Goal: Task Accomplishment & Management: Manage account settings

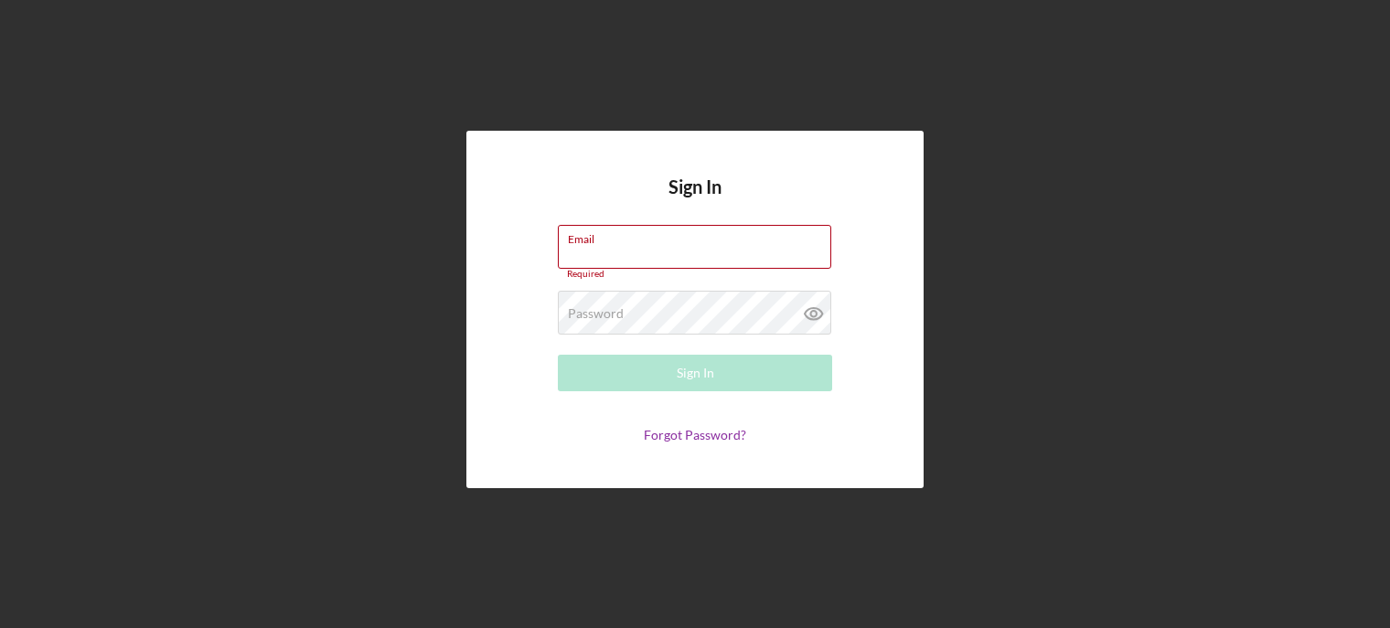
type input "[EMAIL_ADDRESS][DOMAIN_NAME]"
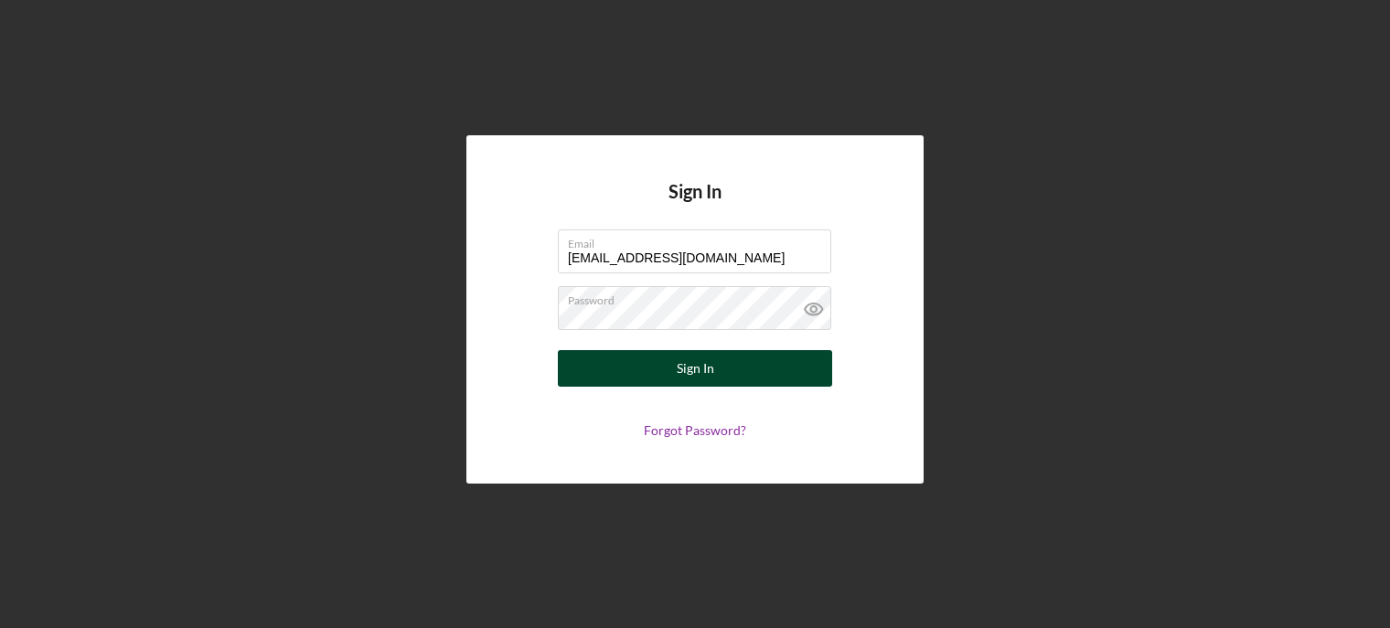
click at [618, 367] on button "Sign In" at bounding box center [695, 368] width 274 height 37
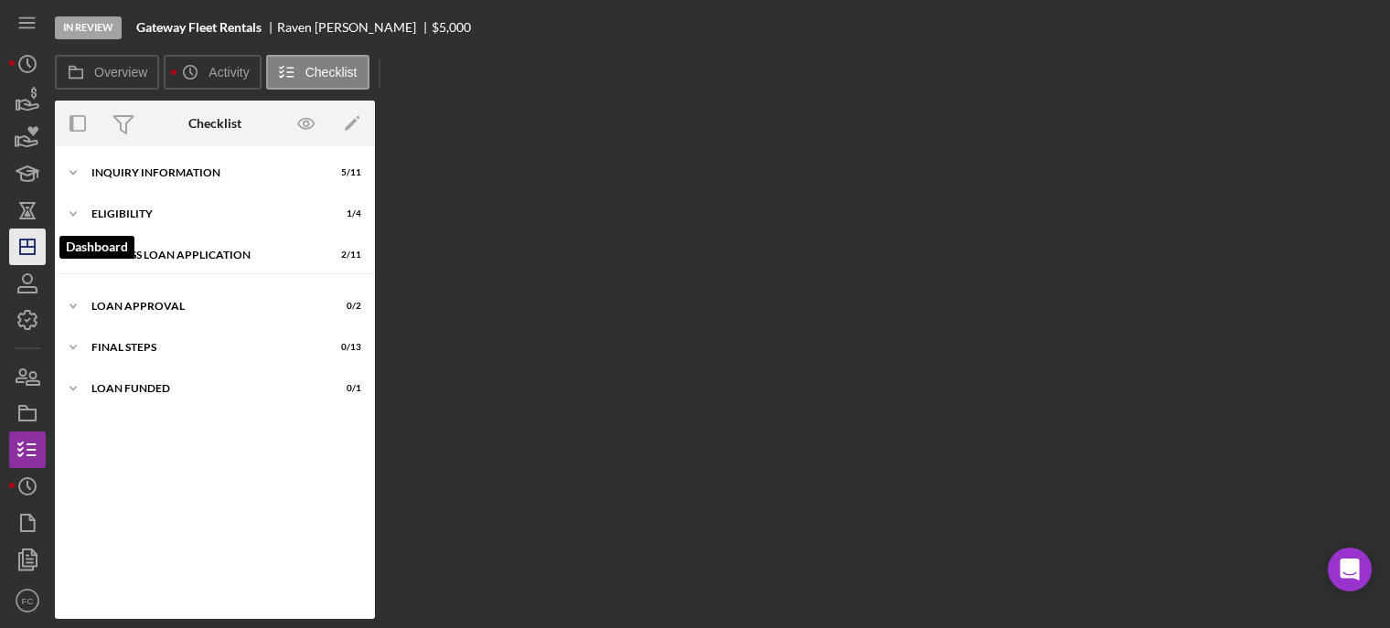
click at [28, 253] on icon "Icon/Dashboard" at bounding box center [28, 247] width 46 height 46
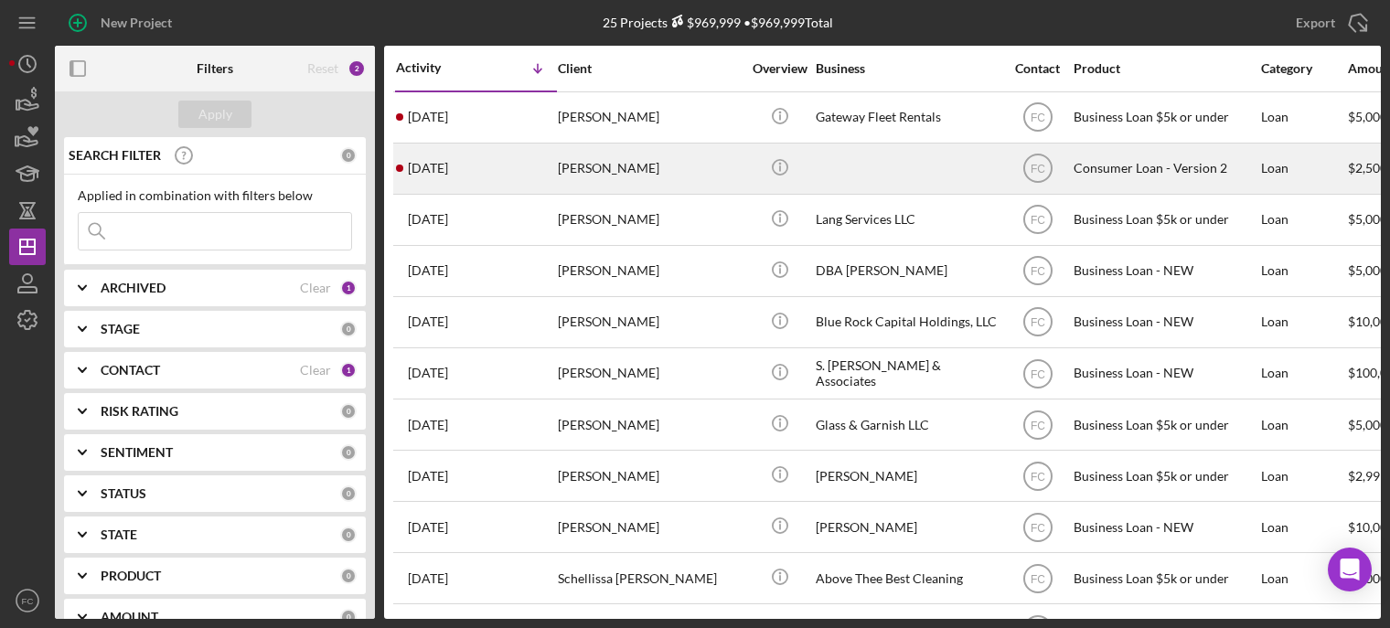
click at [507, 153] on div "[DATE] [PERSON_NAME]" at bounding box center [476, 169] width 160 height 48
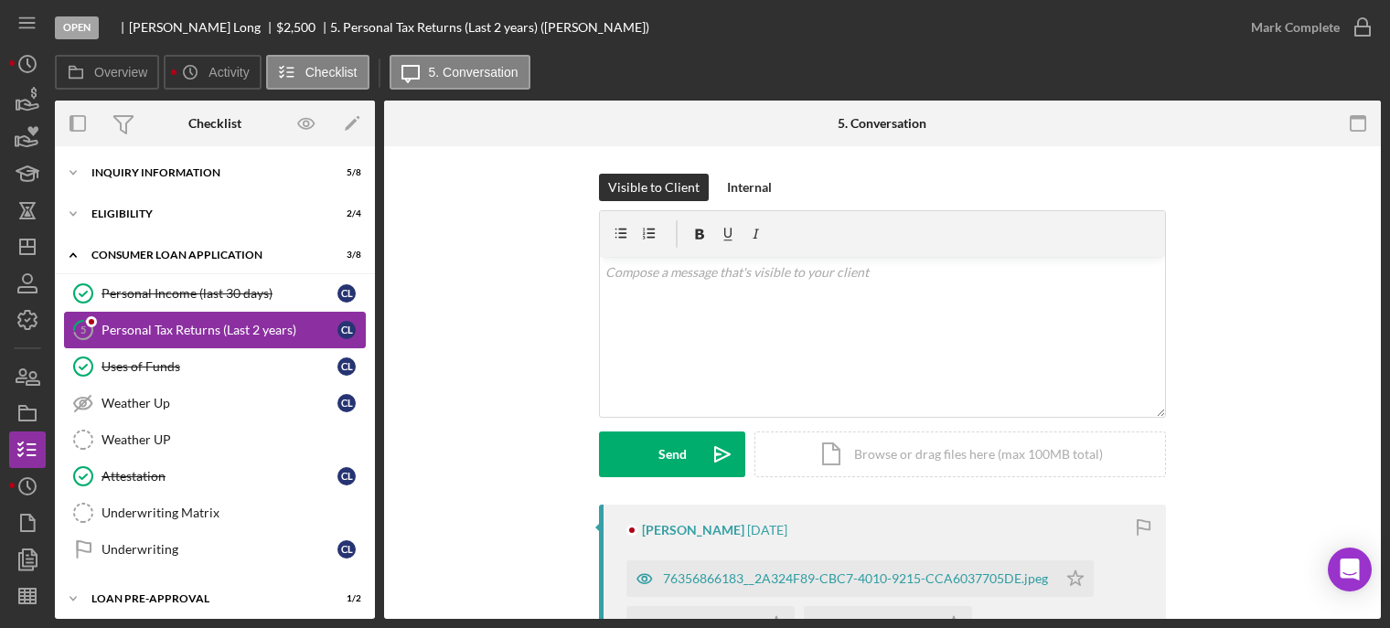
click at [150, 336] on div "Personal Tax Returns (Last 2 years)" at bounding box center [220, 330] width 236 height 15
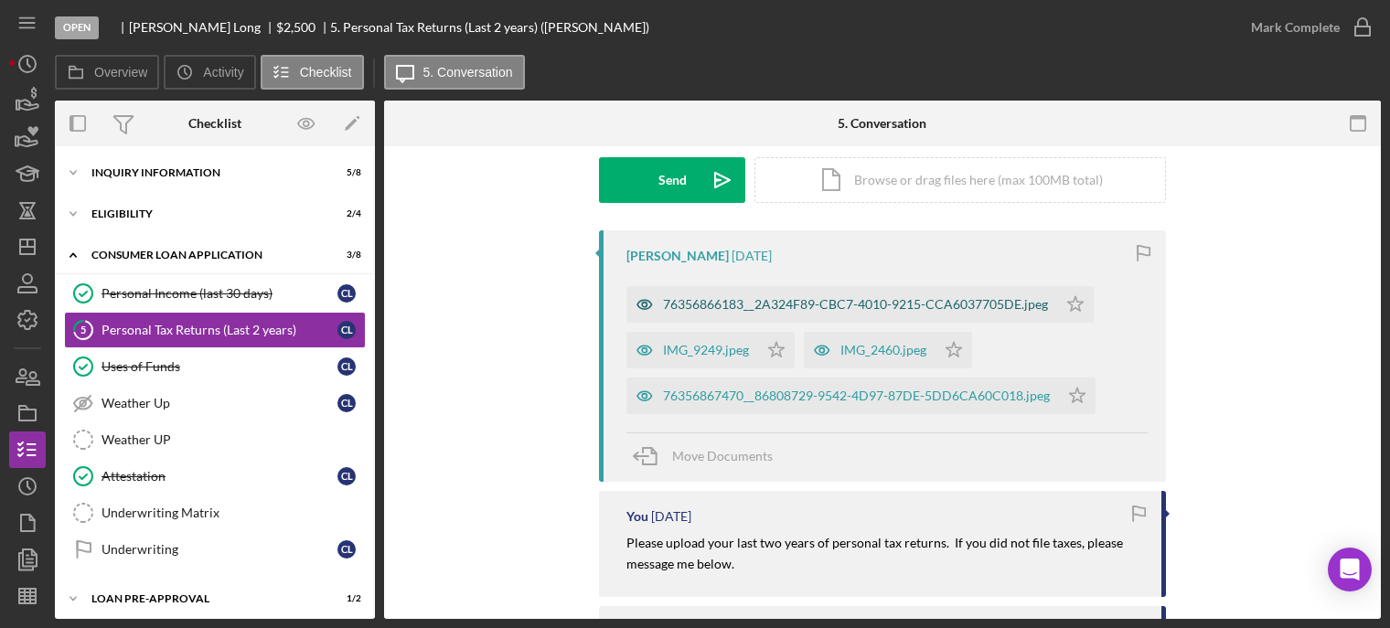
click at [724, 306] on div "76356866183__2A324F89-CBC7-4010-9215-CCA6037705DE.jpeg" at bounding box center [855, 304] width 385 height 15
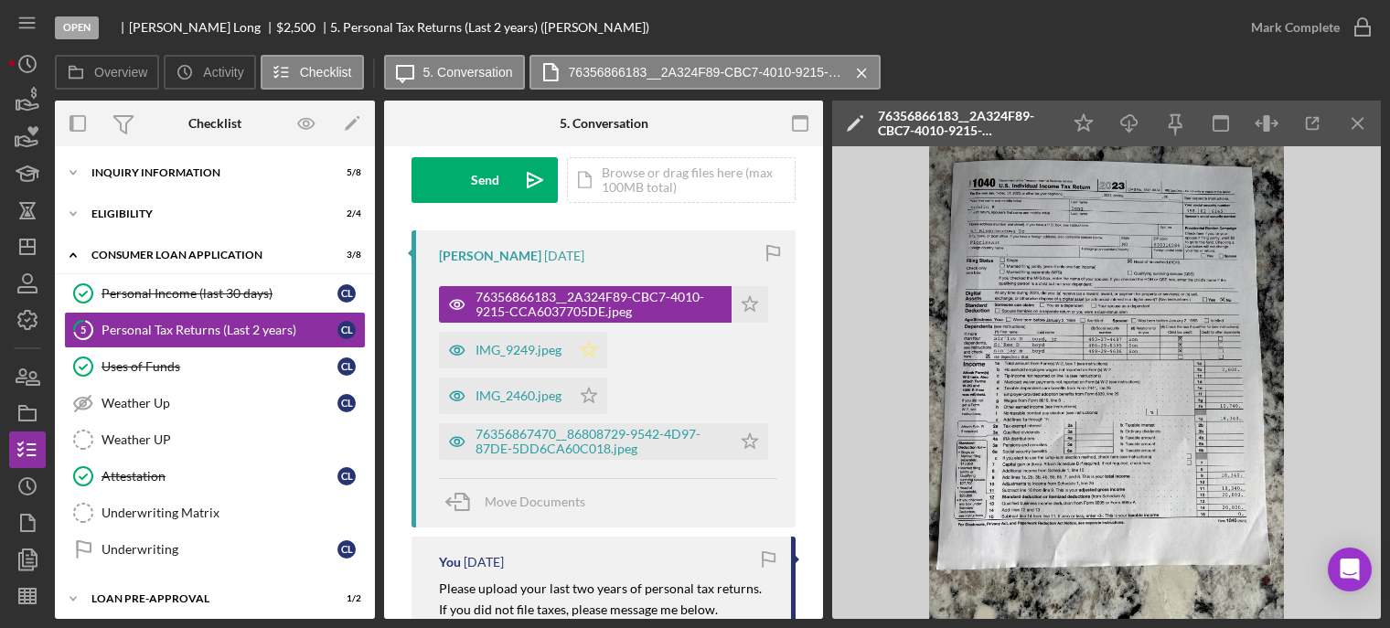
click at [586, 351] on polygon "button" at bounding box center [590, 349] width 16 height 15
click at [588, 397] on icon "Icon/Star" at bounding box center [589, 396] width 37 height 37
click at [504, 354] on div "IMG_9249.jpeg" at bounding box center [519, 350] width 86 height 15
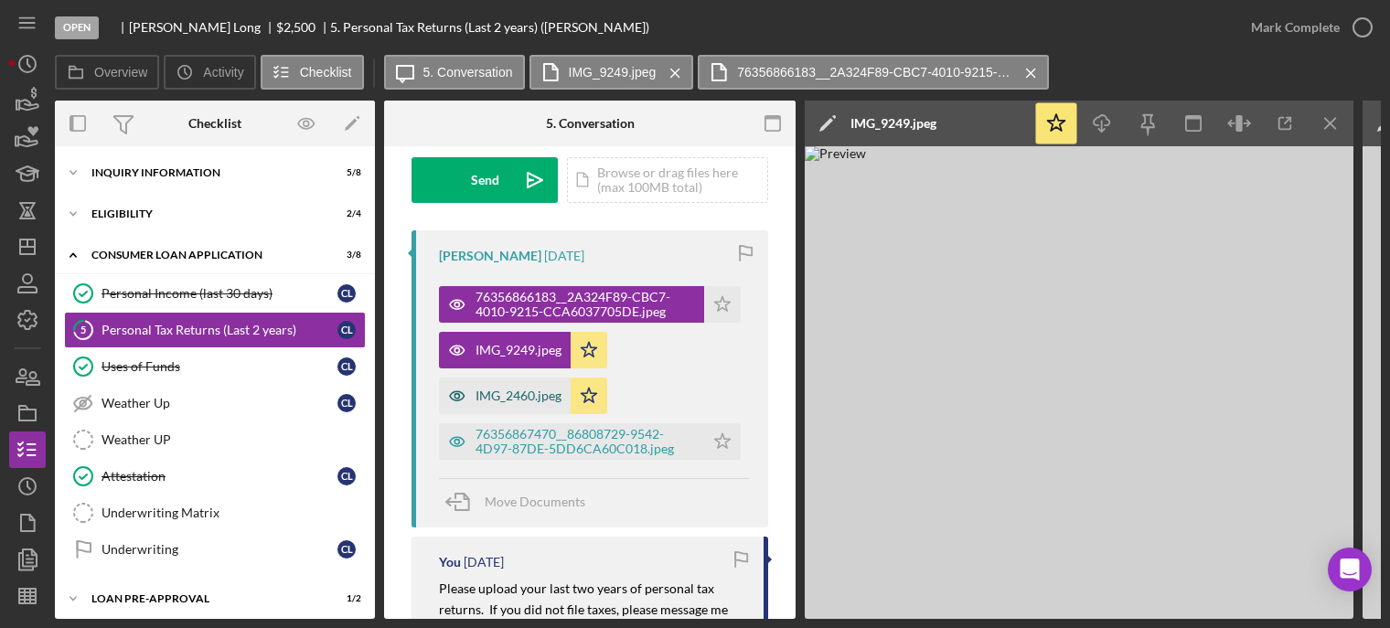
click at [511, 398] on div "IMG_2460.jpeg" at bounding box center [519, 396] width 86 height 15
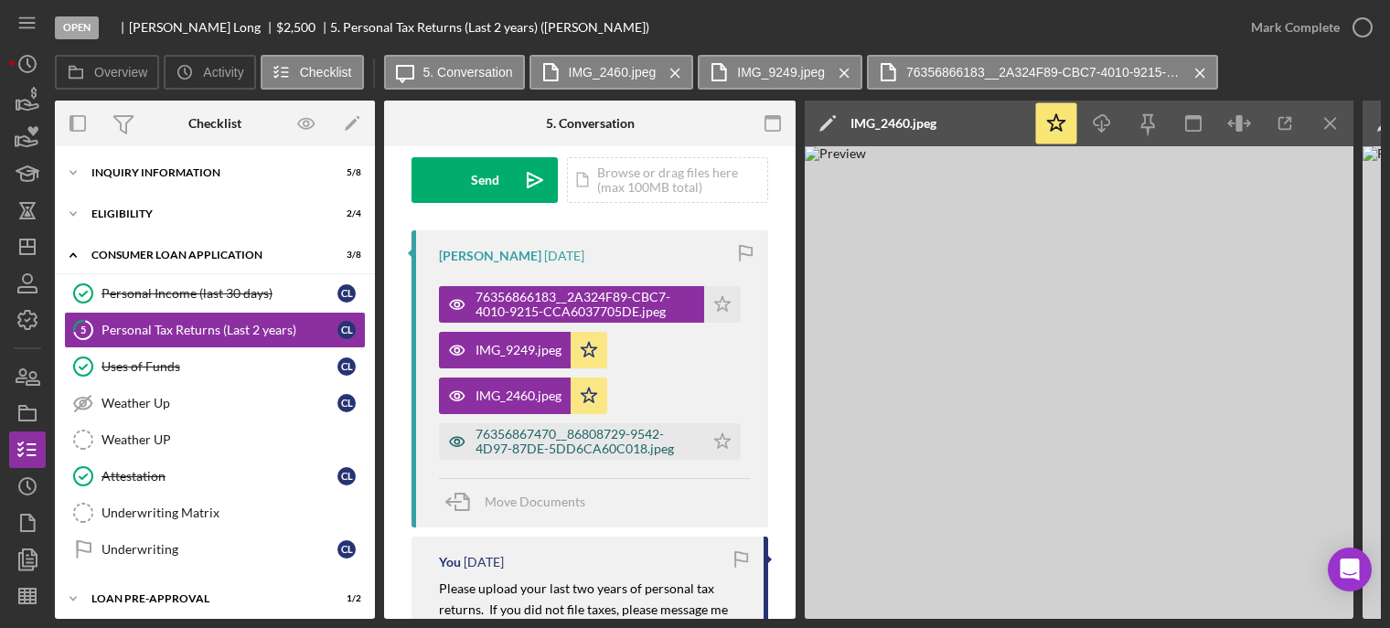
click at [542, 435] on div "76356867470__86808729-9542-4D97-87DE-5DD6CA60C018.jpeg" at bounding box center [586, 441] width 220 height 29
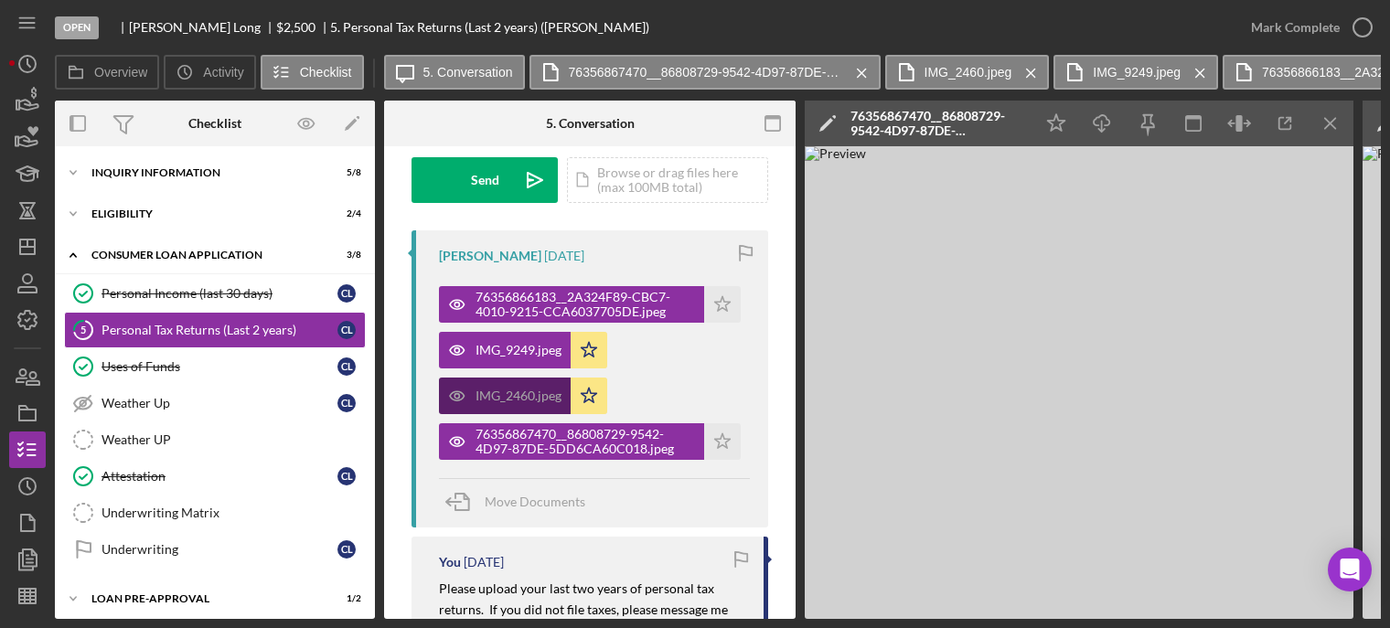
click at [526, 402] on div "IMG_2460.jpeg" at bounding box center [519, 396] width 86 height 15
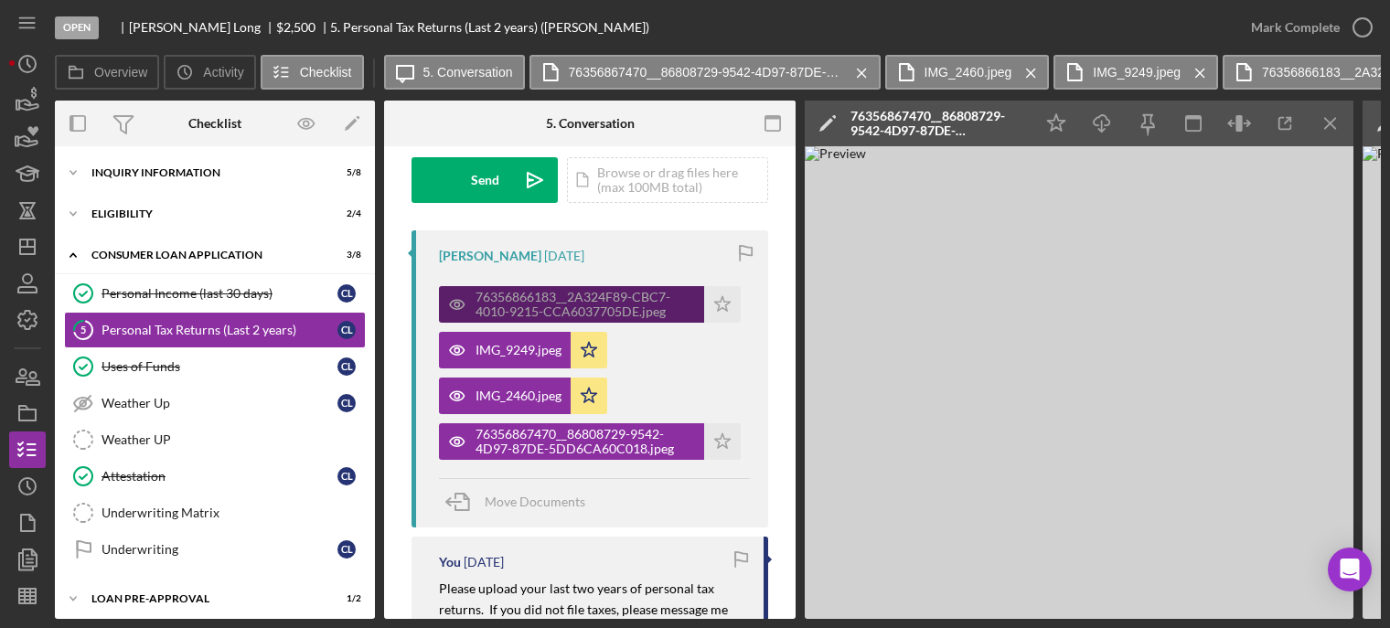
click at [531, 300] on div "76356866183__2A324F89-CBC7-4010-9215-CCA6037705DE.jpeg" at bounding box center [586, 304] width 220 height 29
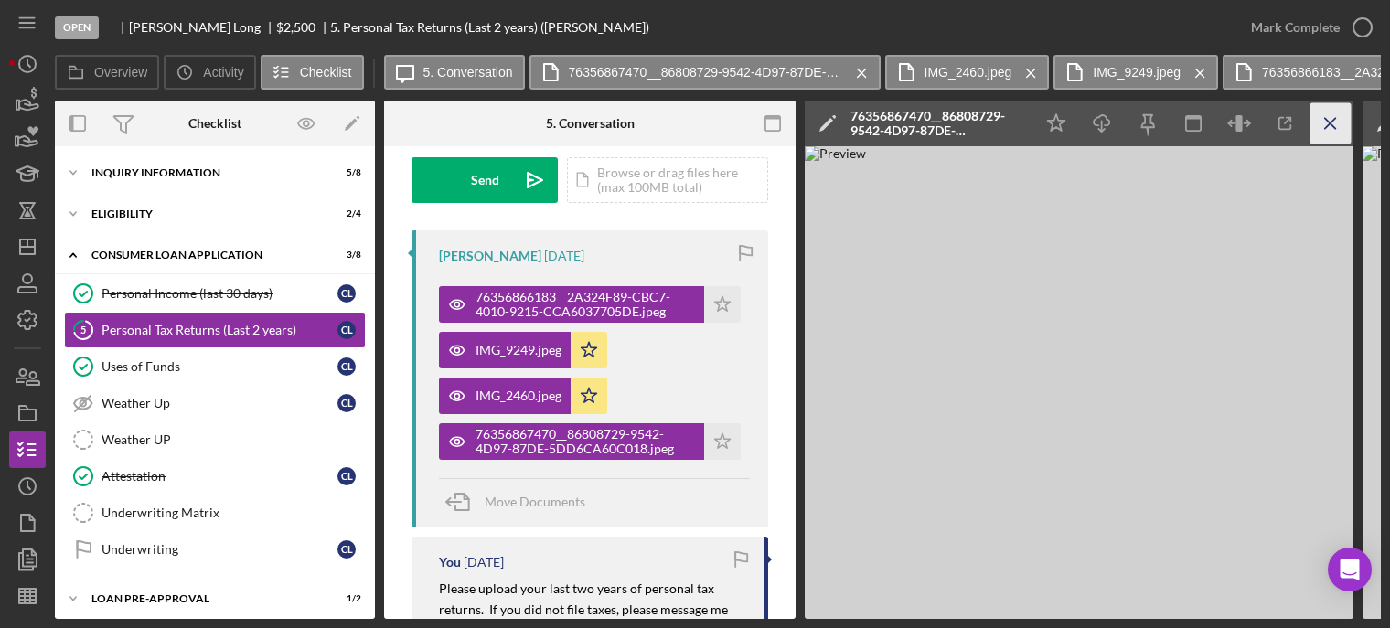
click at [1337, 115] on icon "Icon/Menu Close" at bounding box center [1331, 123] width 41 height 41
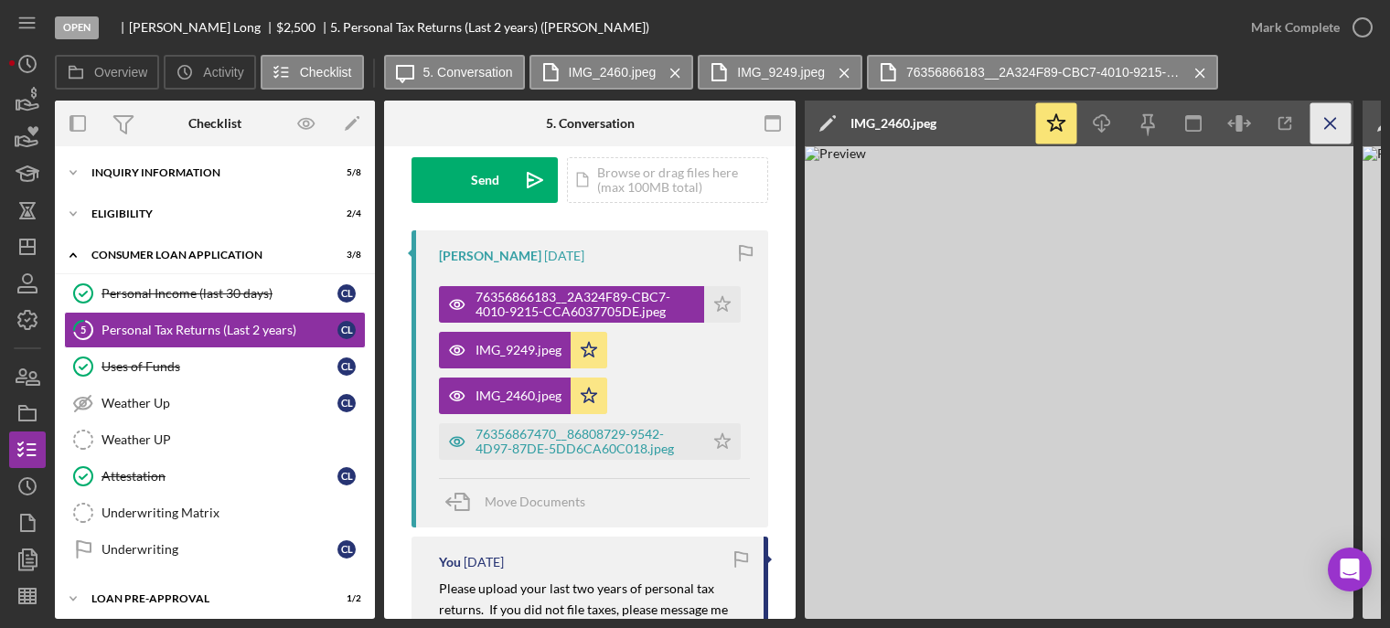
click at [1335, 116] on icon "Icon/Menu Close" at bounding box center [1331, 123] width 41 height 41
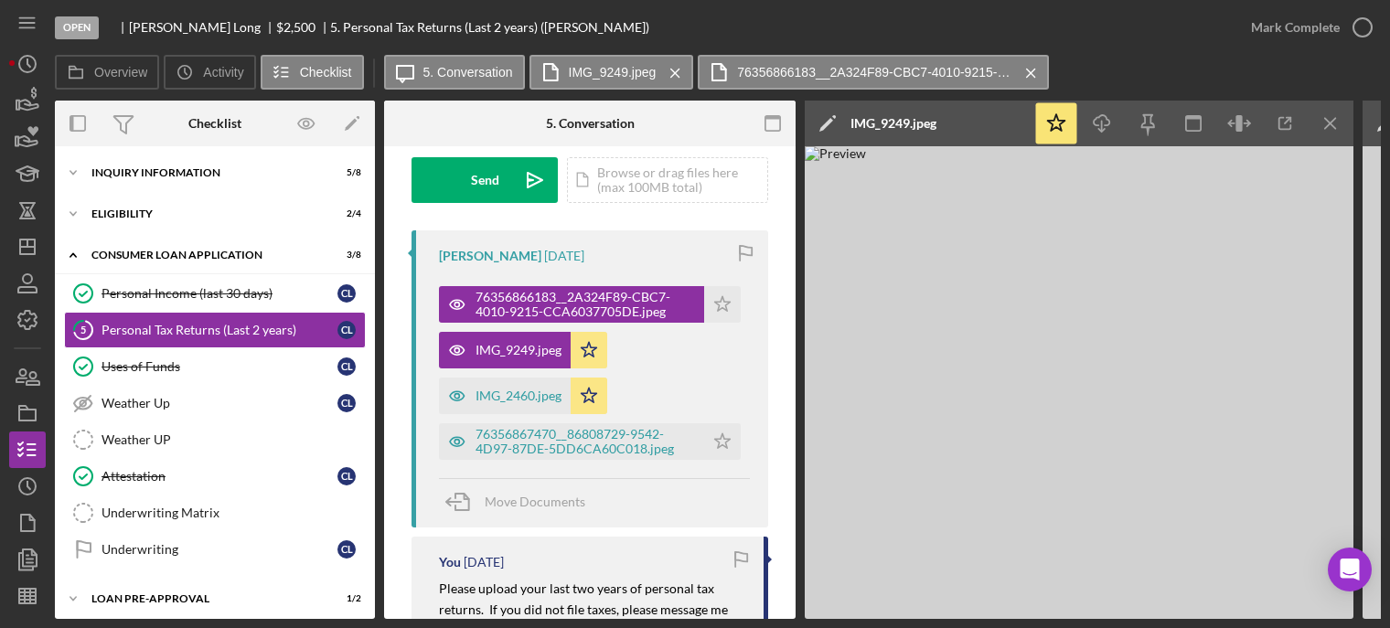
click at [1335, 116] on icon "Icon/Menu Close" at bounding box center [1331, 123] width 41 height 41
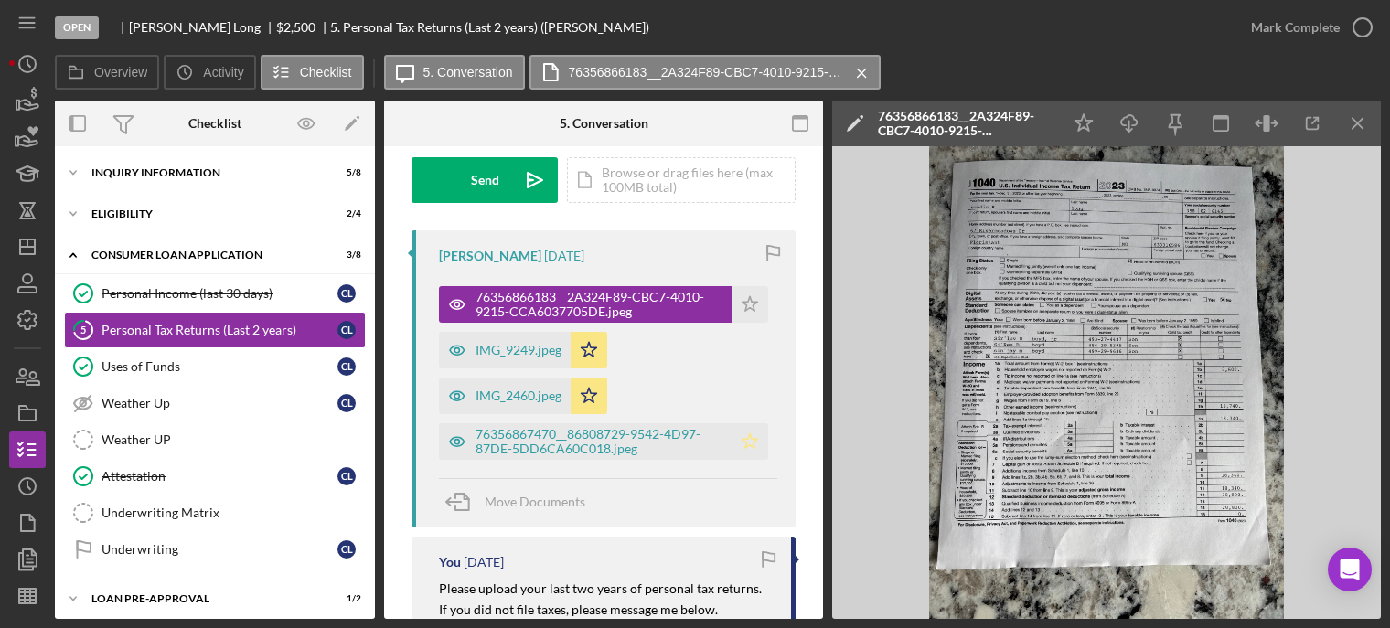
click at [747, 439] on polygon "button" at bounding box center [751, 441] width 16 height 15
click at [750, 302] on polygon "button" at bounding box center [751, 303] width 16 height 15
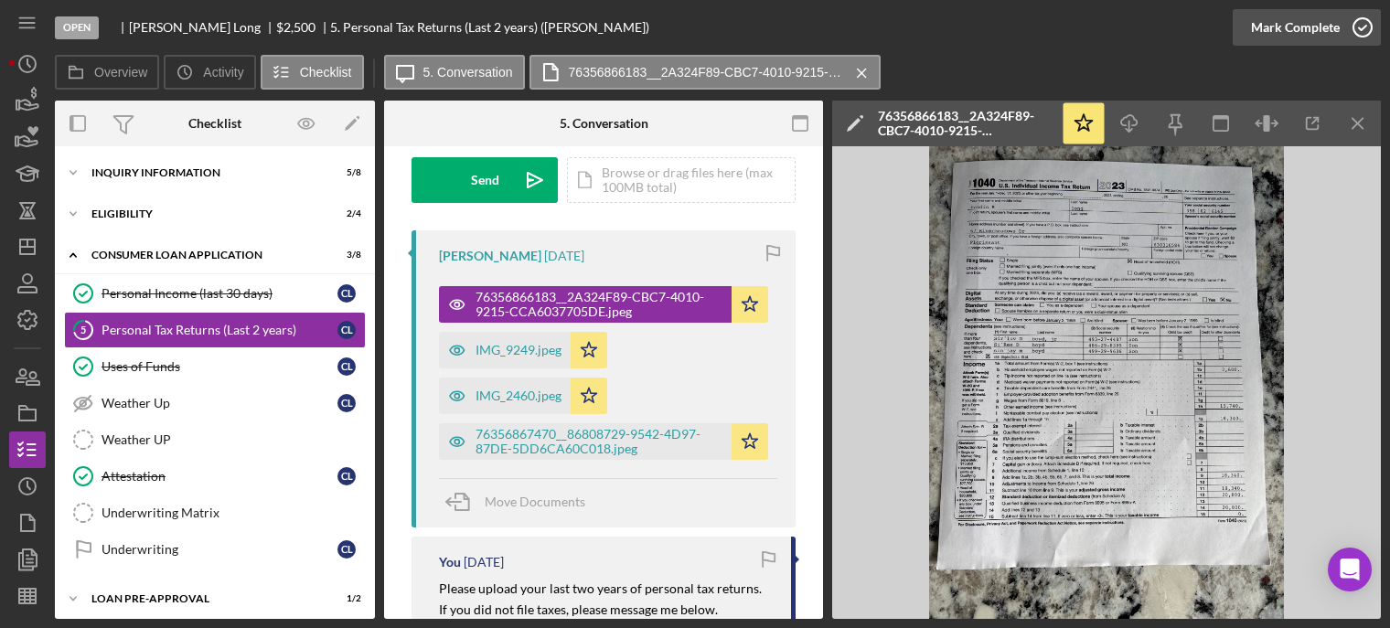
click at [1364, 26] on icon "button" at bounding box center [1363, 28] width 46 height 46
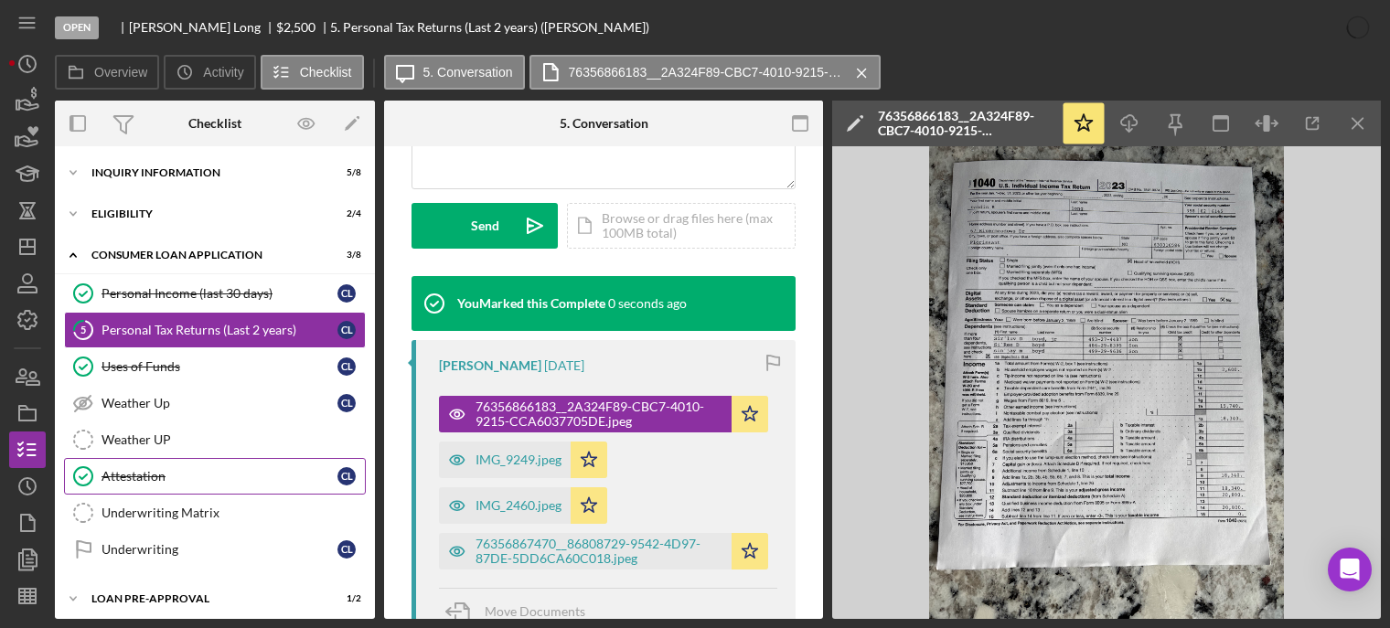
scroll to position [546, 0]
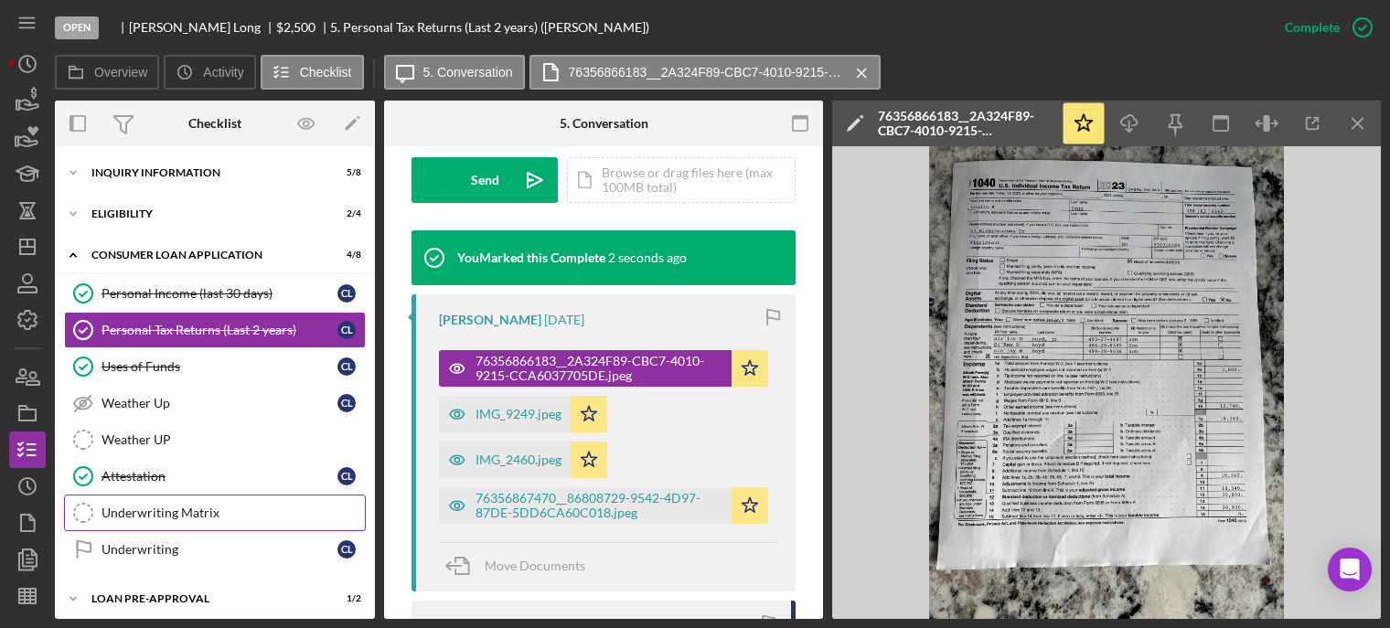
click at [189, 509] on div "Underwriting Matrix" at bounding box center [233, 513] width 263 height 15
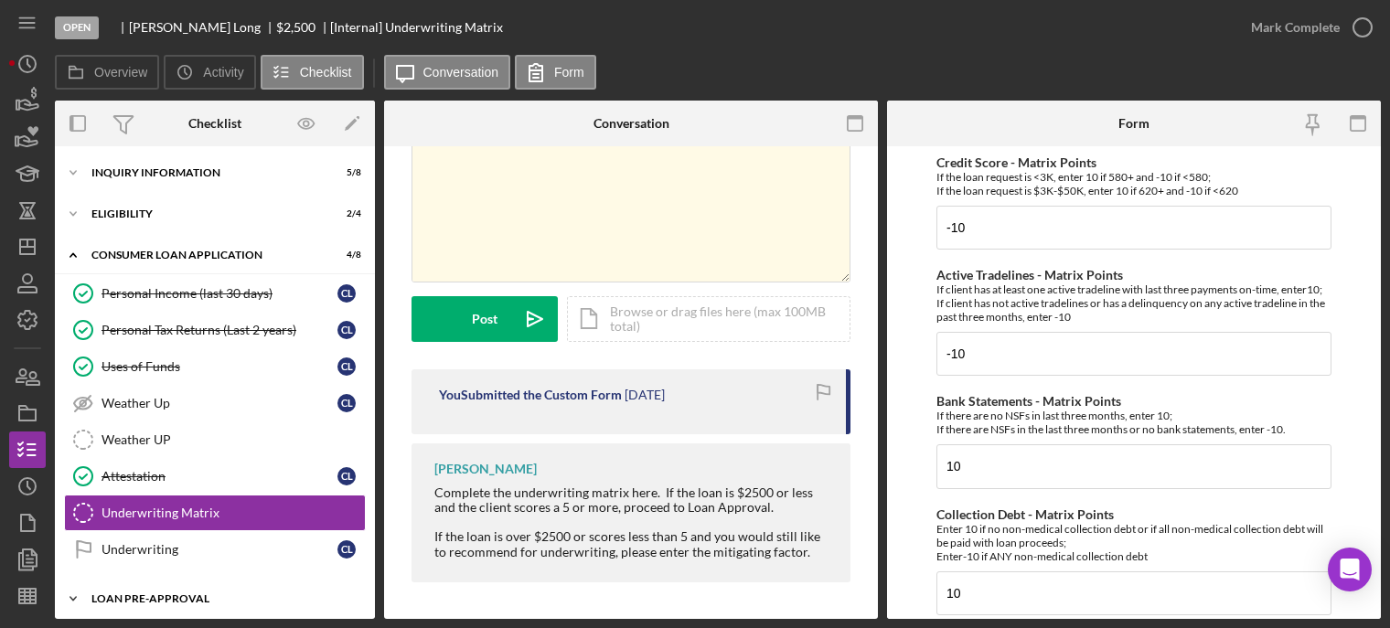
scroll to position [91, 0]
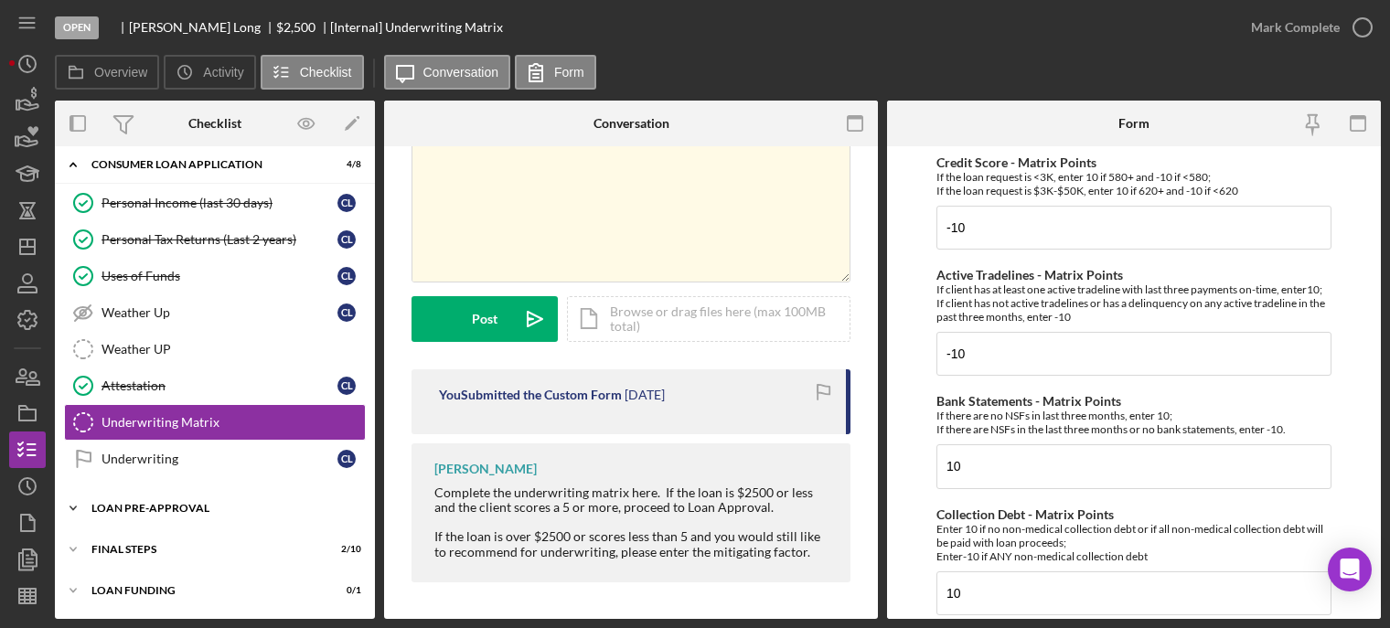
click at [208, 509] on div "Loan Pre-Approval" at bounding box center [221, 508] width 261 height 11
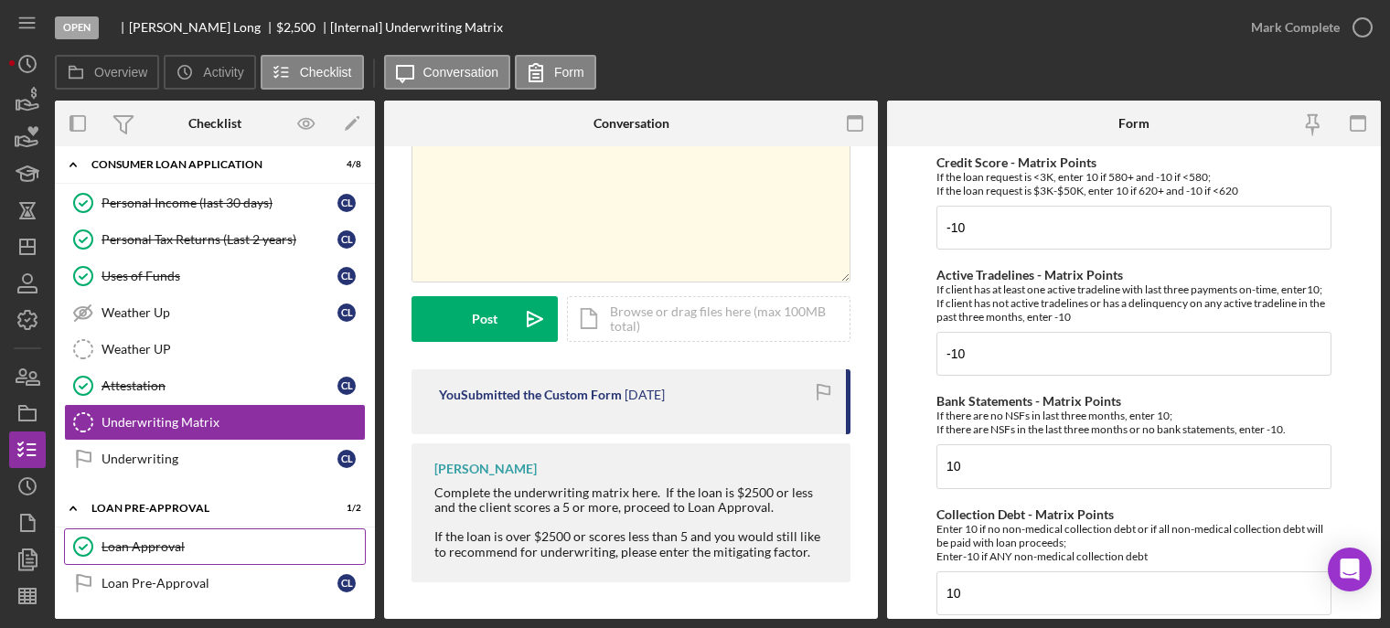
click at [219, 536] on link "Loan Approval Loan Approval" at bounding box center [215, 547] width 302 height 37
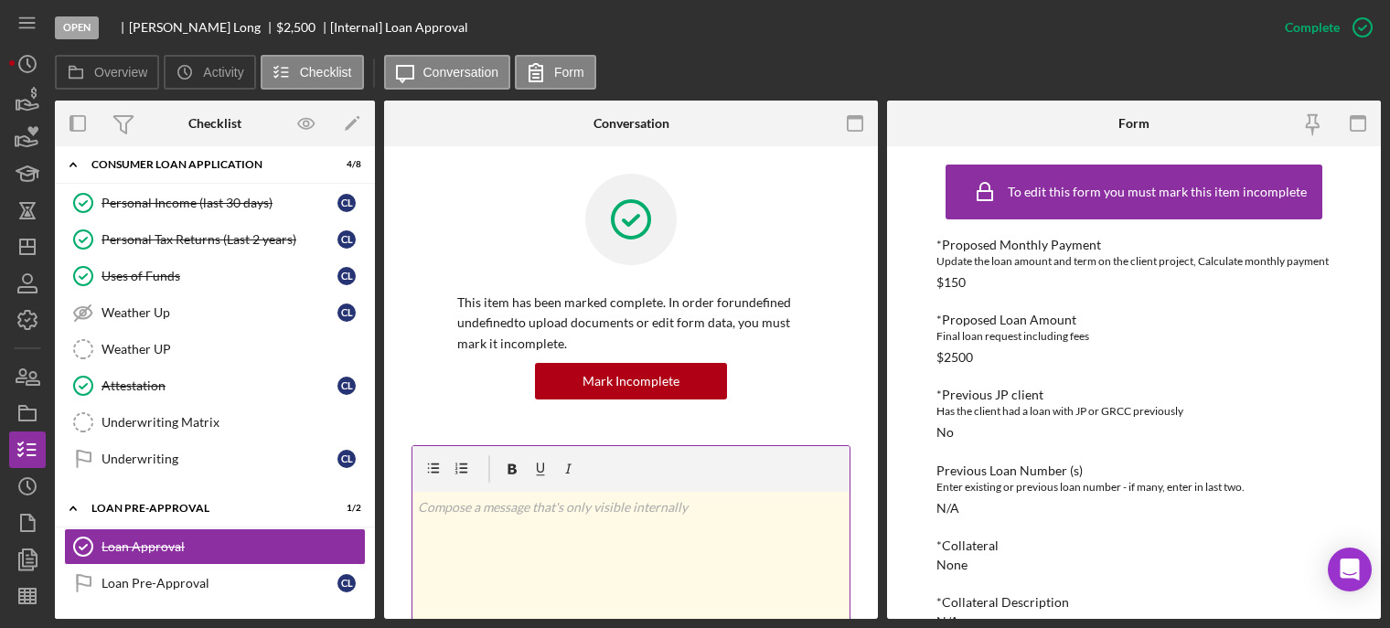
scroll to position [91, 0]
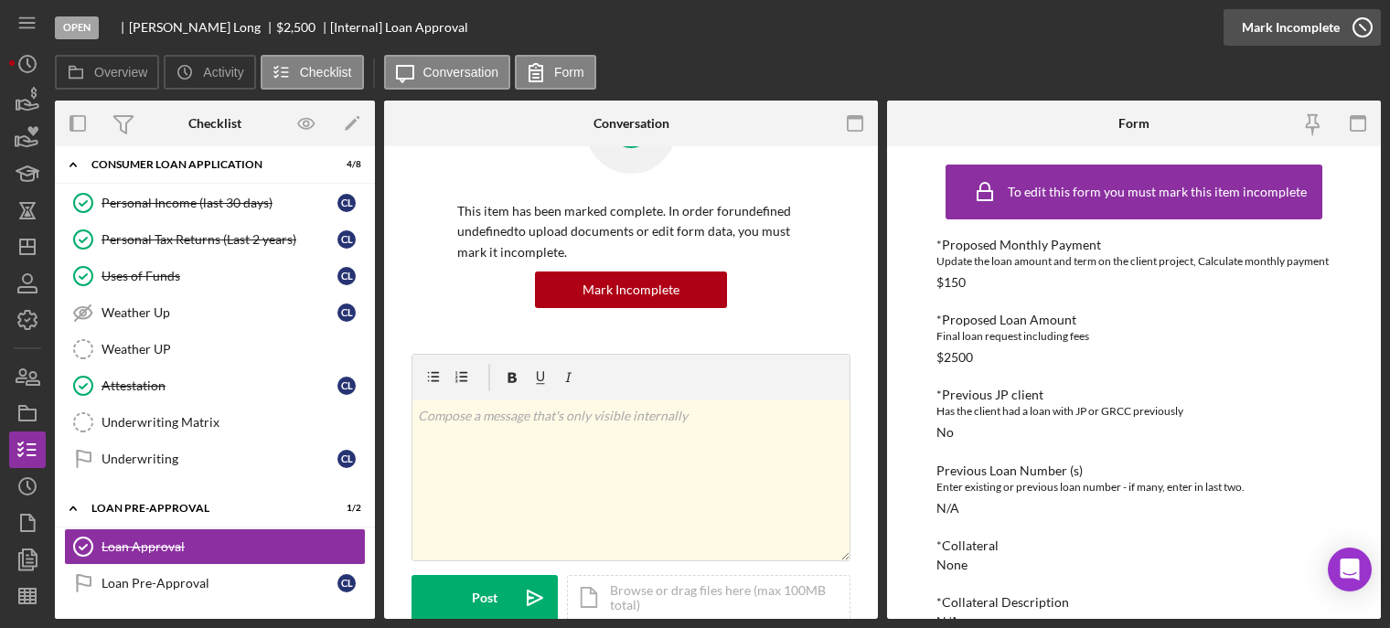
click at [1361, 28] on icon "button" at bounding box center [1363, 28] width 46 height 46
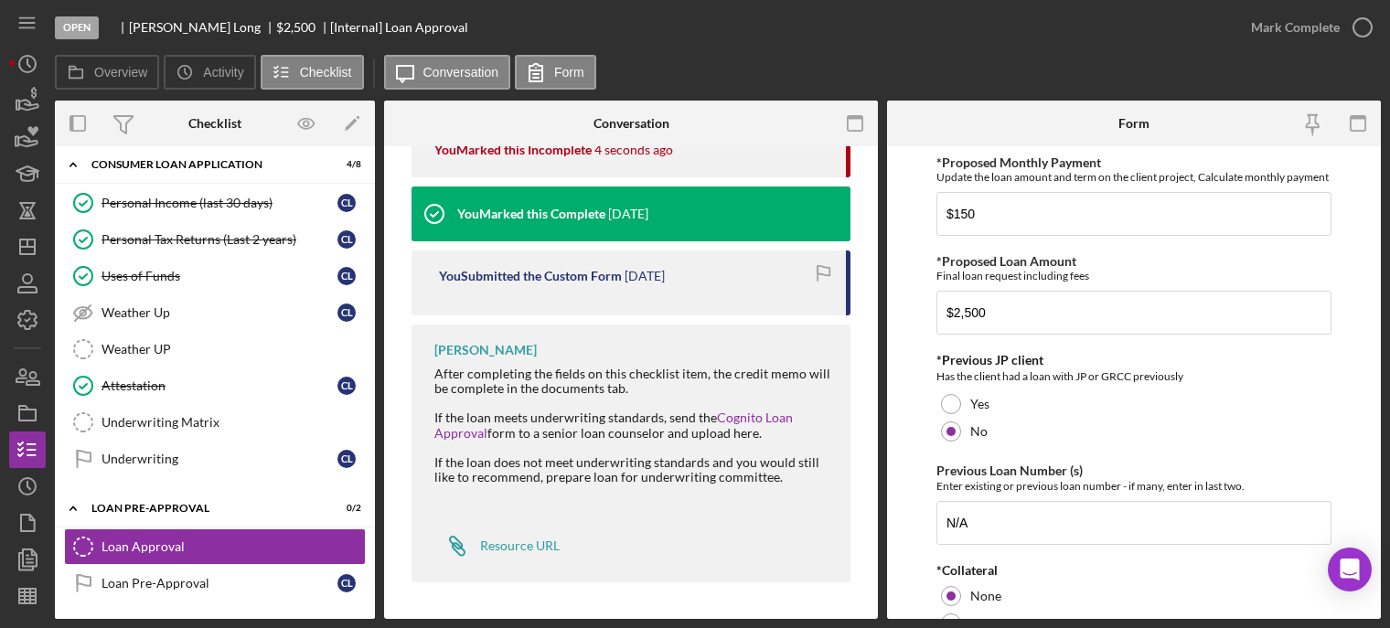
scroll to position [0, 0]
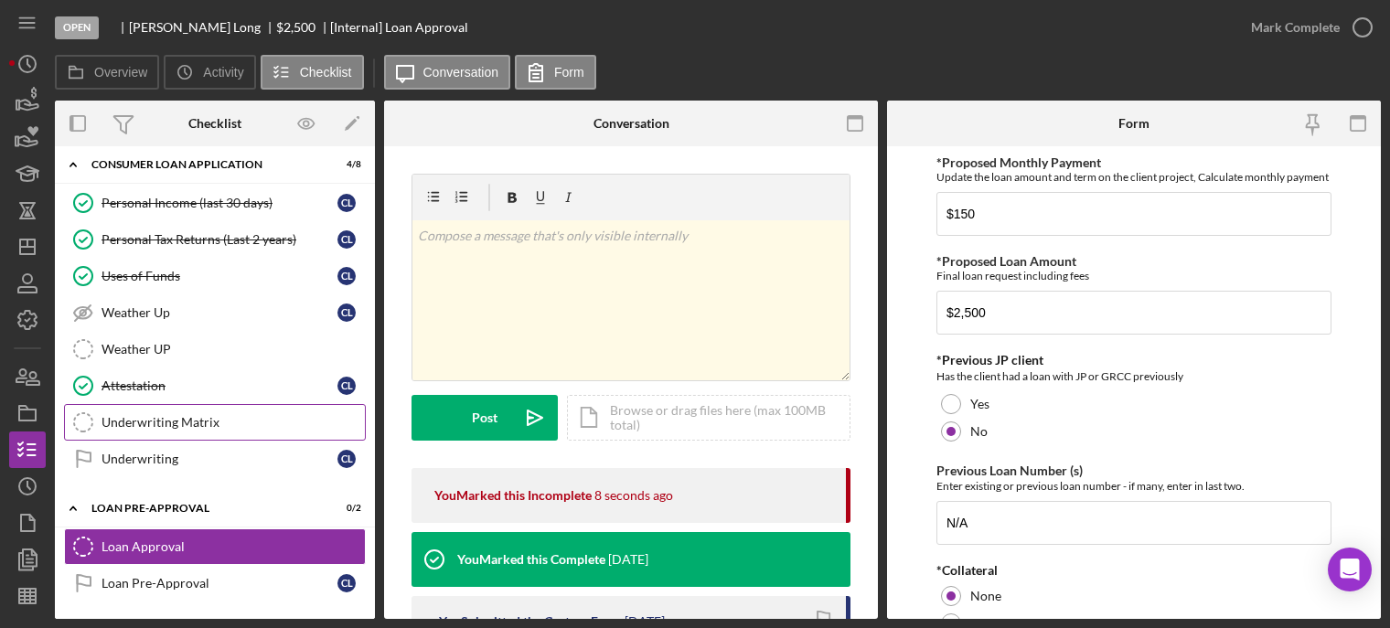
click at [152, 420] on div "Underwriting Matrix" at bounding box center [233, 422] width 263 height 15
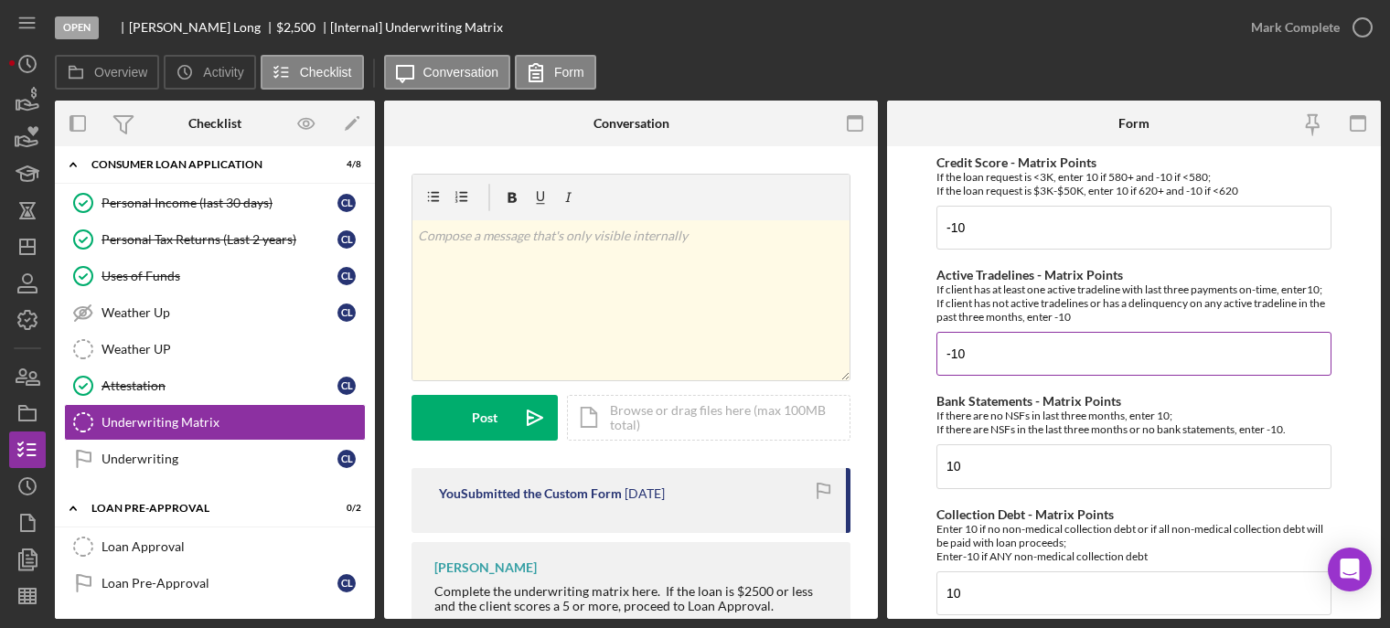
scroll to position [183, 0]
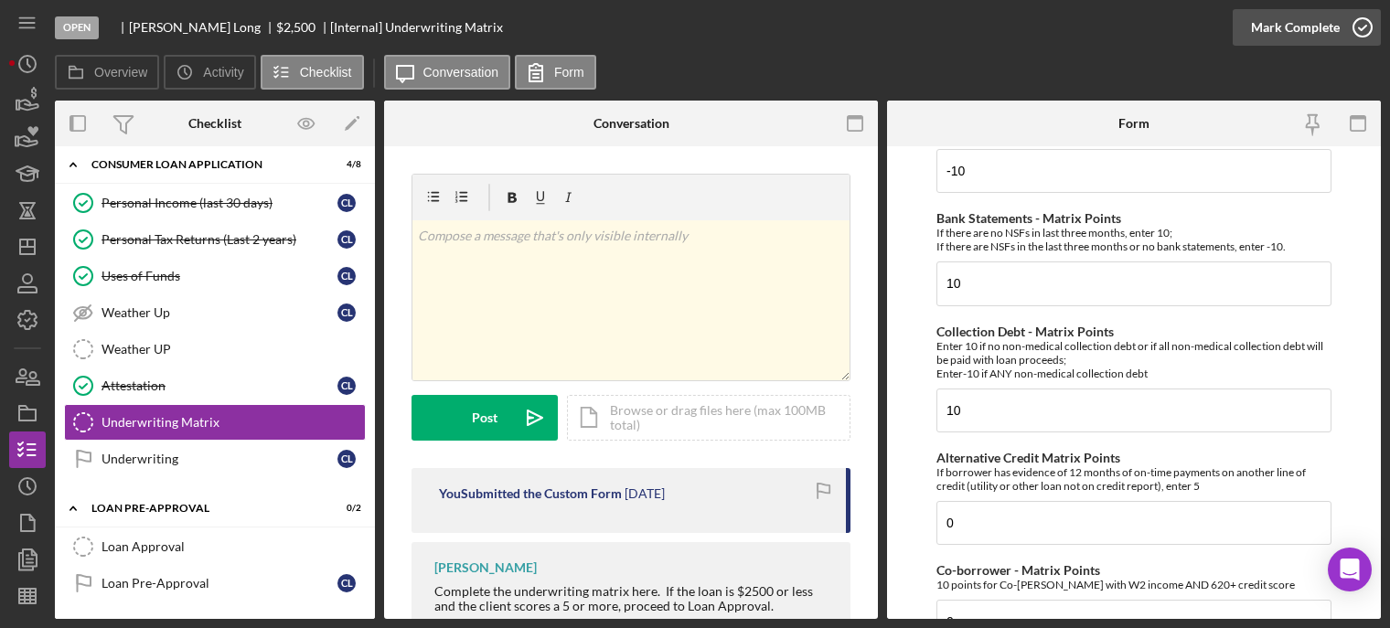
click at [1363, 25] on icon "button" at bounding box center [1363, 28] width 46 height 46
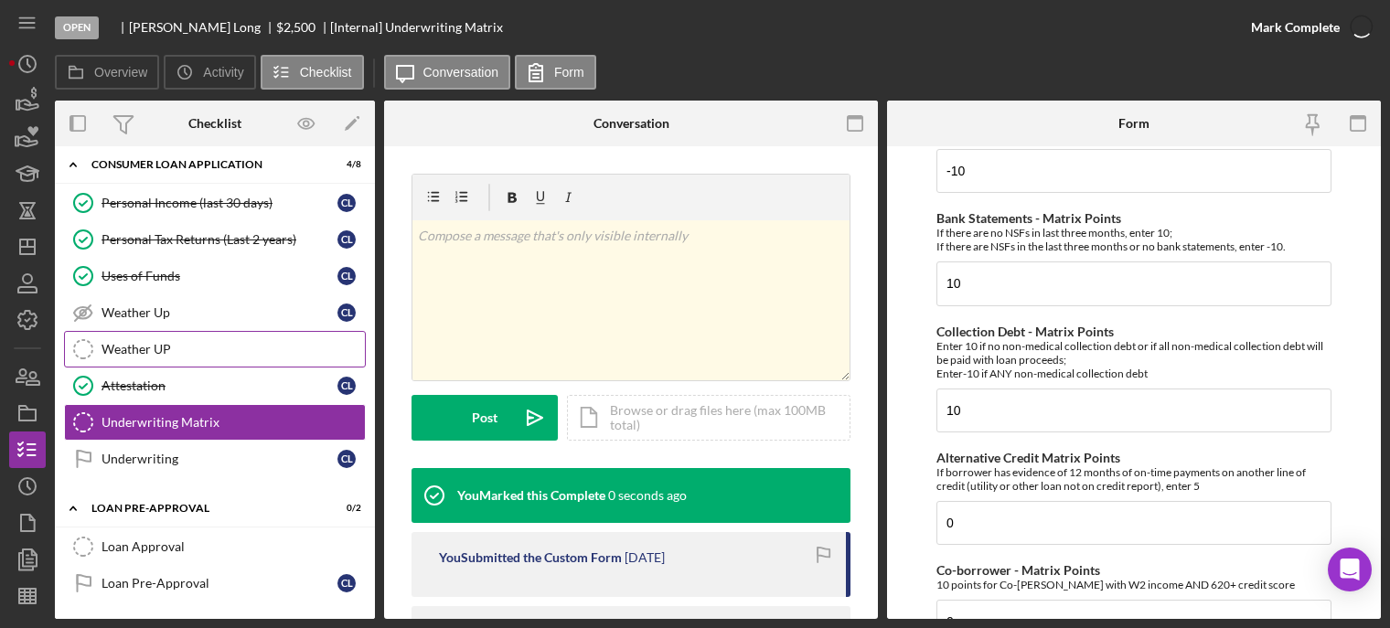
scroll to position [256, 0]
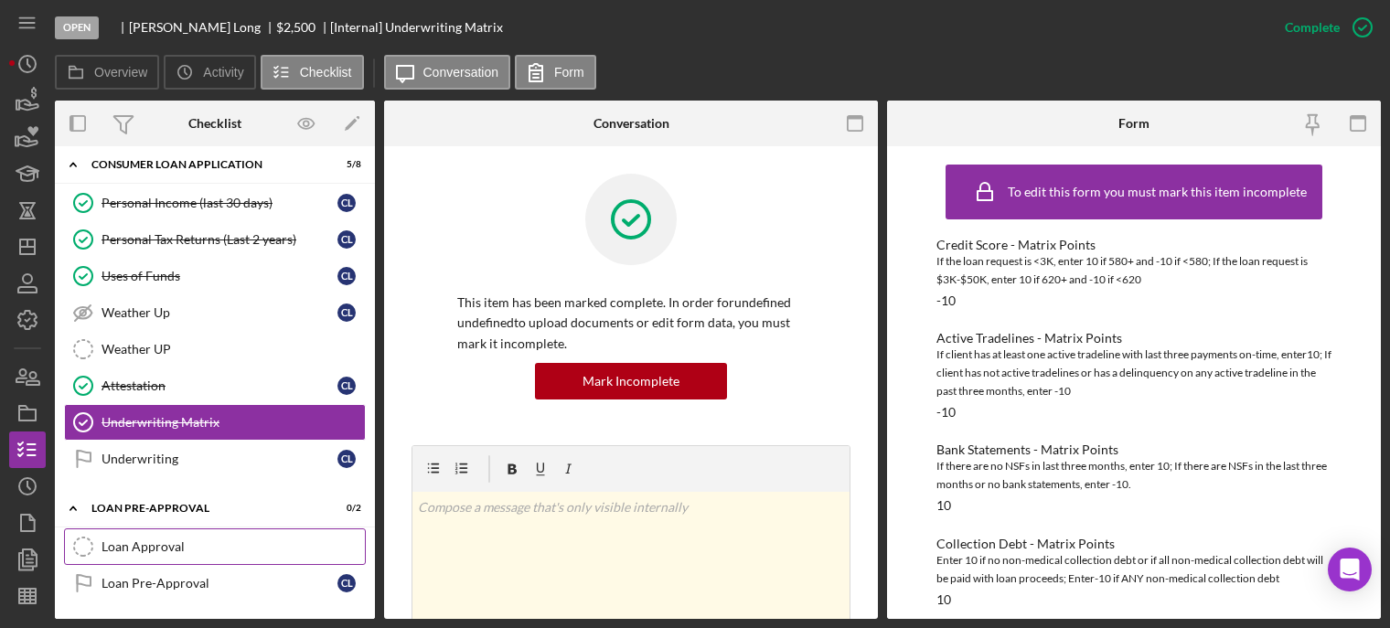
click at [177, 542] on div "Loan Approval" at bounding box center [233, 547] width 263 height 15
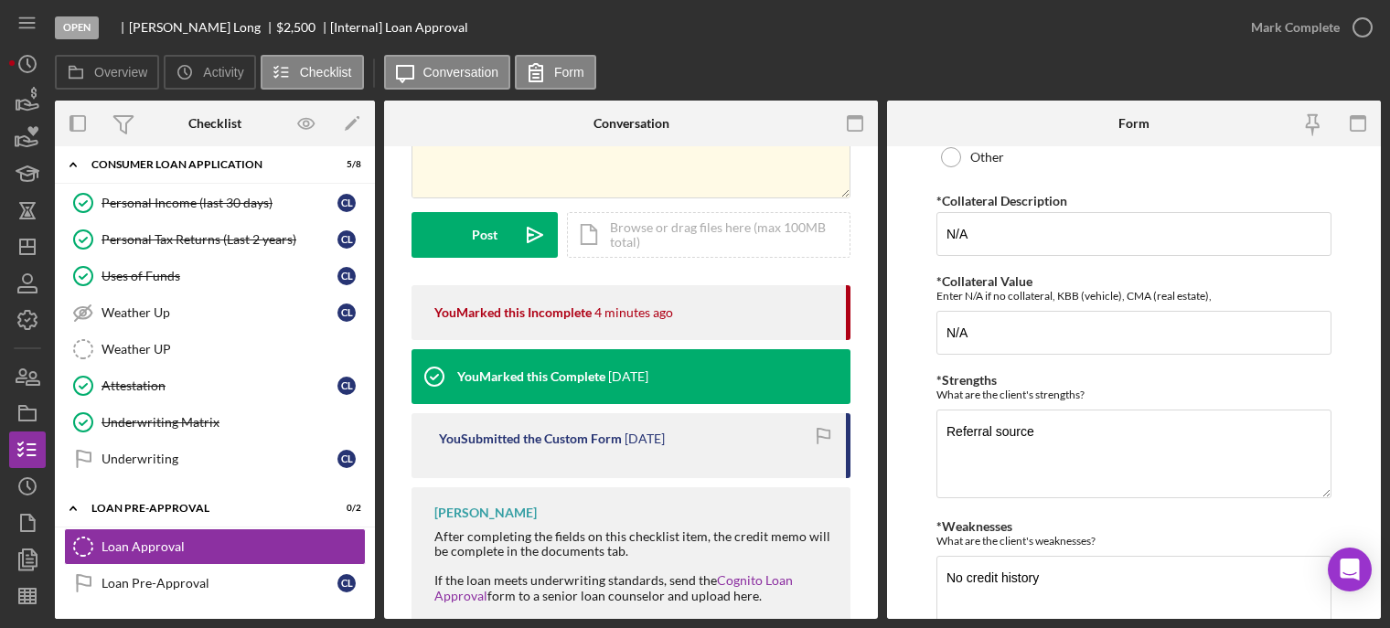
scroll to position [346, 0]
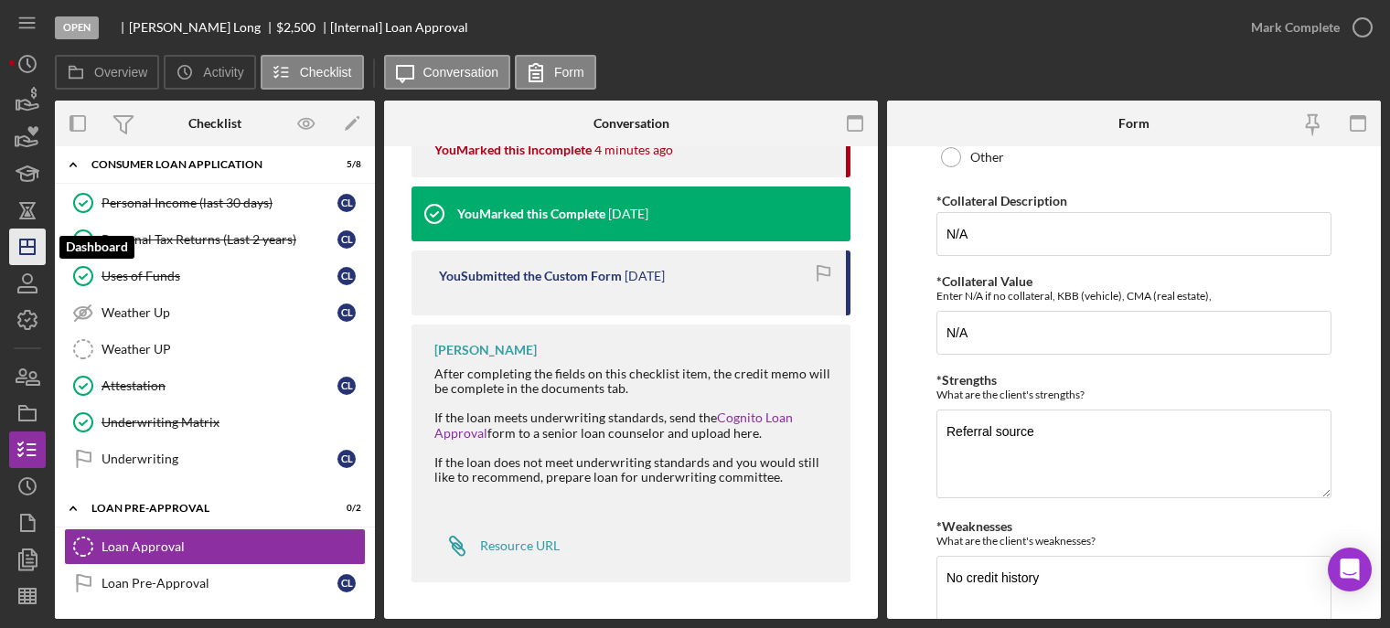
click at [24, 251] on icon "Icon/Dashboard" at bounding box center [28, 247] width 46 height 46
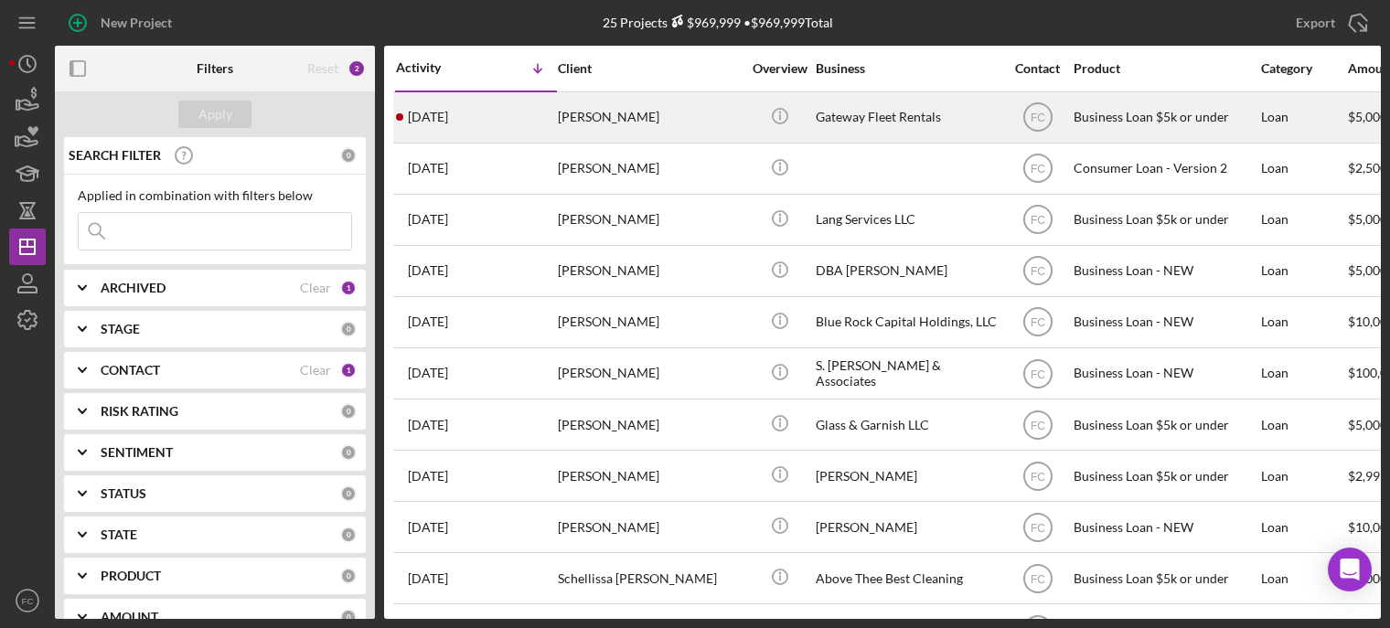
click at [509, 119] on div "[DATE] [PERSON_NAME]" at bounding box center [476, 117] width 160 height 48
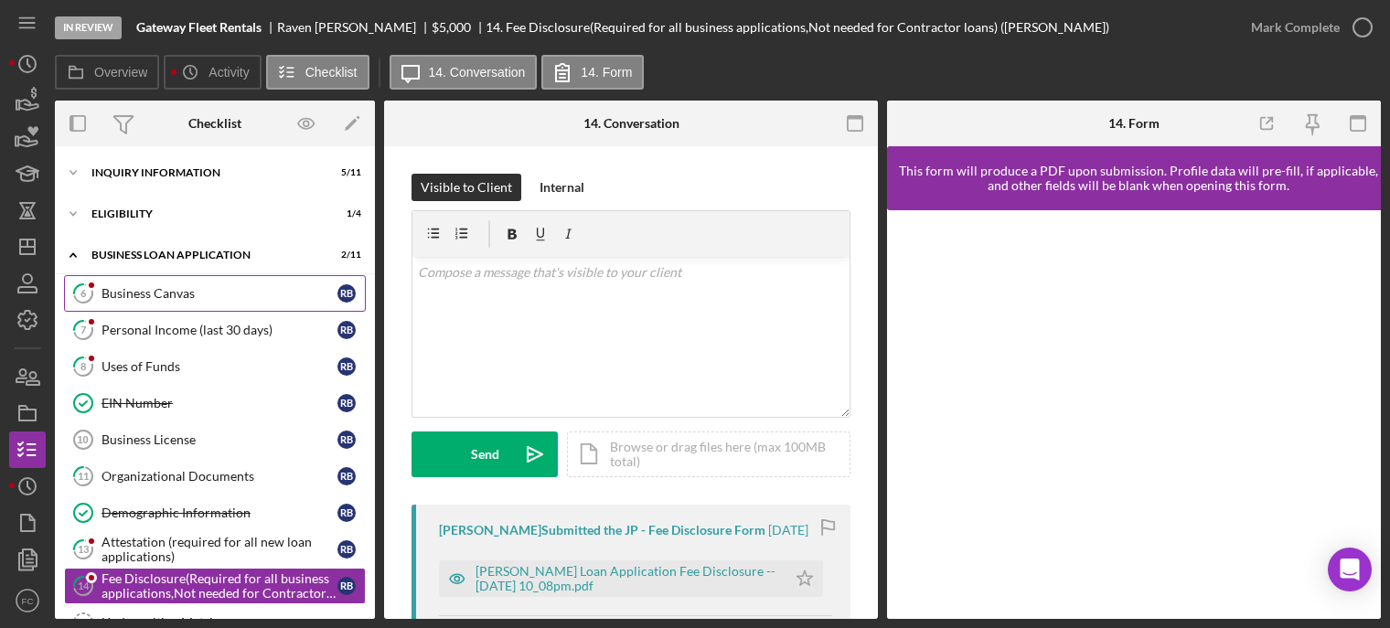
click at [142, 291] on div "Business Canvas" at bounding box center [220, 293] width 236 height 15
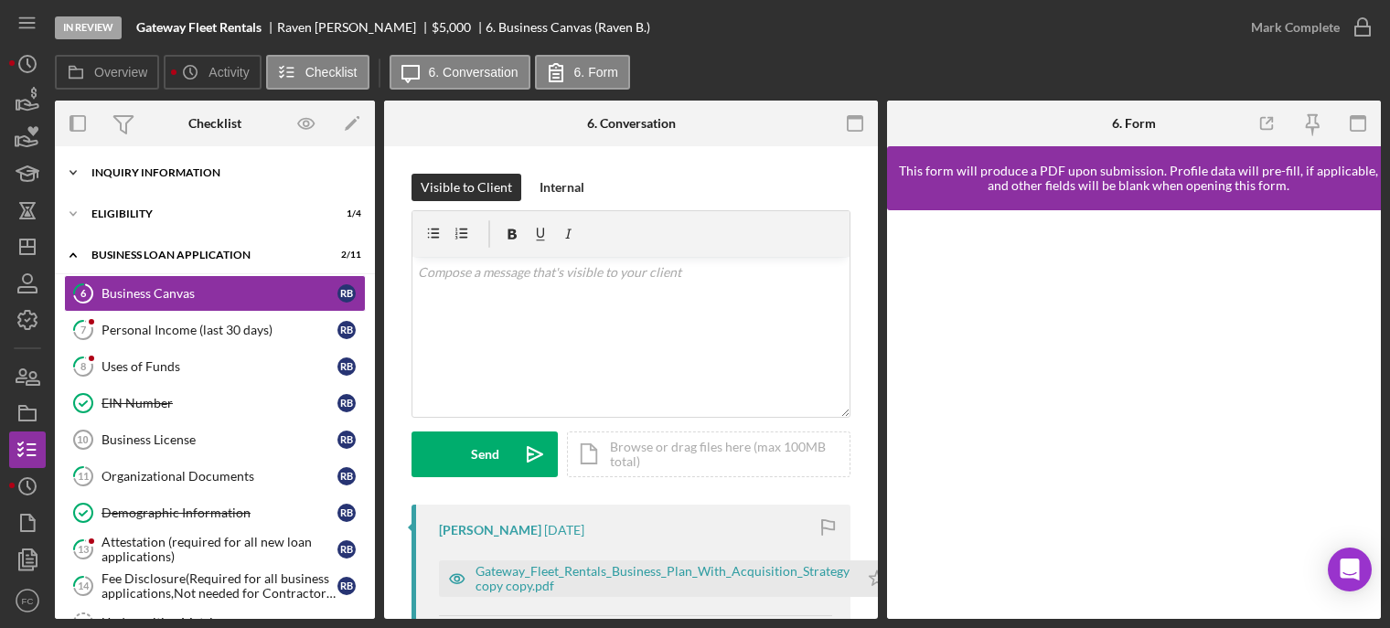
click at [170, 186] on div "Icon/Expander INQUIRY INFORMATION 5 / 11" at bounding box center [215, 173] width 320 height 37
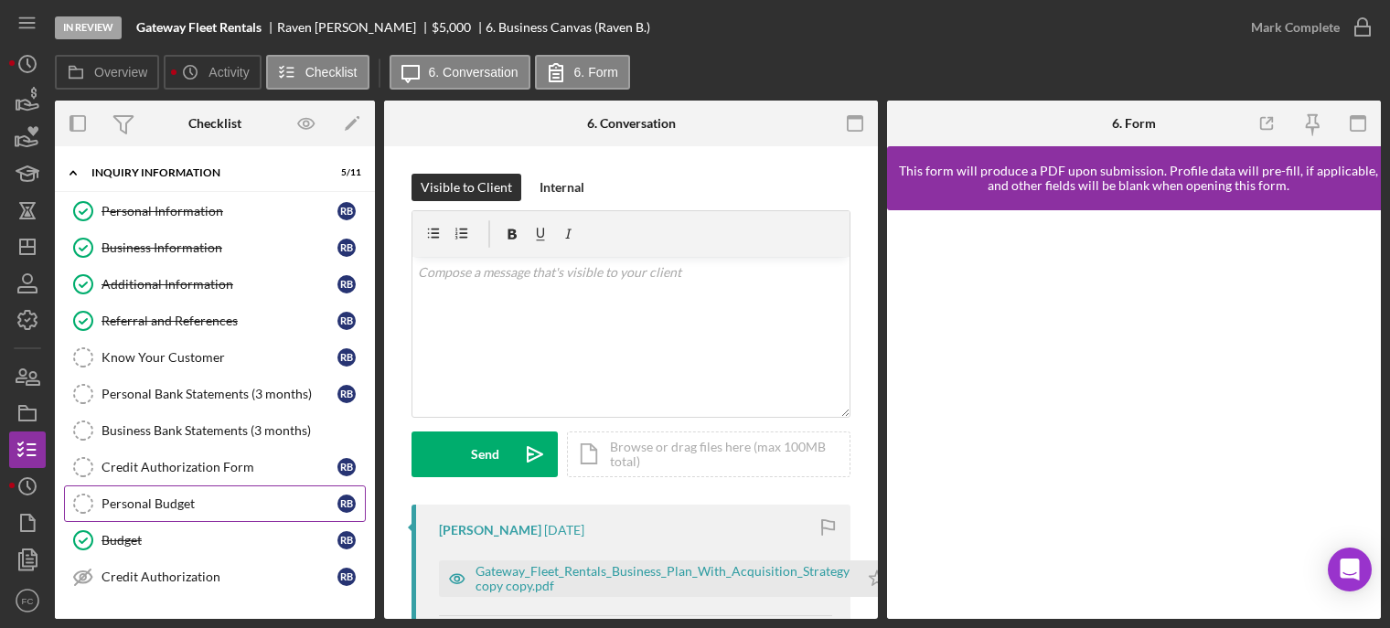
click at [180, 509] on div "Personal Budget" at bounding box center [220, 504] width 236 height 15
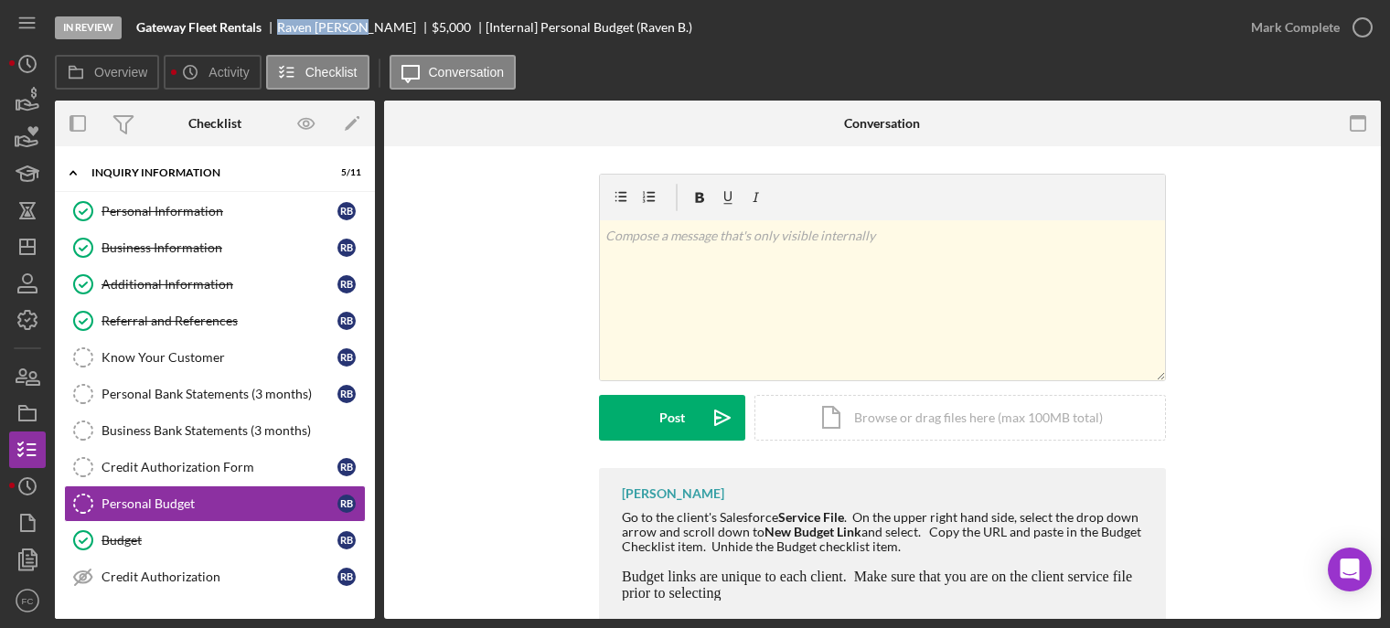
drag, startPoint x: 283, startPoint y: 28, endPoint x: 357, endPoint y: 27, distance: 74.1
click at [357, 27] on div "[PERSON_NAME]" at bounding box center [354, 27] width 155 height 15
copy div "[PERSON_NAME]"
click at [210, 526] on link "Budget Budget R B" at bounding box center [215, 540] width 302 height 37
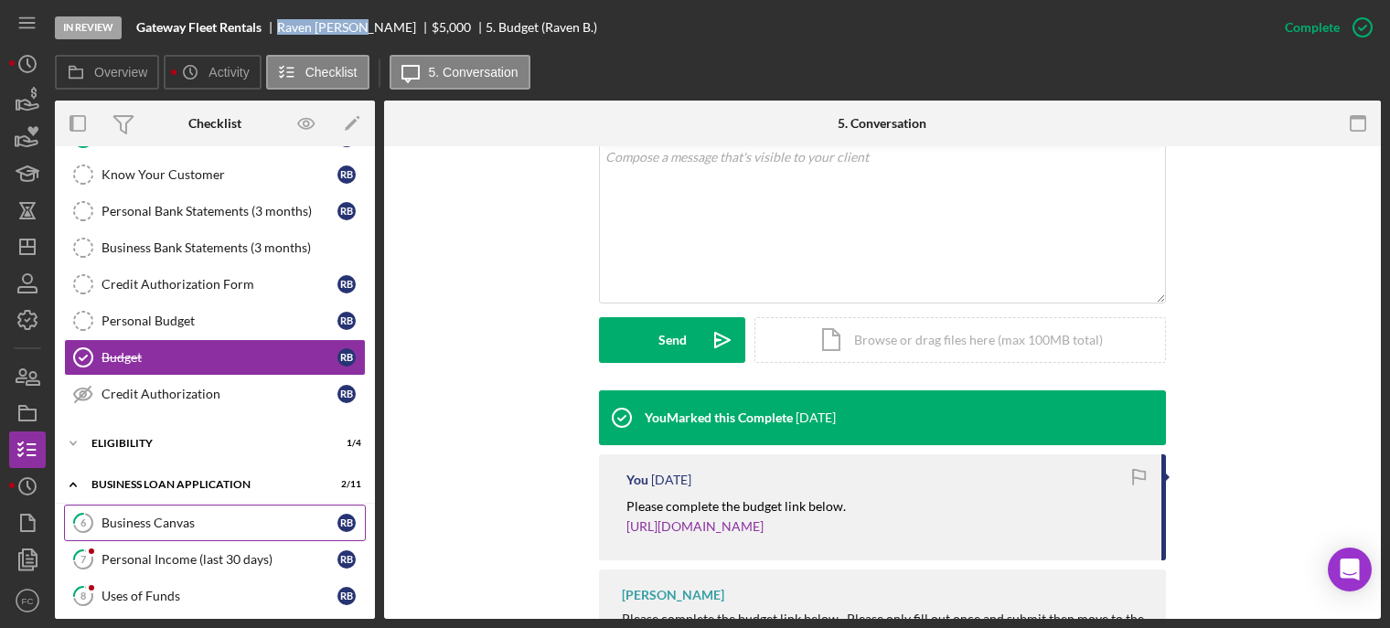
scroll to position [366, 0]
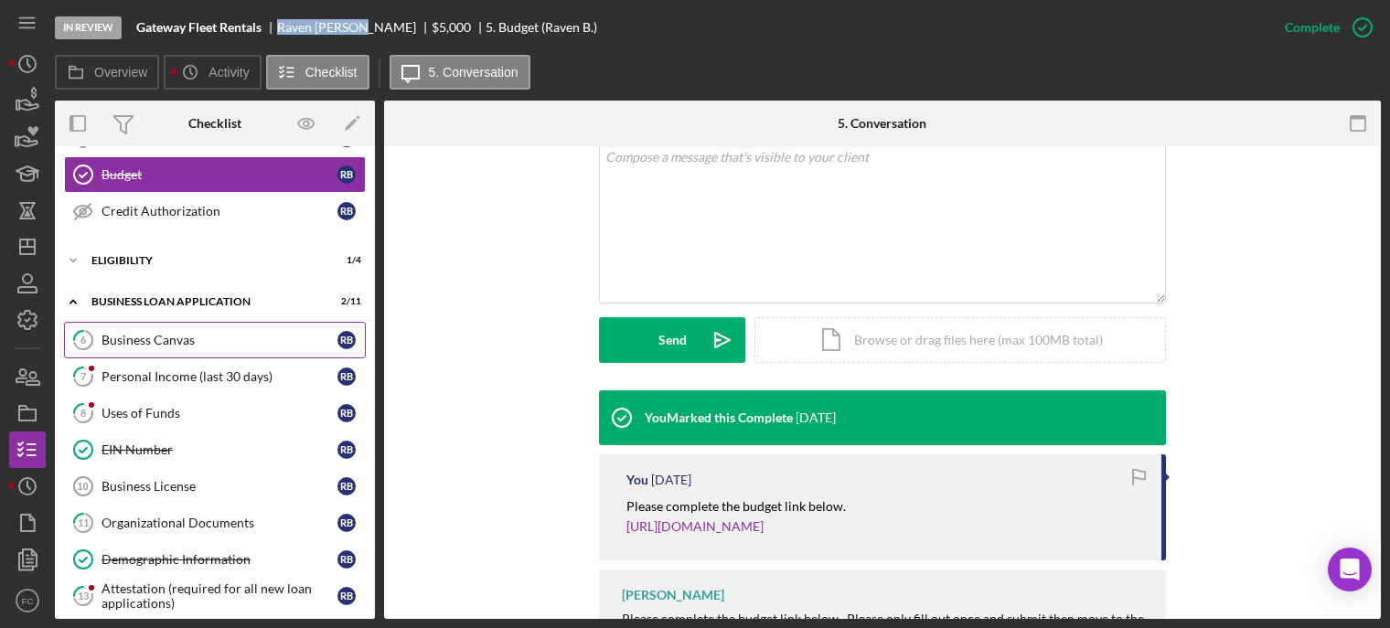
click at [163, 343] on div "Business Canvas" at bounding box center [220, 340] width 236 height 15
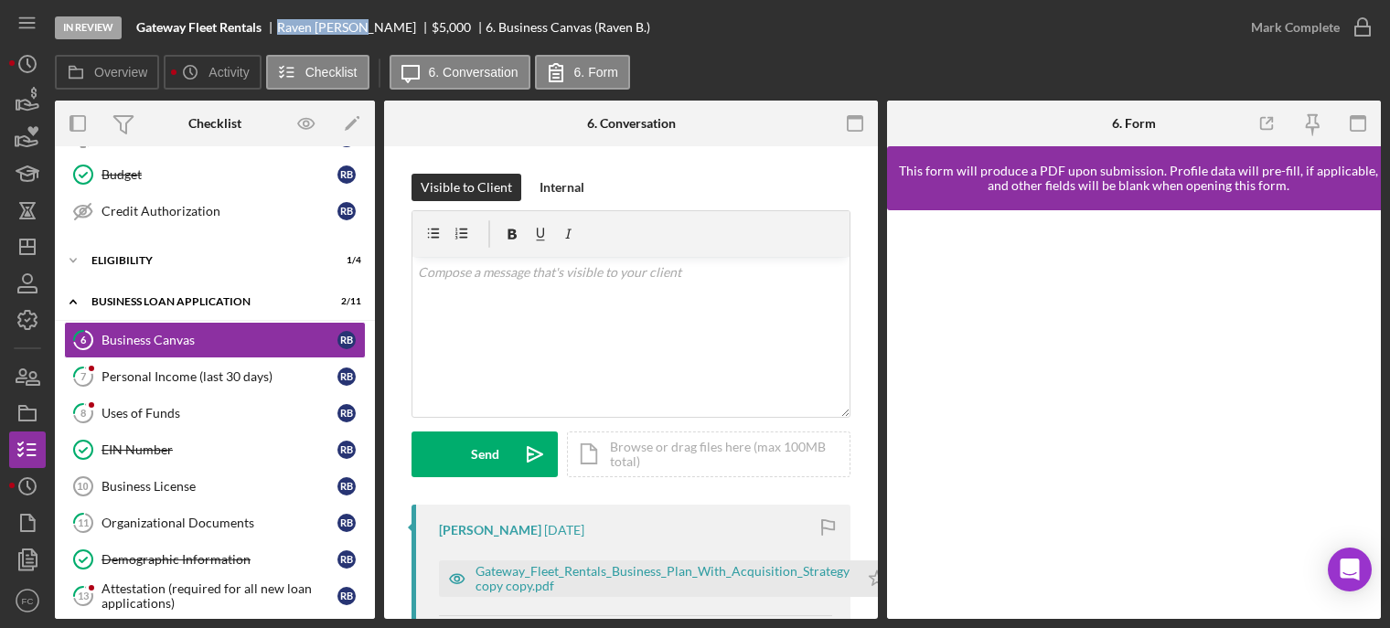
scroll to position [274, 0]
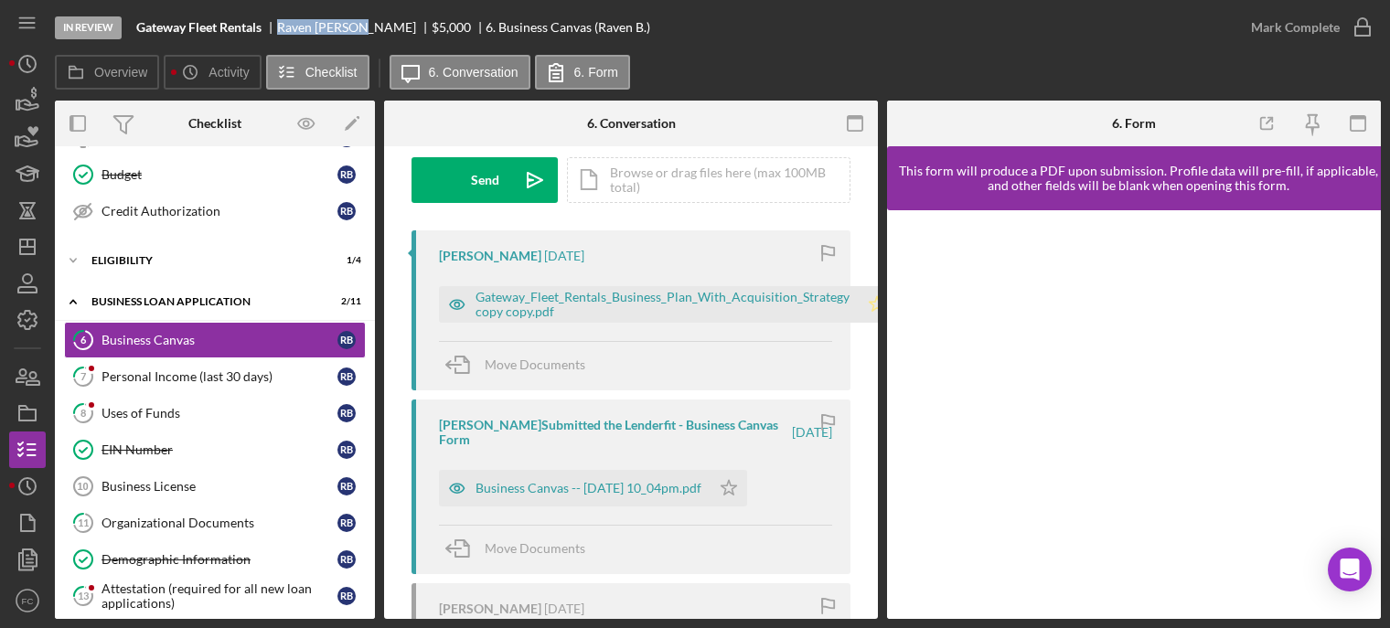
click at [866, 306] on icon "Icon/Star" at bounding box center [877, 304] width 37 height 37
click at [1371, 25] on icon "button" at bounding box center [1363, 28] width 46 height 46
click at [140, 379] on div "Personal Income (last 30 days)" at bounding box center [220, 377] width 236 height 15
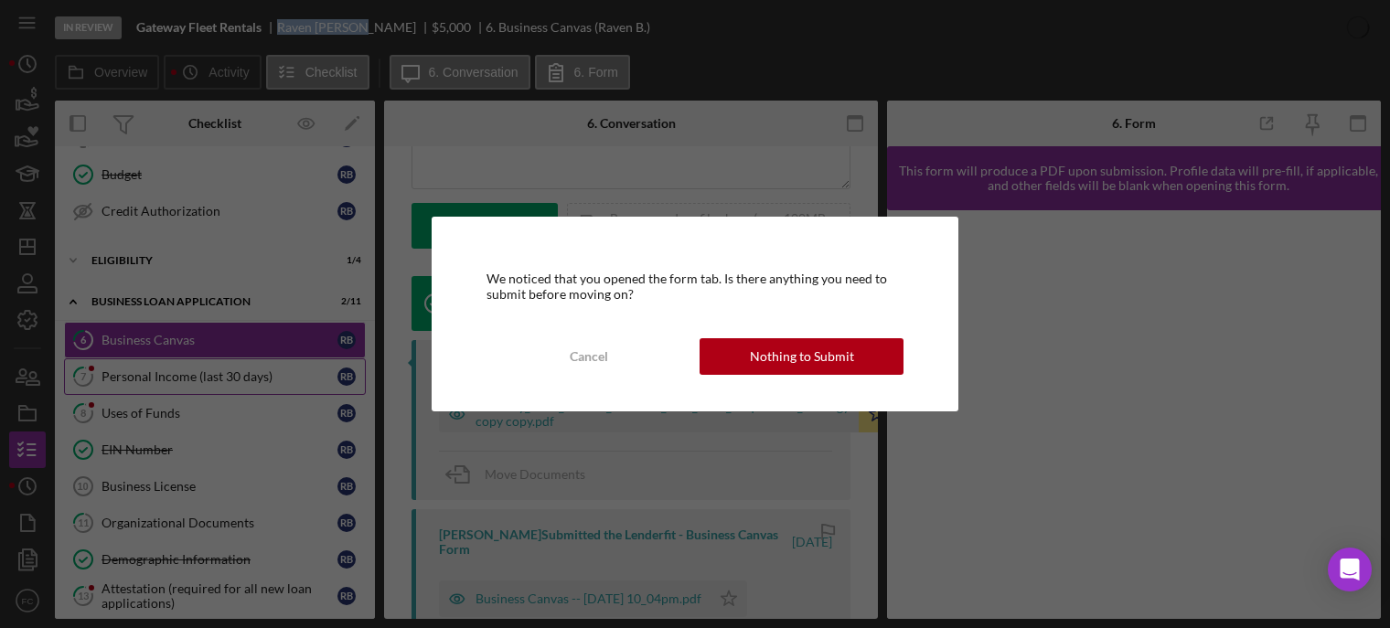
scroll to position [546, 0]
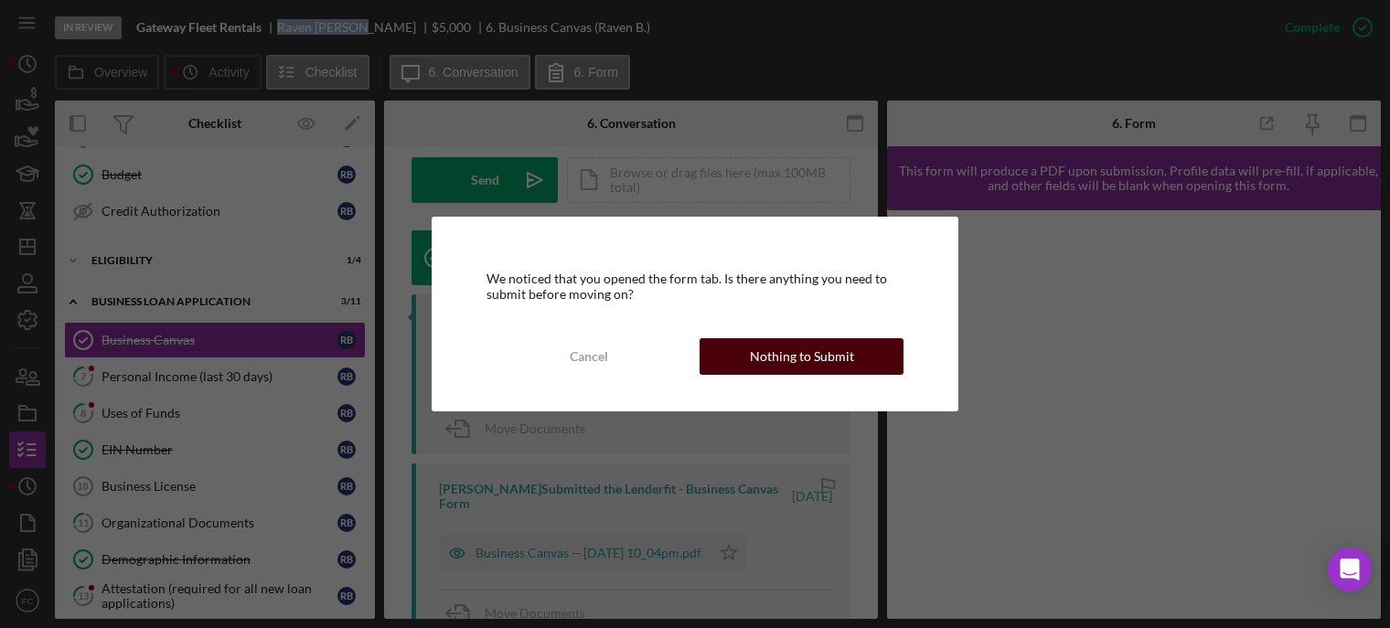
click at [724, 357] on button "Nothing to Submit" at bounding box center [802, 356] width 204 height 37
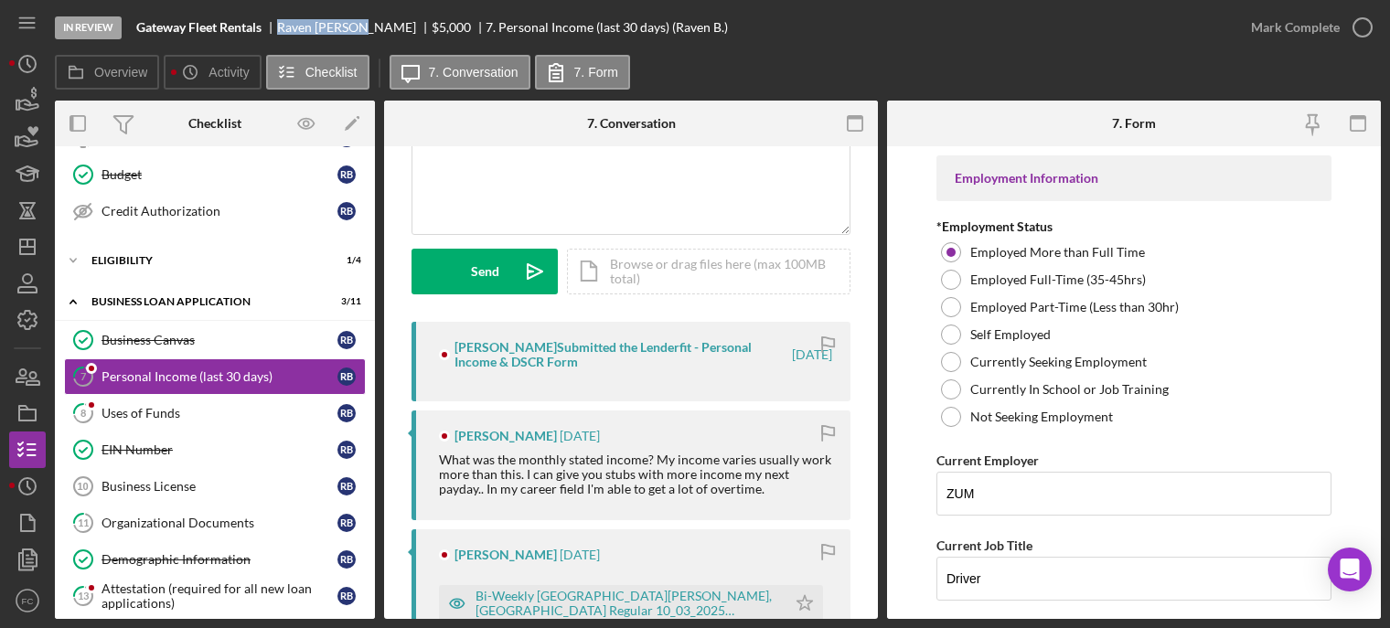
scroll to position [274, 0]
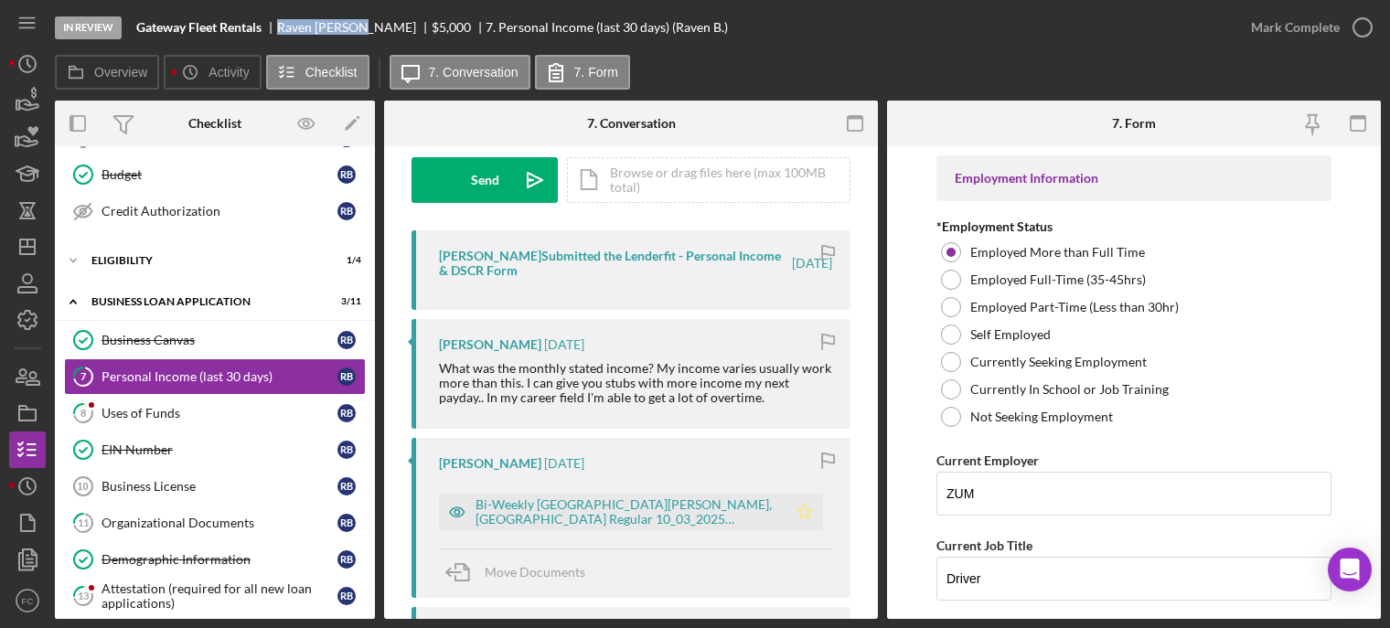
click at [801, 510] on icon "Icon/Star" at bounding box center [805, 512] width 37 height 37
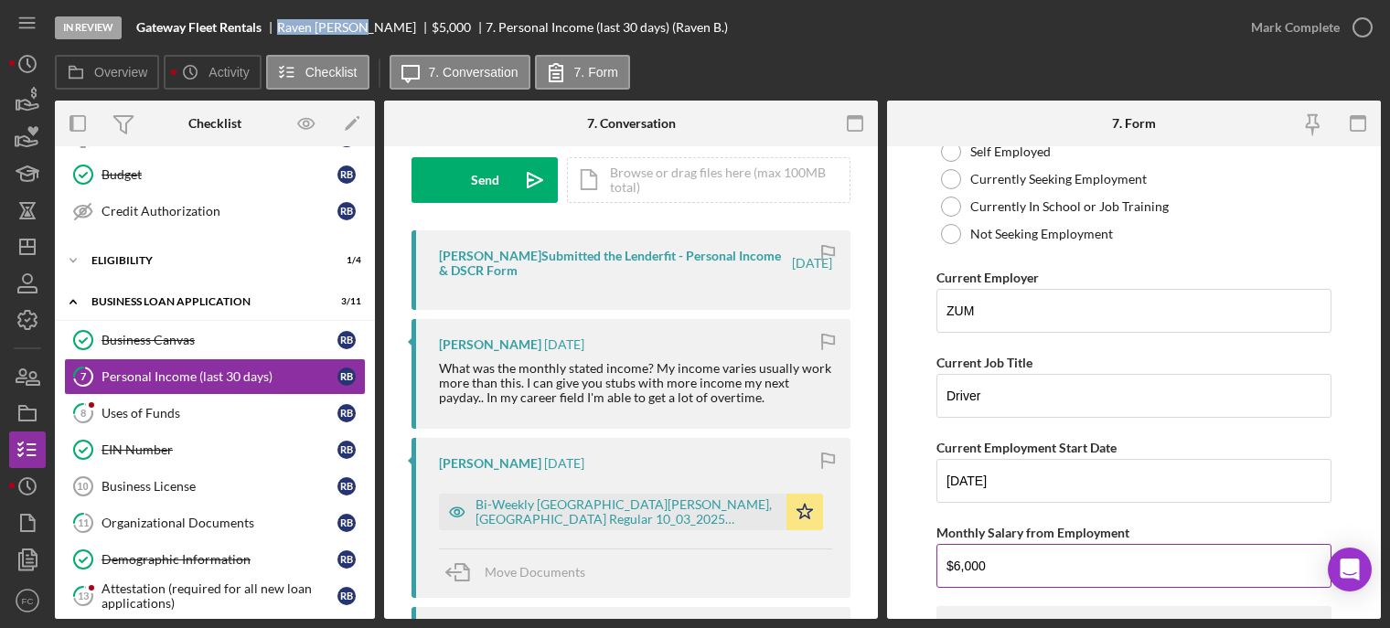
scroll to position [366, 0]
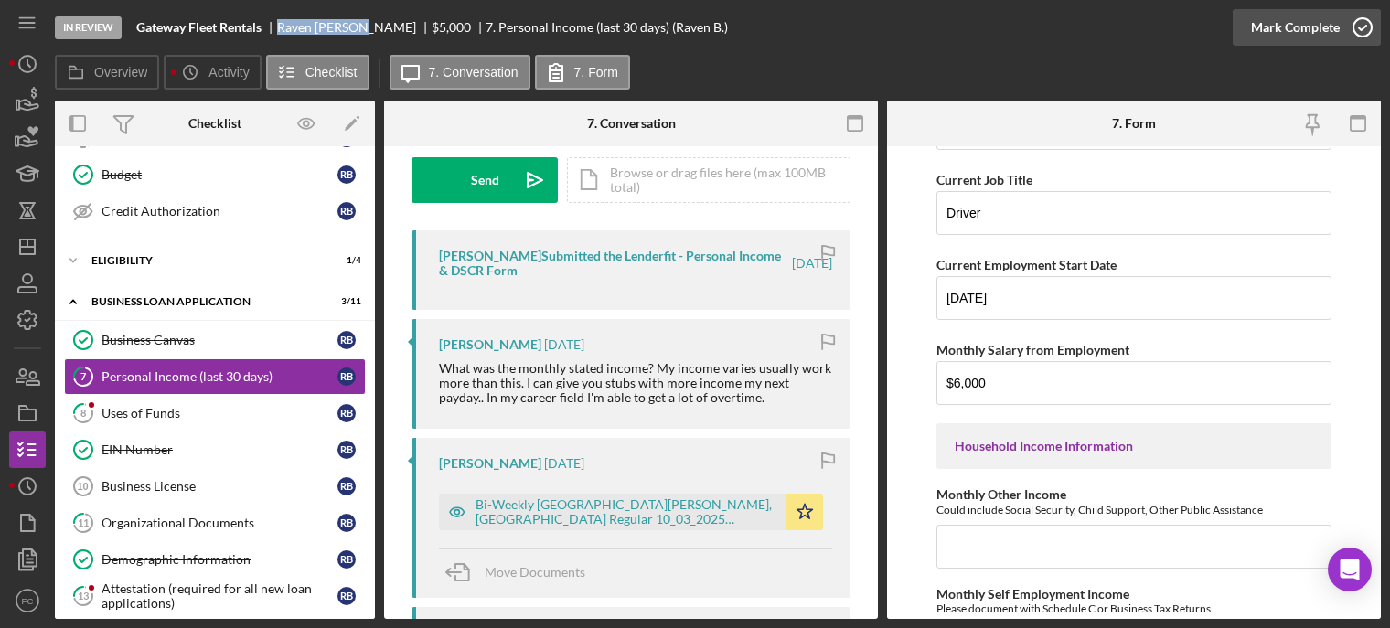
click at [1364, 27] on icon "button" at bounding box center [1363, 28] width 46 height 46
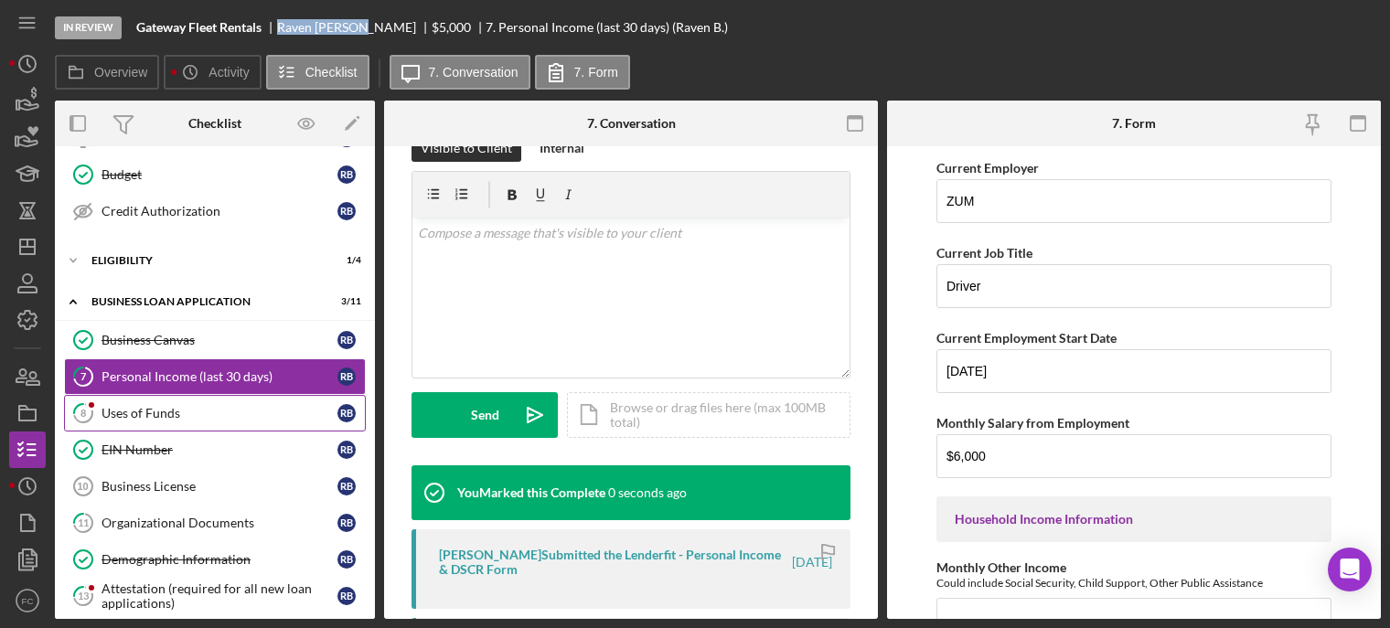
scroll to position [439, 0]
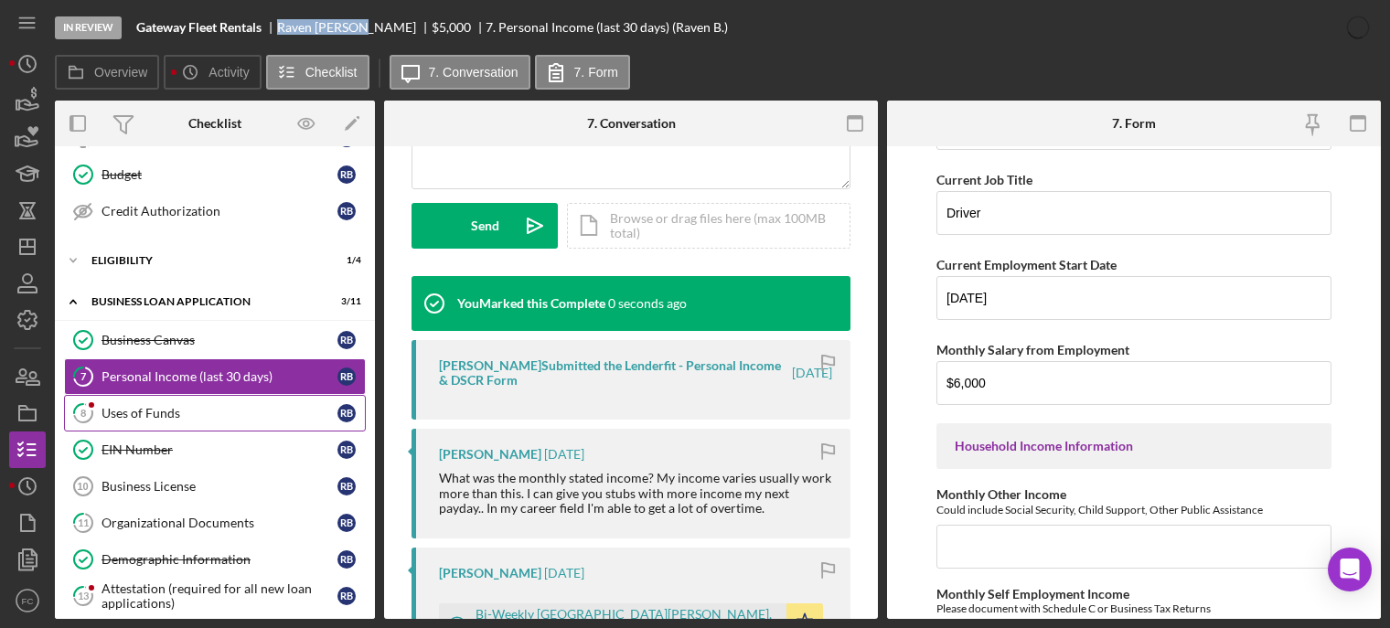
click at [143, 413] on div "Uses of Funds" at bounding box center [220, 413] width 236 height 15
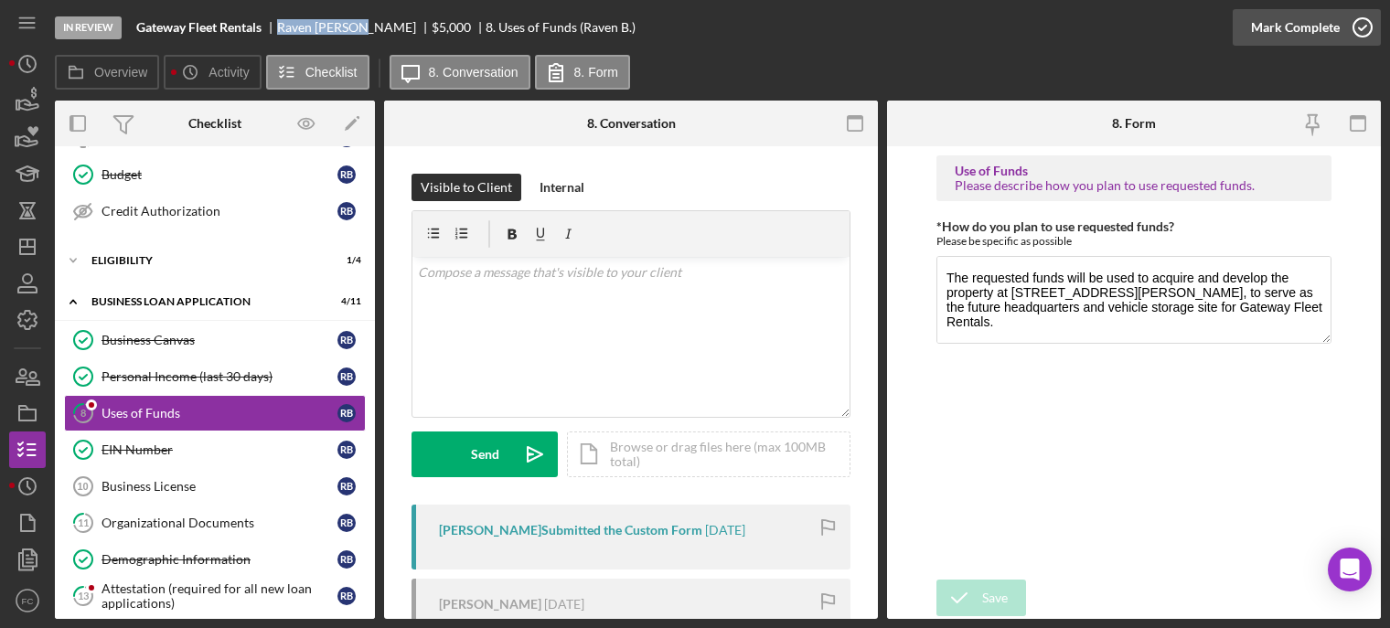
click at [1356, 27] on icon "button" at bounding box center [1363, 28] width 46 height 46
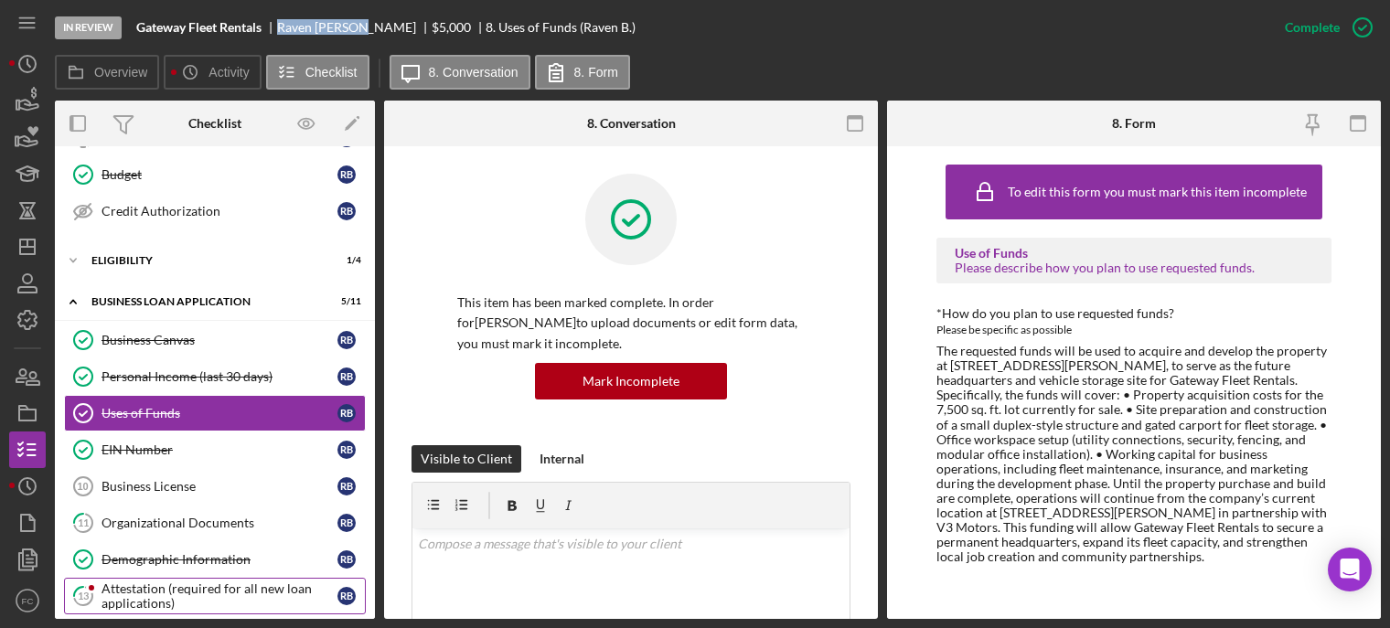
scroll to position [549, 0]
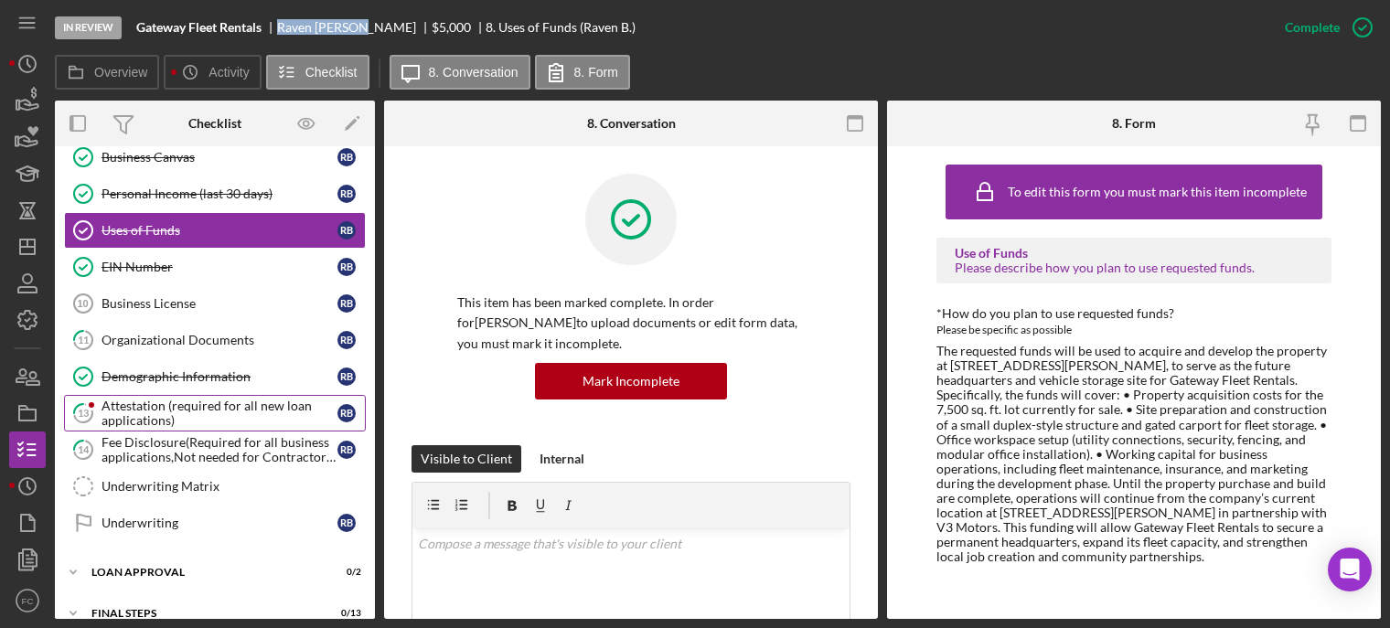
click at [219, 413] on div "Attestation (required for all new loan applications)" at bounding box center [220, 413] width 236 height 29
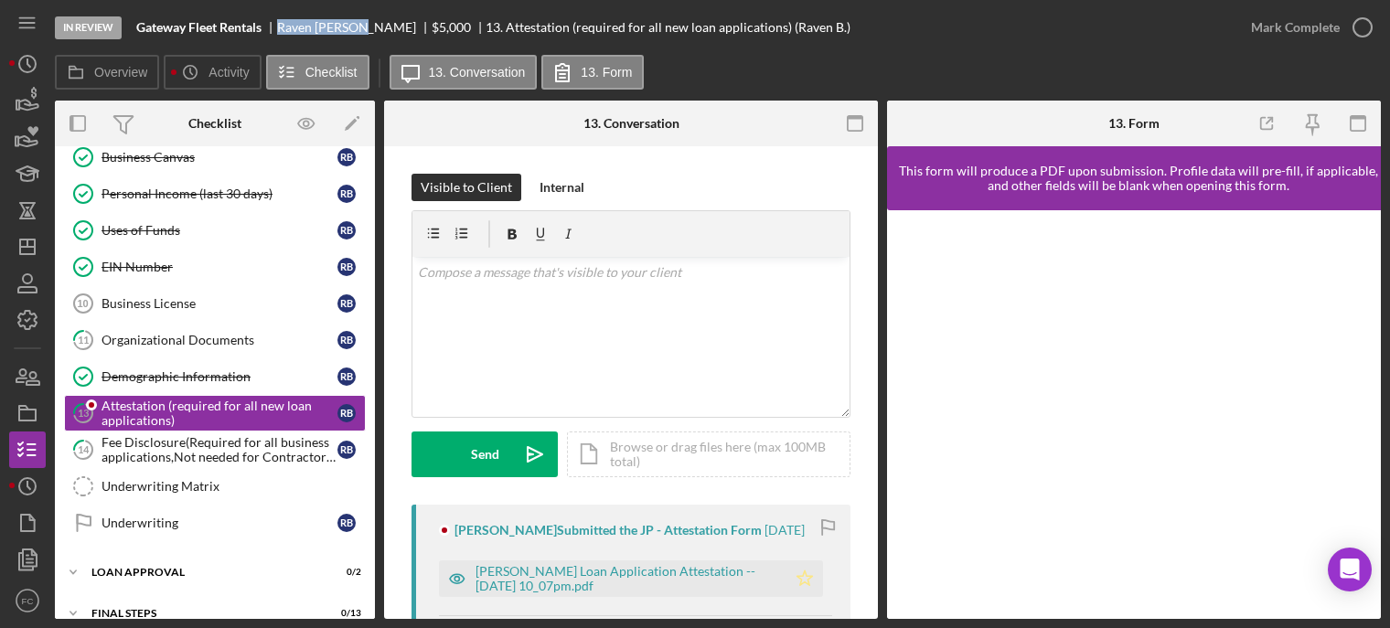
click at [804, 578] on icon "Icon/Star" at bounding box center [805, 579] width 37 height 37
click at [1363, 23] on icon "button" at bounding box center [1363, 28] width 46 height 46
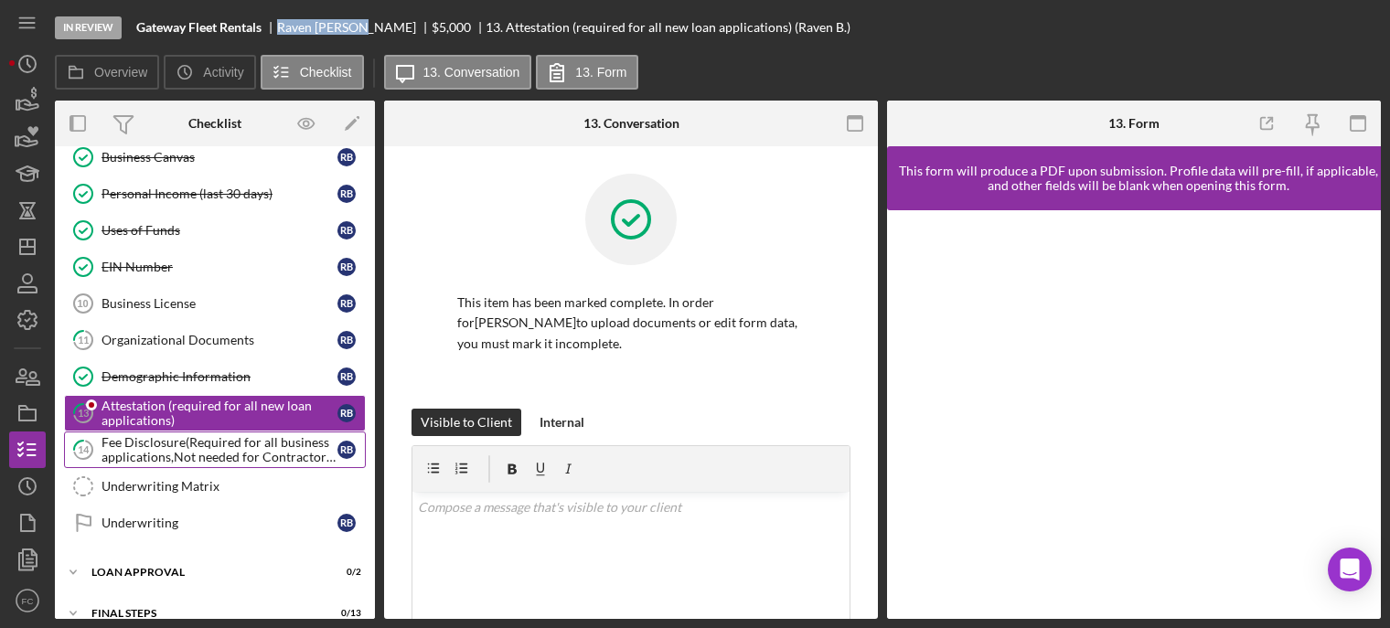
click at [125, 439] on div "Fee Disclosure(Required for all business applications,Not needed for Contractor…" at bounding box center [220, 449] width 236 height 29
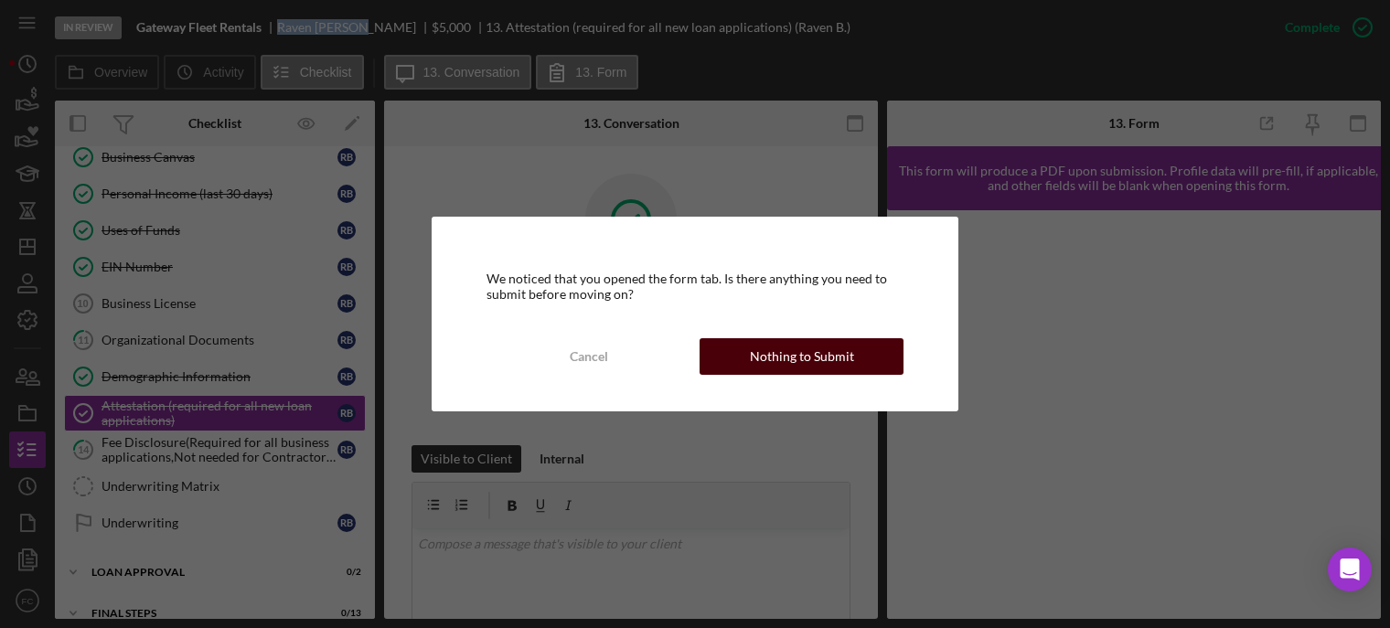
click at [787, 362] on div "Nothing to Submit" at bounding box center [802, 356] width 104 height 37
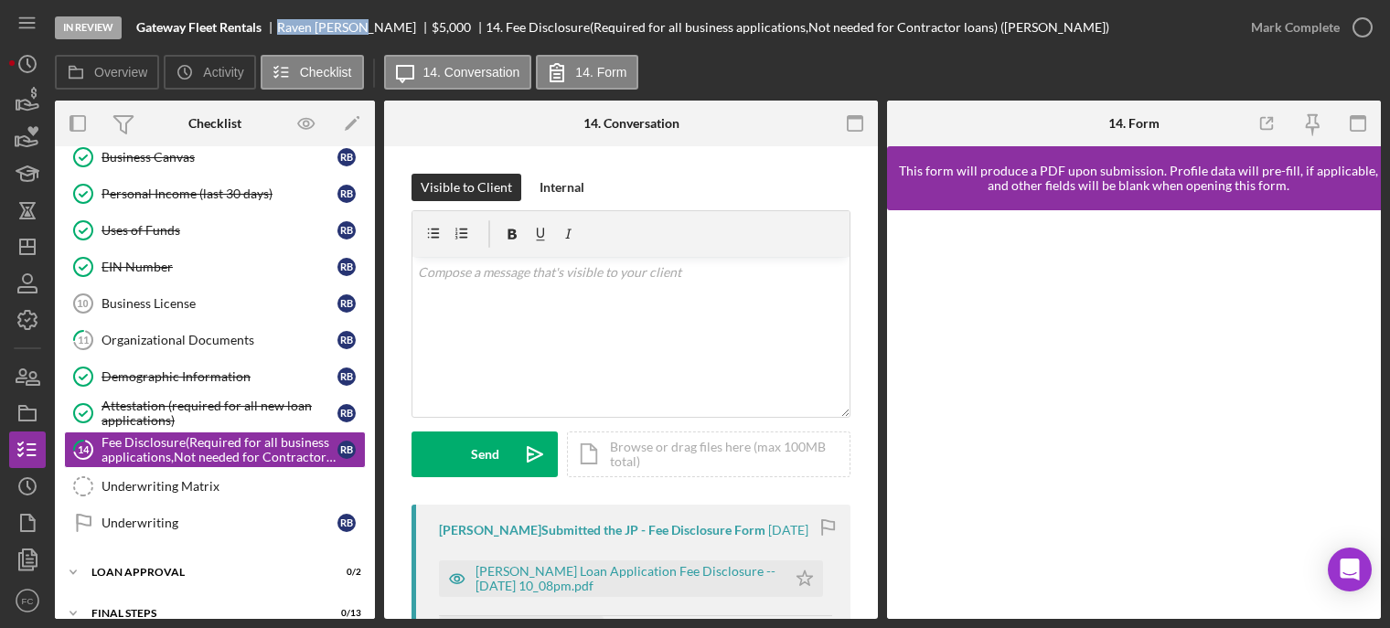
scroll to position [183, 0]
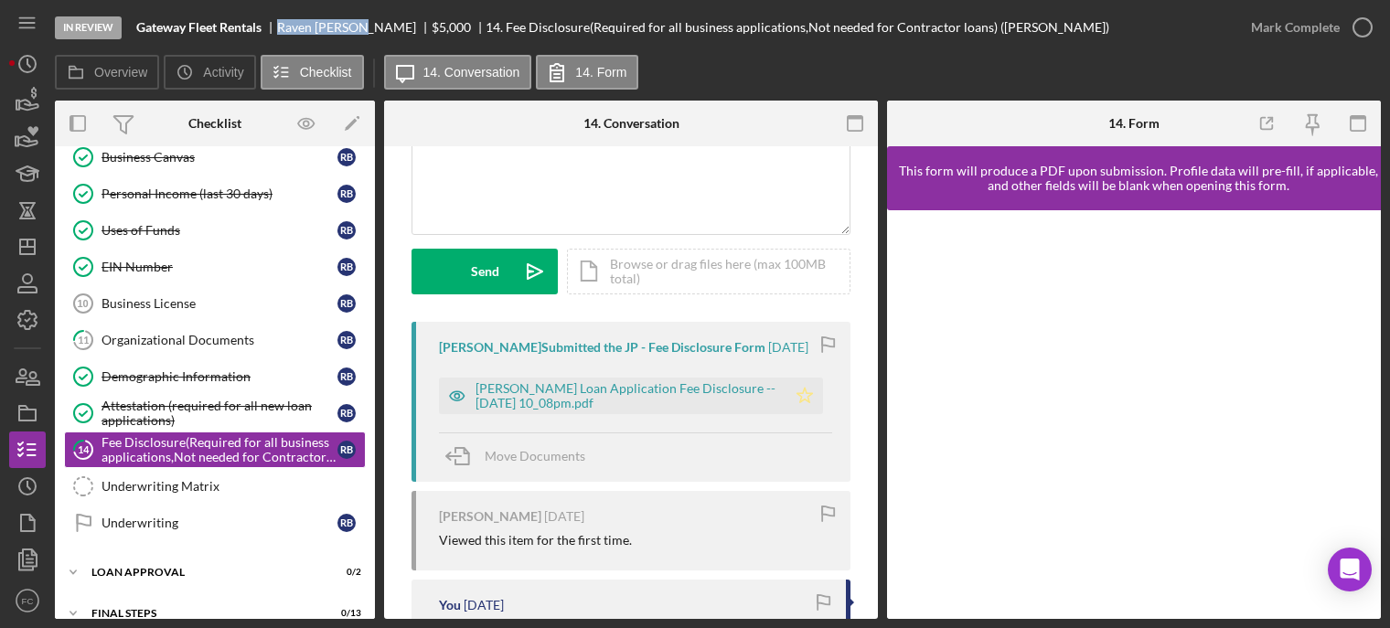
click at [790, 398] on icon "Icon/Star" at bounding box center [805, 396] width 37 height 37
click at [1368, 24] on icon "button" at bounding box center [1363, 28] width 46 height 46
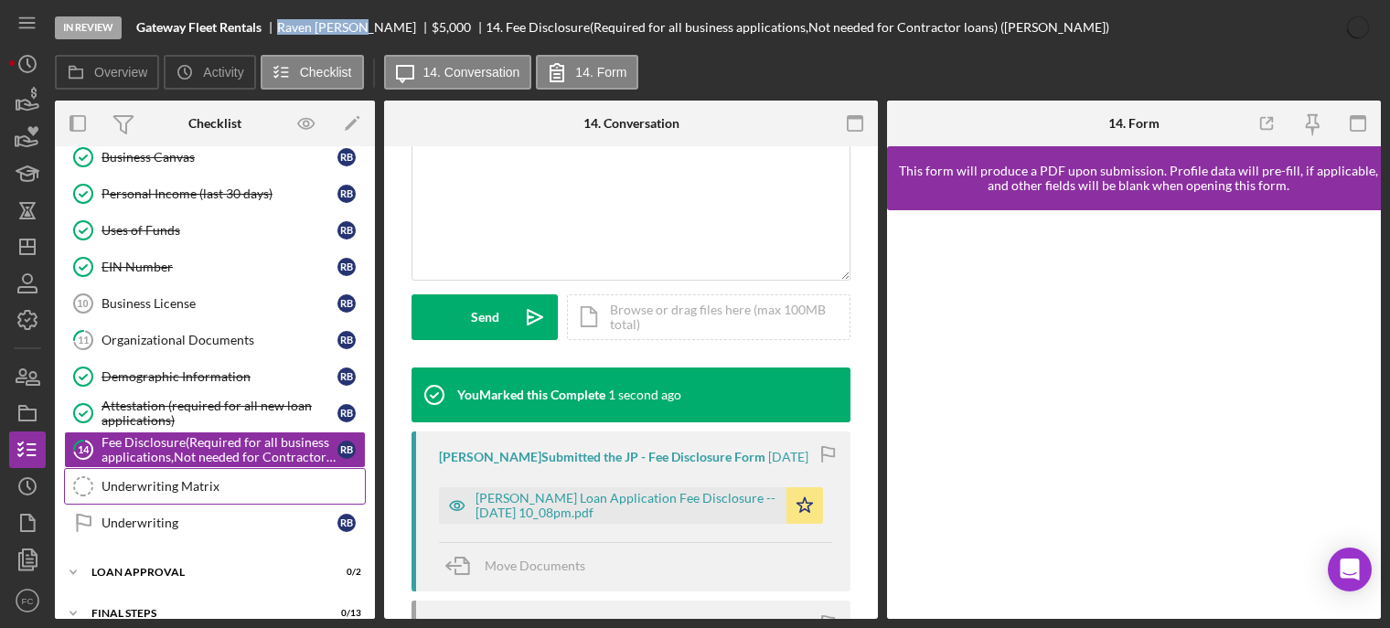
scroll to position [455, 0]
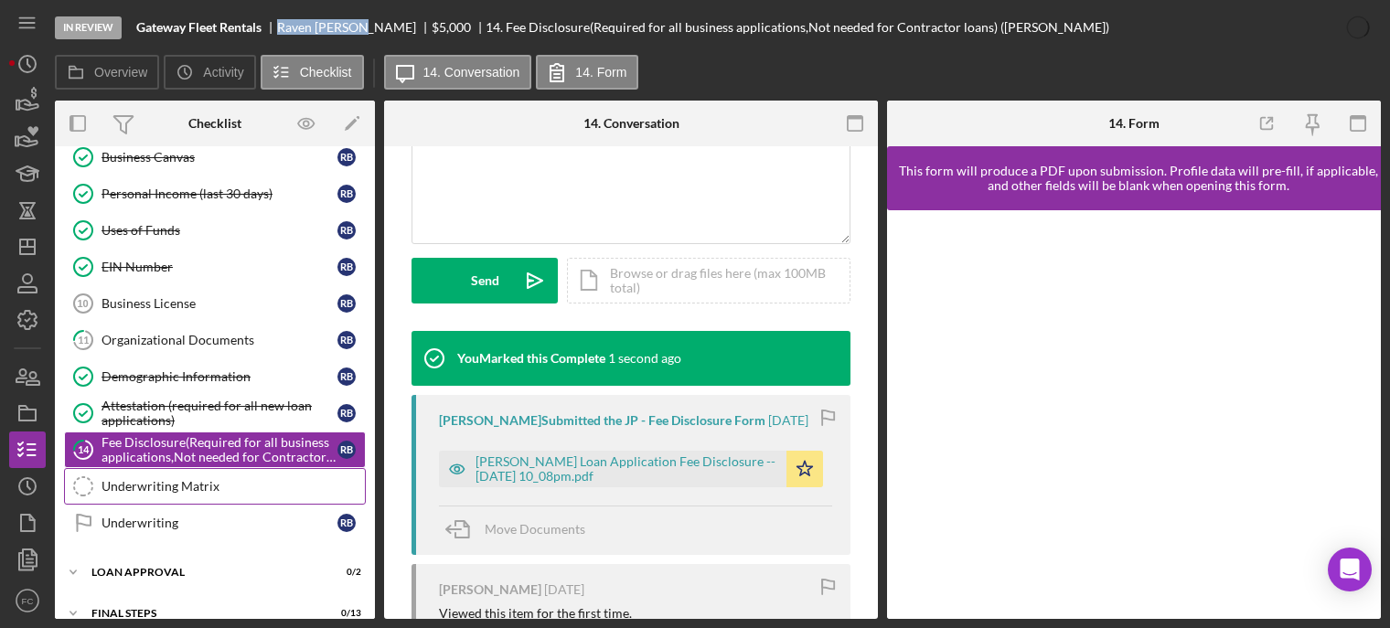
click at [162, 488] on div "Underwriting Matrix" at bounding box center [233, 486] width 263 height 15
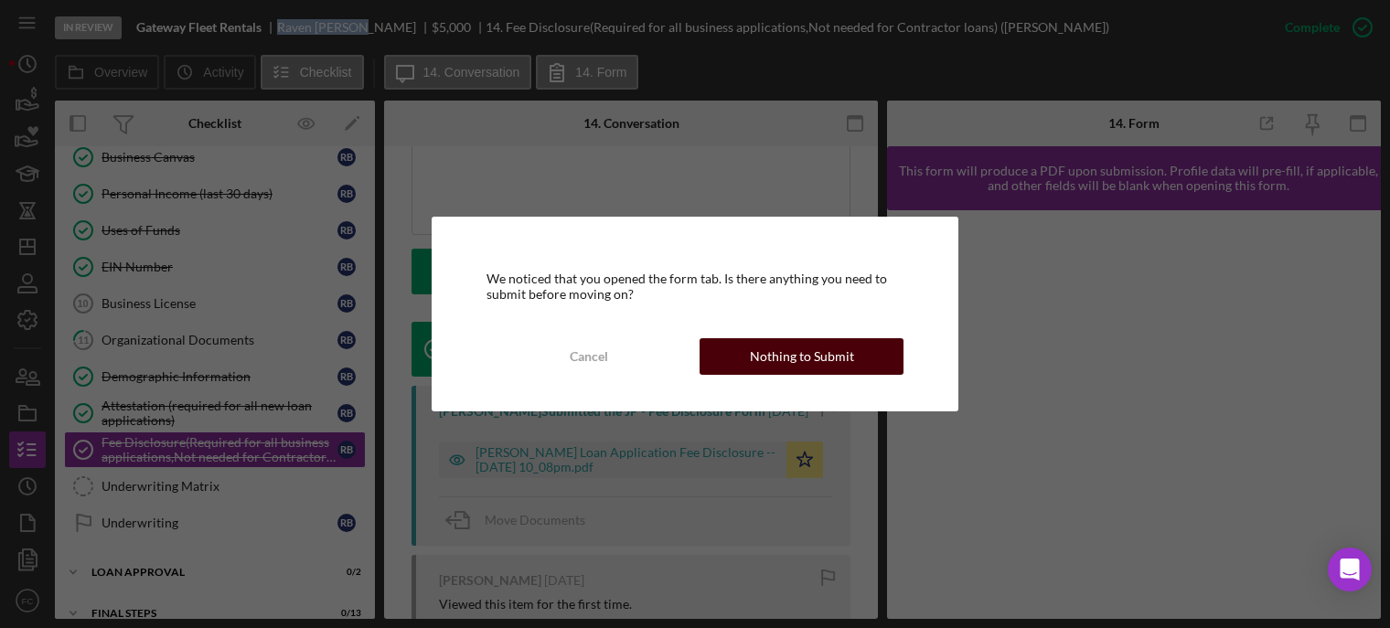
click at [818, 357] on div "Nothing to Submit" at bounding box center [802, 356] width 104 height 37
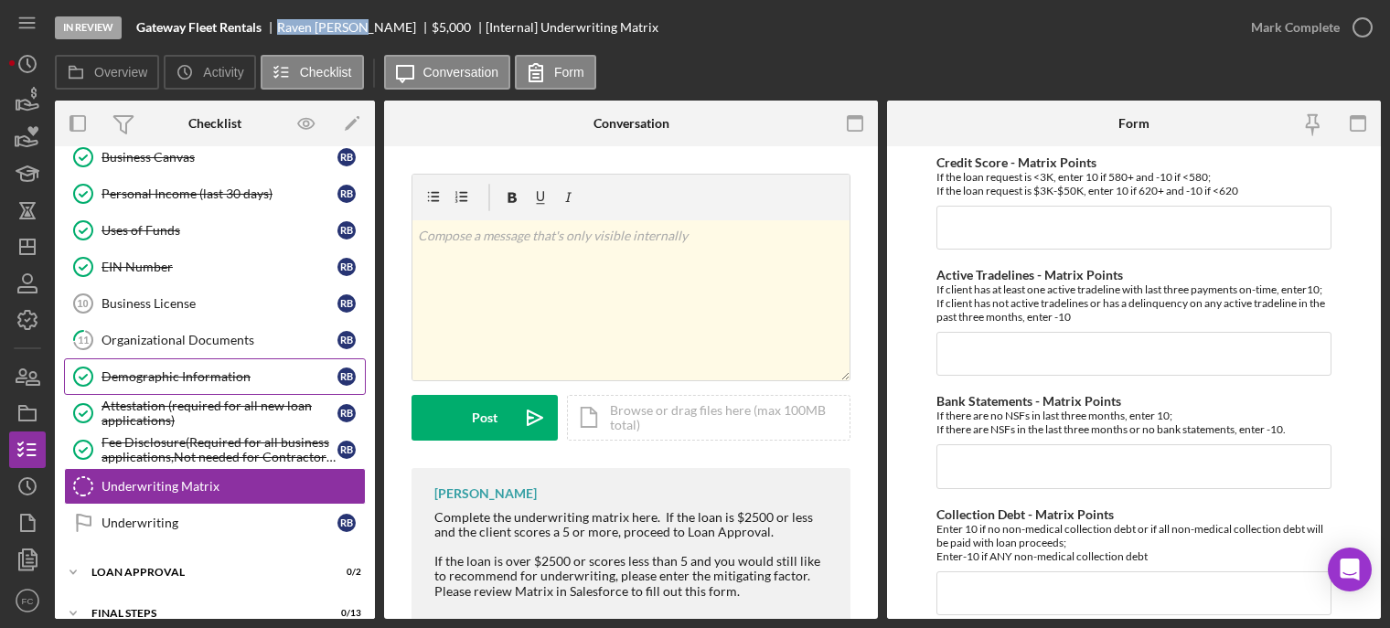
scroll to position [613, 0]
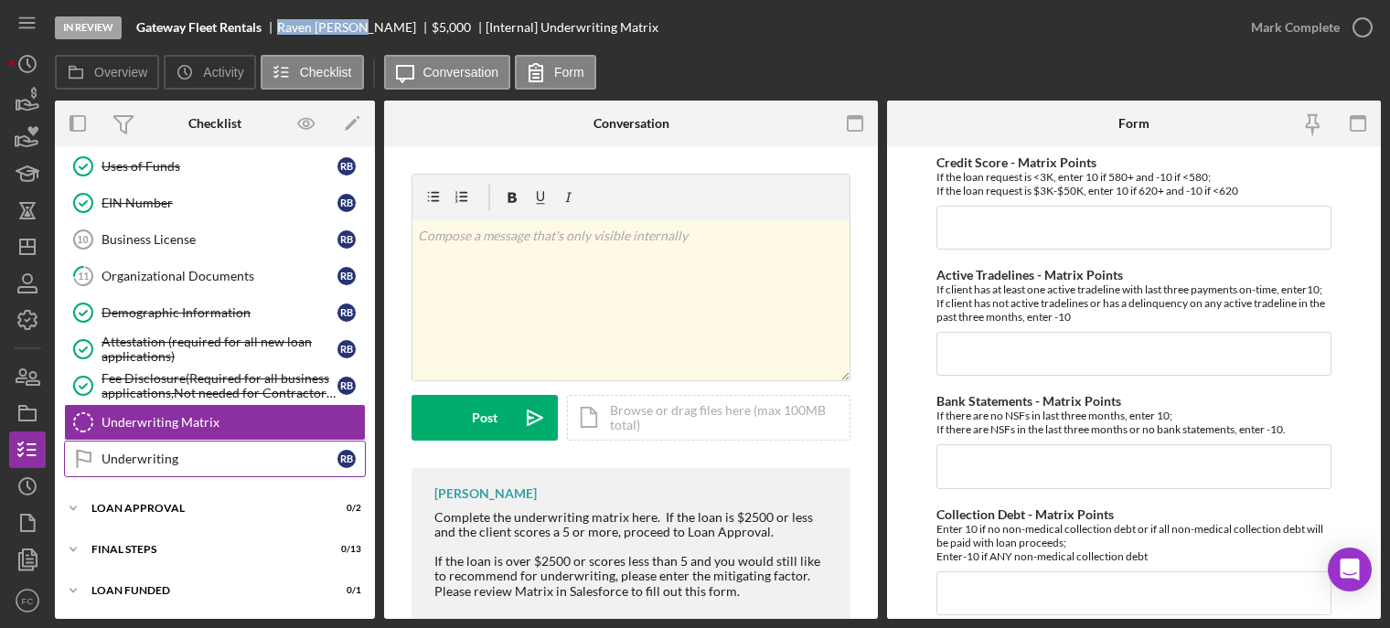
click at [170, 466] on div "Underwriting" at bounding box center [220, 459] width 236 height 15
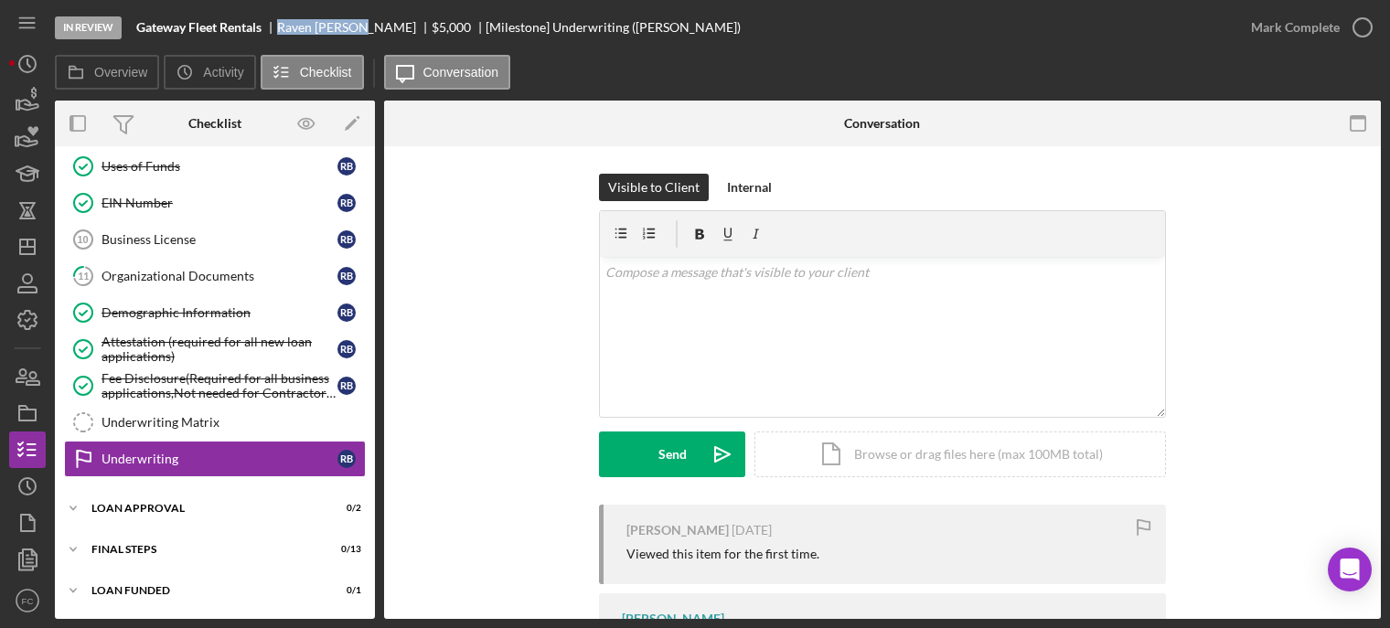
scroll to position [105, 0]
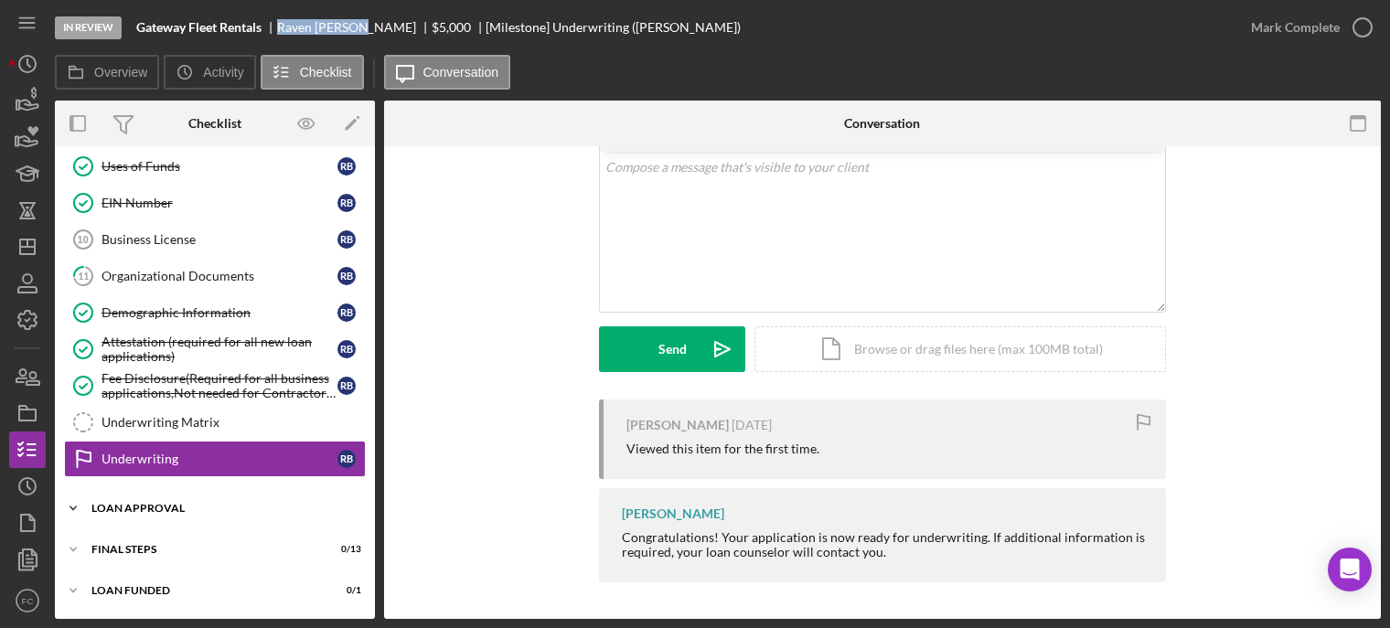
click at [166, 520] on div "Icon/Expander Loan Approval 0 / 2" at bounding box center [215, 508] width 320 height 37
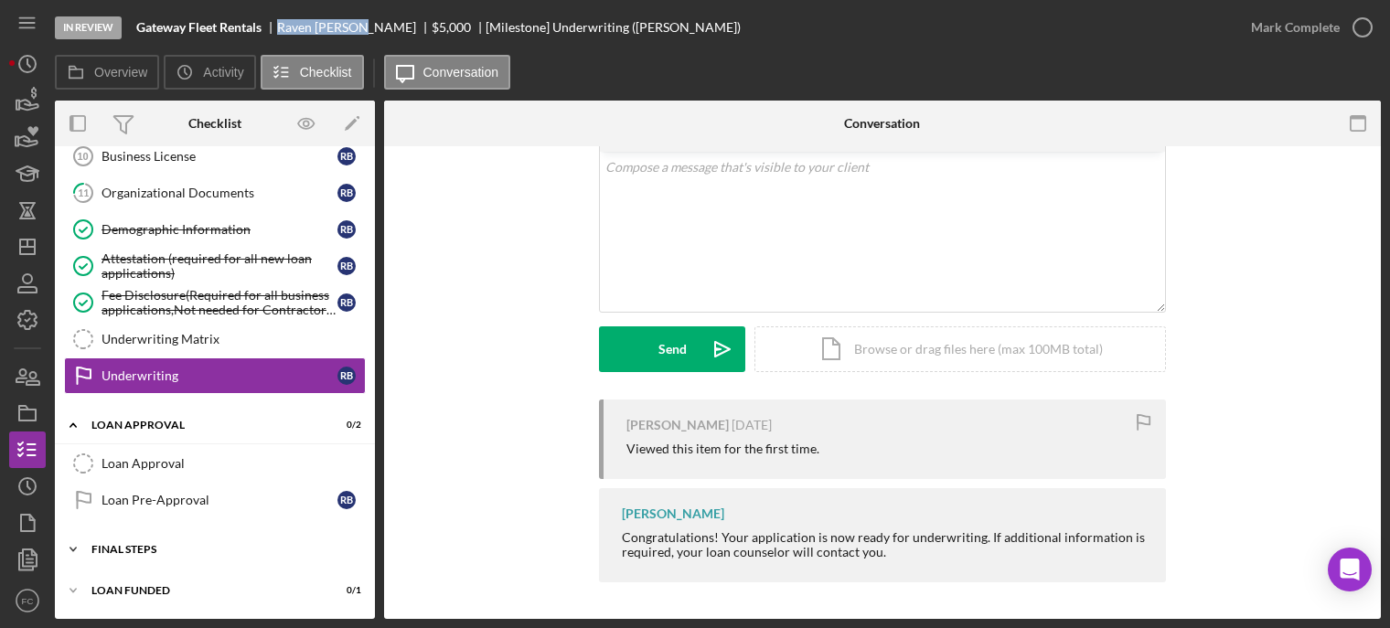
click at [163, 555] on div "Icon/Expander Final Steps 0 / 13" at bounding box center [215, 549] width 320 height 37
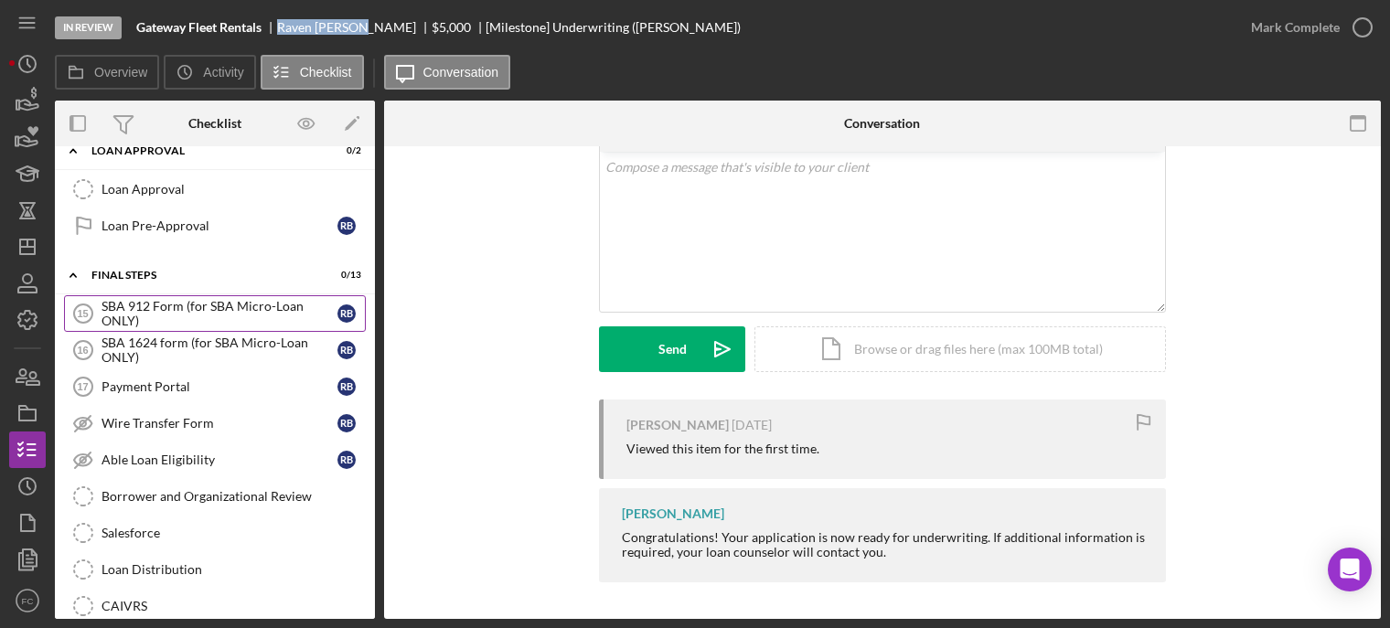
click at [176, 315] on div "SBA 912 Form (for SBA Micro-Loan ONLY)" at bounding box center [220, 313] width 236 height 29
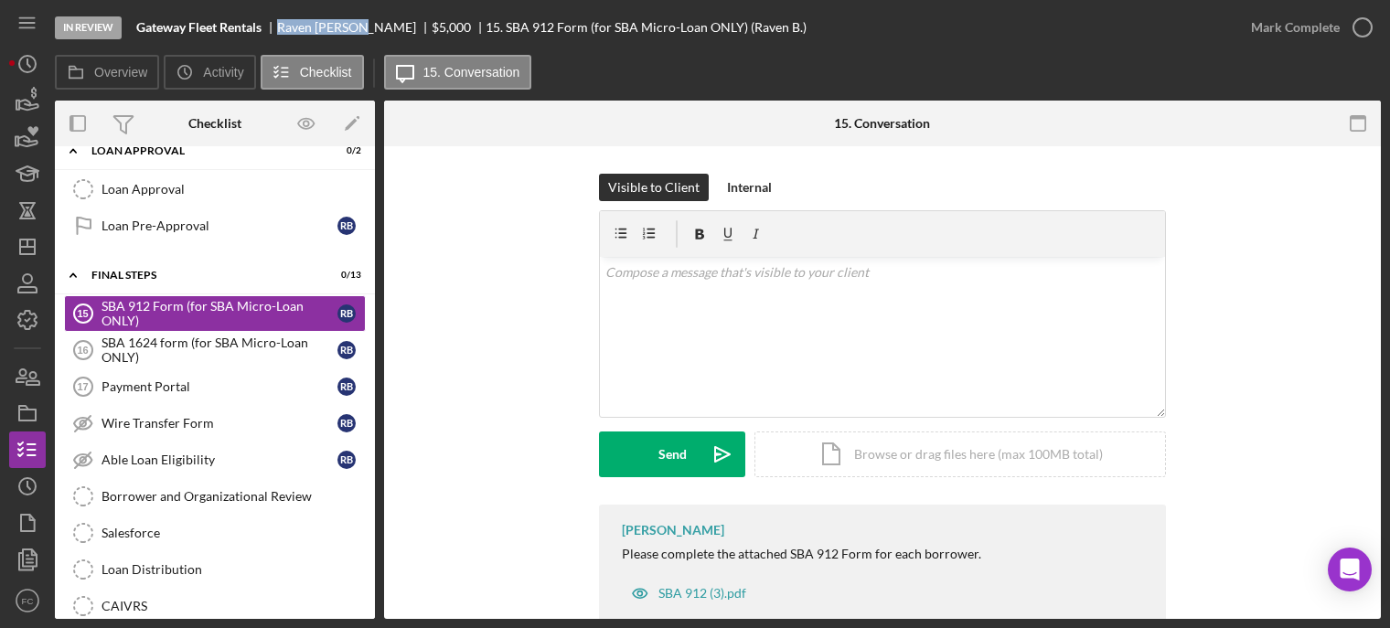
scroll to position [48, 0]
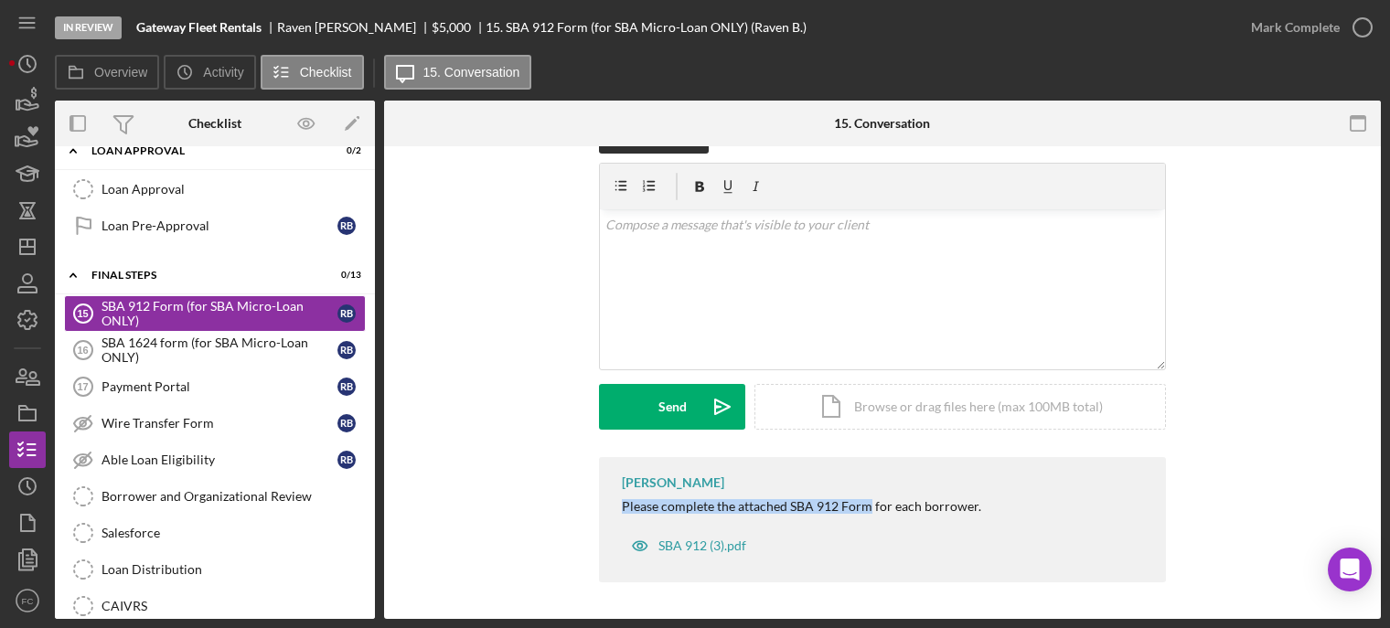
drag, startPoint x: 614, startPoint y: 506, endPoint x: 866, endPoint y: 505, distance: 252.5
click at [866, 505] on div "[PERSON_NAME] Please complete the attached SBA 912 Form for each borrower. SBA …" at bounding box center [882, 519] width 567 height 125
copy div "Please complete the attached SBA 912 Form"
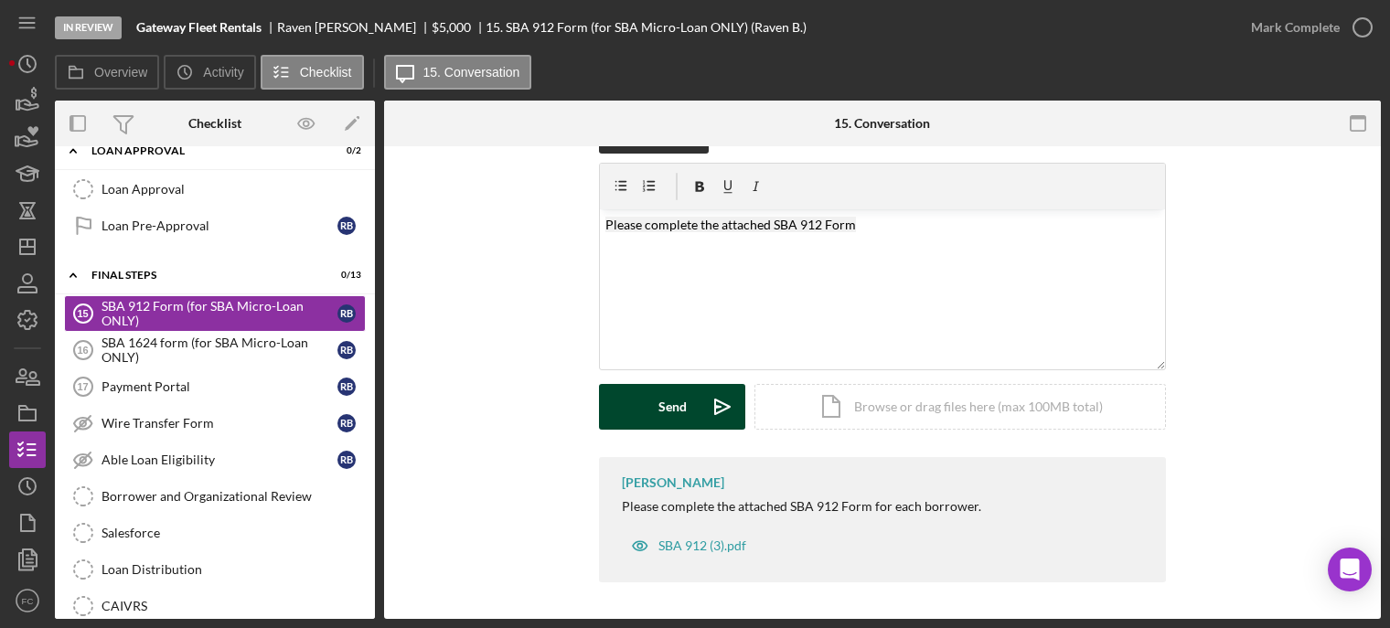
drag, startPoint x: 650, startPoint y: 397, endPoint x: 638, endPoint y: 396, distance: 11.9
click at [649, 396] on button "Send Icon/icon-invite-send" at bounding box center [672, 407] width 146 height 46
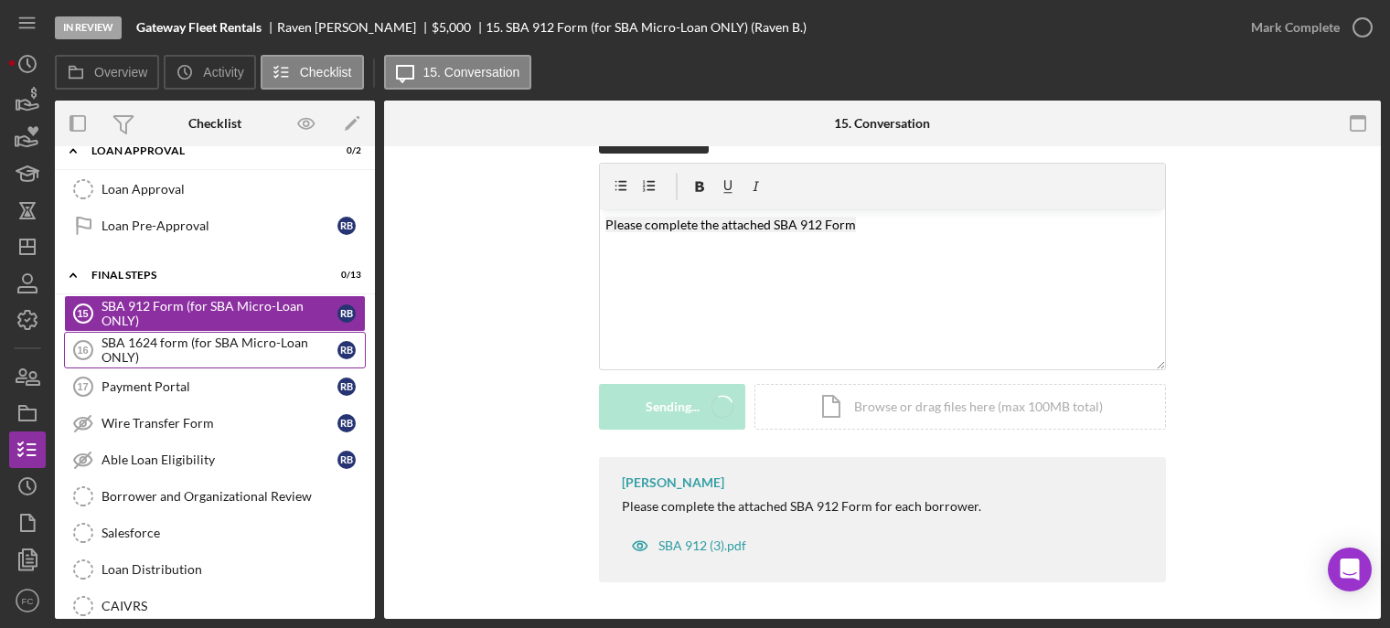
click at [210, 354] on div "SBA 1624 form (for SBA Micro-Loan ONLY)" at bounding box center [220, 350] width 236 height 29
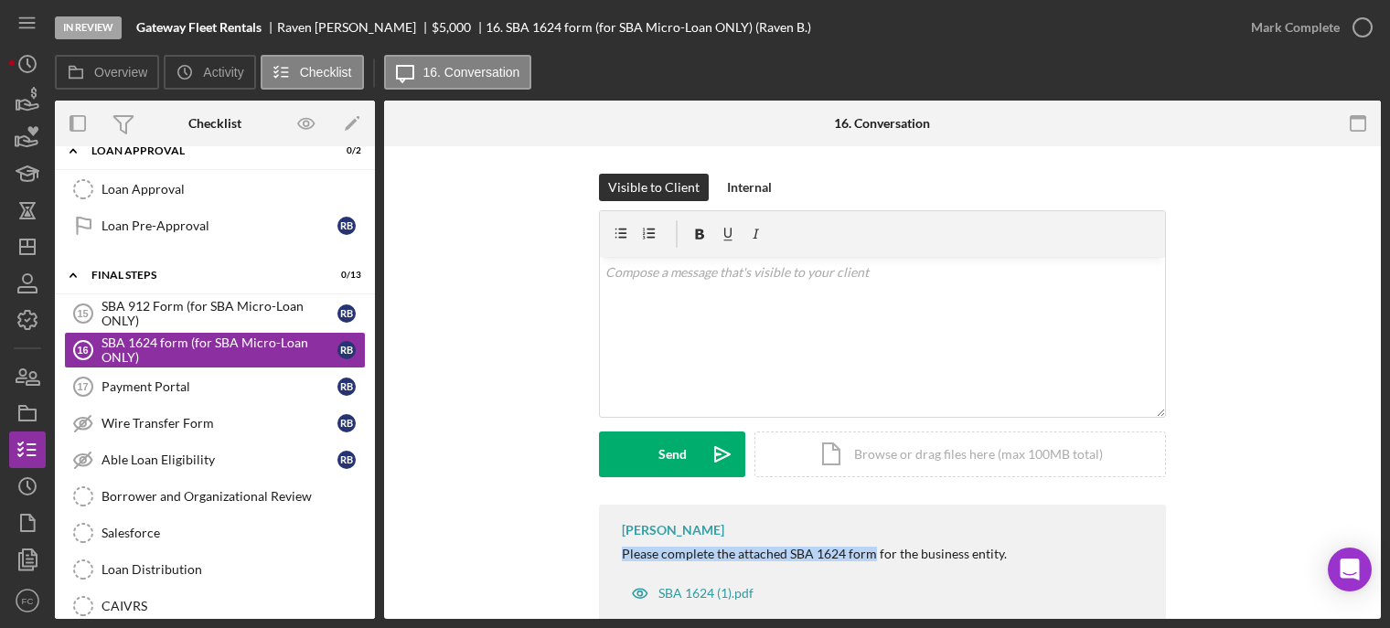
drag, startPoint x: 607, startPoint y: 548, endPoint x: 866, endPoint y: 563, distance: 259.3
click at [868, 561] on div "[PERSON_NAME] Please complete the attached SBA 1624 form for the business entit…" at bounding box center [882, 567] width 567 height 125
copy div "Please complete the attached SBA 1624 form"
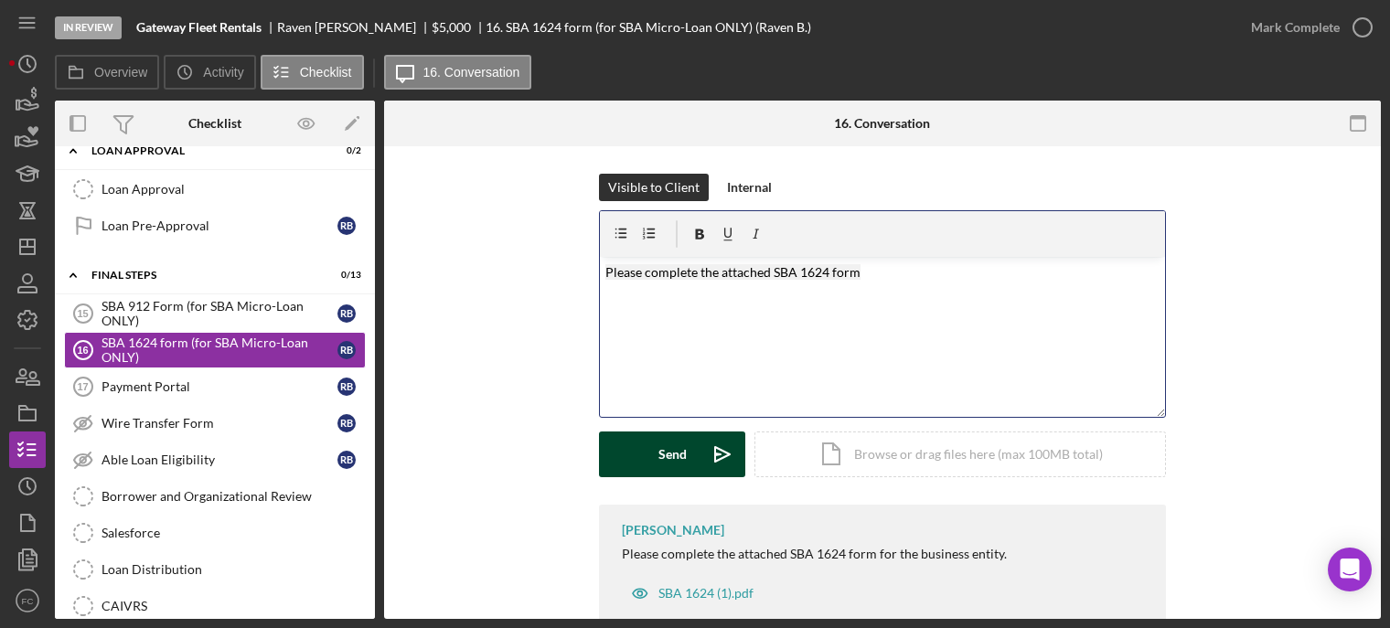
click at [687, 456] on button "Send Icon/icon-invite-send" at bounding box center [672, 455] width 146 height 46
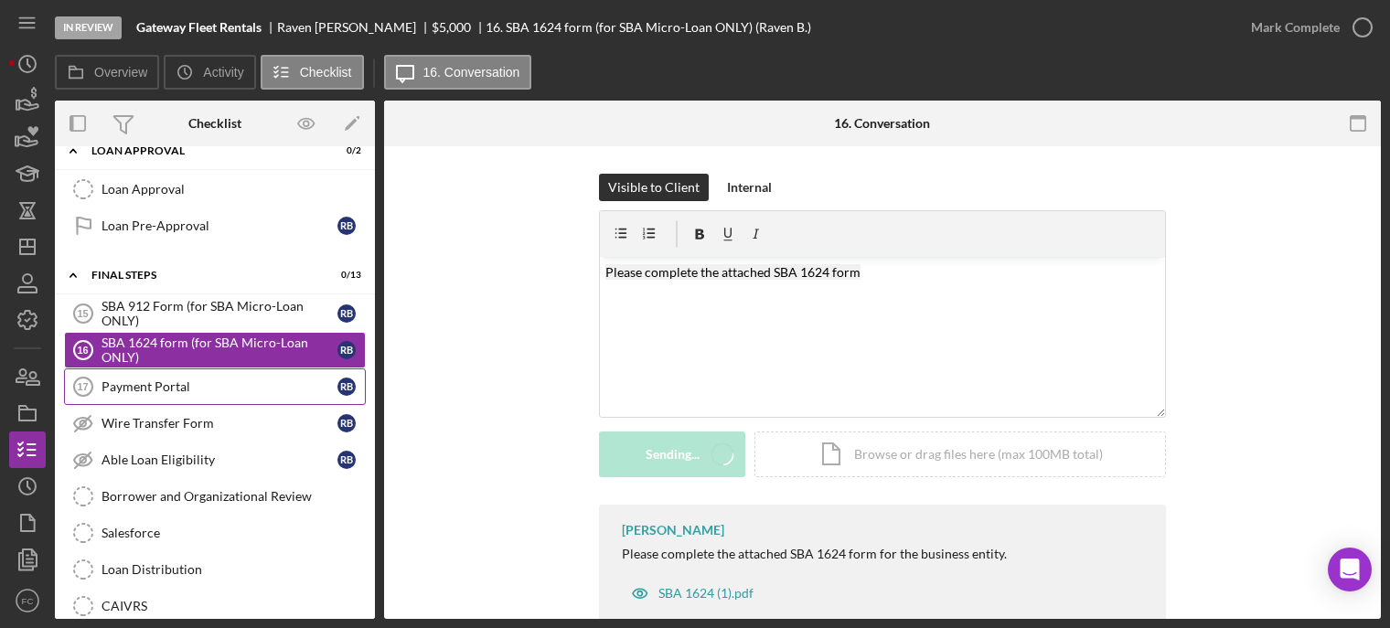
click at [193, 376] on link "Payment Portal 17 Payment Portal R B" at bounding box center [215, 387] width 302 height 37
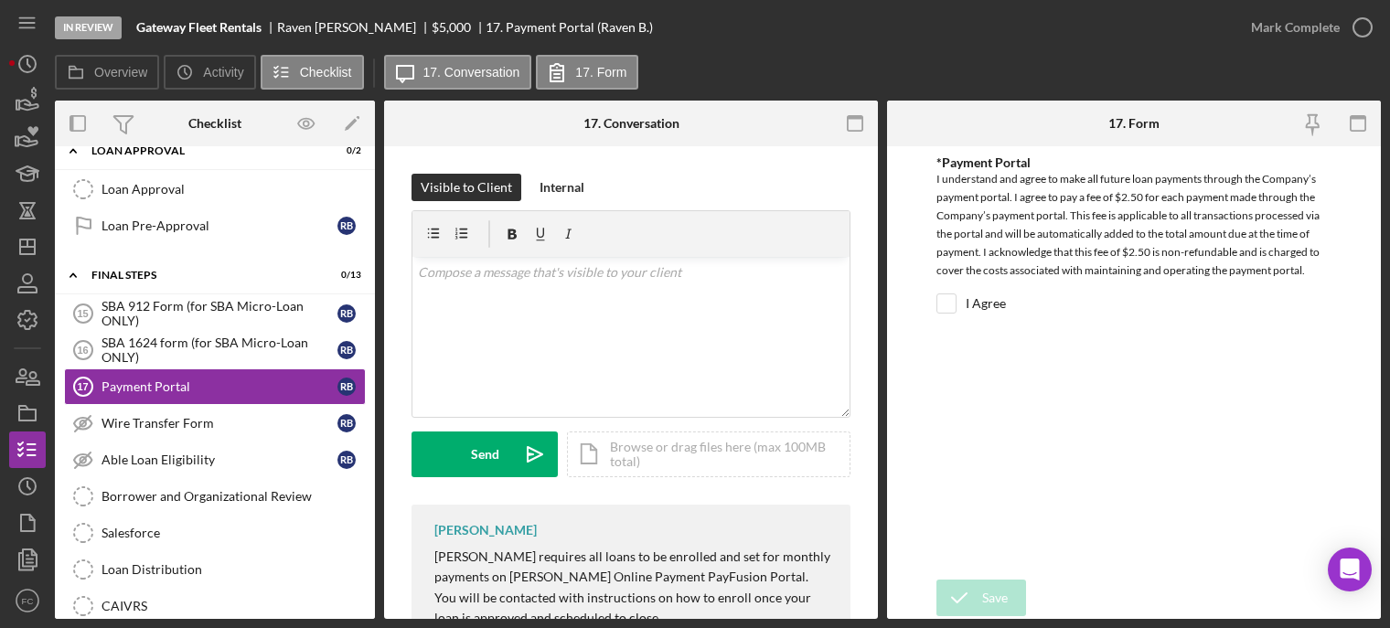
scroll to position [212, 0]
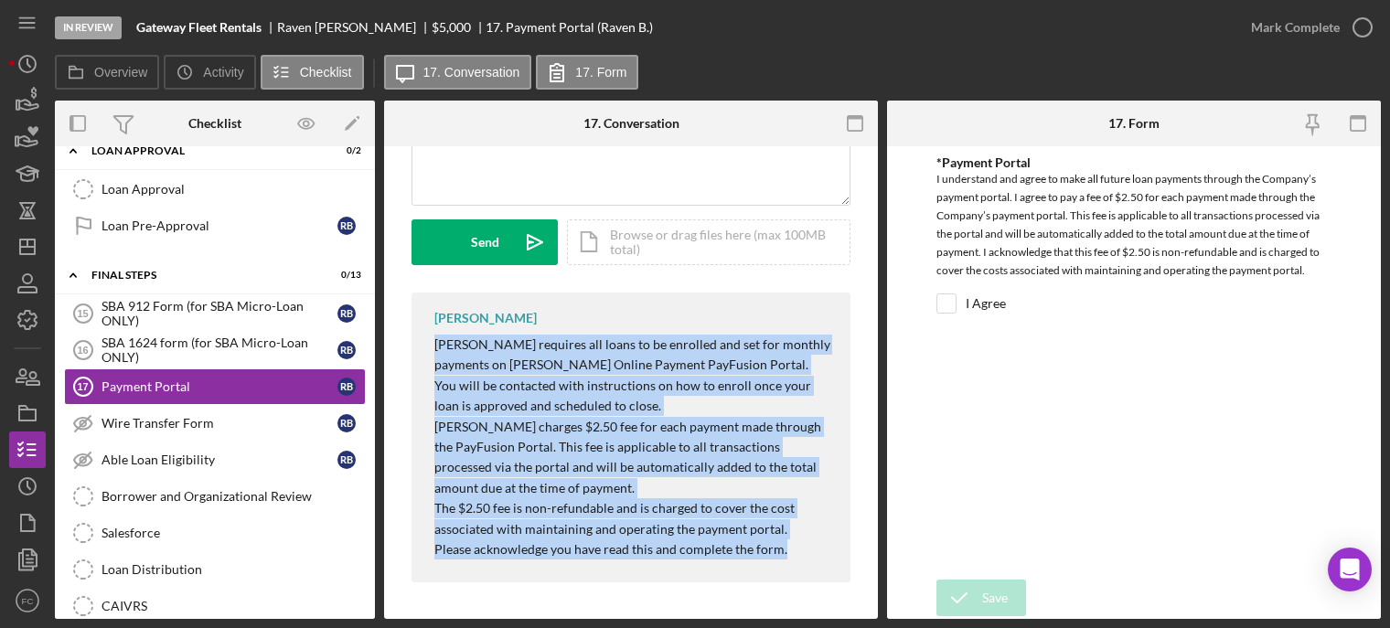
drag, startPoint x: 423, startPoint y: 342, endPoint x: 702, endPoint y: 509, distance: 324.9
click at [788, 551] on div "[PERSON_NAME] [PERSON_NAME] requires all loans to be enrolled and set for month…" at bounding box center [631, 438] width 439 height 290
copy div "[PERSON_NAME] requires all loans to be enrolled and set for monthly payments on…"
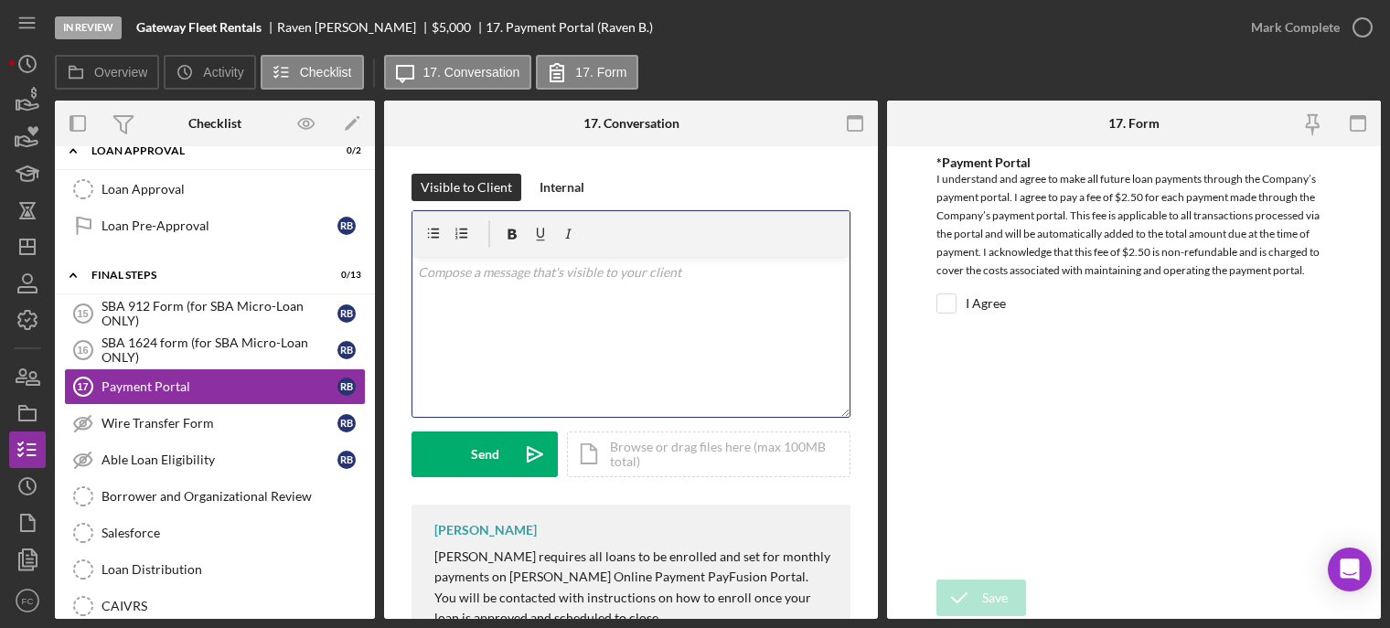
scroll to position [87, 0]
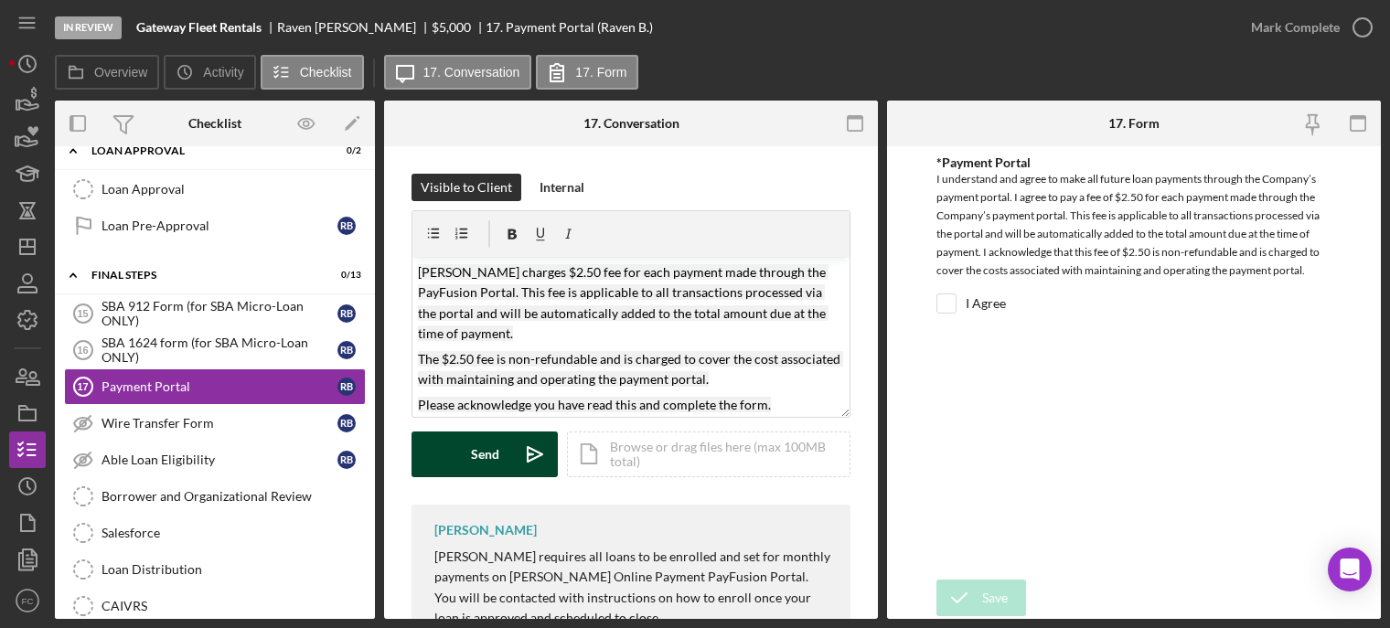
click at [484, 464] on div "Send" at bounding box center [485, 455] width 28 height 46
click at [216, 421] on div "Wire Transfer Form" at bounding box center [220, 423] width 236 height 15
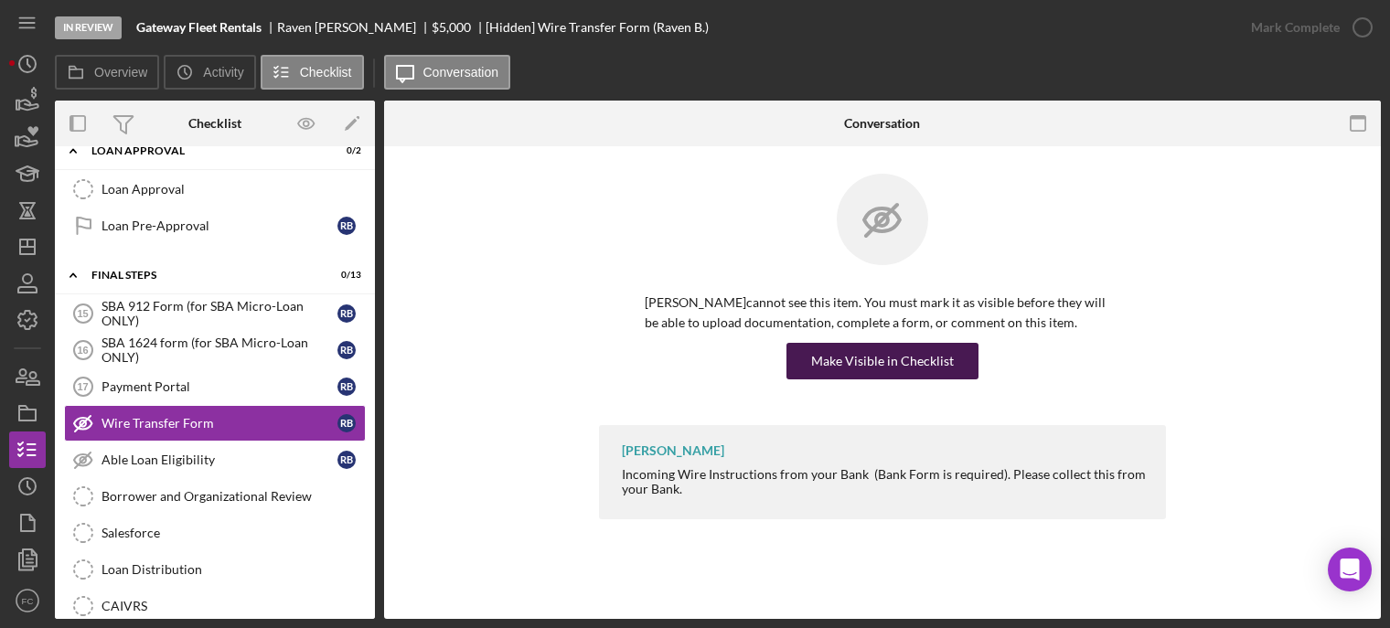
click at [827, 359] on div "Make Visible in Checklist" at bounding box center [882, 361] width 143 height 37
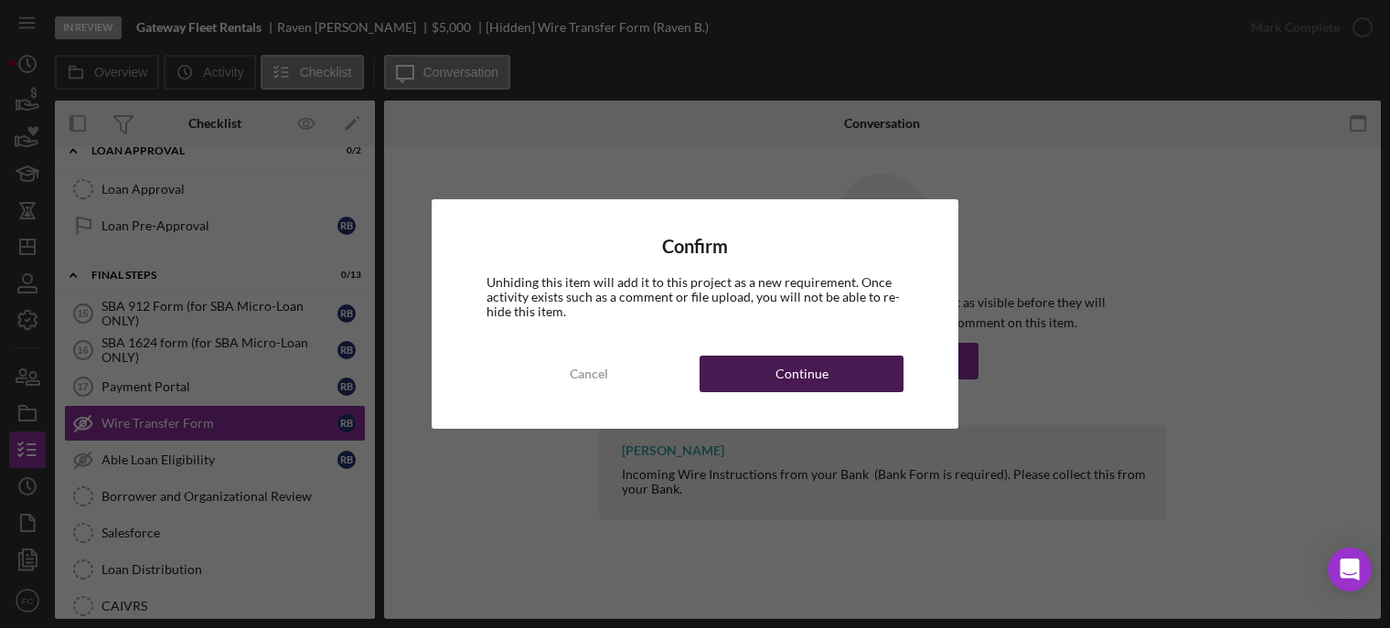
click at [815, 373] on div "Continue" at bounding box center [802, 374] width 53 height 37
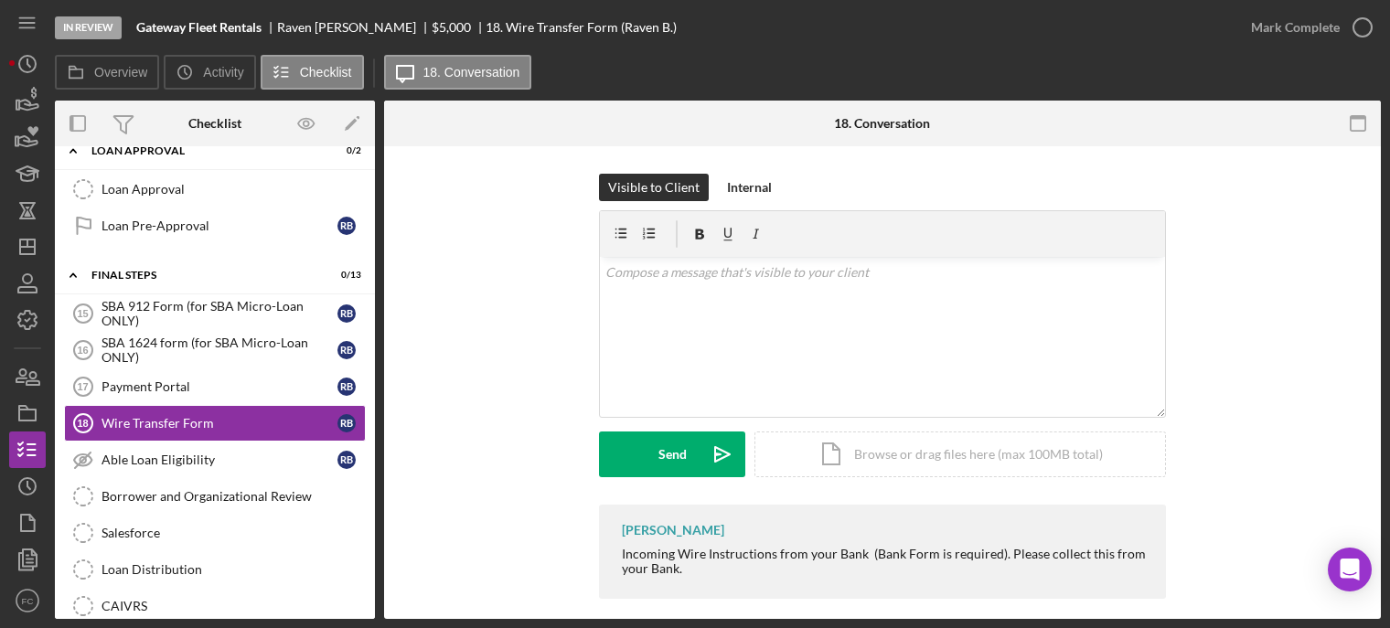
drag, startPoint x: 613, startPoint y: 549, endPoint x: 778, endPoint y: 579, distance: 168.3
click at [780, 579] on div "[PERSON_NAME] Incoming Wire Instructions from your Bank (Bank Form is required)…" at bounding box center [882, 552] width 567 height 94
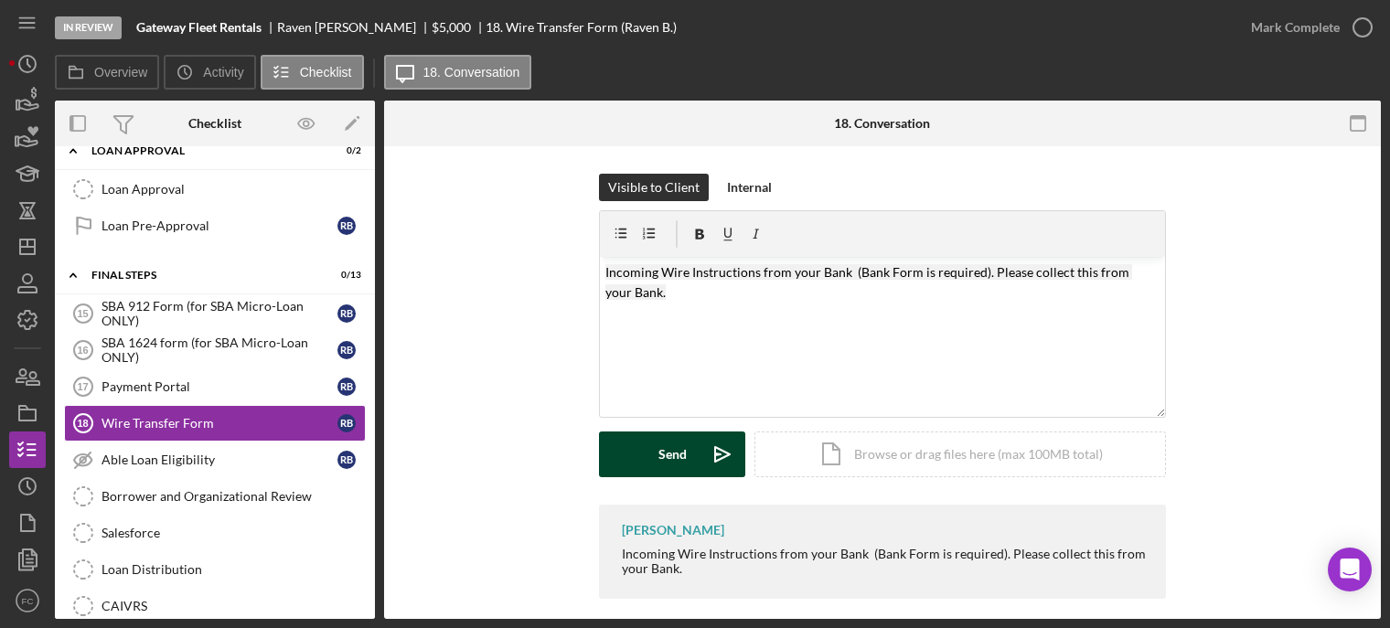
click at [630, 438] on button "Send Icon/icon-invite-send" at bounding box center [672, 455] width 146 height 46
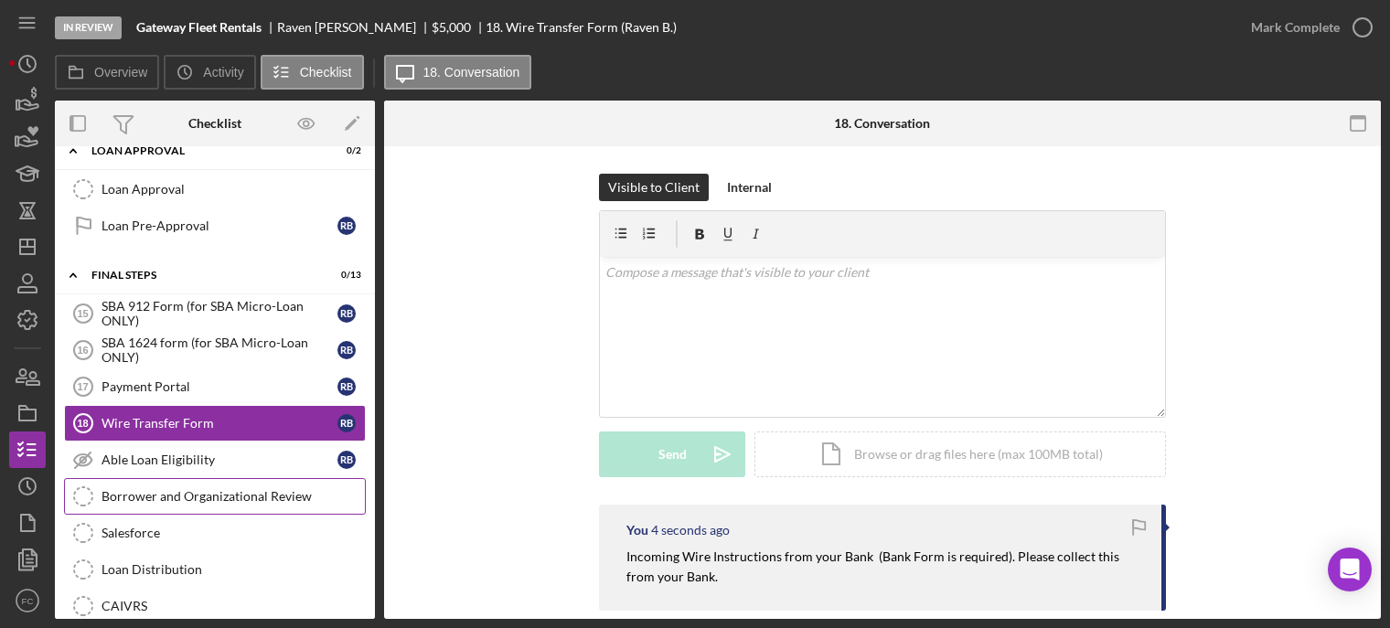
click at [197, 493] on div "Borrower and Organizational Review" at bounding box center [233, 496] width 263 height 15
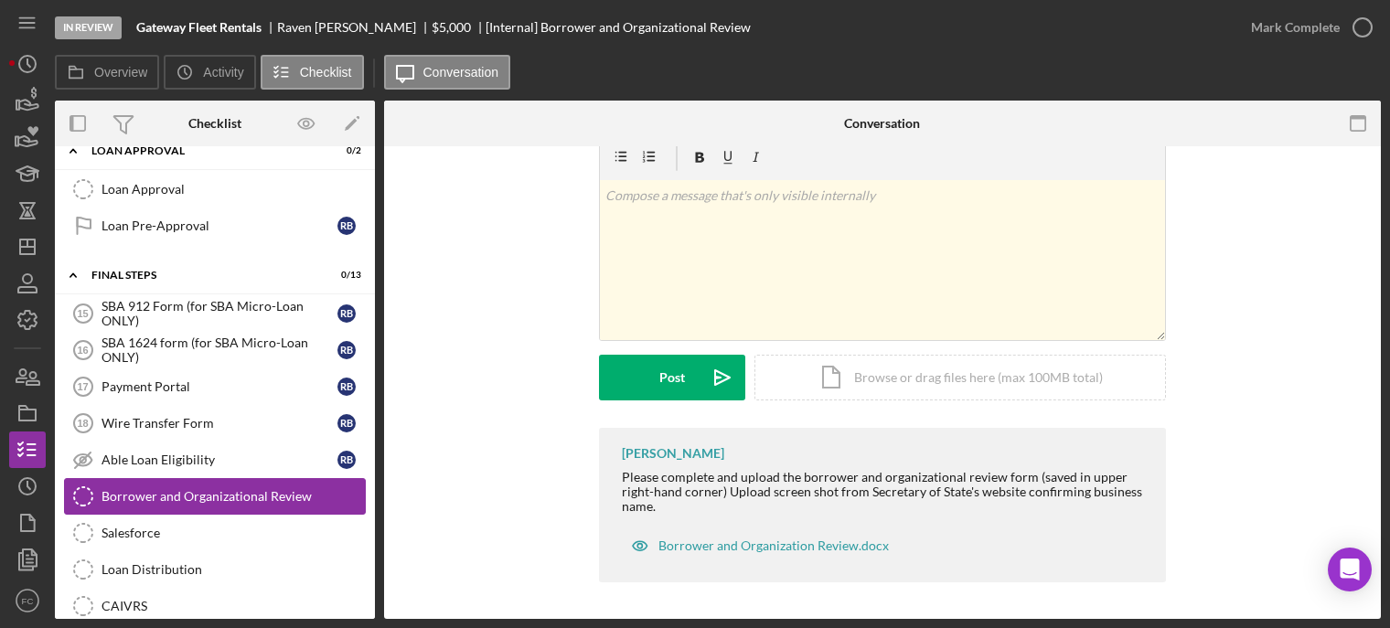
scroll to position [1062, 0]
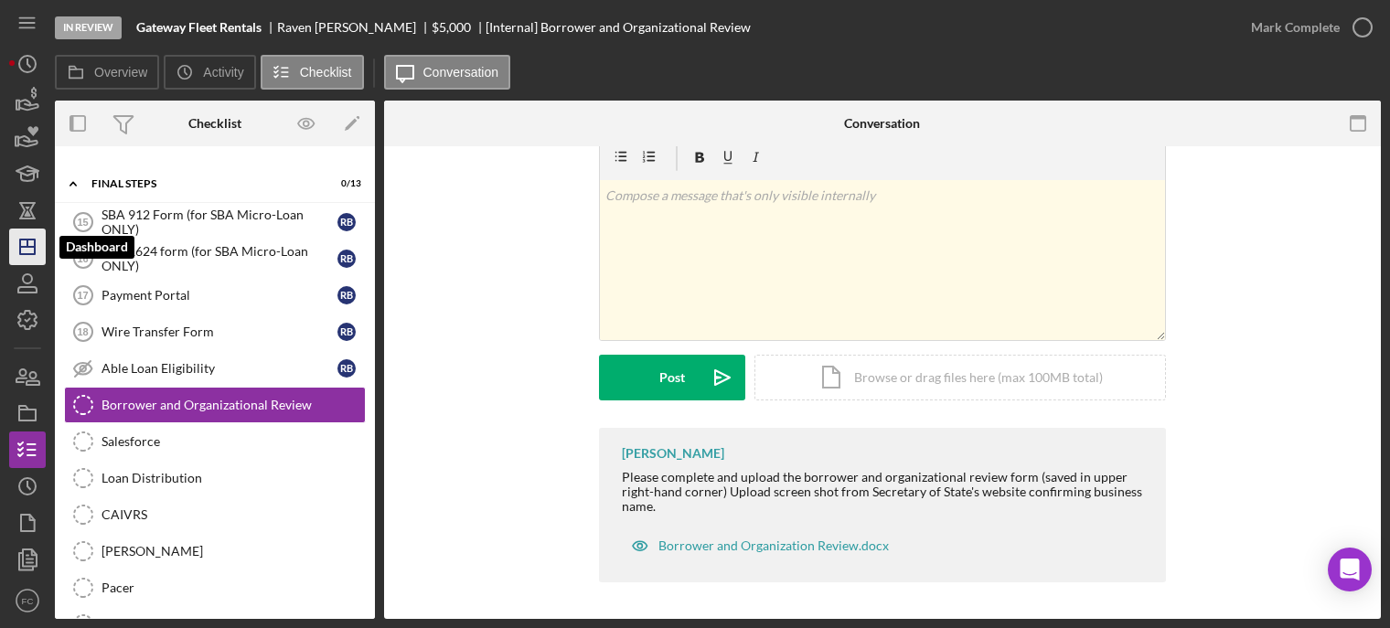
click at [32, 237] on icon "Icon/Dashboard" at bounding box center [28, 247] width 46 height 46
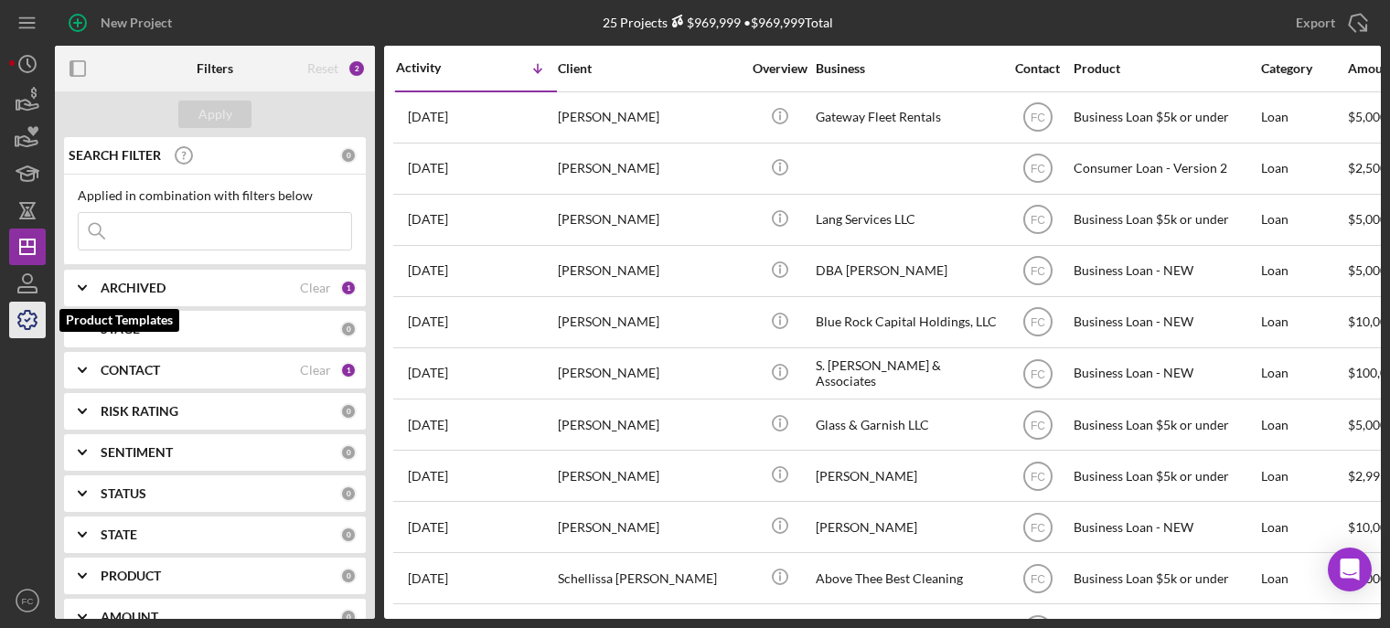
click at [28, 319] on polyline "button" at bounding box center [28, 320] width 5 height 3
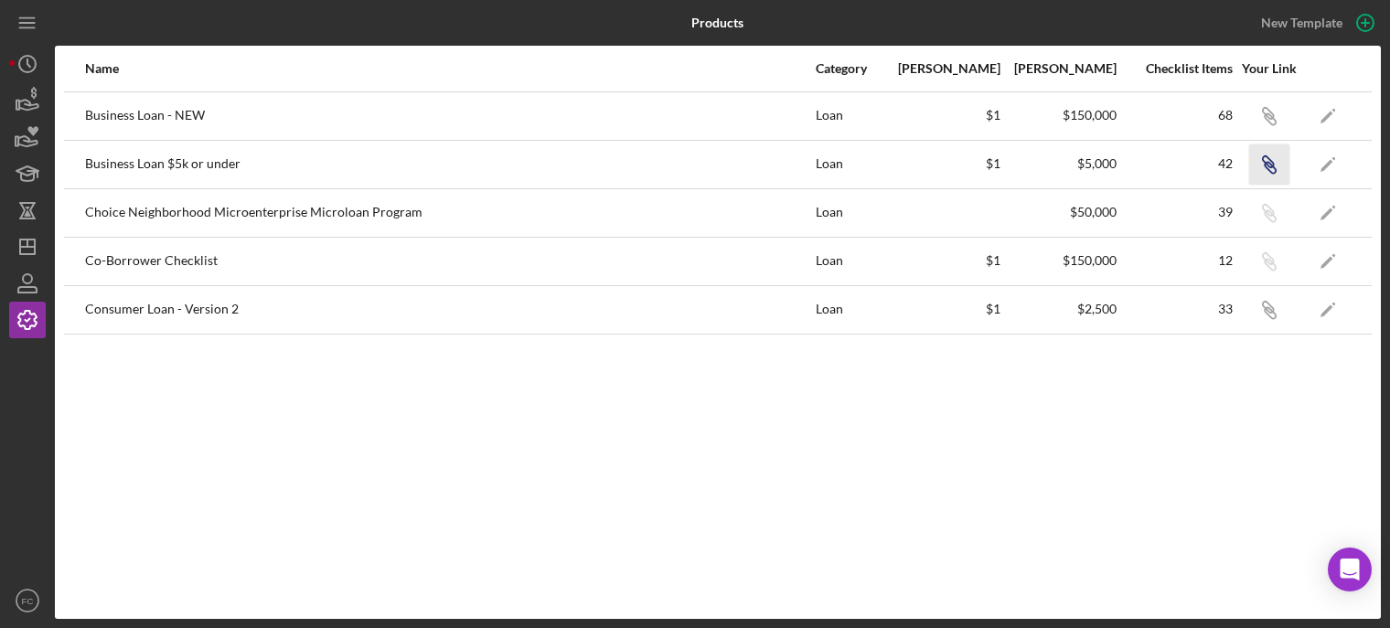
click at [1273, 163] on icon "button" at bounding box center [1267, 161] width 11 height 11
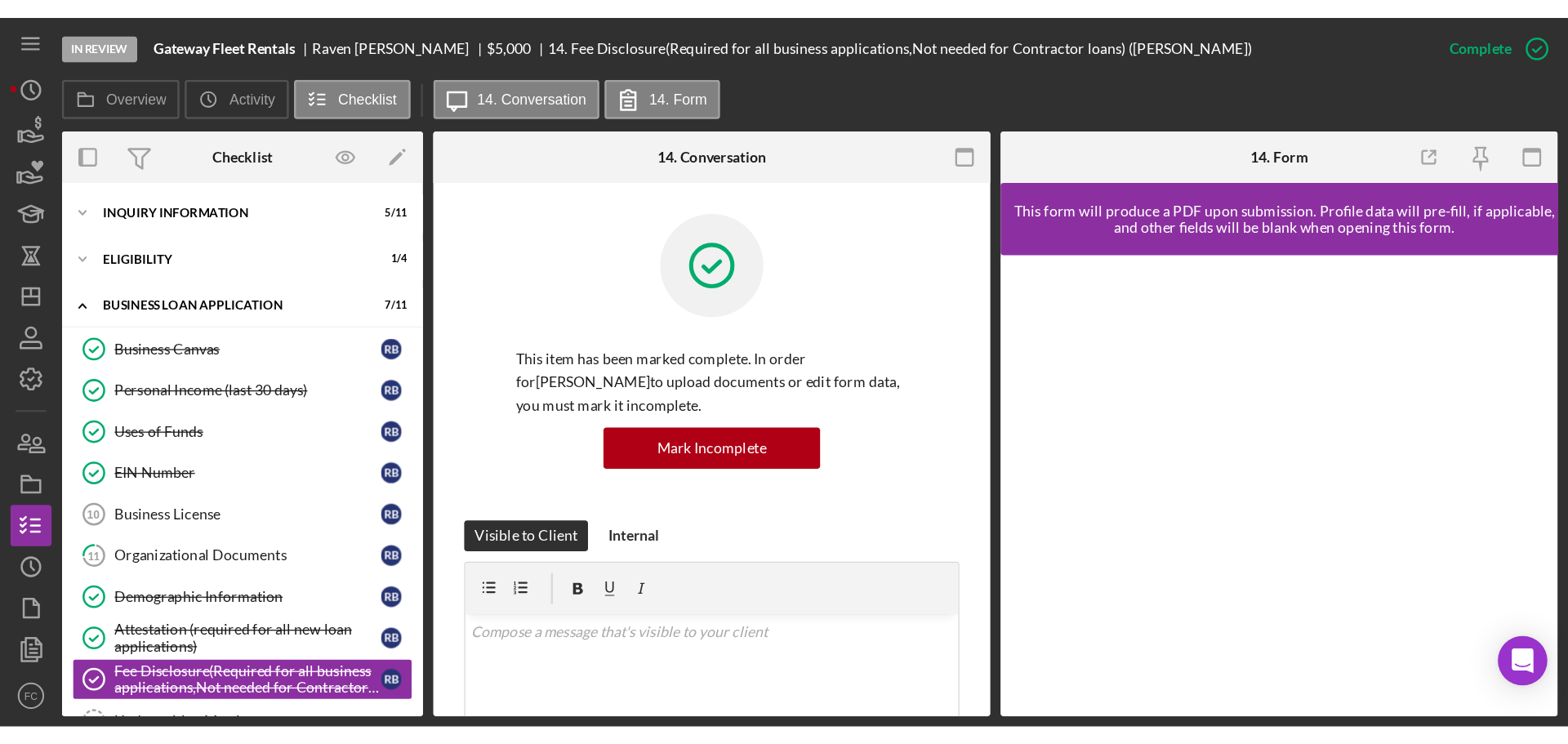
scroll to position [177, 0]
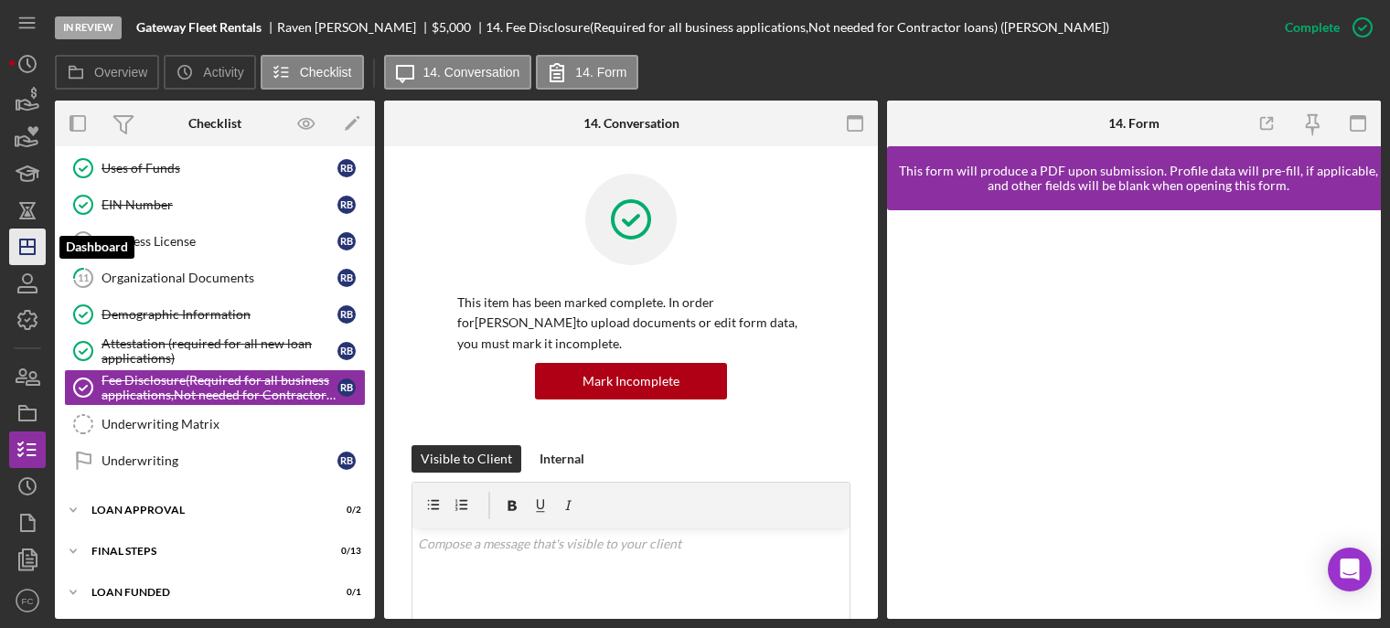
click at [38, 240] on icon "Icon/Dashboard" at bounding box center [28, 247] width 46 height 46
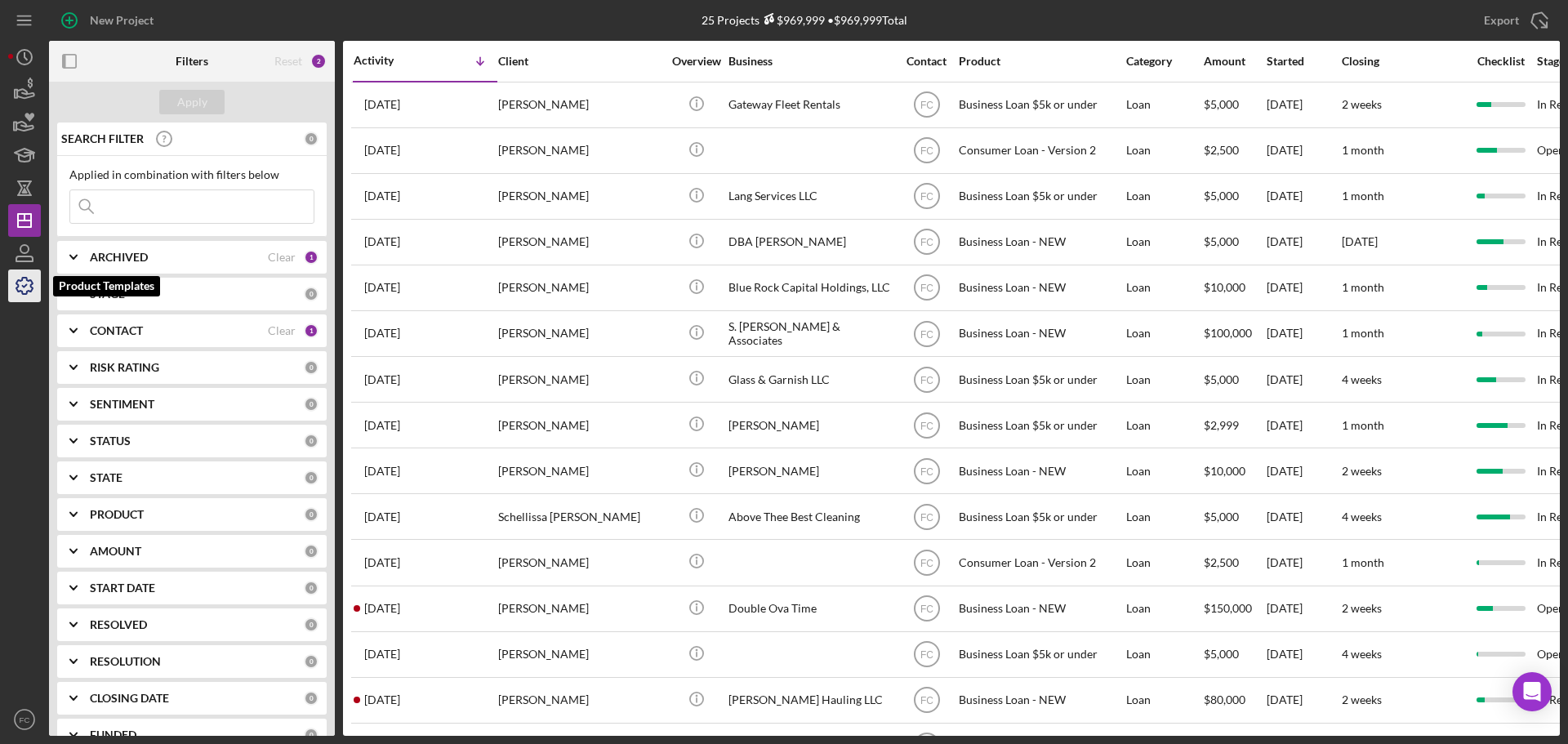
click at [23, 281] on icon "button" at bounding box center [25, 286] width 41 height 41
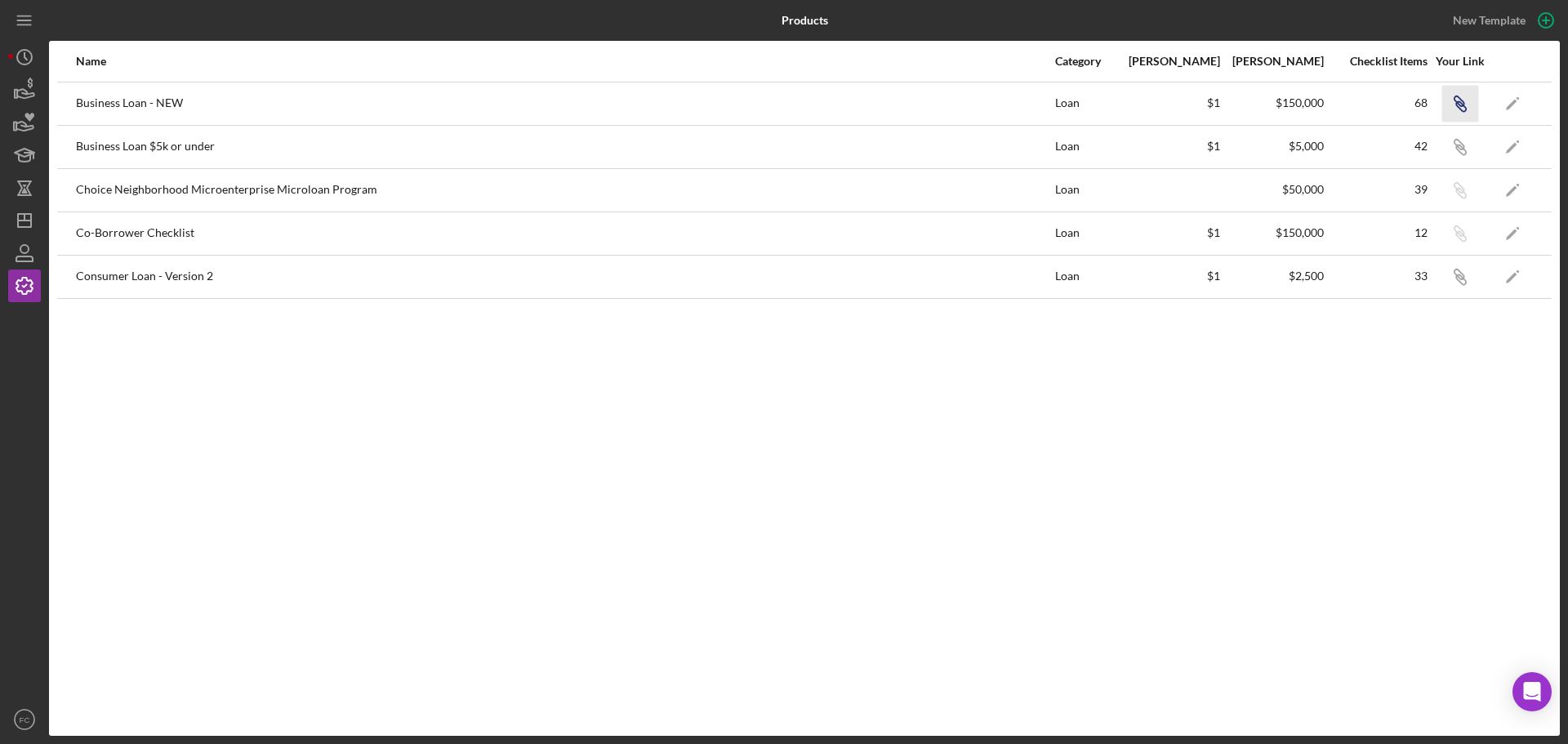
click at [1240, 101] on icon "button" at bounding box center [1461, 105] width 10 height 10
click at [24, 217] on icon "Icon/Dashboard" at bounding box center [25, 221] width 41 height 41
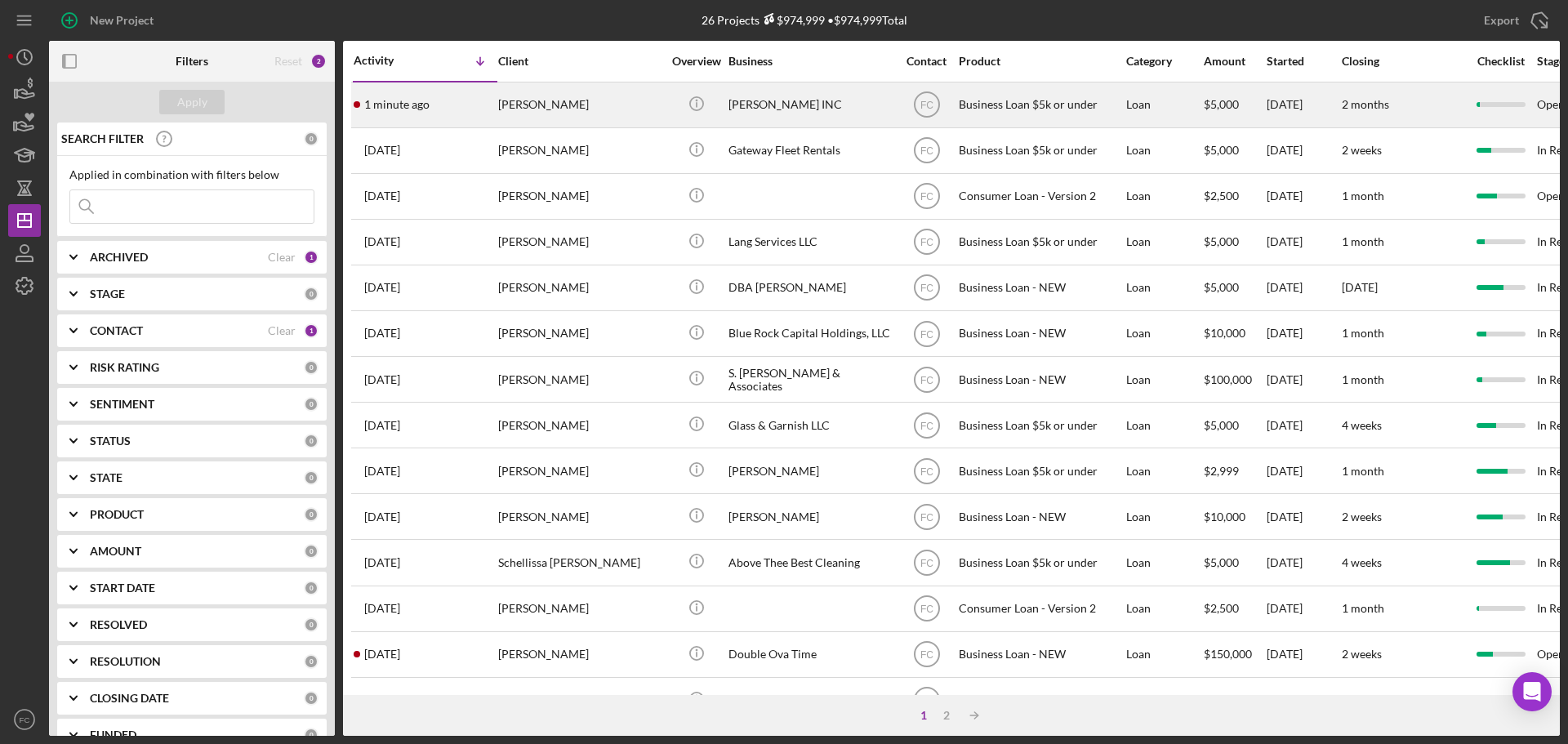
click at [469, 95] on div "1 minute ago Wilma Pennington-Thurman" at bounding box center [425, 104] width 143 height 43
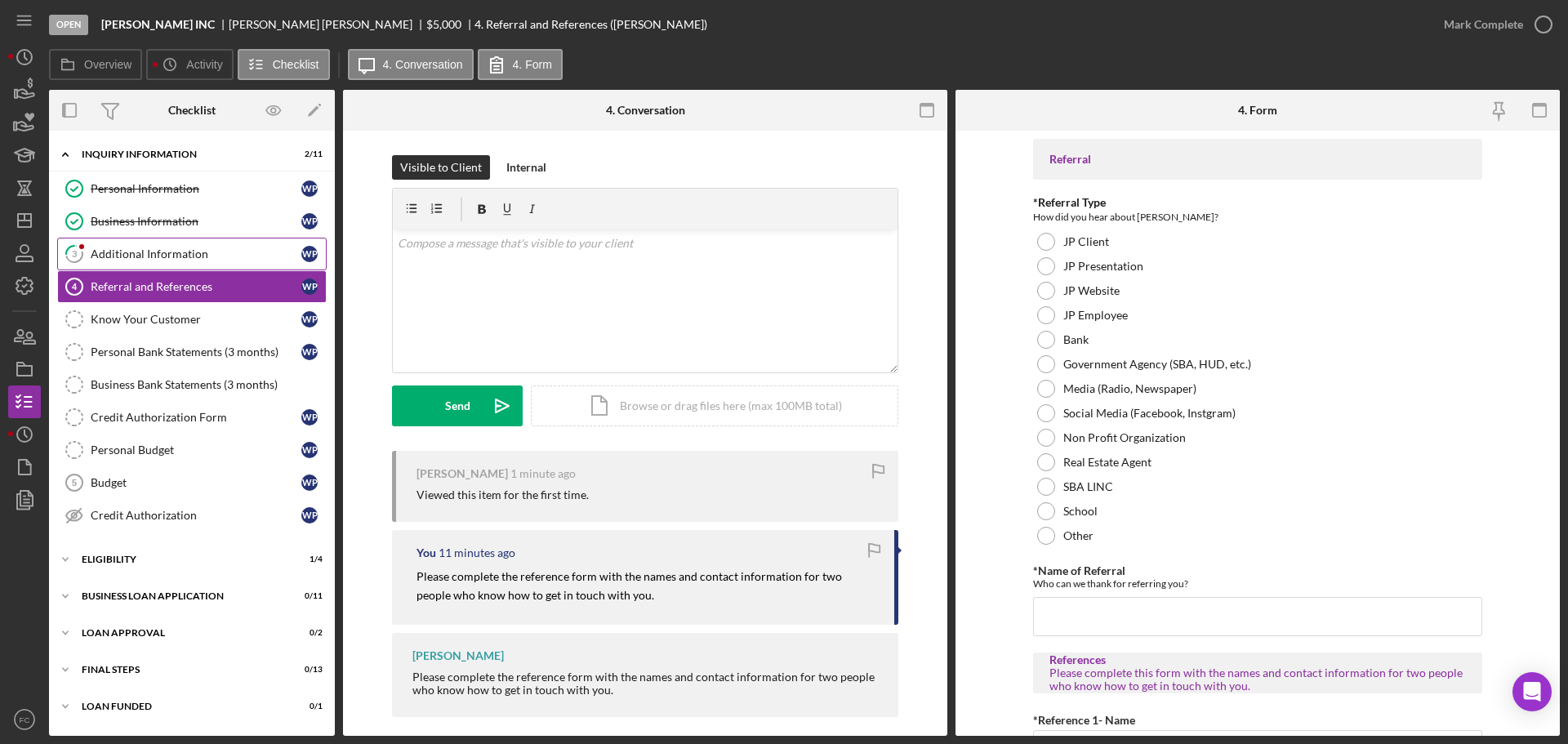
click at [179, 244] on link "3 Additional Information W P" at bounding box center [192, 254] width 270 height 33
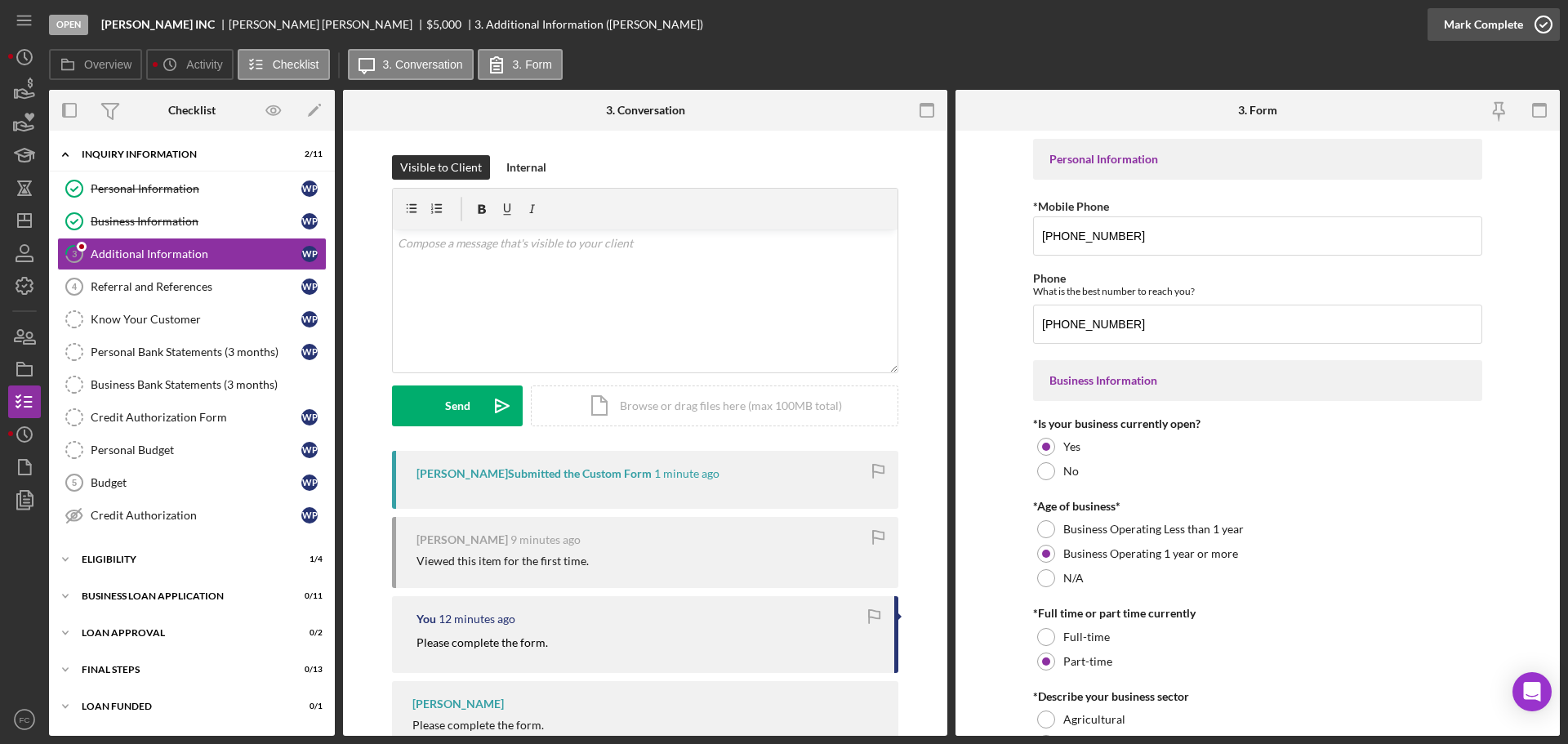
click at [1240, 24] on icon "button" at bounding box center [1544, 25] width 41 height 41
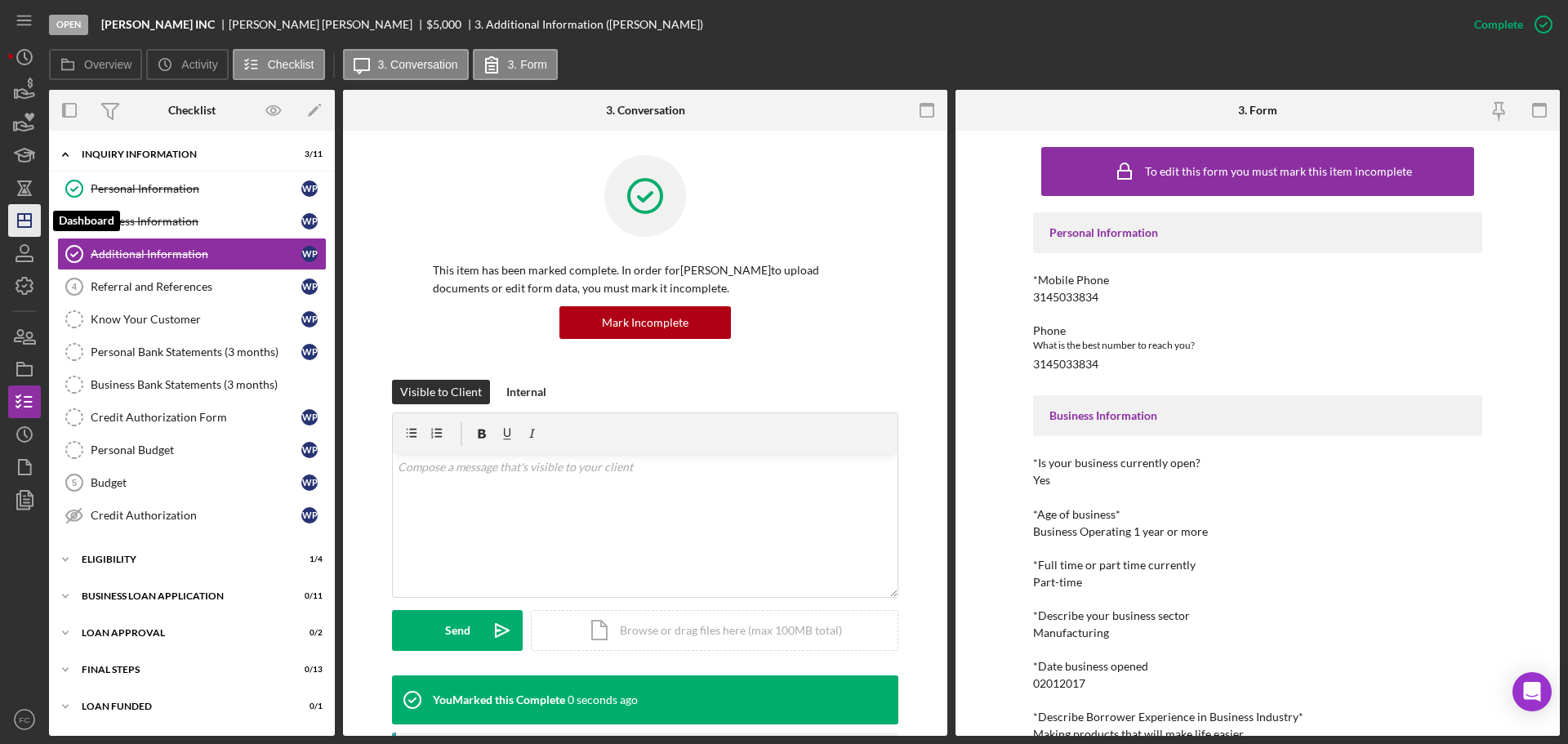
click at [26, 225] on icon "Icon/Dashboard" at bounding box center [25, 221] width 41 height 41
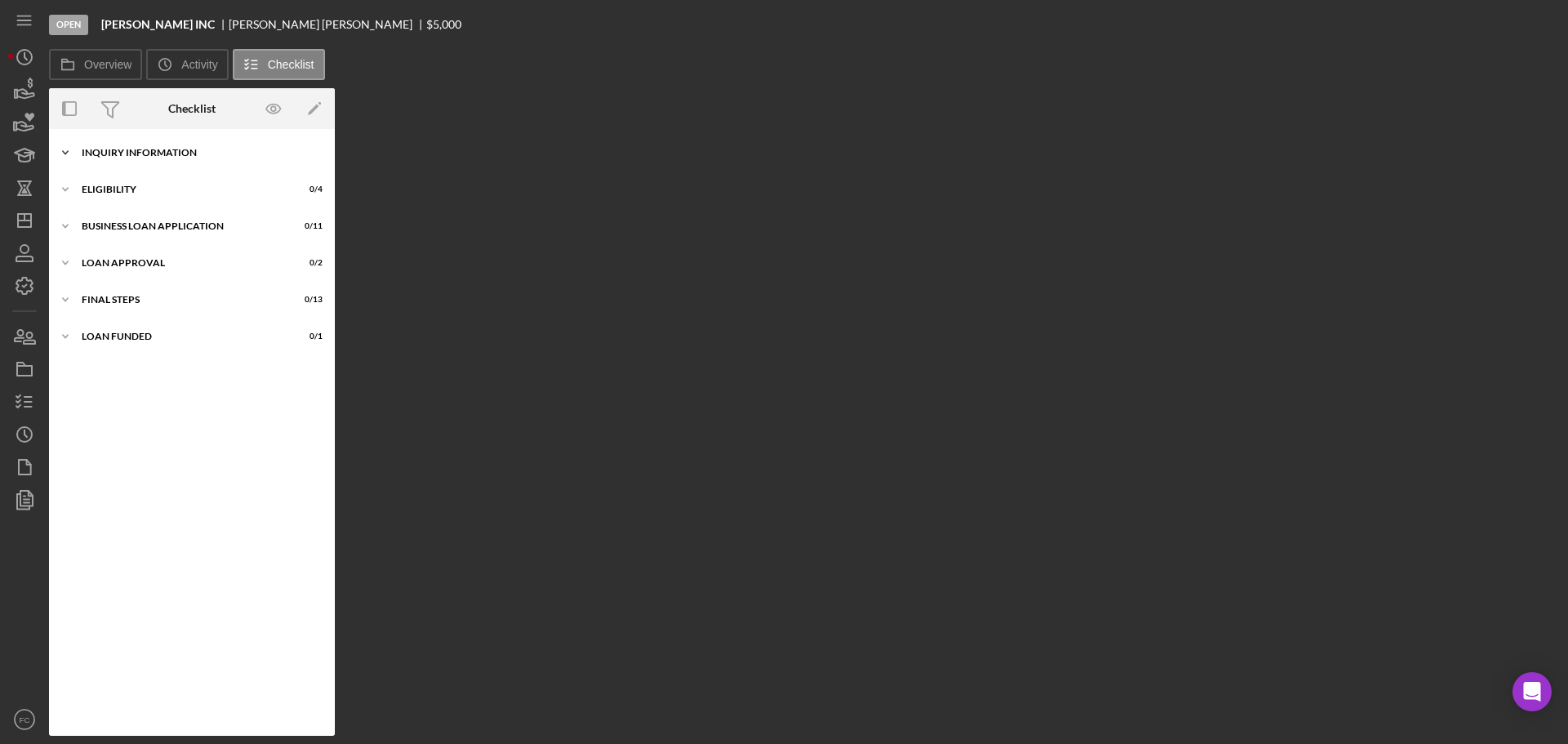
click at [143, 158] on div "Icon/Expander INQUIRY INFORMATION 0 / 11" at bounding box center [192, 153] width 286 height 33
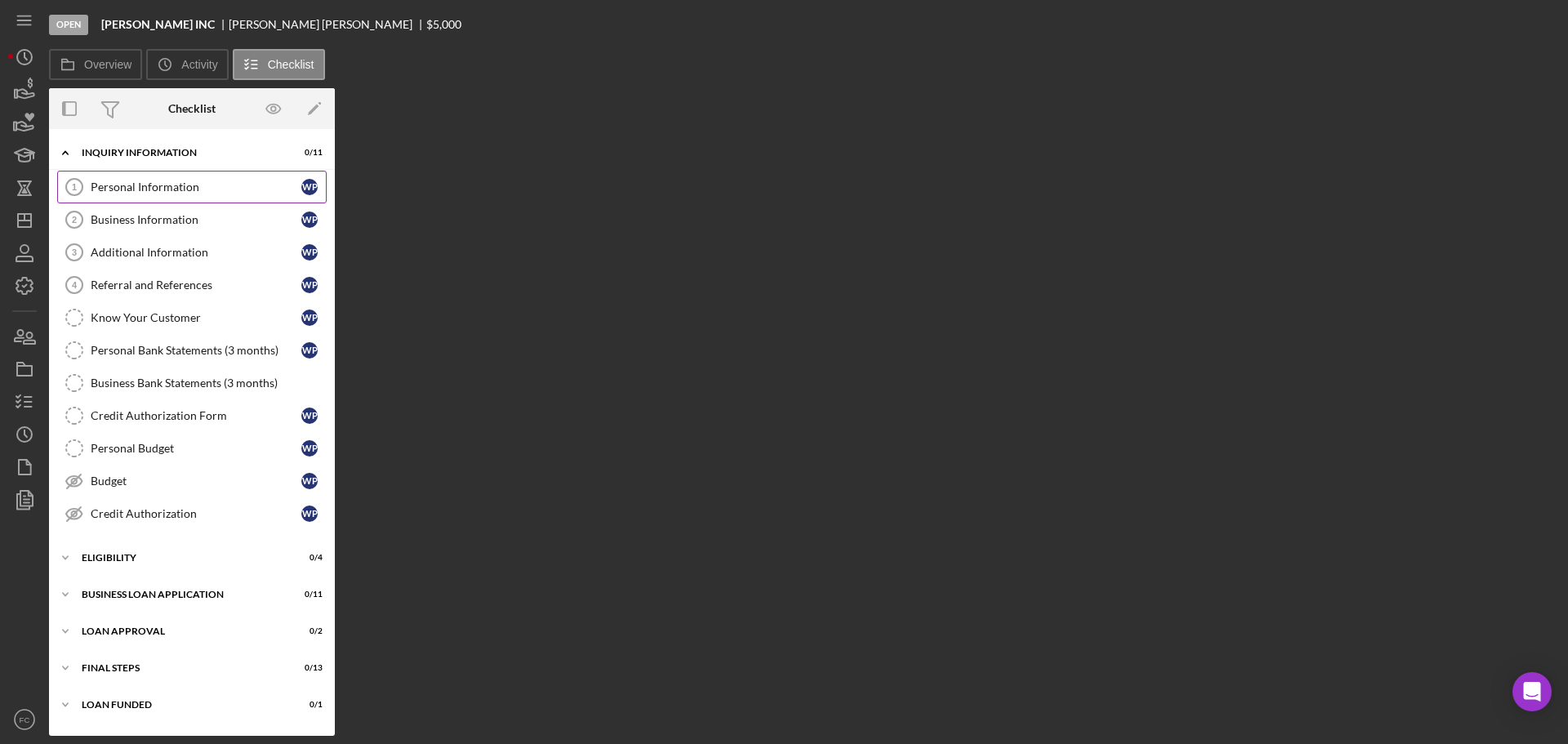
click at [143, 187] on div "Personal Information" at bounding box center [196, 187] width 211 height 13
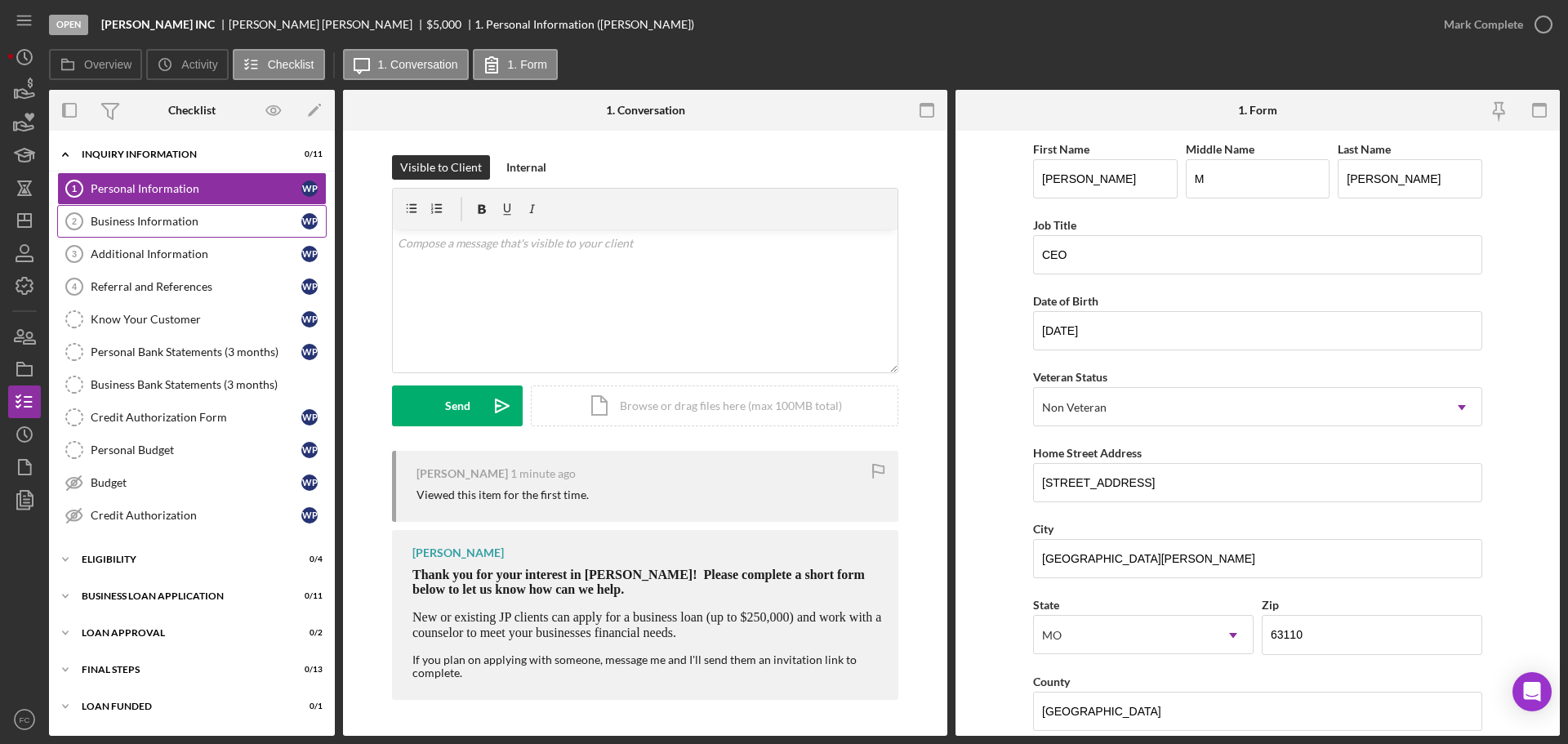
click at [170, 219] on div "Business Information" at bounding box center [196, 222] width 211 height 13
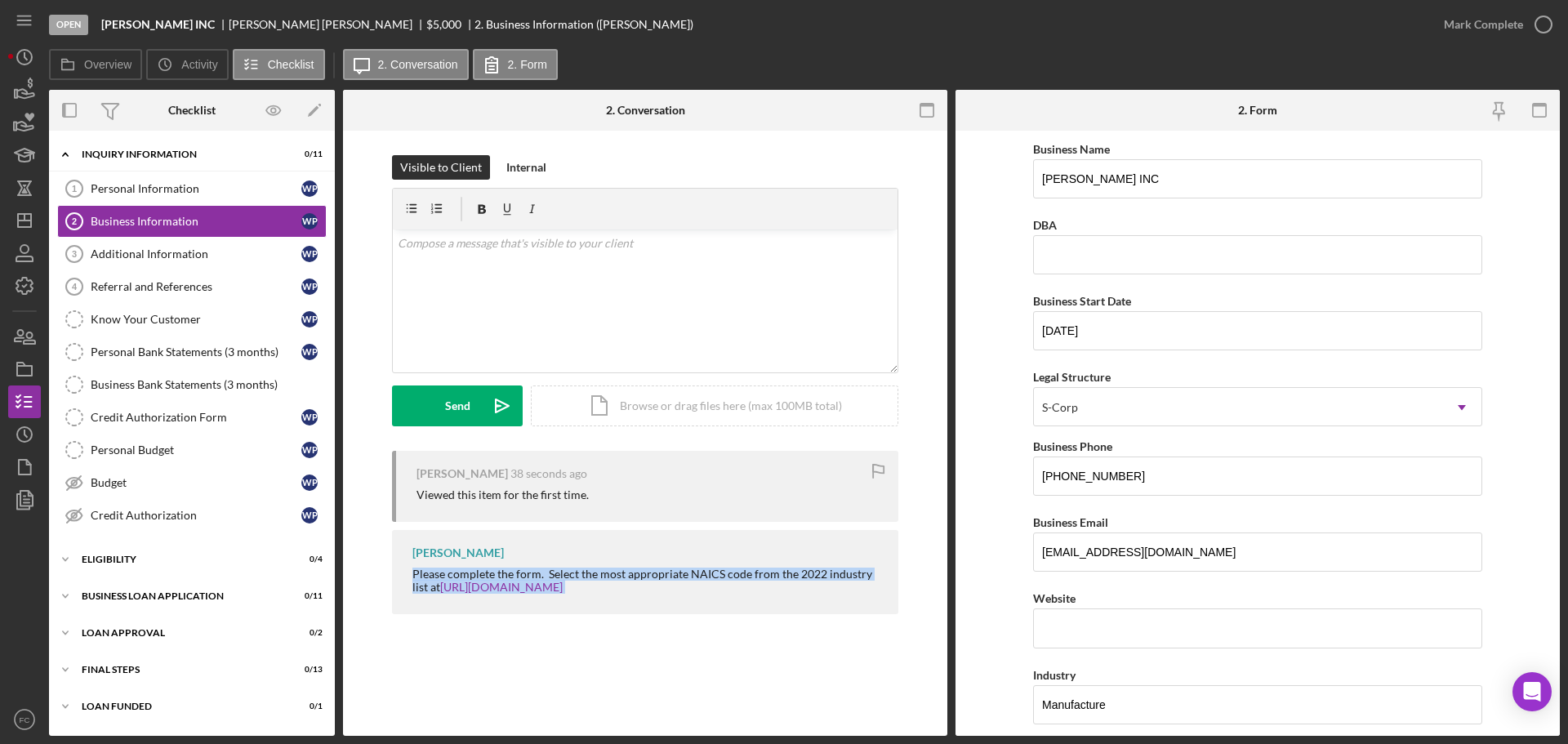
drag, startPoint x: 405, startPoint y: 566, endPoint x: 610, endPoint y: 596, distance: 207.2
click at [610, 596] on div "Franchot Cunningham Please complete the form. Select the most appropriate NAICS…" at bounding box center [645, 573] width 506 height 84
copy div "Please complete the form. Select the most appropriate NAICS code from the 2022 …"
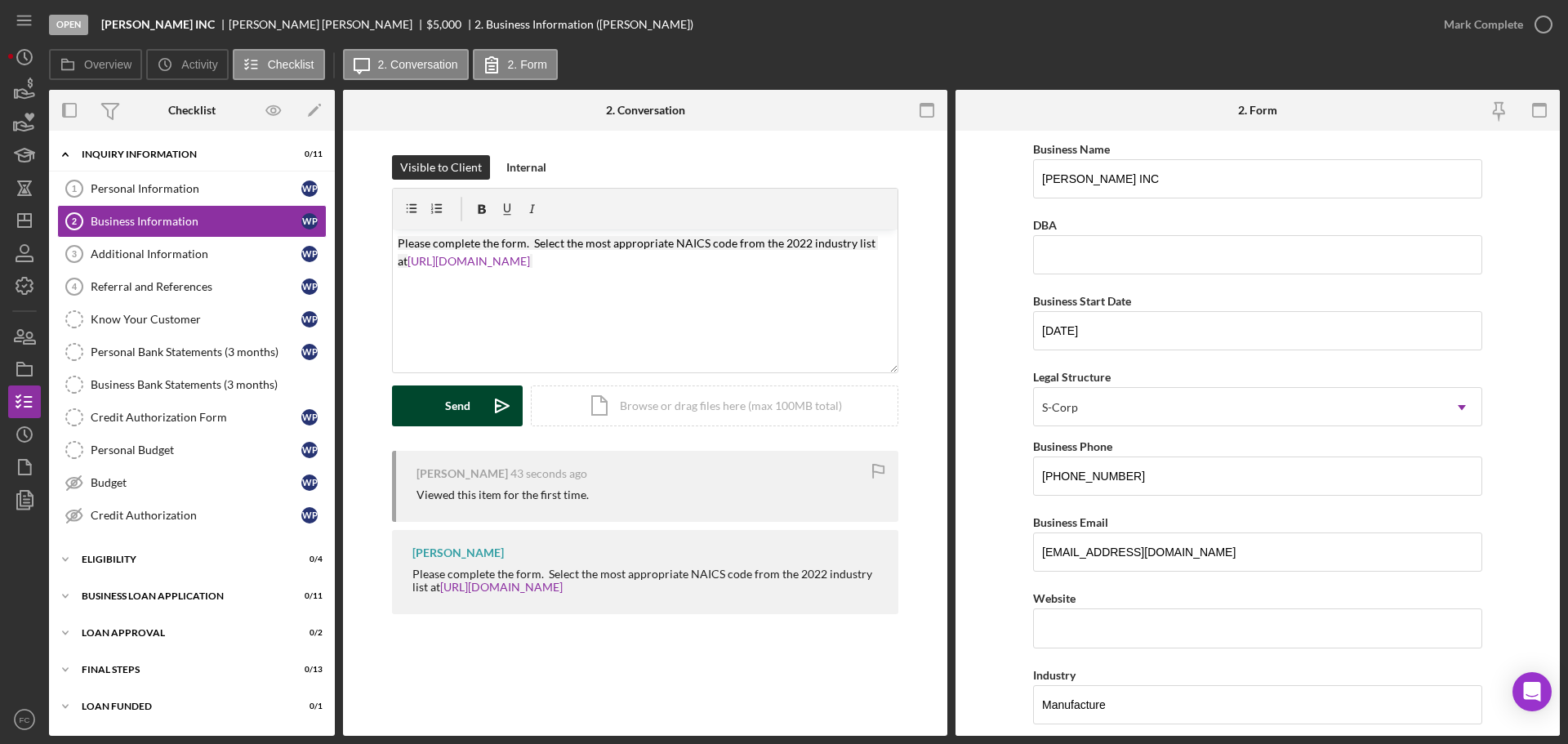
click at [481, 414] on button "Send Icon/icon-invite-send" at bounding box center [457, 406] width 130 height 41
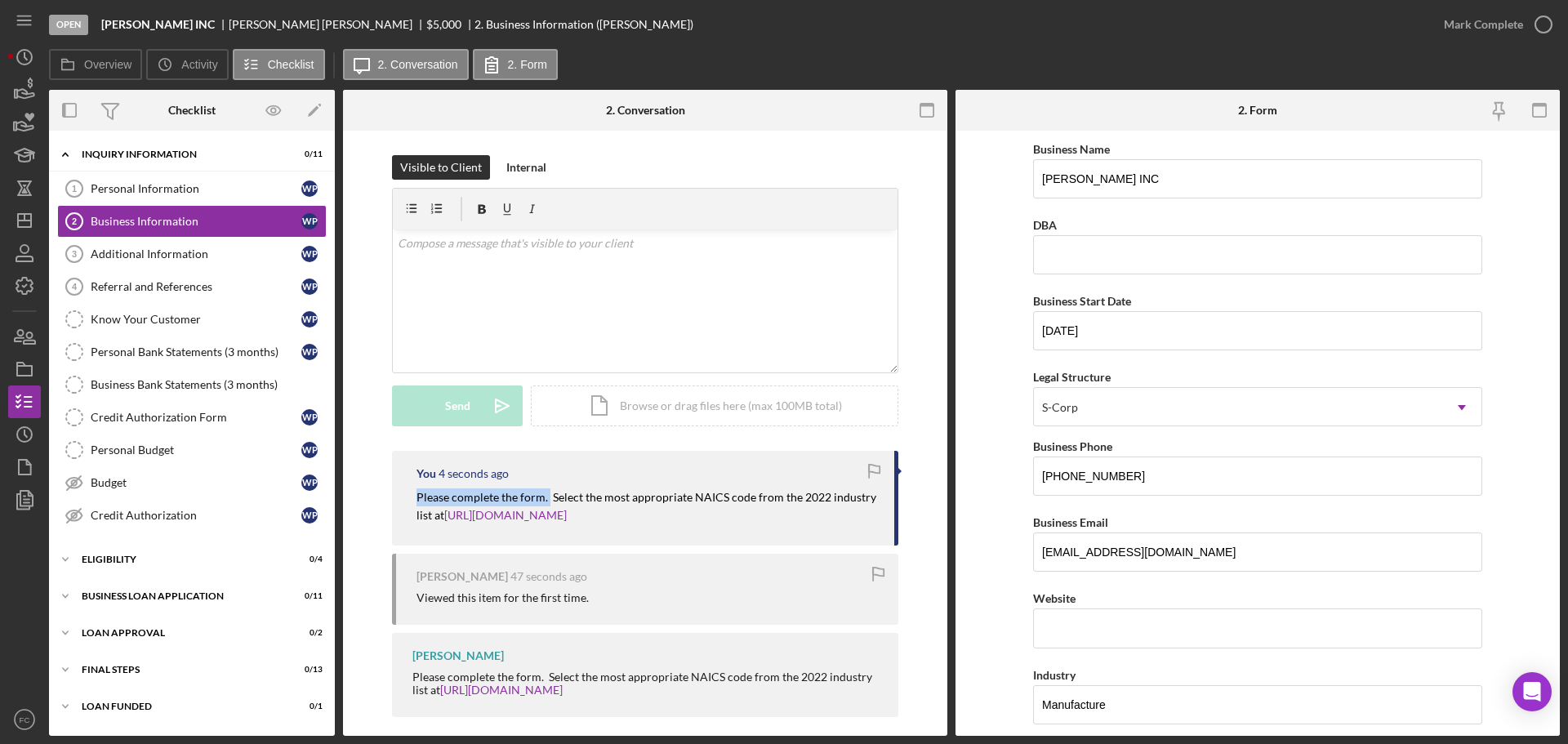
drag, startPoint x: 410, startPoint y: 494, endPoint x: 545, endPoint y: 495, distance: 135.0
click at [545, 495] on div "You 4 seconds ago Please complete the form. Select the most appropriate NAICS c…" at bounding box center [645, 498] width 506 height 95
copy mark "Please complete the form."
click at [183, 188] on div "Personal Information" at bounding box center [196, 188] width 211 height 13
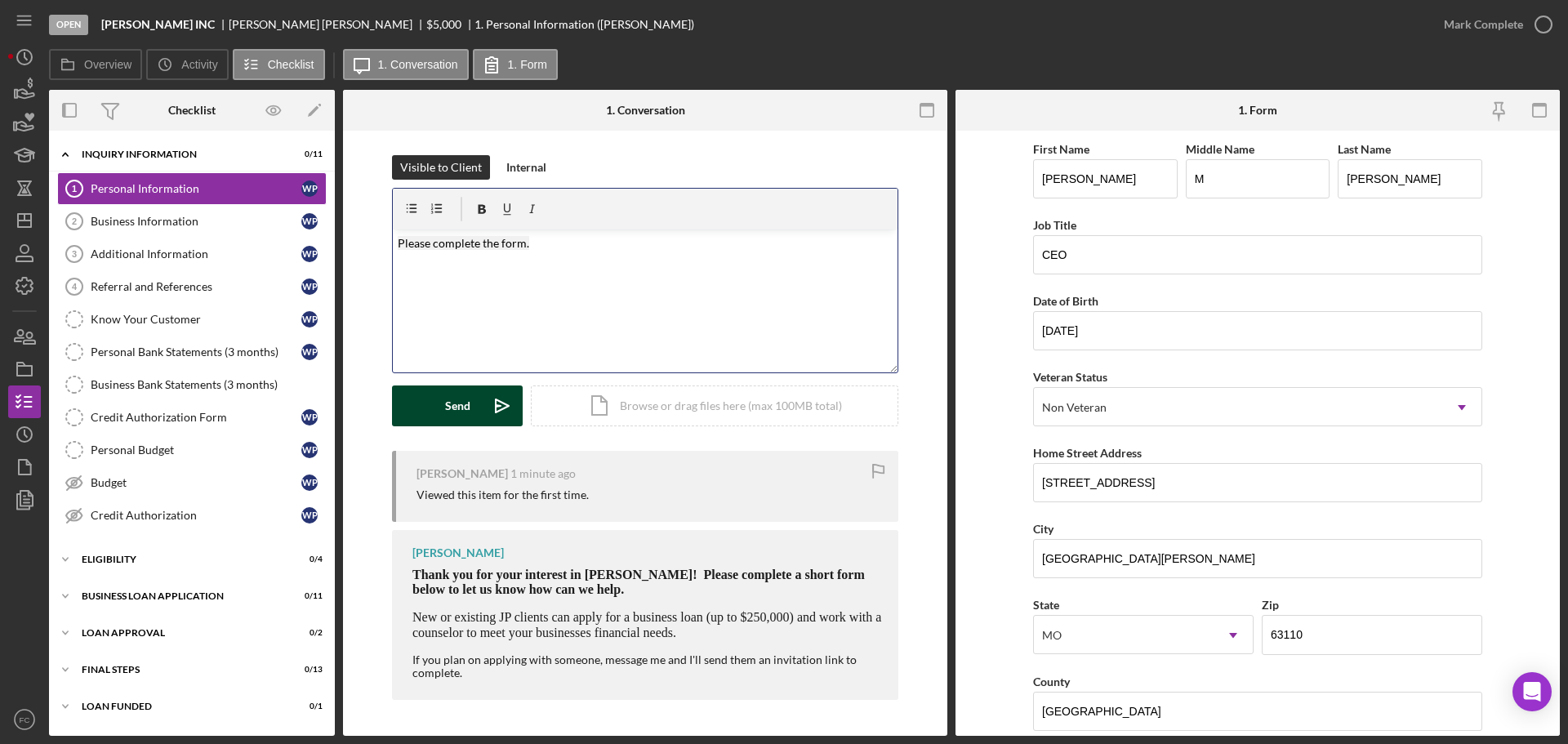
click at [436, 403] on button "Send Icon/icon-invite-send" at bounding box center [457, 406] width 130 height 41
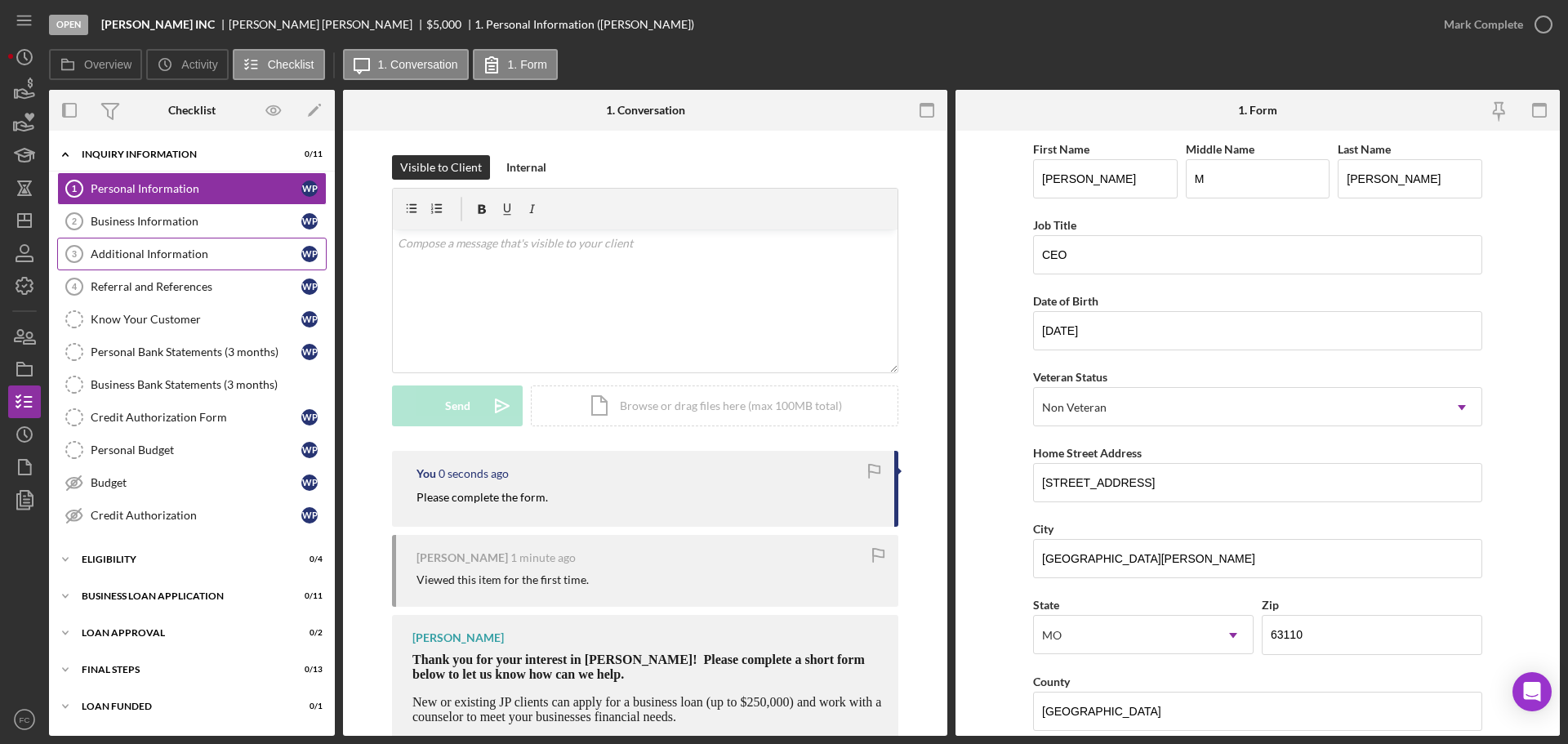
click at [154, 254] on div "Additional Information" at bounding box center [196, 254] width 211 height 13
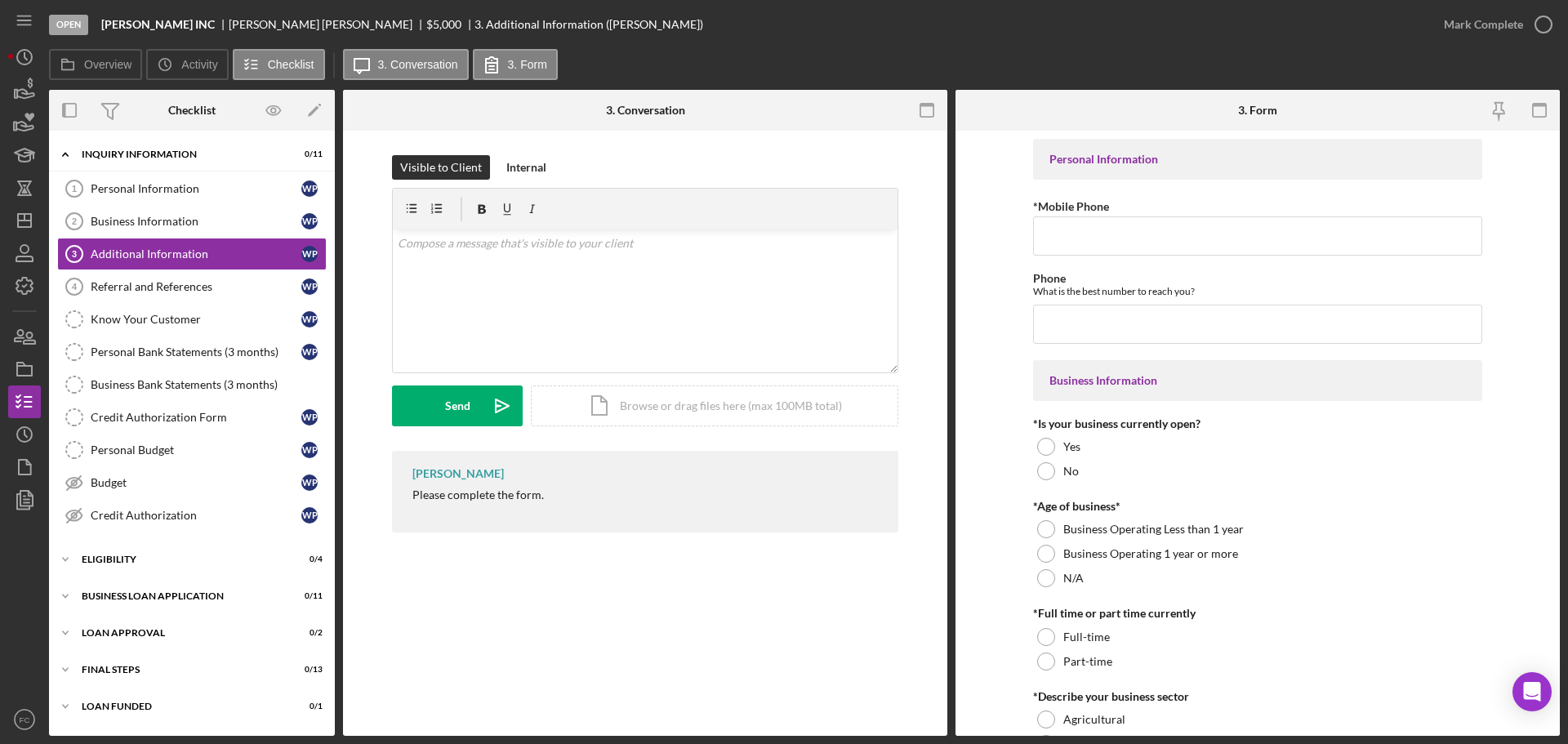
drag, startPoint x: 405, startPoint y: 490, endPoint x: 507, endPoint y: 461, distance: 106.0
click at [542, 494] on div "Franchot Cunningham Please complete the form." at bounding box center [645, 491] width 506 height 81
click at [447, 412] on div "Send" at bounding box center [458, 406] width 25 height 41
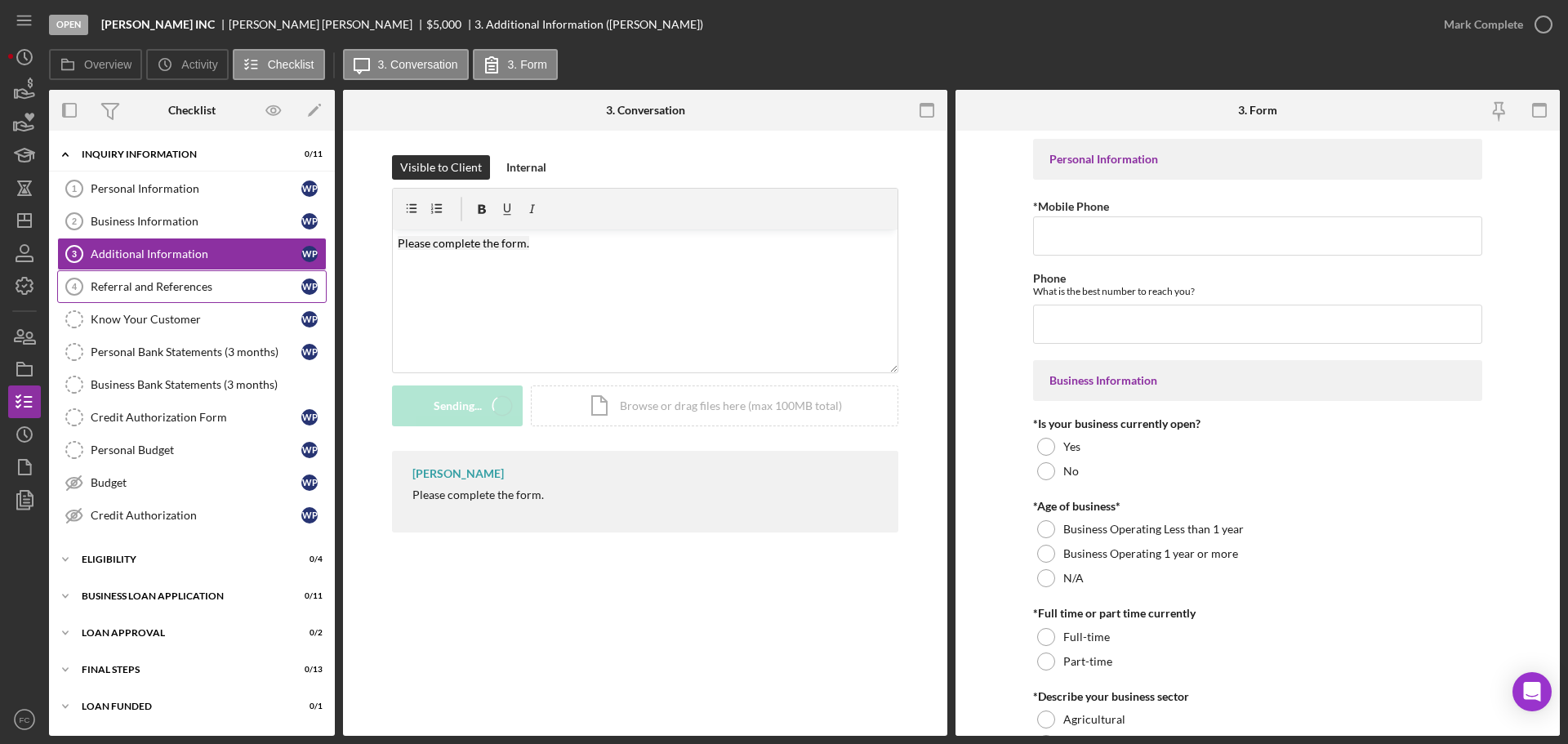
click at [193, 292] on div "Referral and References" at bounding box center [196, 287] width 211 height 13
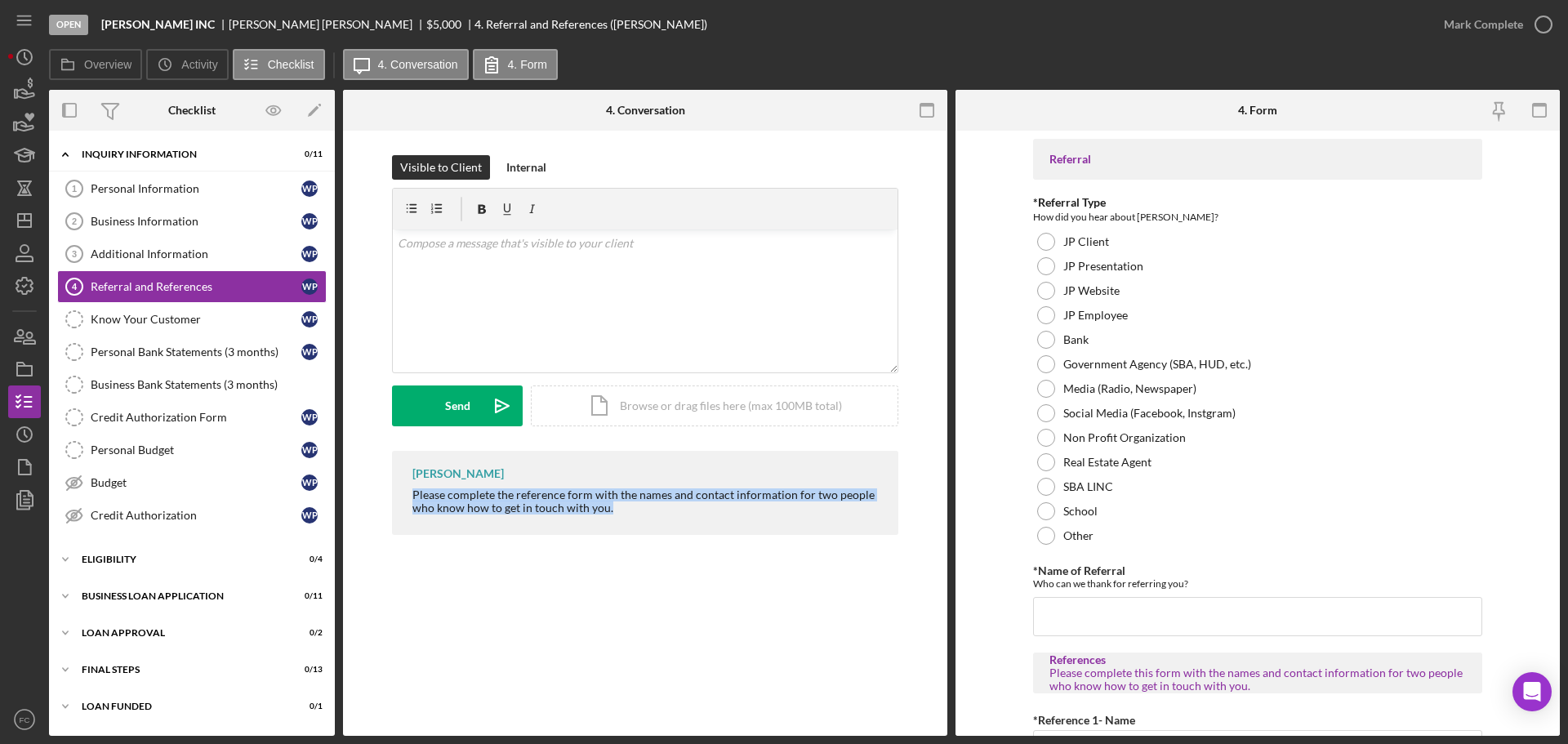
drag, startPoint x: 413, startPoint y: 489, endPoint x: 624, endPoint y: 521, distance: 213.4
click at [624, 521] on div "Franchot Cunningham Please complete the reference form with the names and conta…" at bounding box center [645, 493] width 506 height 84
copy div "Please complete the reference form with the names and contact information for t…"
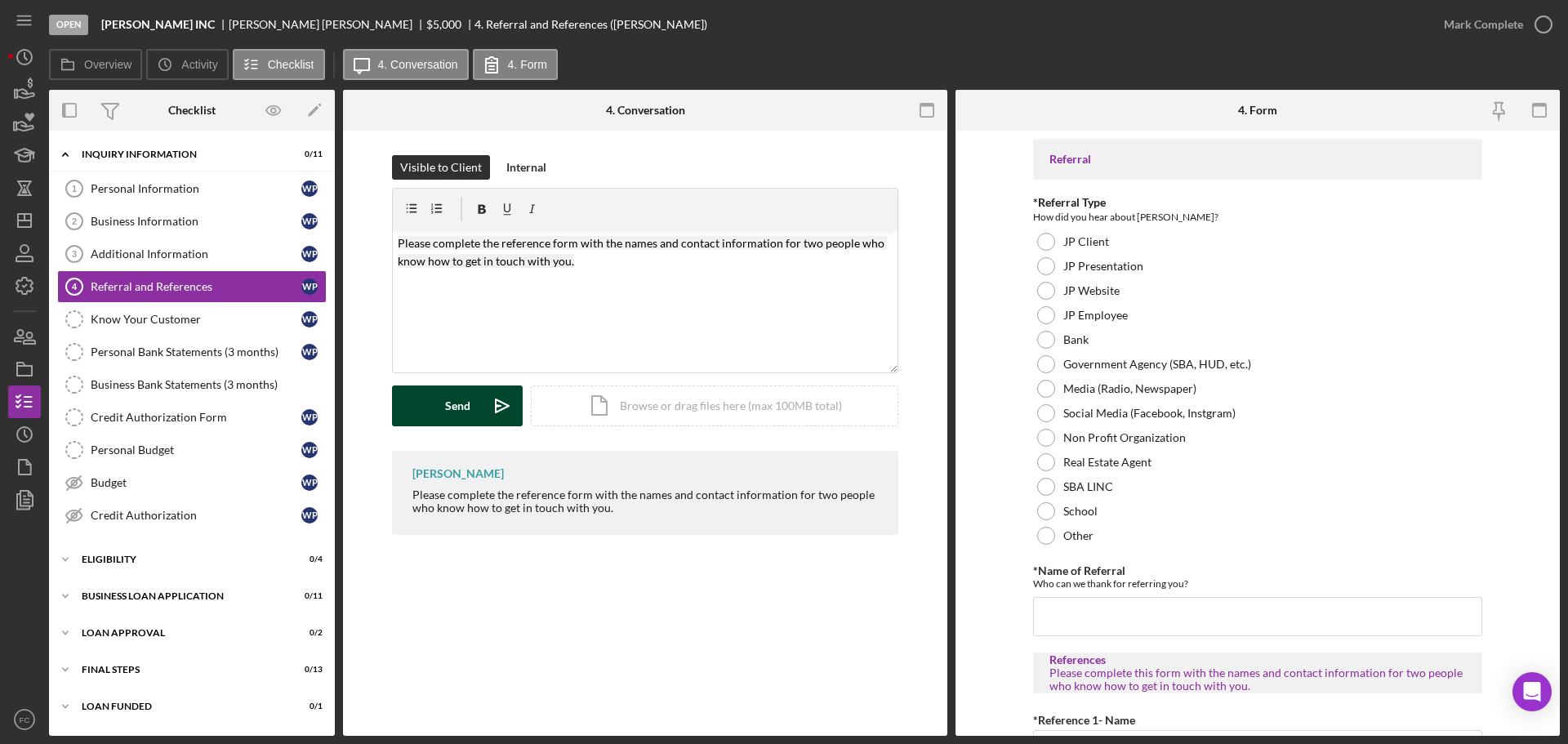
click at [470, 413] on button "Send Icon/icon-invite-send" at bounding box center [457, 406] width 130 height 41
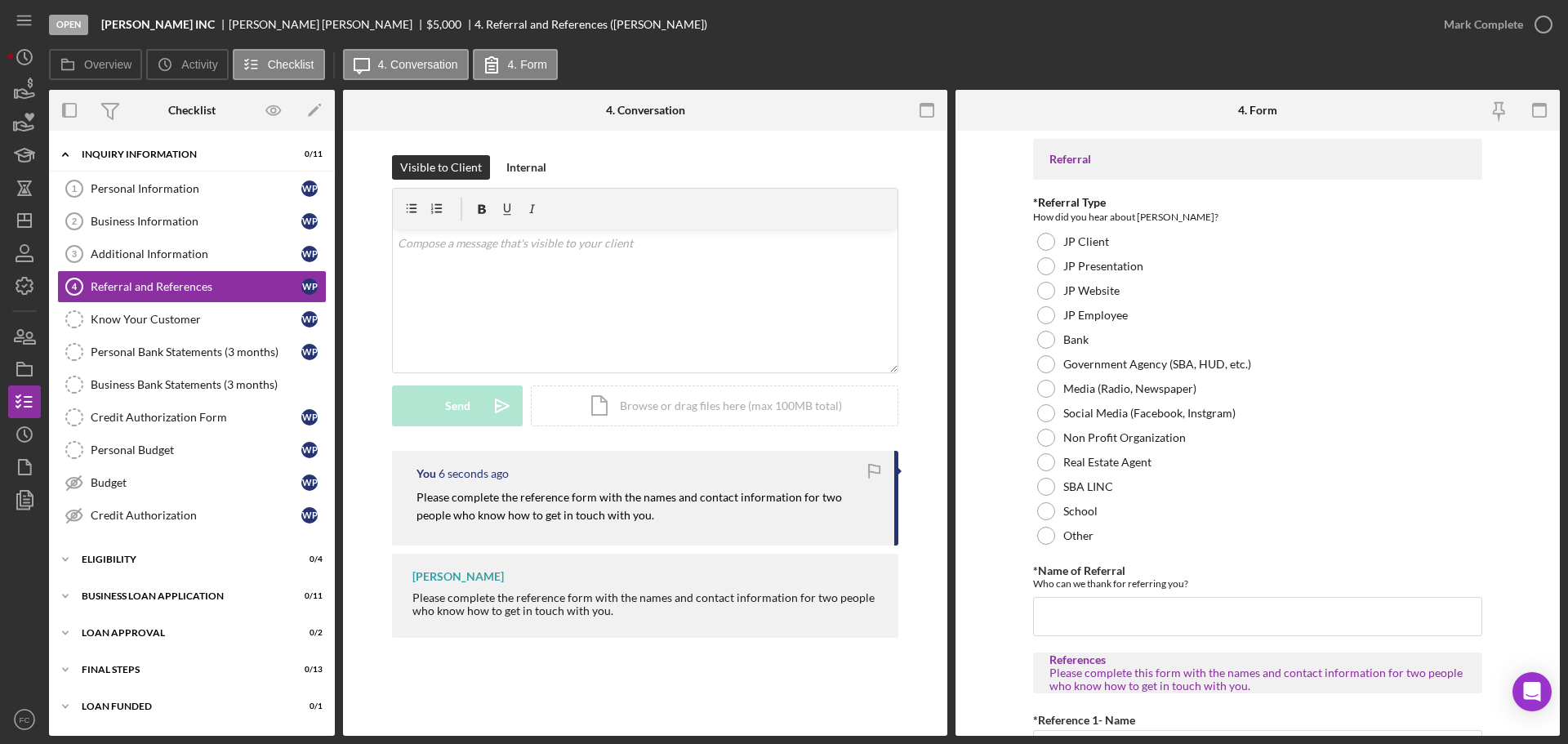
drag, startPoint x: 294, startPoint y: 21, endPoint x: 434, endPoint y: 26, distance: 140.1
click at [426, 26] on div "Wilma Pennington-Thurman" at bounding box center [327, 24] width 197 height 13
copy div "Wilma Pennington-Thurman"
click at [146, 487] on div "Budget" at bounding box center [196, 482] width 211 height 13
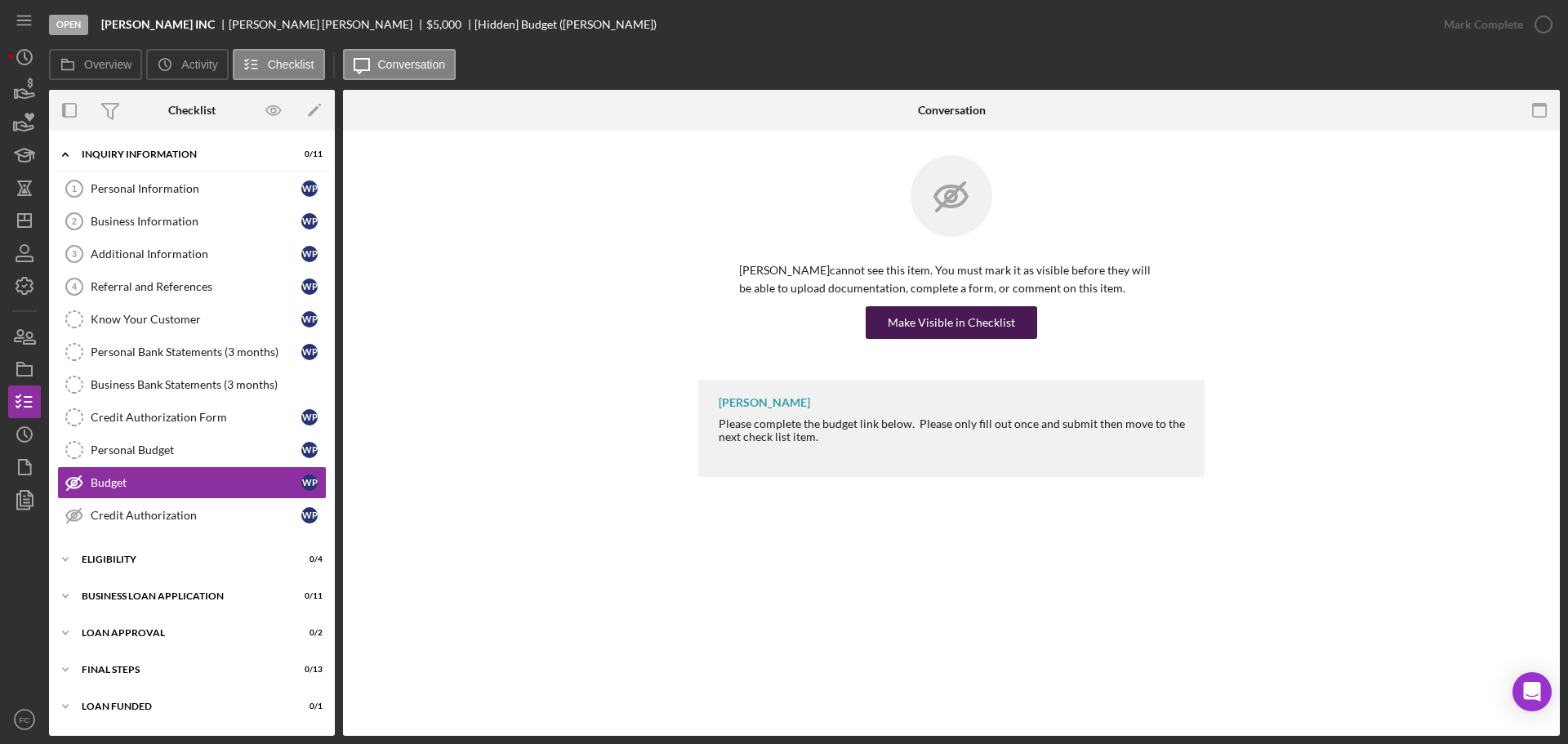
click at [971, 328] on div "Make Visible in Checklist" at bounding box center [951, 322] width 128 height 33
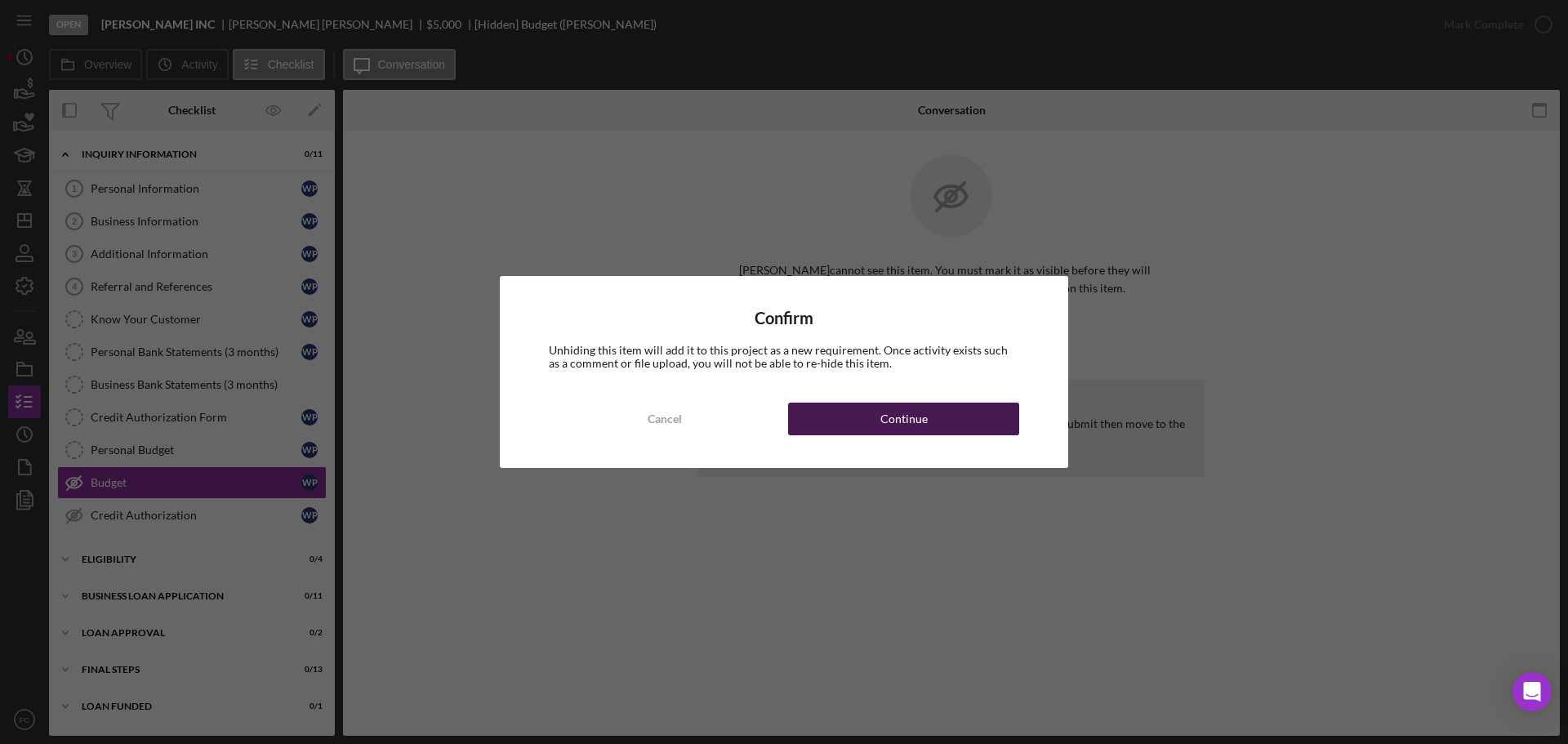
click at [870, 420] on button "Continue" at bounding box center [904, 419] width 231 height 33
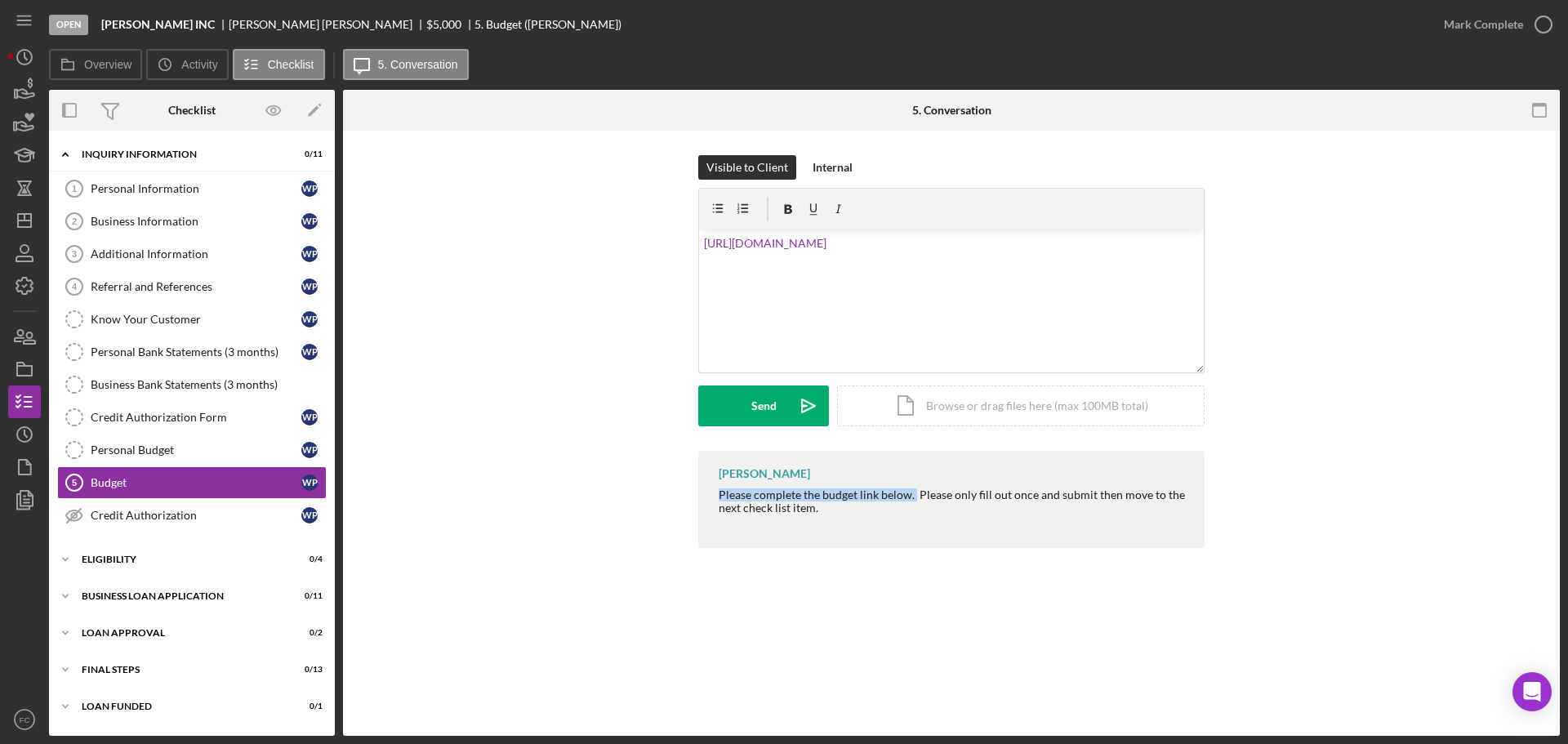
drag, startPoint x: 716, startPoint y: 493, endPoint x: 913, endPoint y: 493, distance: 197.0
click at [913, 493] on div "Franchot Cunningham Please complete the budget link below. Please only fill out…" at bounding box center [951, 499] width 506 height 97
copy div "Please complete the budget link below."
click at [700, 242] on div "v Color teal Color pink Remove color Add row above Add row below Add column bef…" at bounding box center [951, 301] width 505 height 143
drag, startPoint x: 698, startPoint y: 236, endPoint x: 638, endPoint y: 292, distance: 82.1
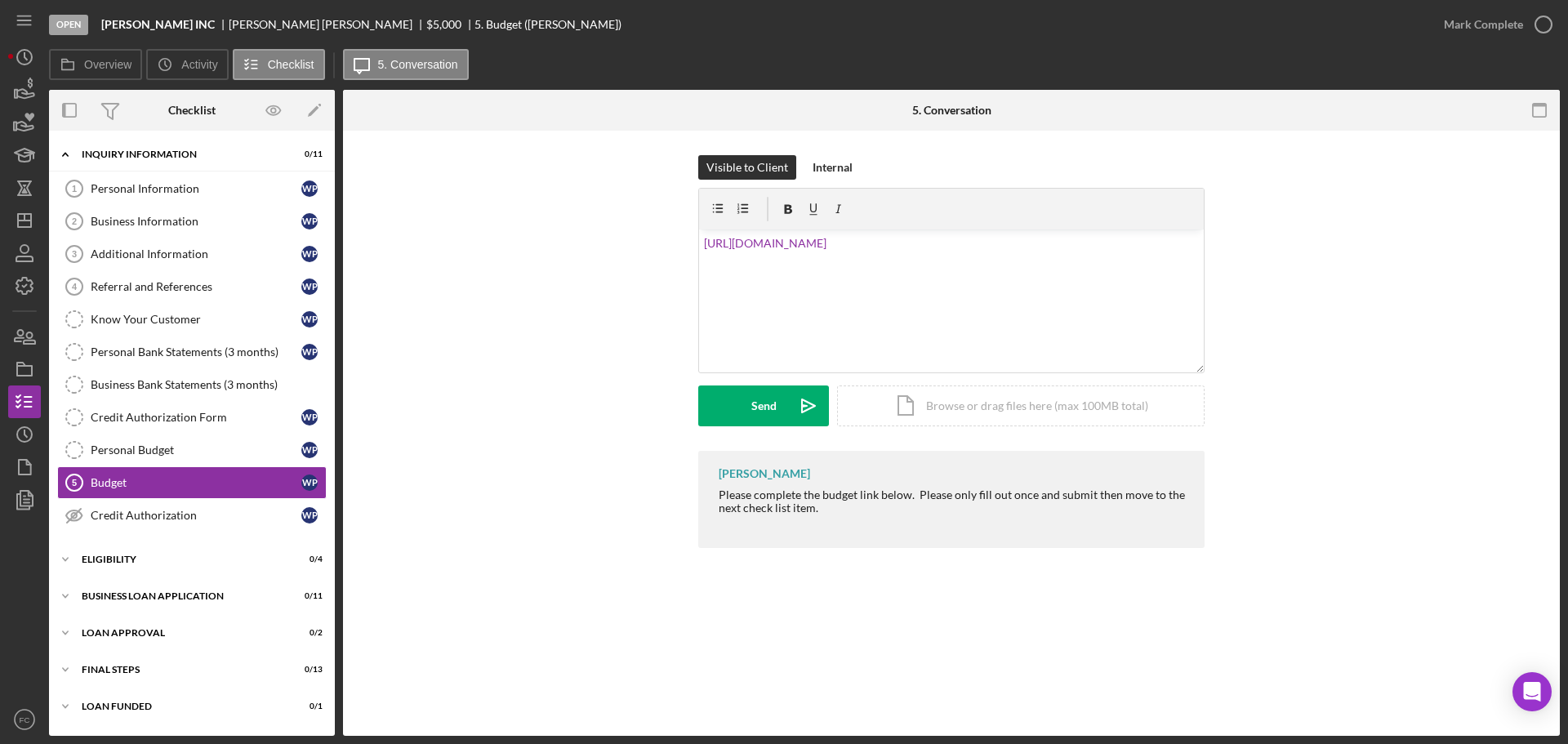
click at [638, 292] on div "Visible to Client Internal v Color teal Color pink Remove color Add row above A…" at bounding box center [952, 303] width 1168 height 296
click at [704, 241] on link "https://justinepetersen.tfaforms.net/21?serviceID=a1gPC00000AKYnl" at bounding box center [764, 243] width 122 height 14
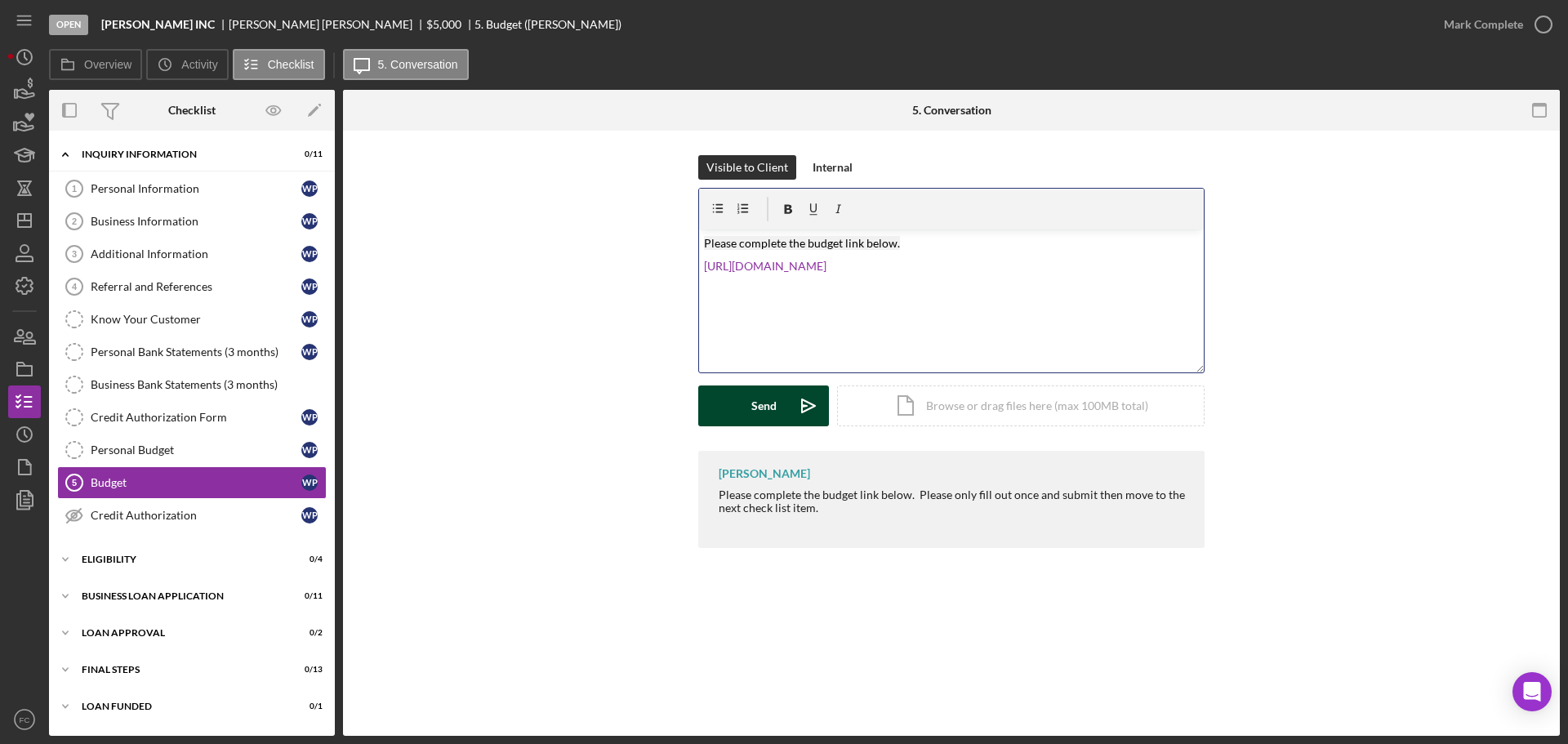
click at [755, 410] on div "Send" at bounding box center [764, 406] width 25 height 41
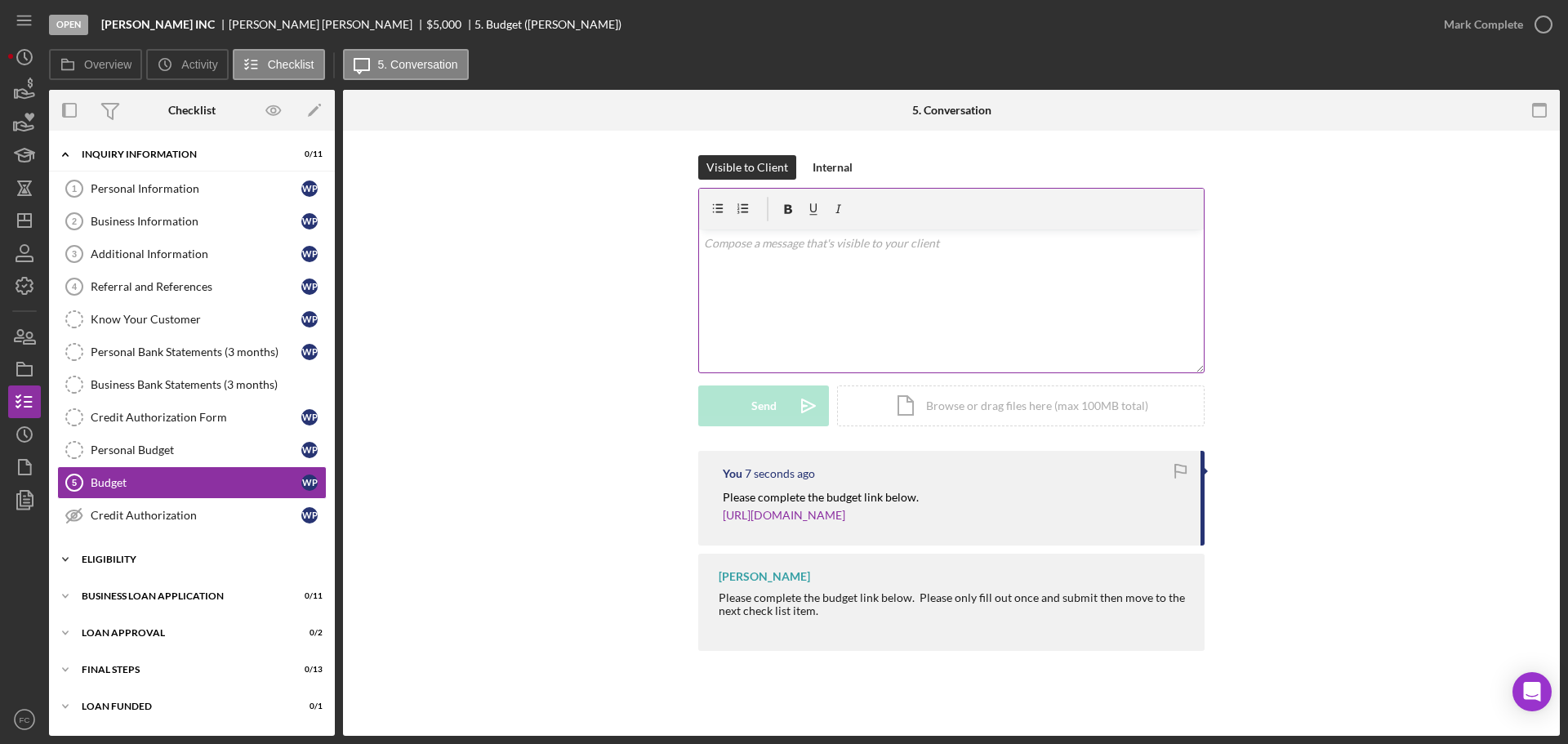
click at [139, 561] on div "Eligibility" at bounding box center [197, 559] width 233 height 10
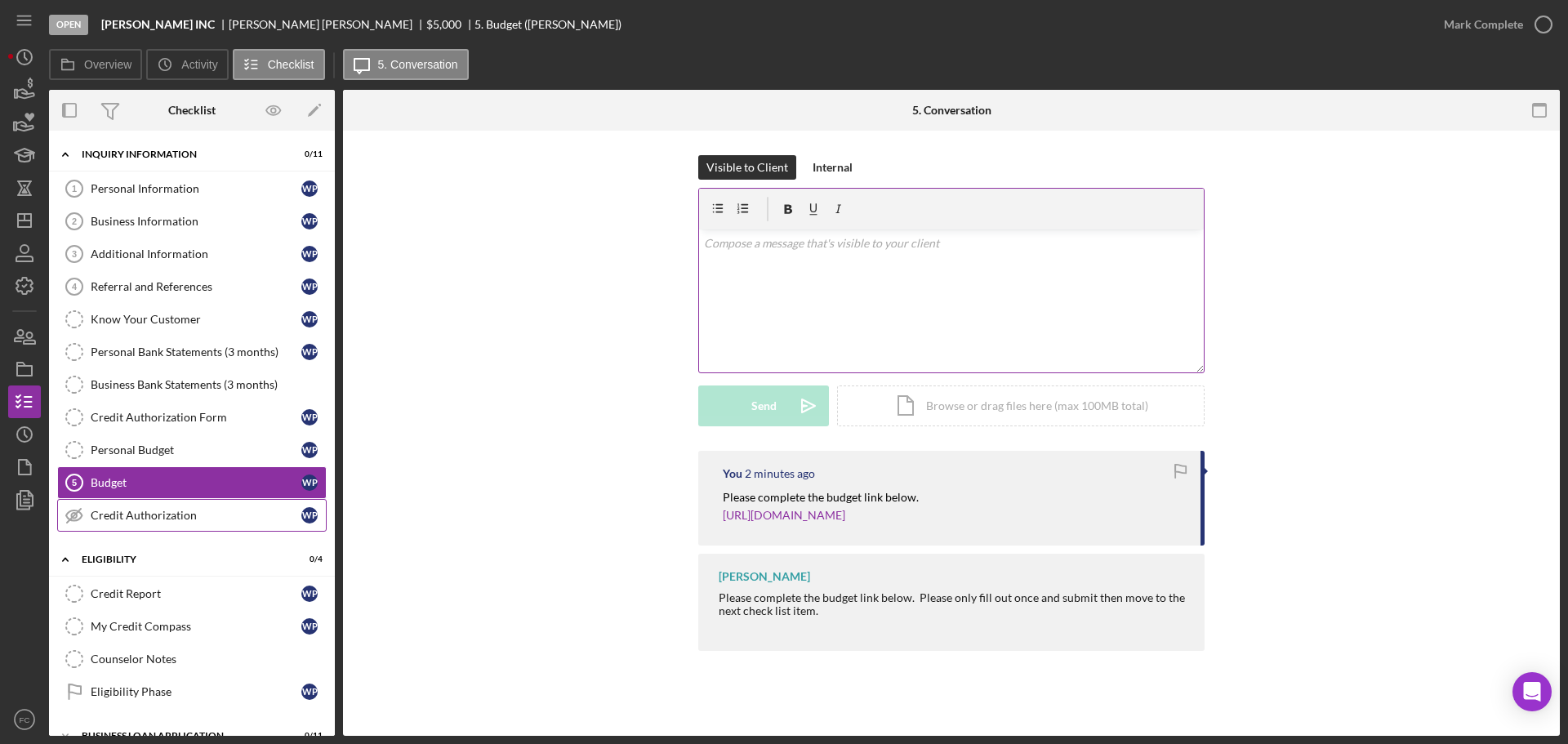
scroll to position [81, 0]
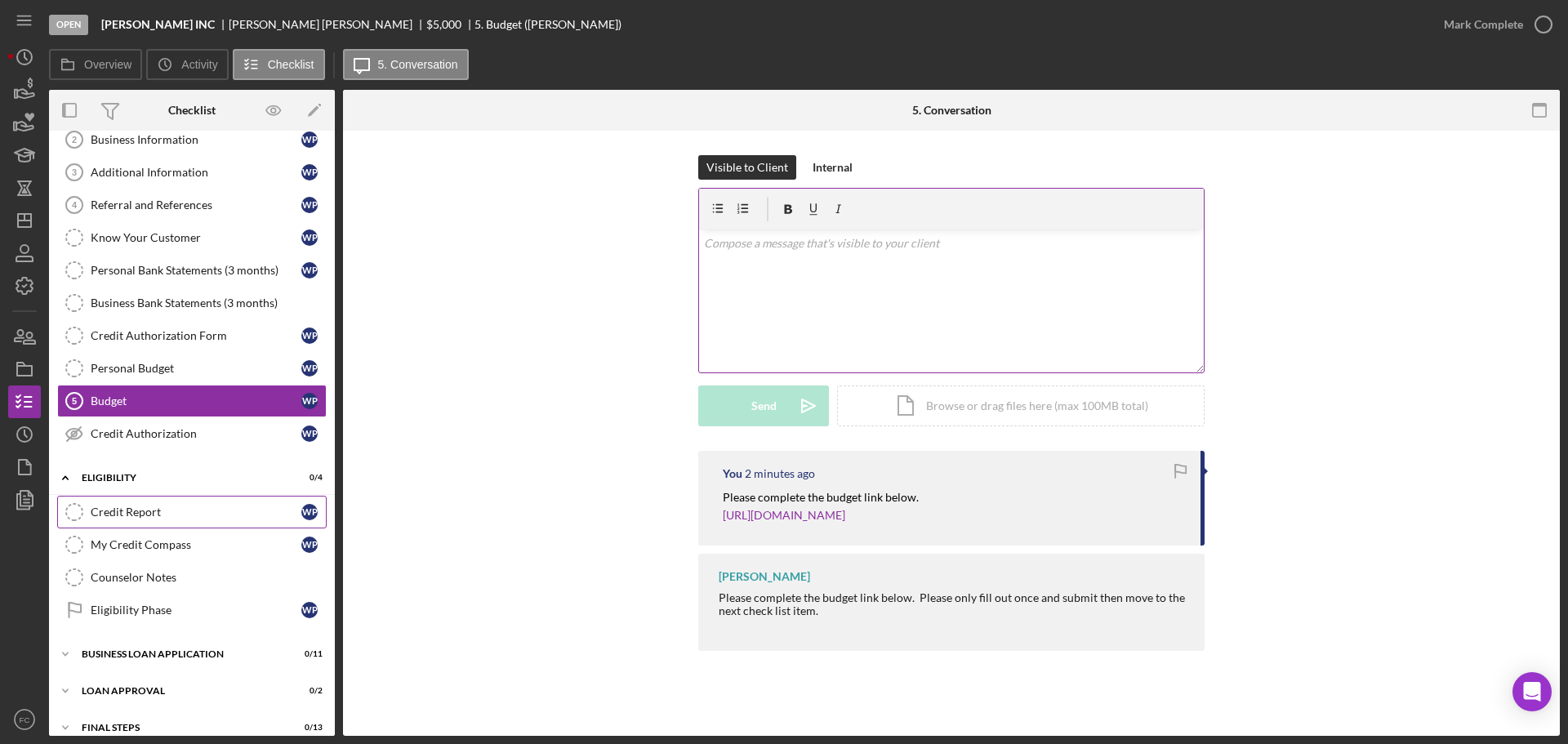
click at [186, 507] on div "Credit Report" at bounding box center [196, 512] width 211 height 13
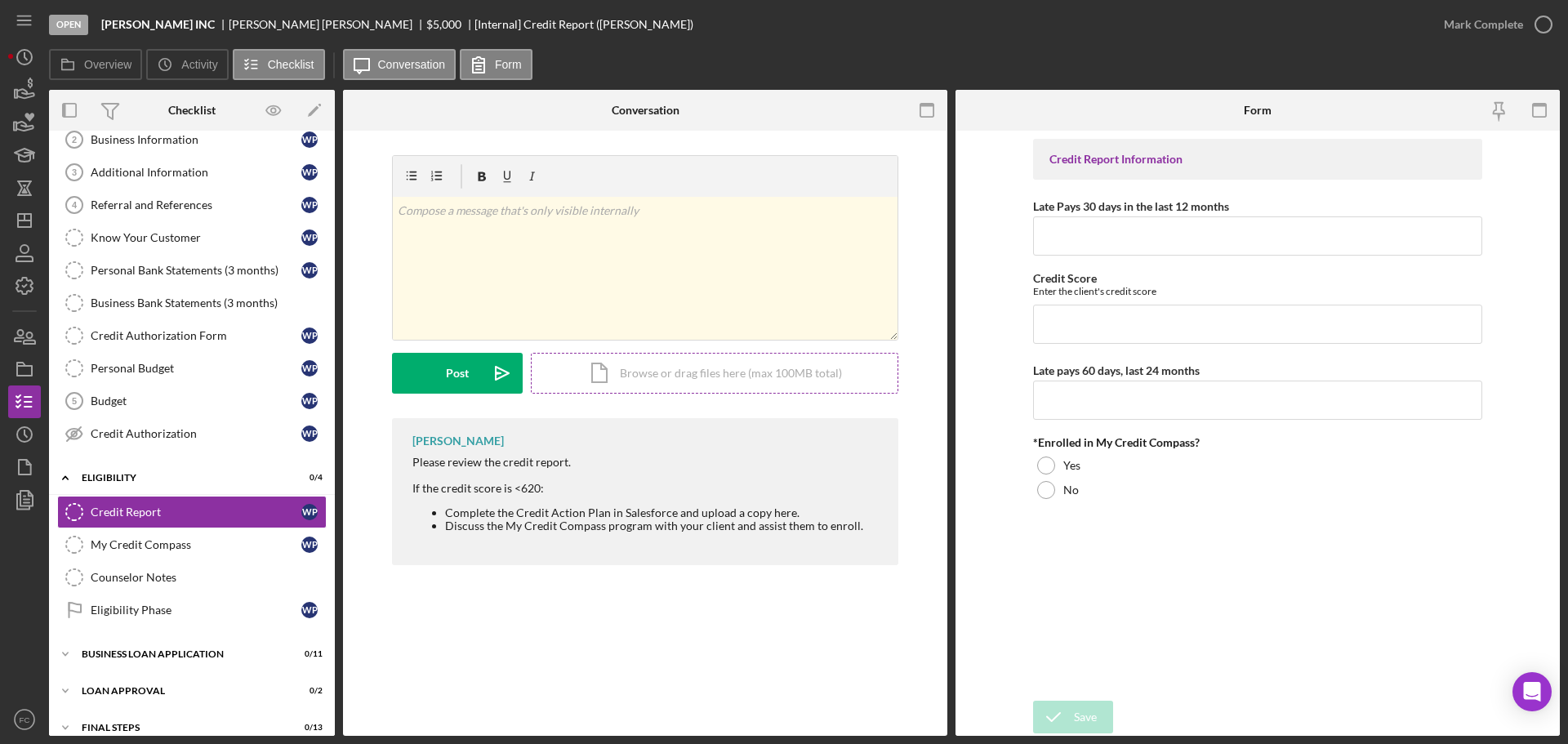
click at [688, 374] on div "Icon/Document Browse or drag files here (max 100MB total) Tap to choose files o…" at bounding box center [715, 373] width 368 height 41
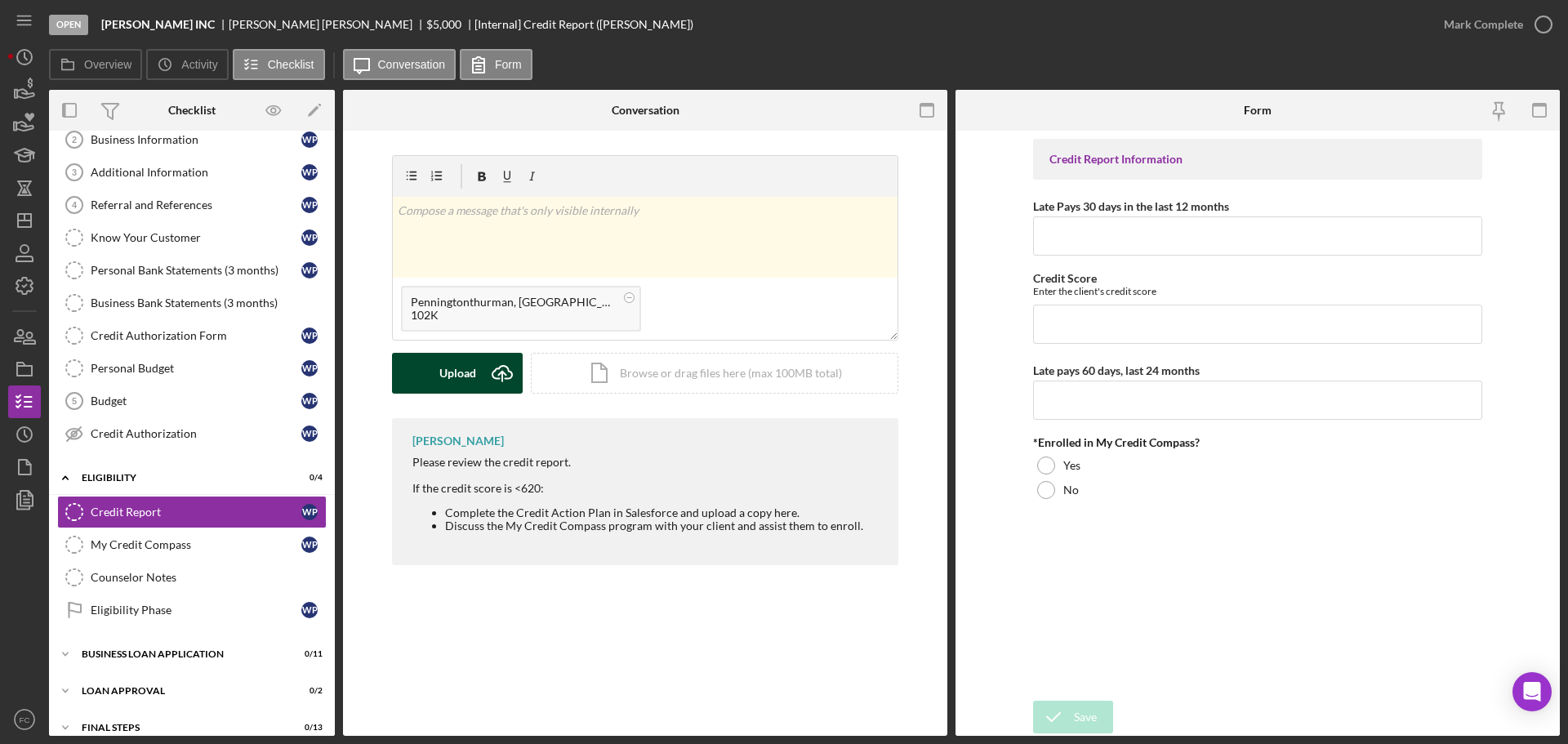
click at [448, 374] on div "Upload" at bounding box center [457, 373] width 37 height 41
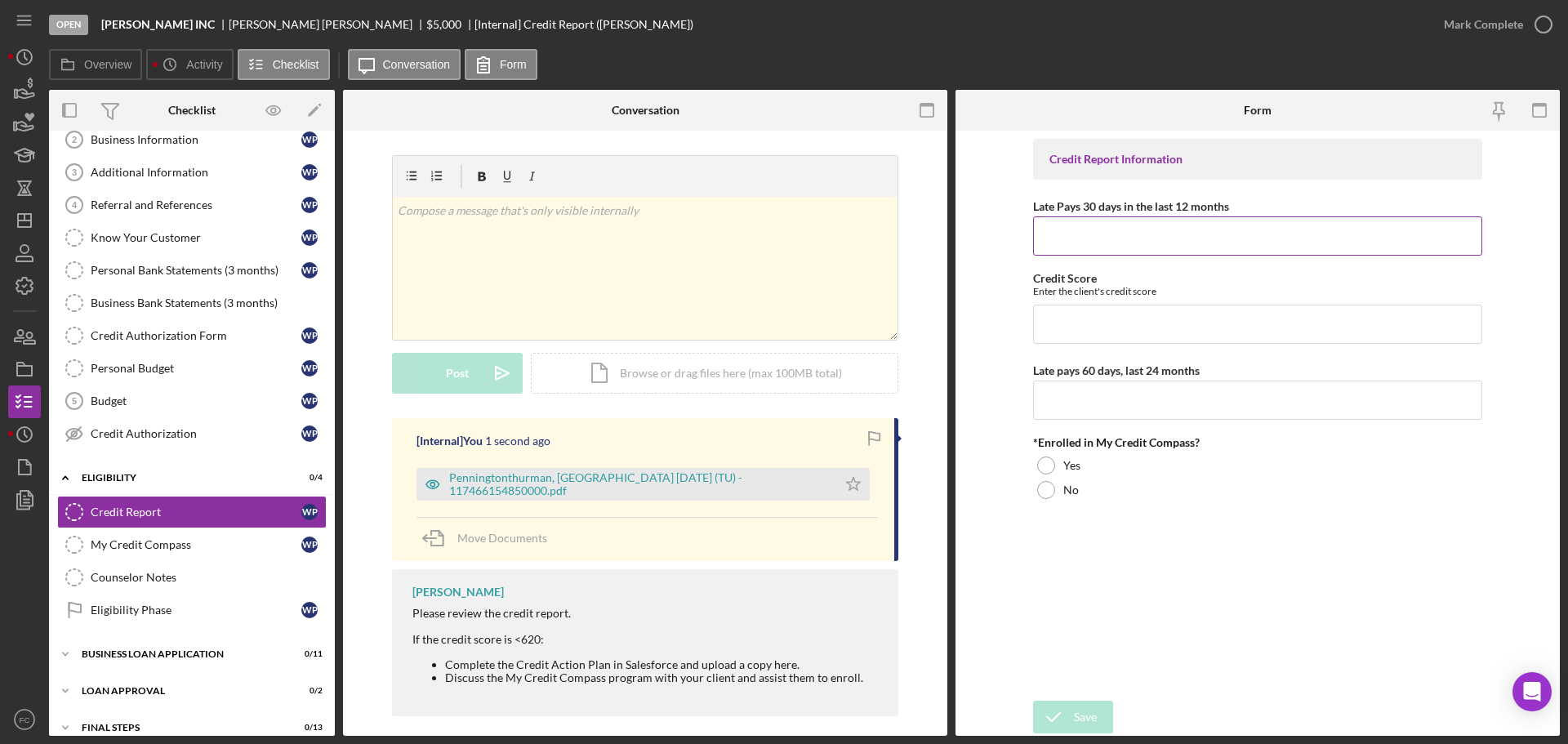
click at [1072, 225] on input "Late Pays 30 days in the last 12 months" at bounding box center [1257, 236] width 449 height 39
type input "0"
click at [1055, 326] on input "Credit Score" at bounding box center [1257, 324] width 449 height 39
type input "613"
click at [1062, 398] on input "Late pays 60 days, last 24 months" at bounding box center [1257, 400] width 449 height 39
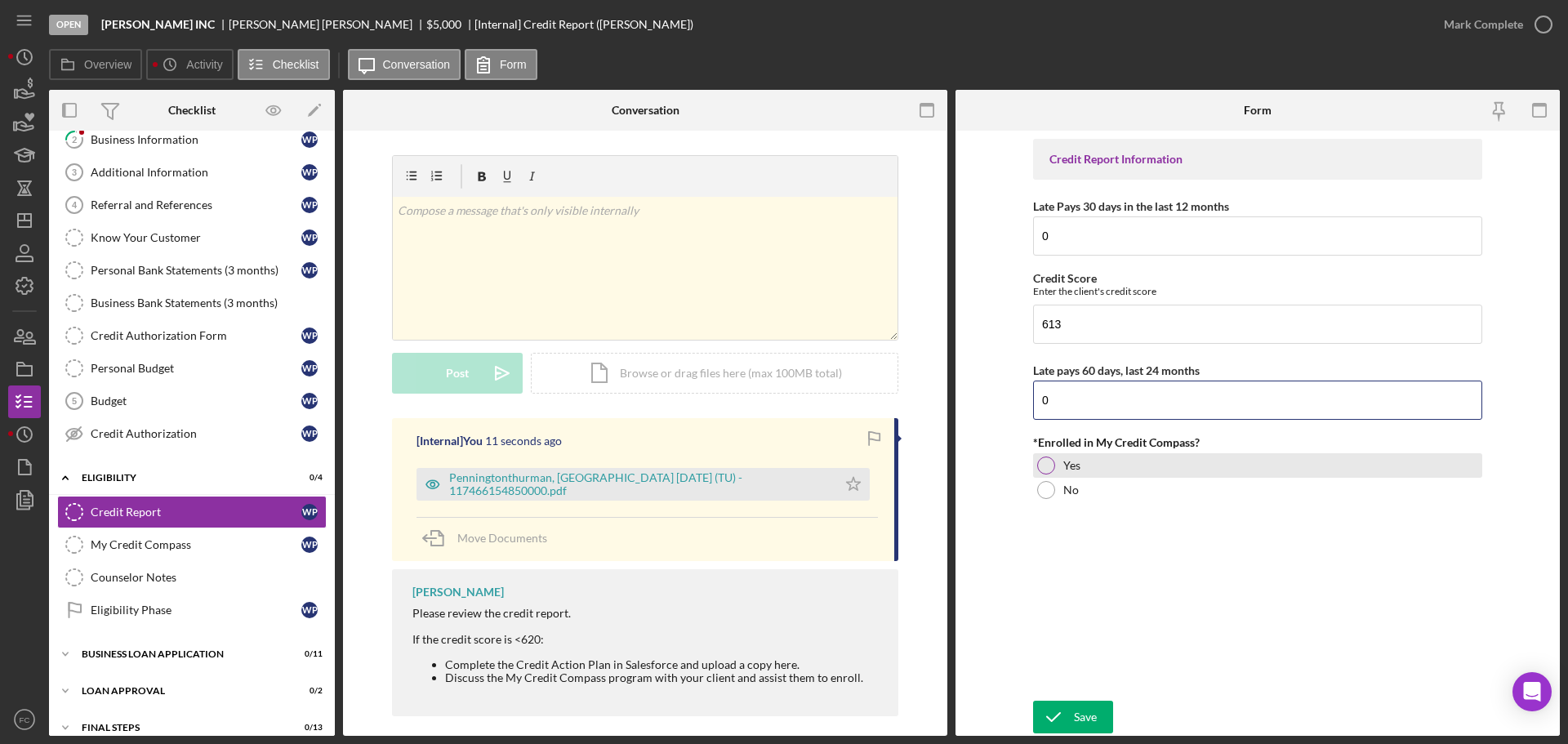
type input "0"
drag, startPoint x: 1045, startPoint y: 464, endPoint x: 1052, endPoint y: 480, distance: 17.5
click at [1046, 464] on div at bounding box center [1047, 465] width 18 height 18
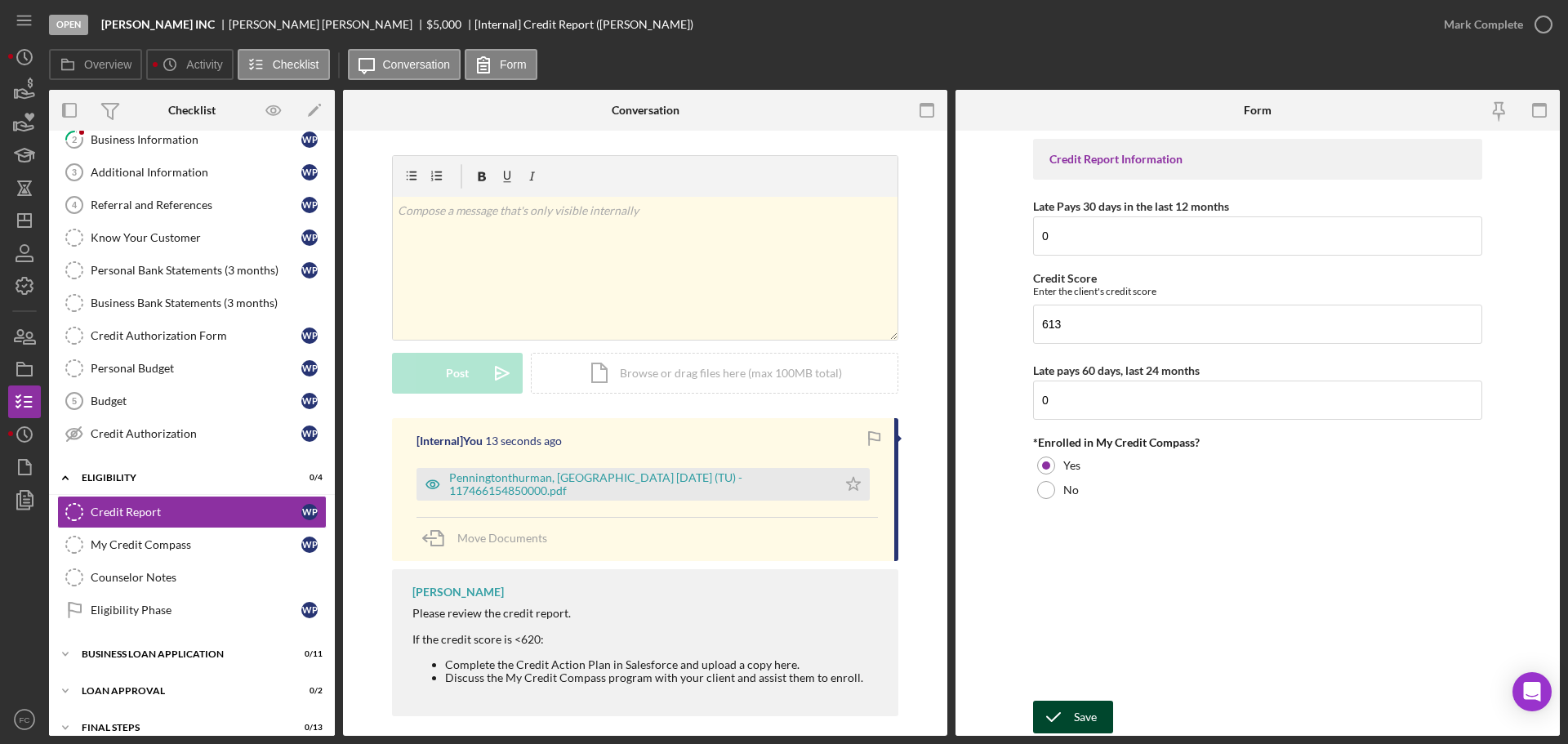
click at [1057, 709] on icon "submit" at bounding box center [1054, 717] width 41 height 41
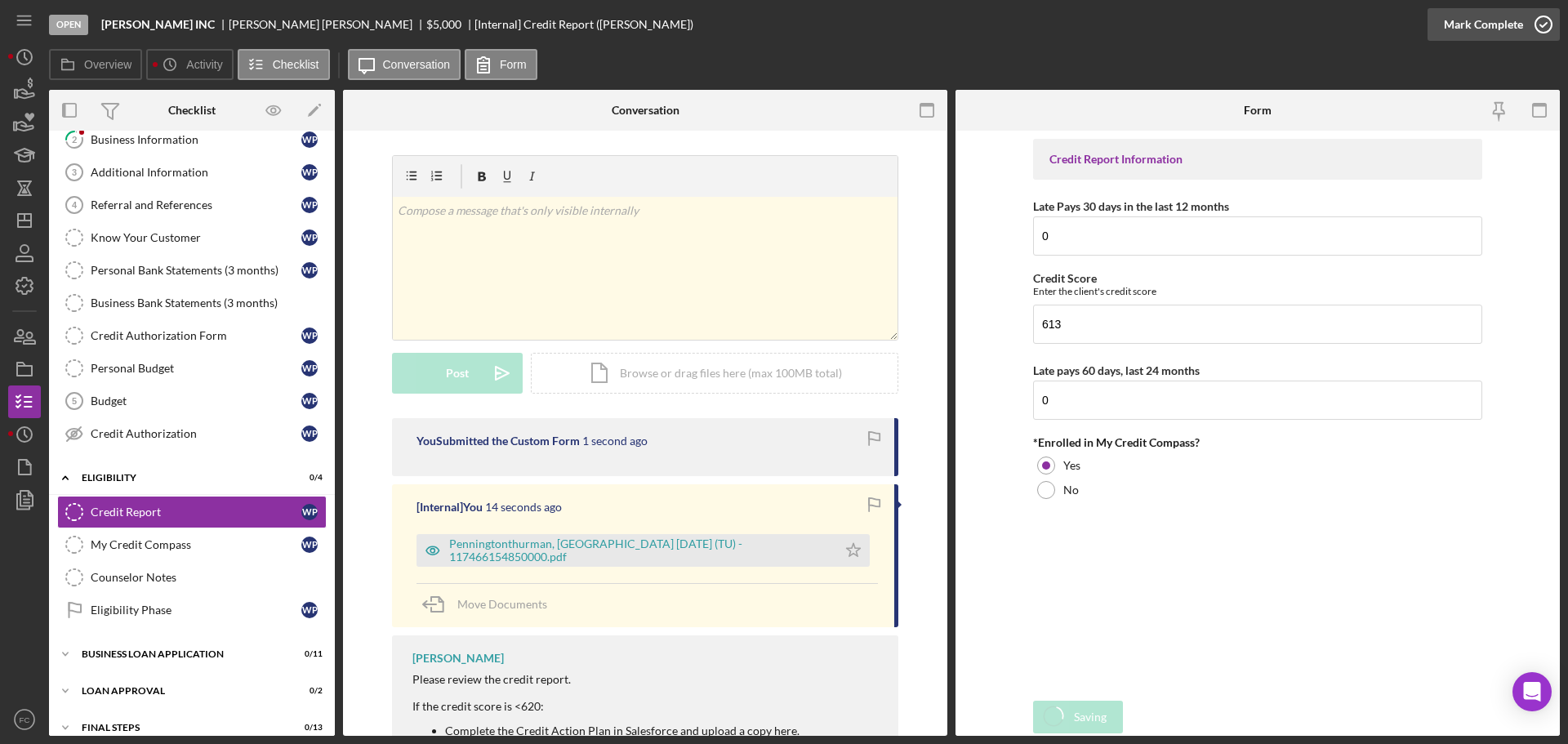
click at [1541, 24] on icon "button" at bounding box center [1544, 25] width 41 height 41
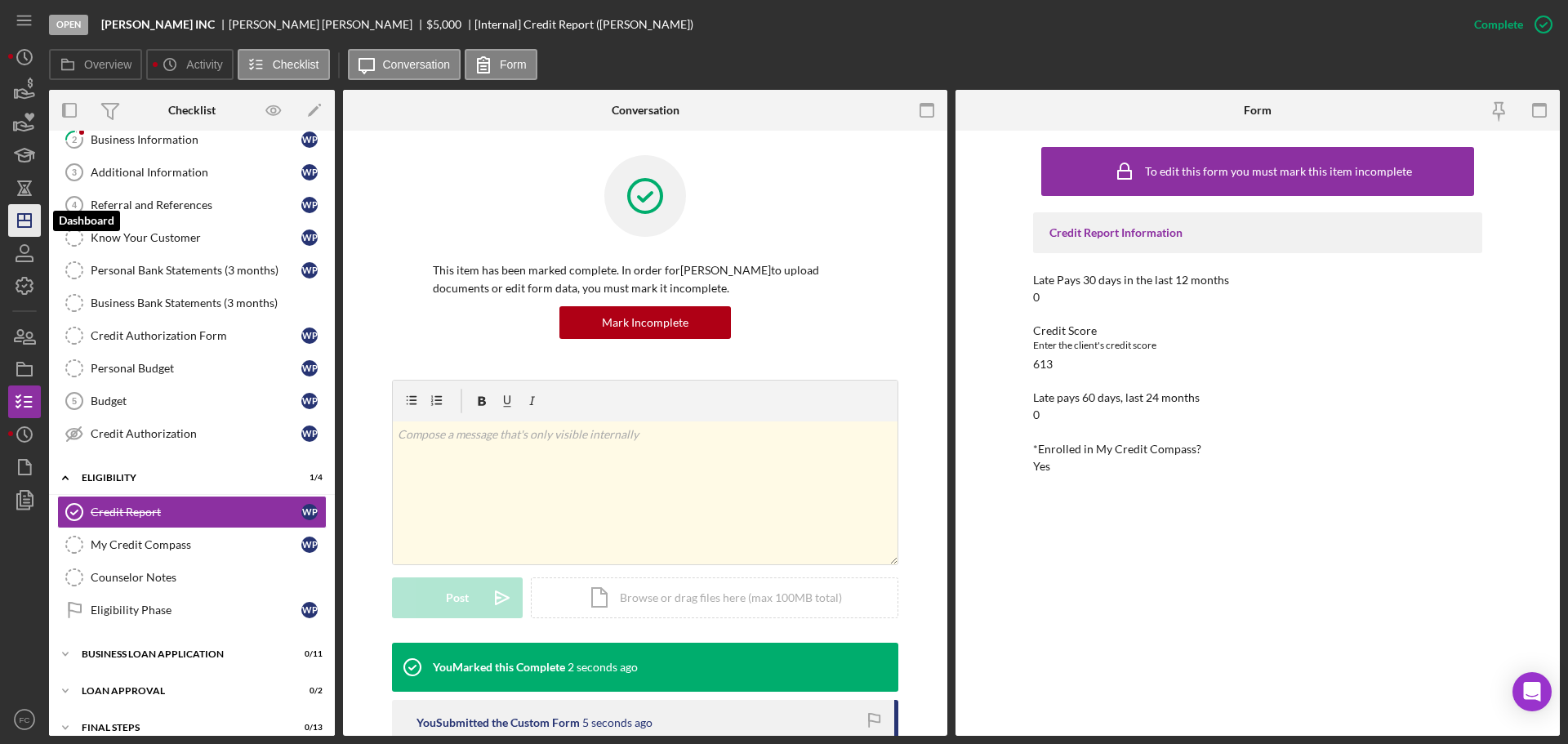
click at [23, 216] on icon "Icon/Dashboard" at bounding box center [25, 221] width 41 height 41
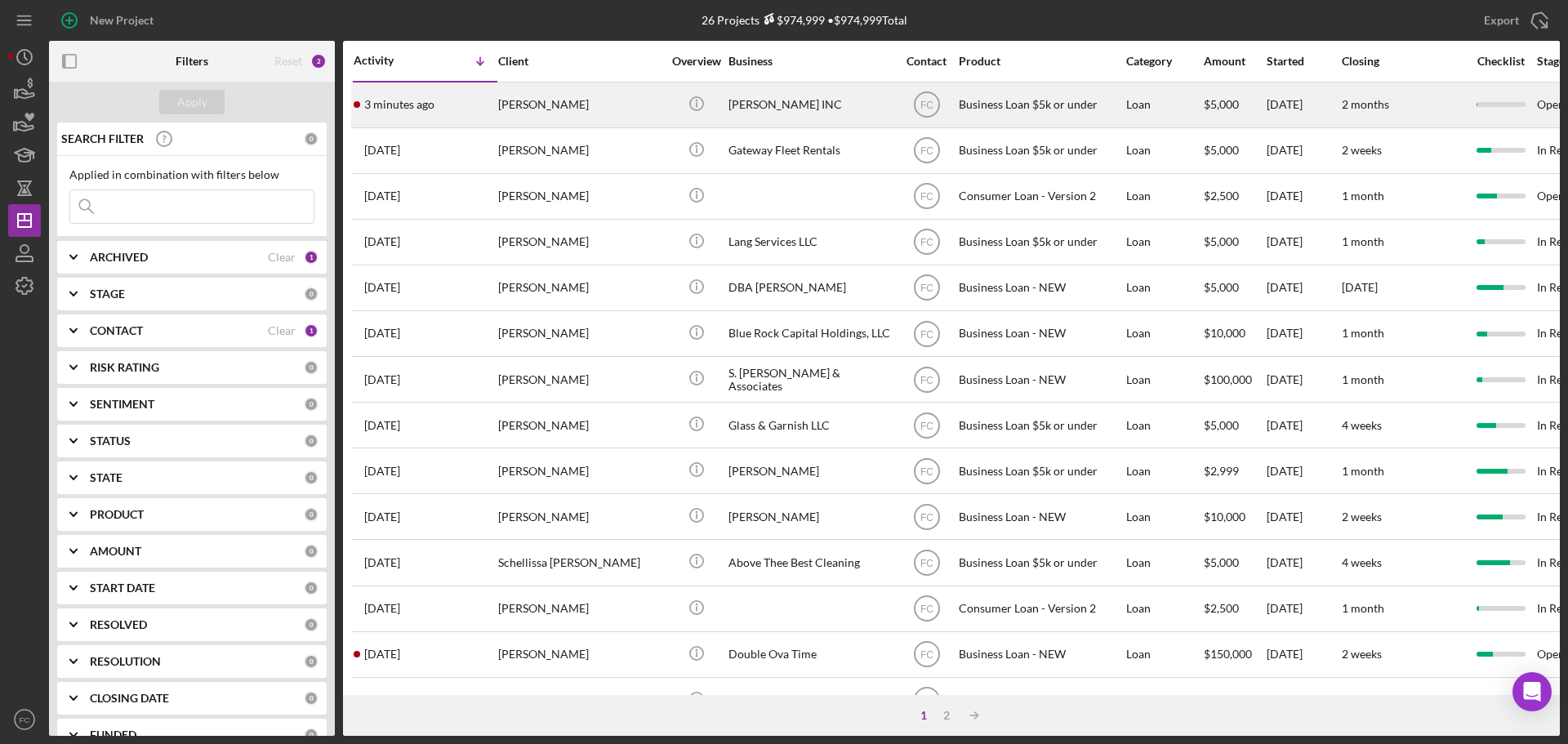
click at [466, 115] on div "3 minutes ago Wilma Pennington-Thurman" at bounding box center [425, 104] width 143 height 43
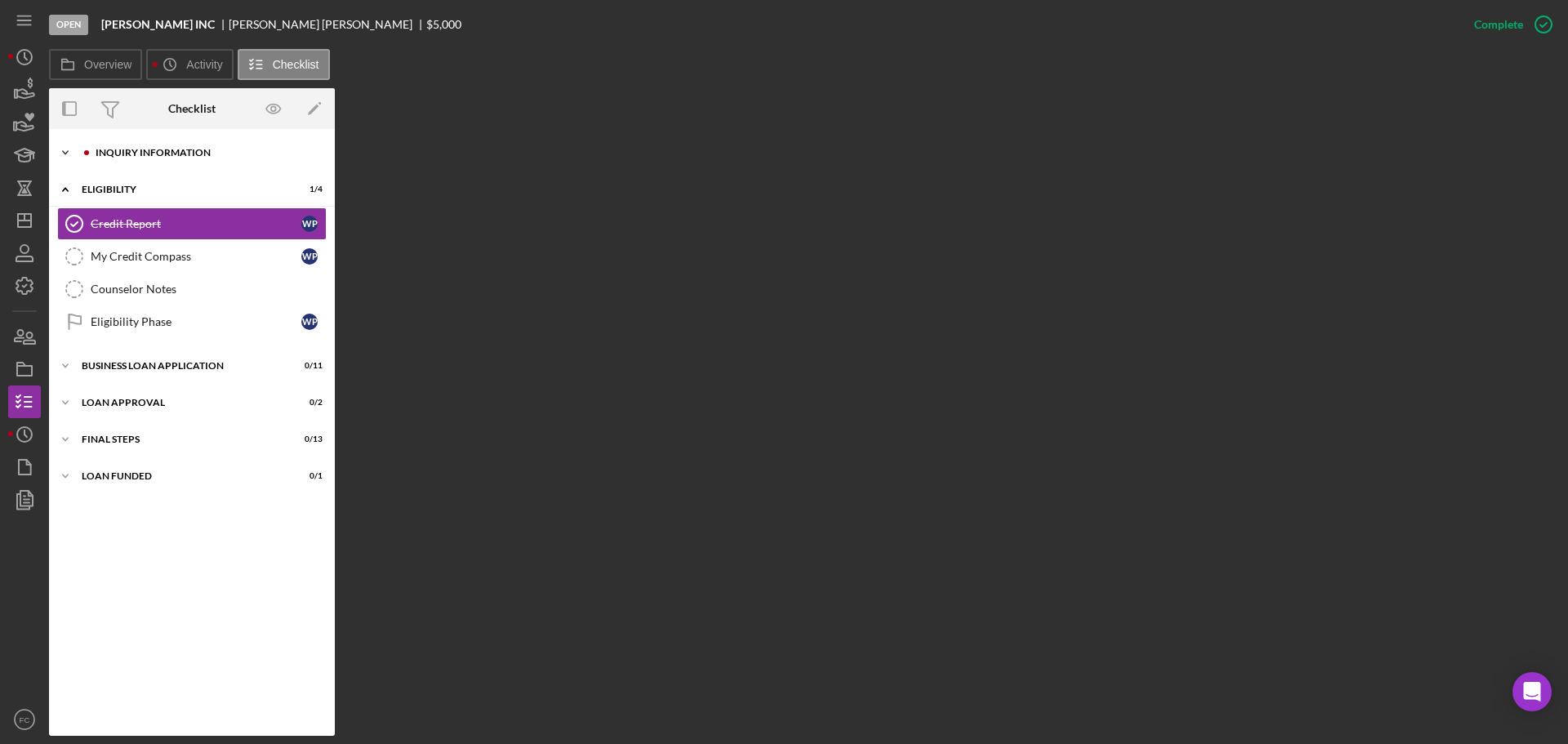
click at [154, 151] on div "INQUIRY INFORMATION" at bounding box center [204, 153] width 219 height 10
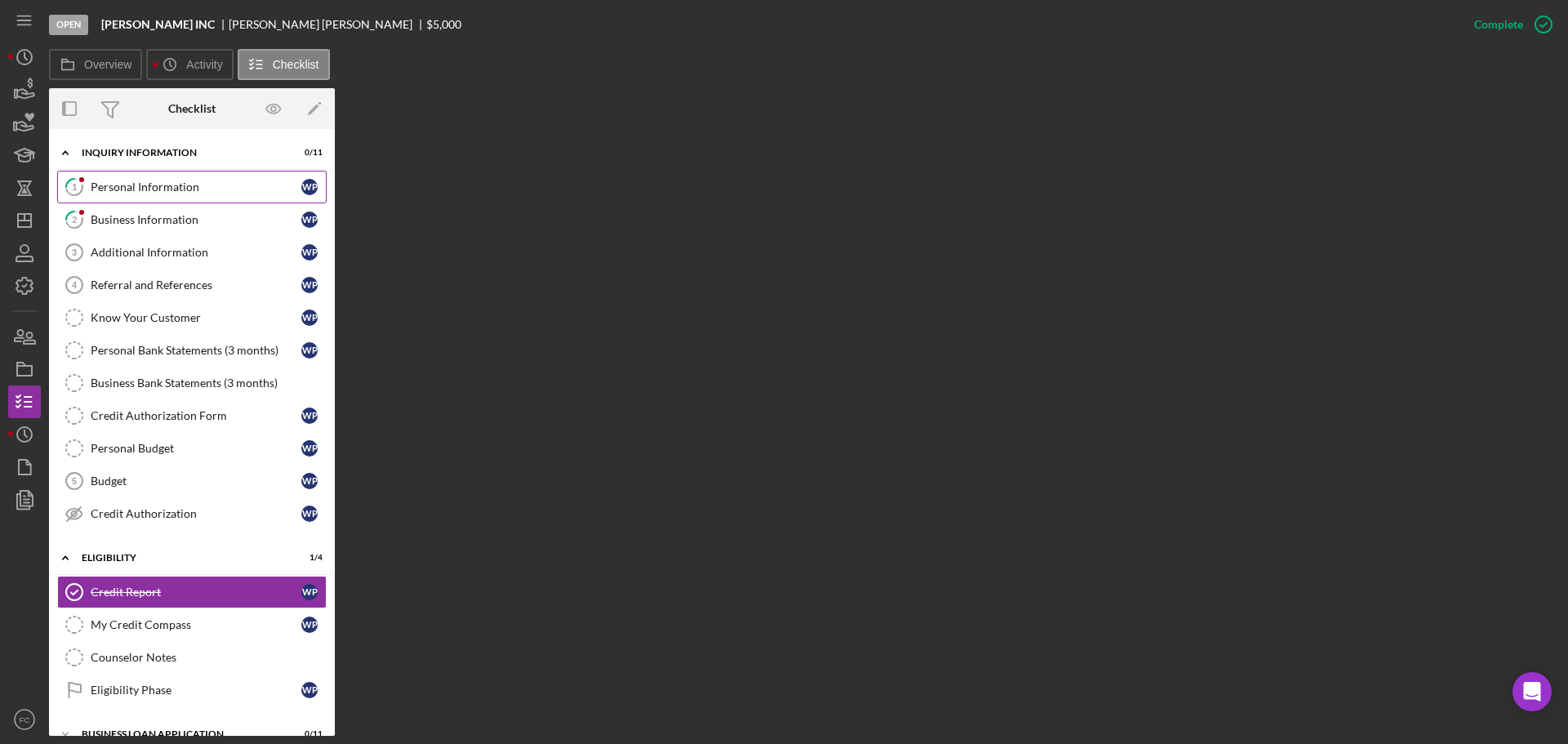
click at [187, 185] on div "Personal Information" at bounding box center [196, 187] width 211 height 13
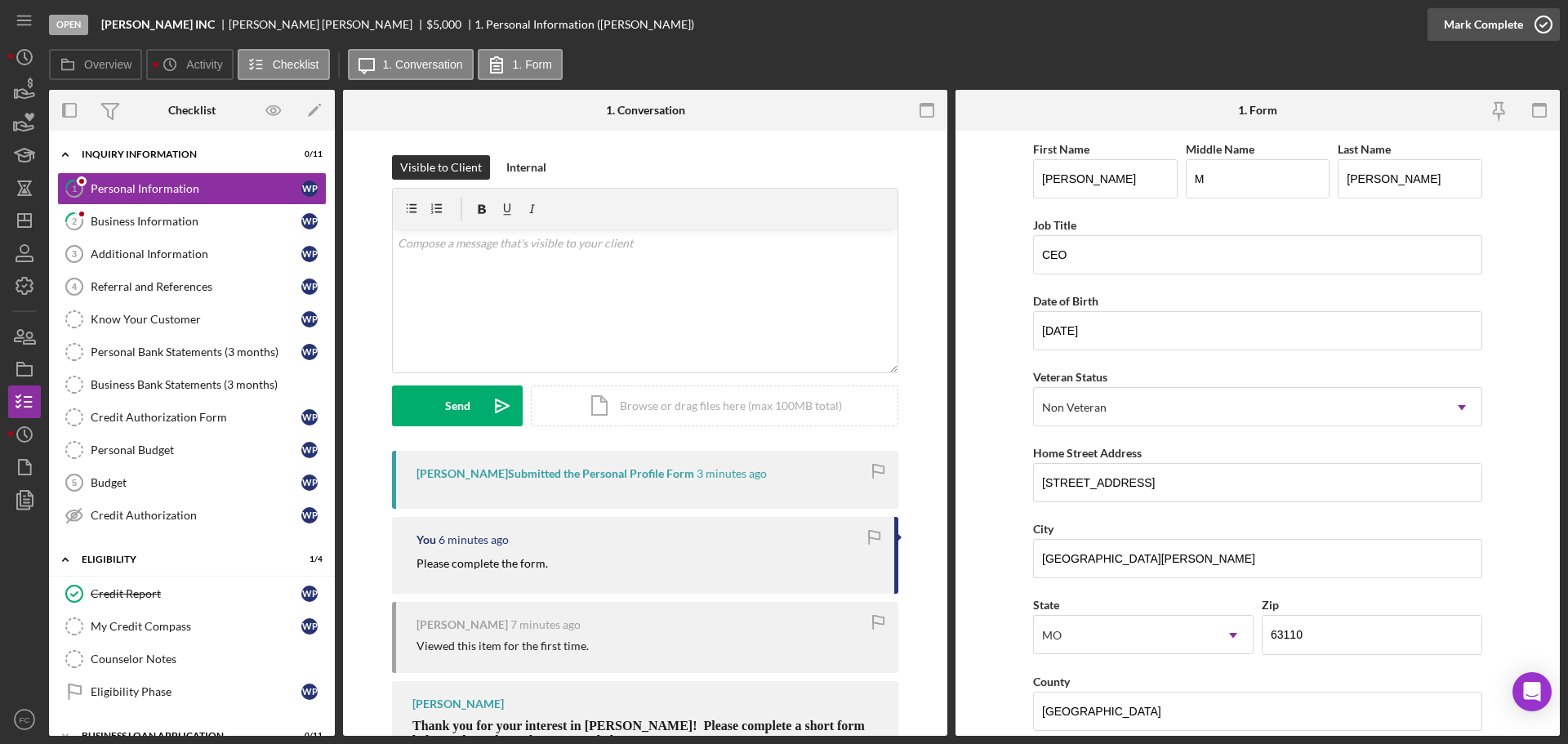
click at [1539, 22] on icon "button" at bounding box center [1544, 25] width 41 height 41
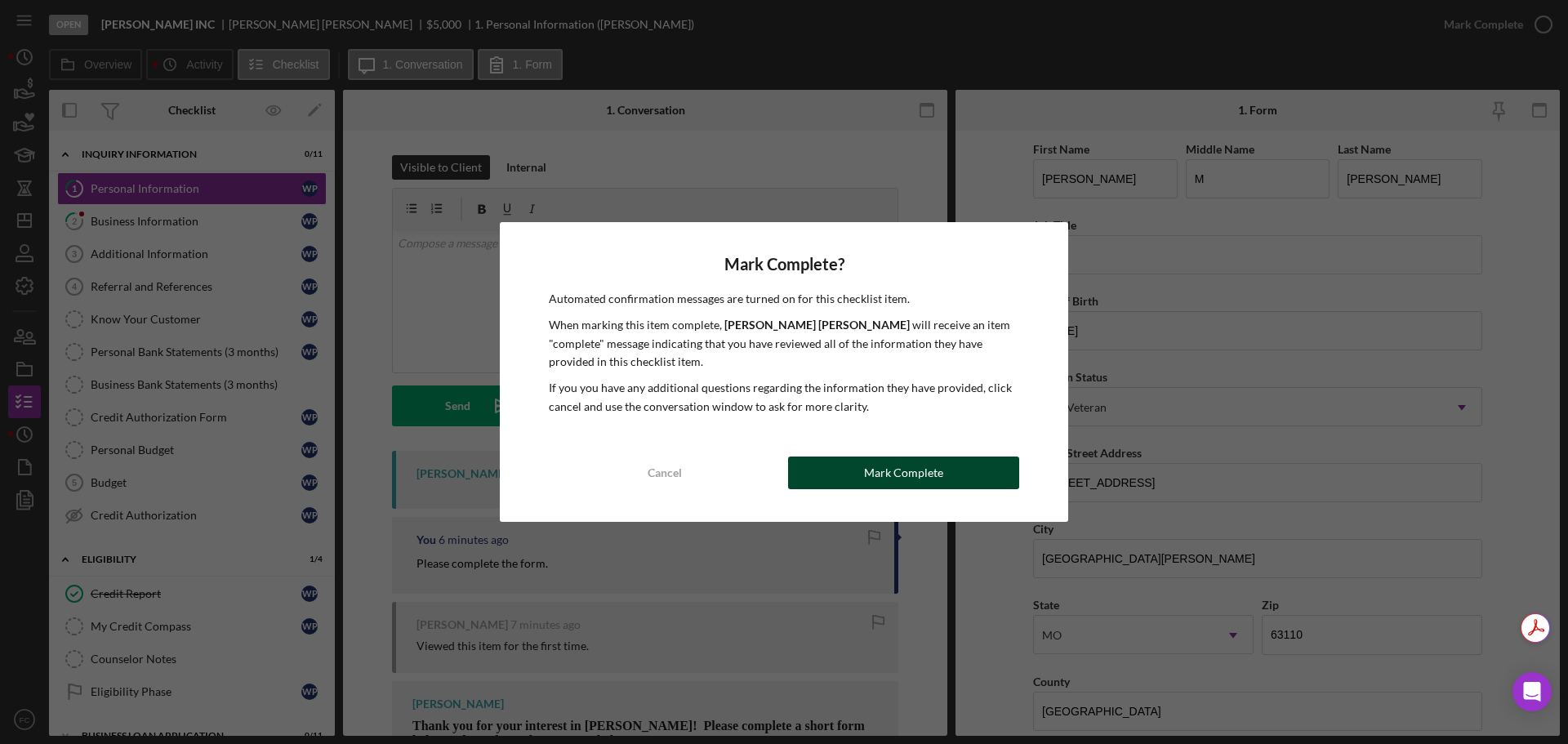
click at [818, 469] on button "Mark Complete" at bounding box center [904, 472] width 231 height 33
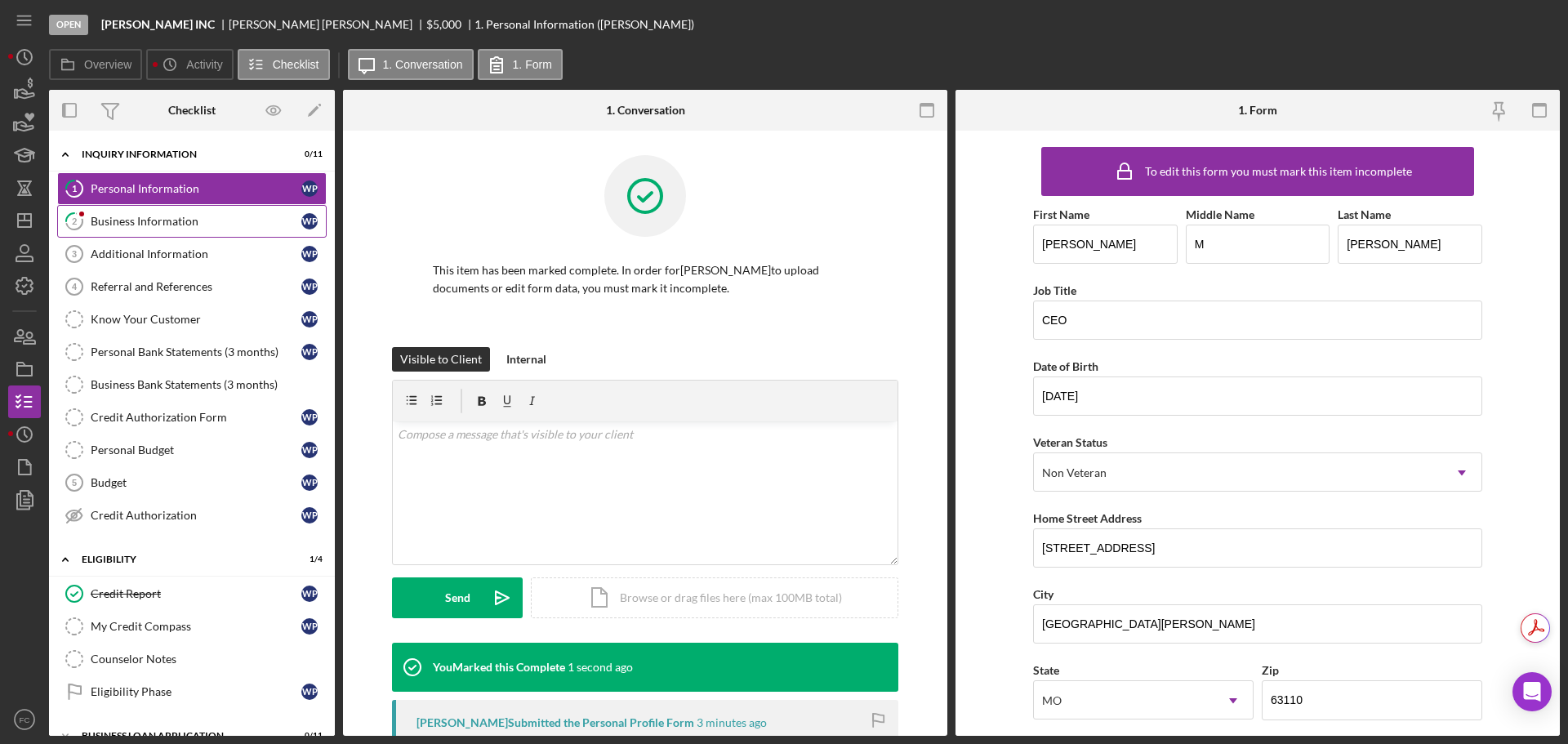
click at [151, 220] on div "Business Information" at bounding box center [196, 222] width 211 height 13
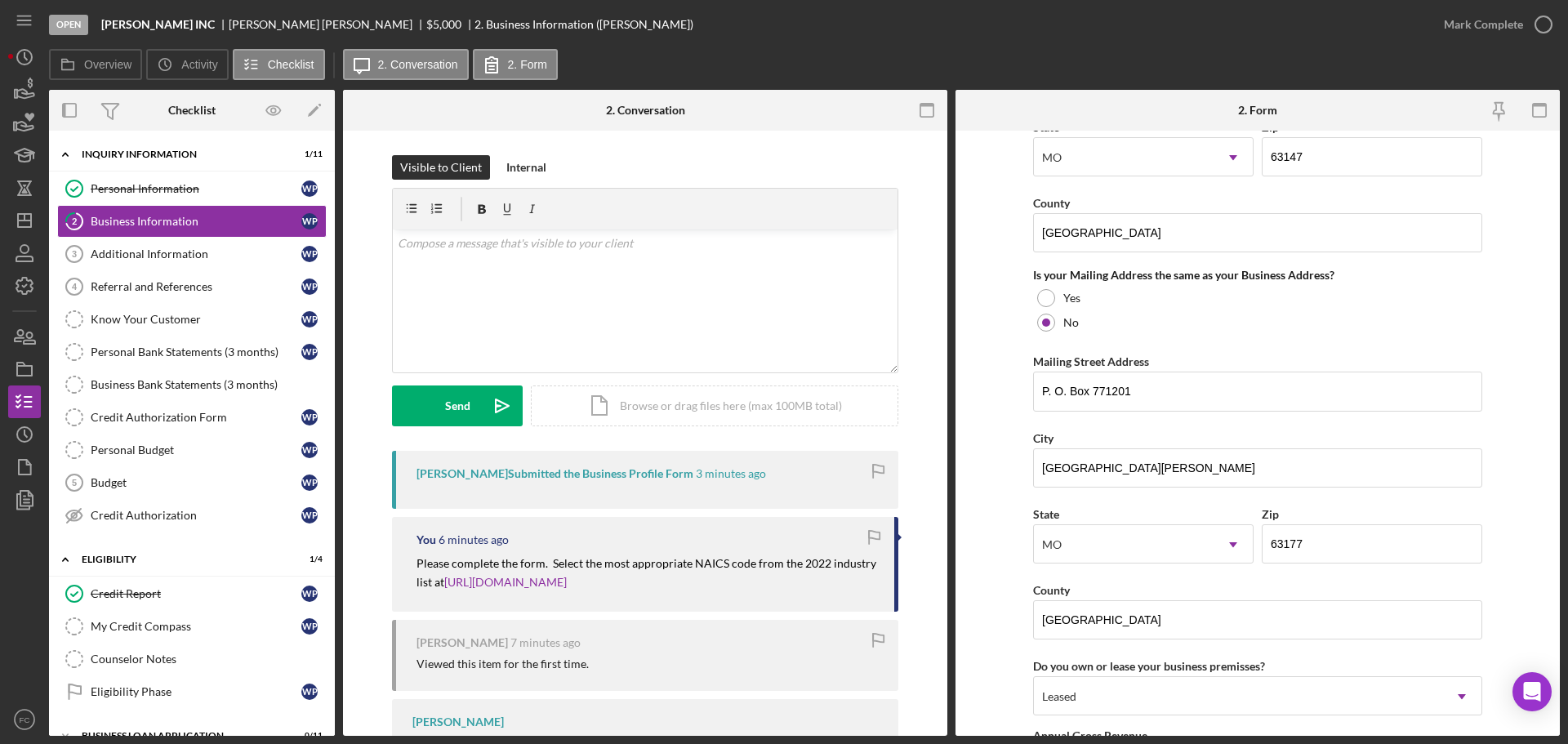
scroll to position [1389, 0]
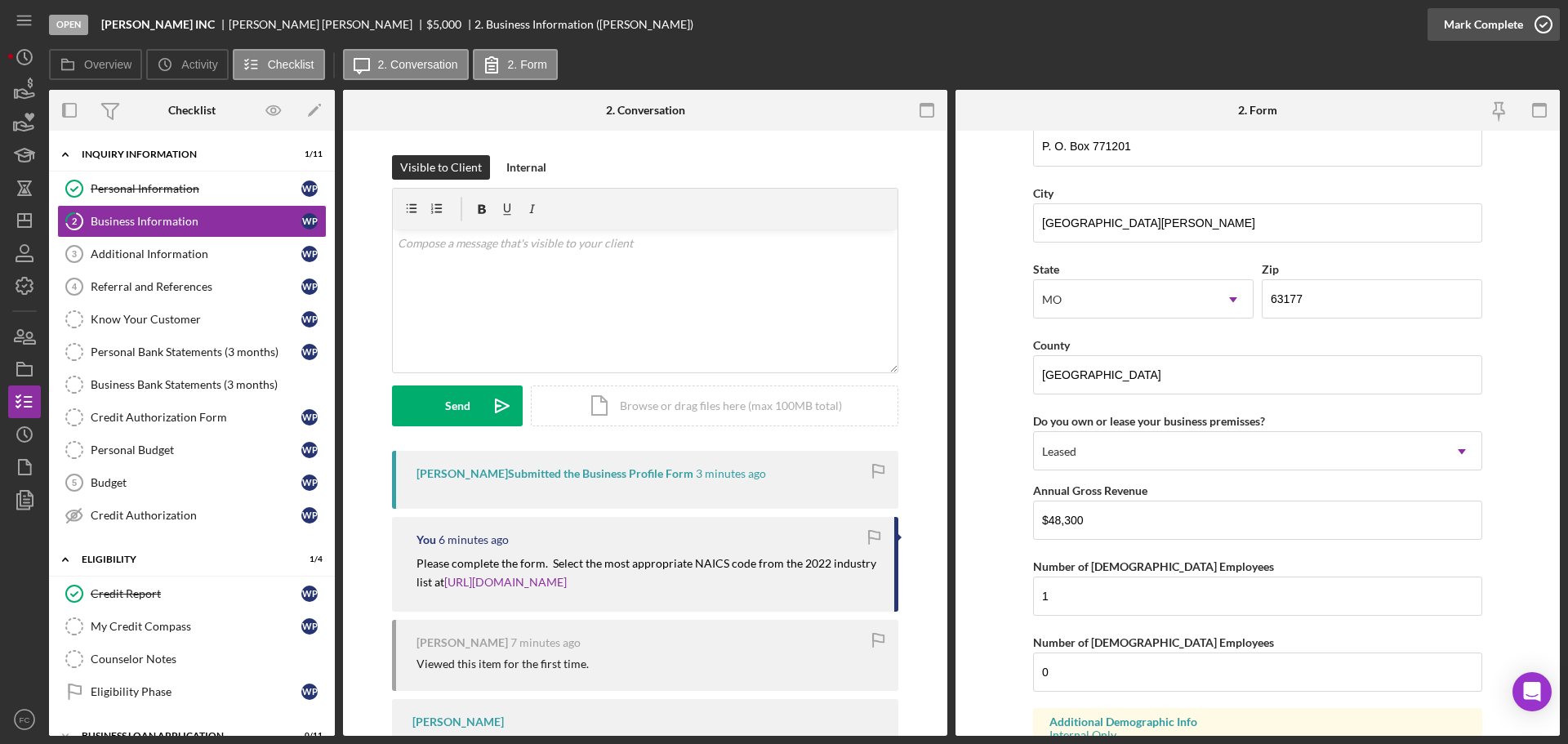
click at [1543, 24] on icon "button" at bounding box center [1544, 25] width 41 height 41
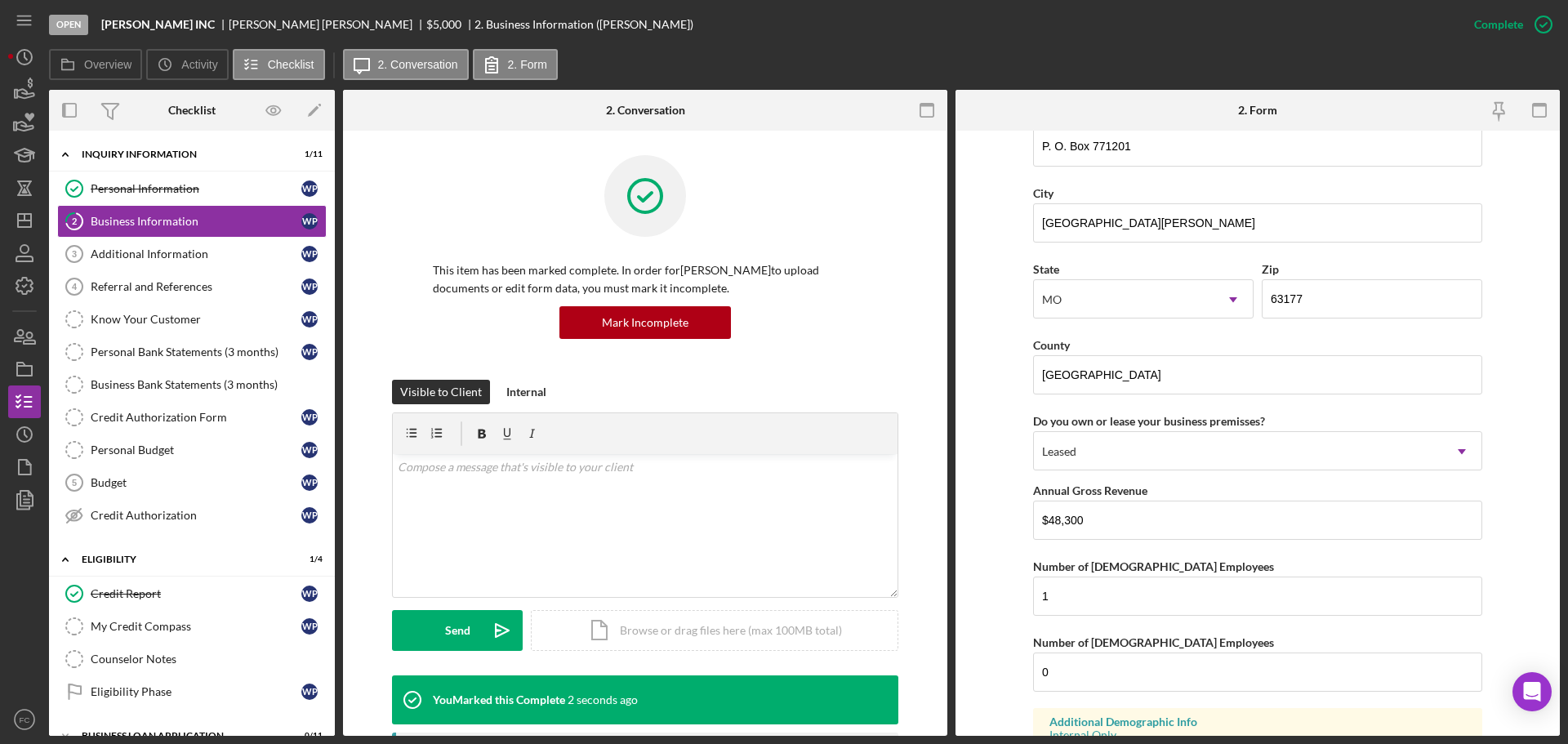
scroll to position [814, 0]
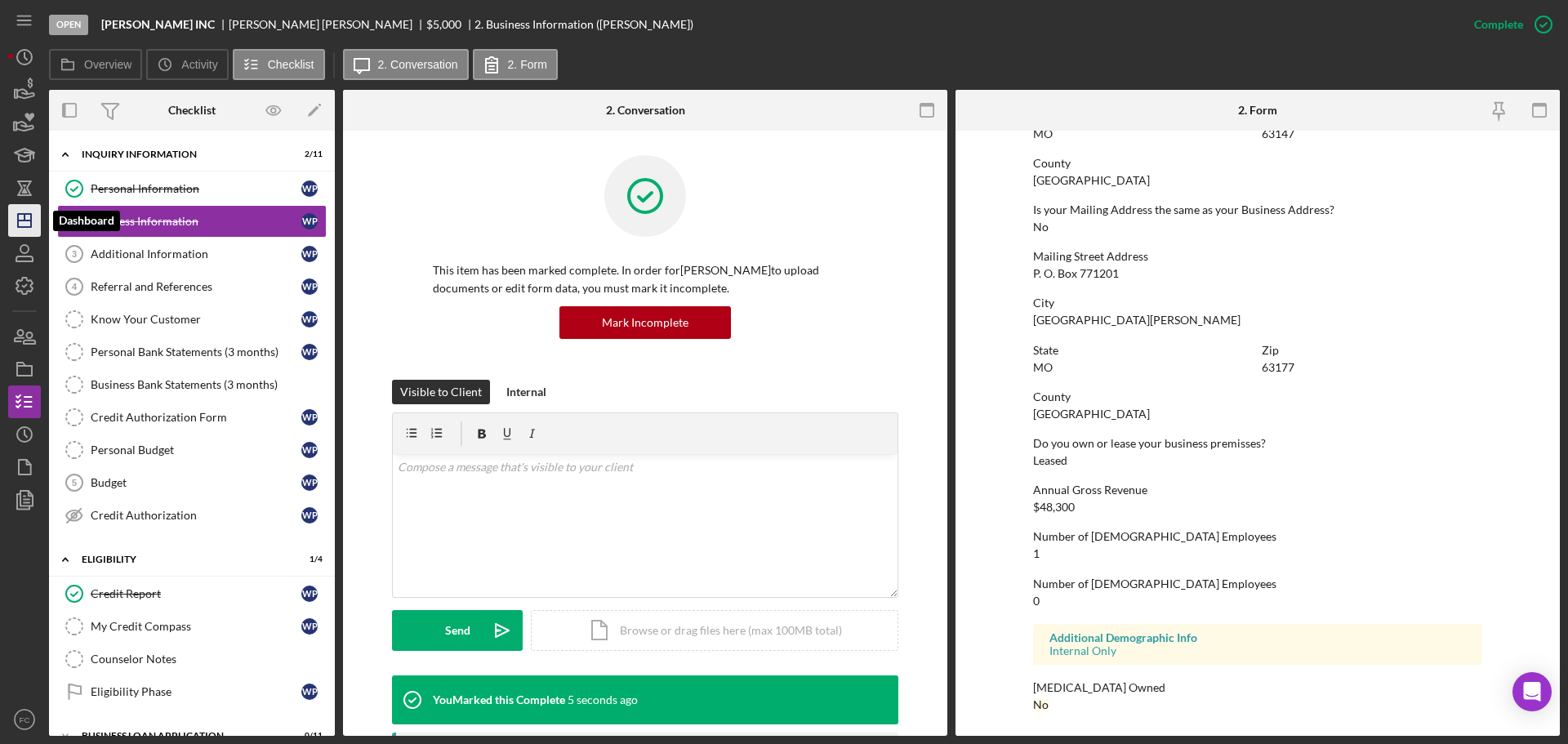
click at [21, 217] on icon "Icon/Dashboard" at bounding box center [25, 221] width 41 height 41
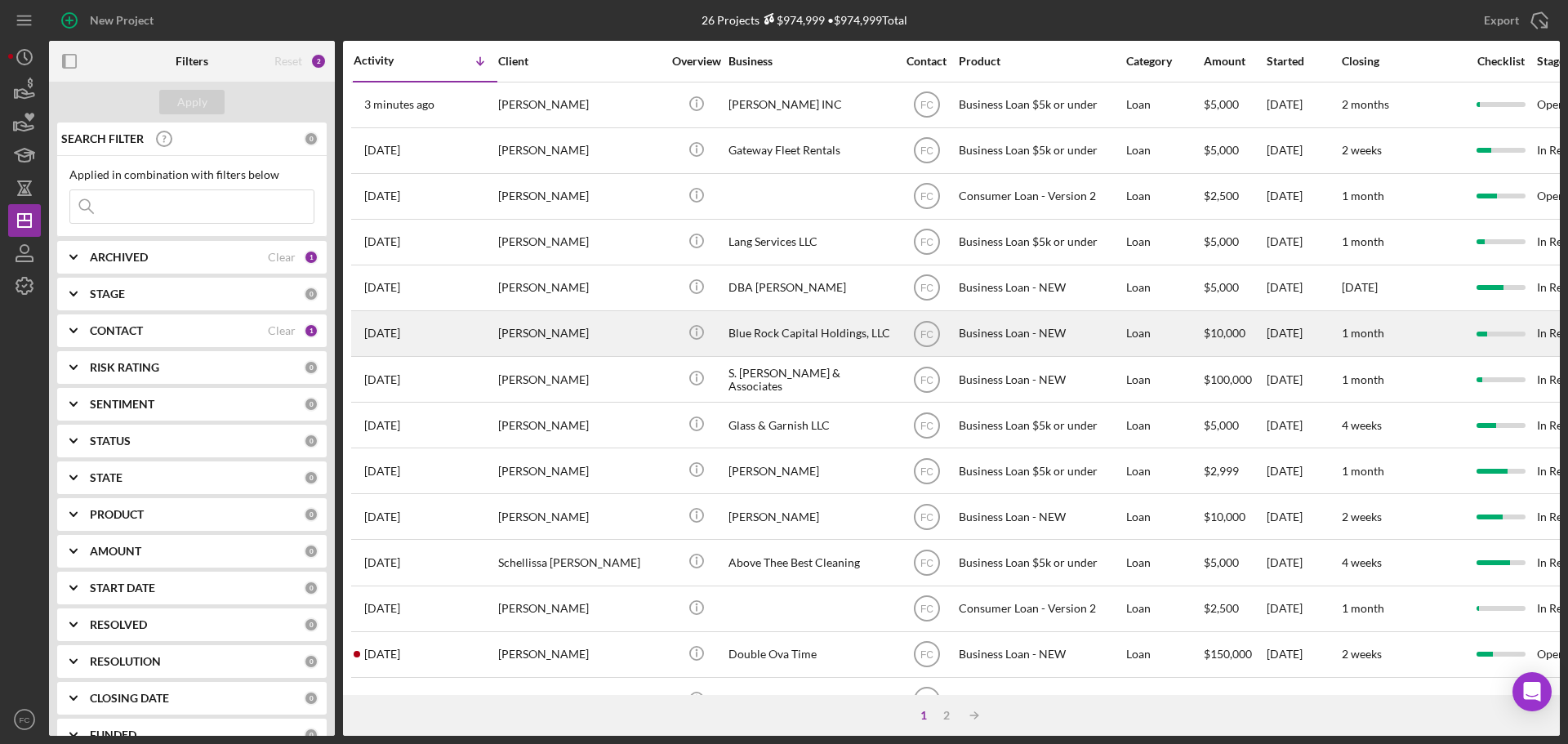
click at [623, 330] on div "[PERSON_NAME]" at bounding box center [580, 333] width 163 height 43
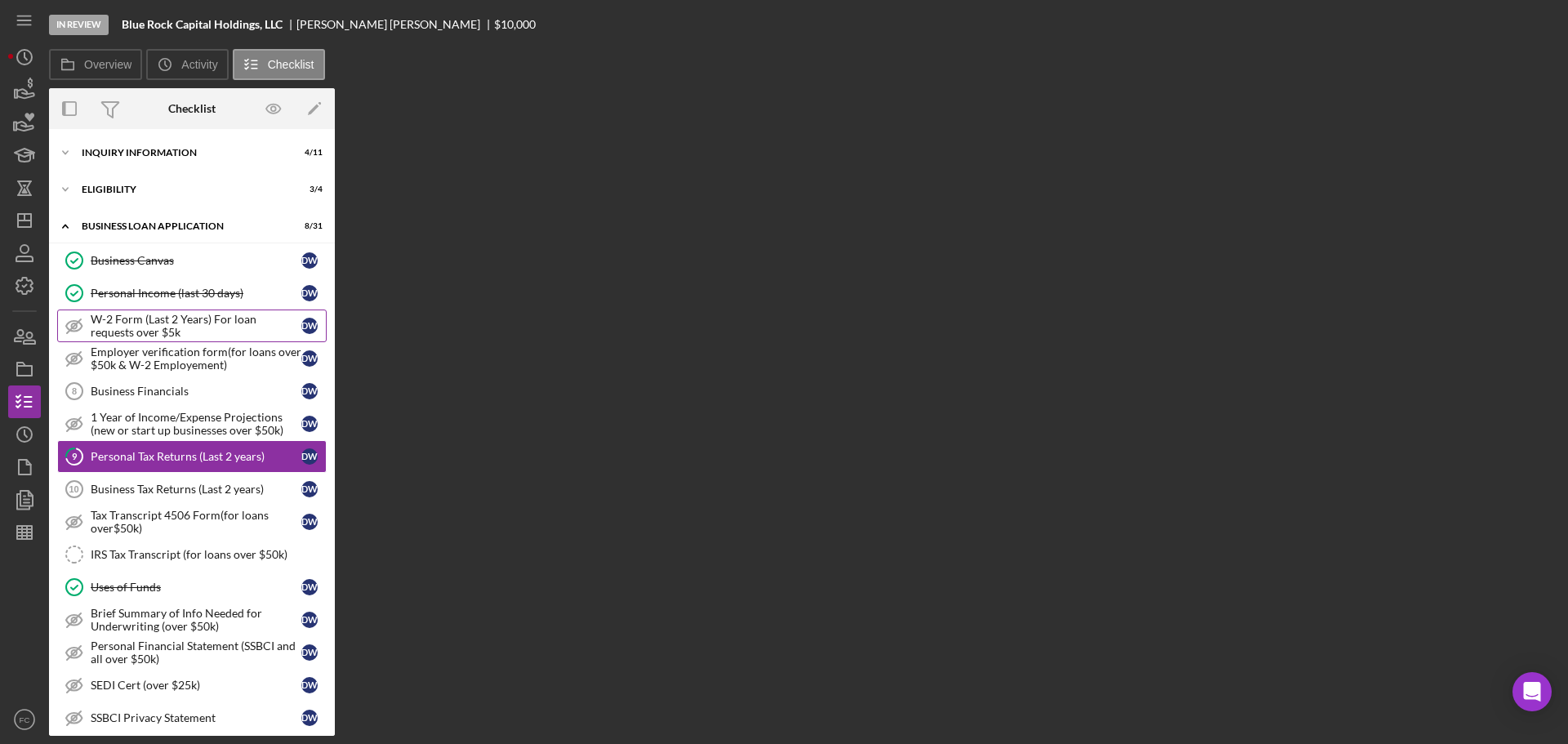
scroll to position [24, 0]
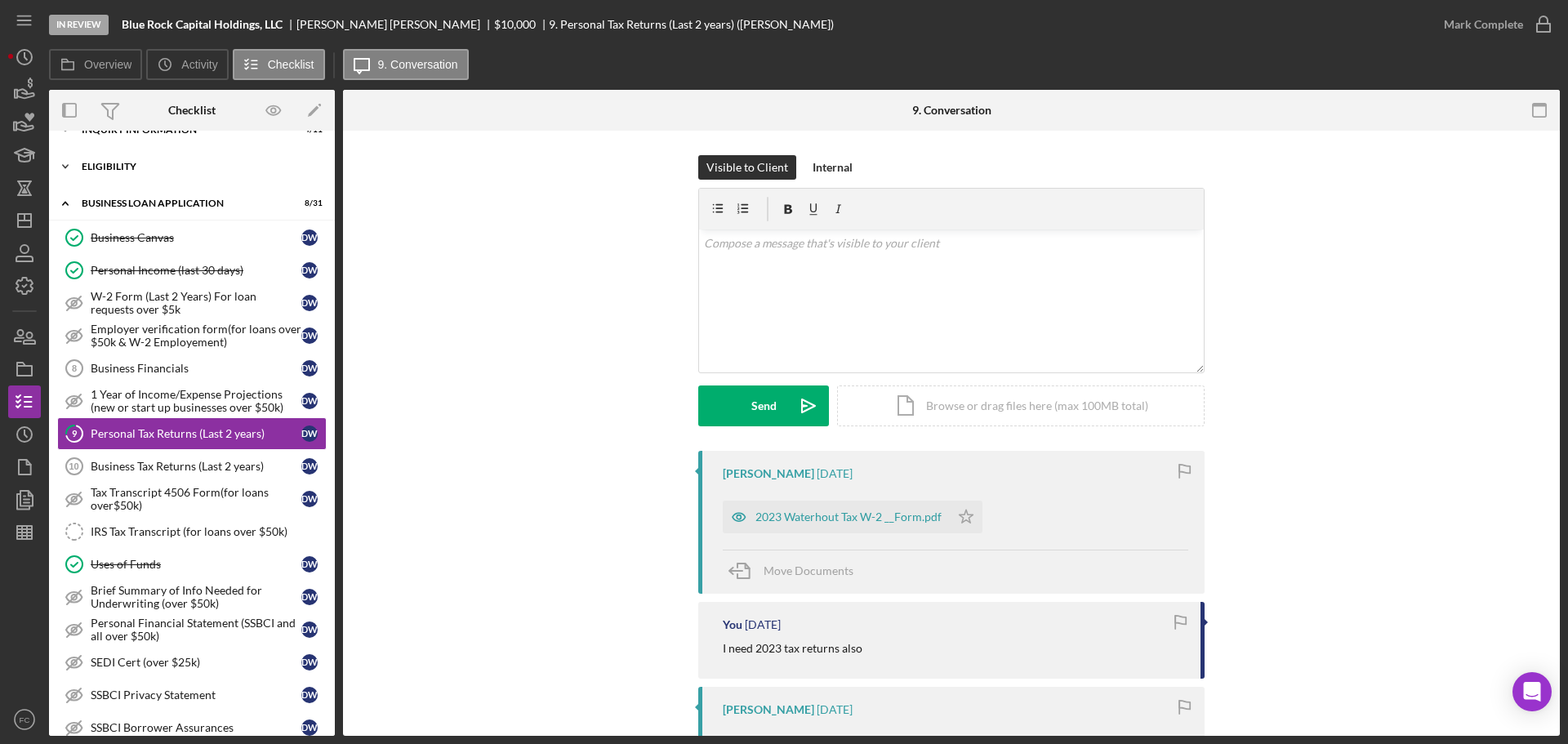
click at [172, 164] on div "ELIGIBILITY" at bounding box center [197, 166] width 233 height 10
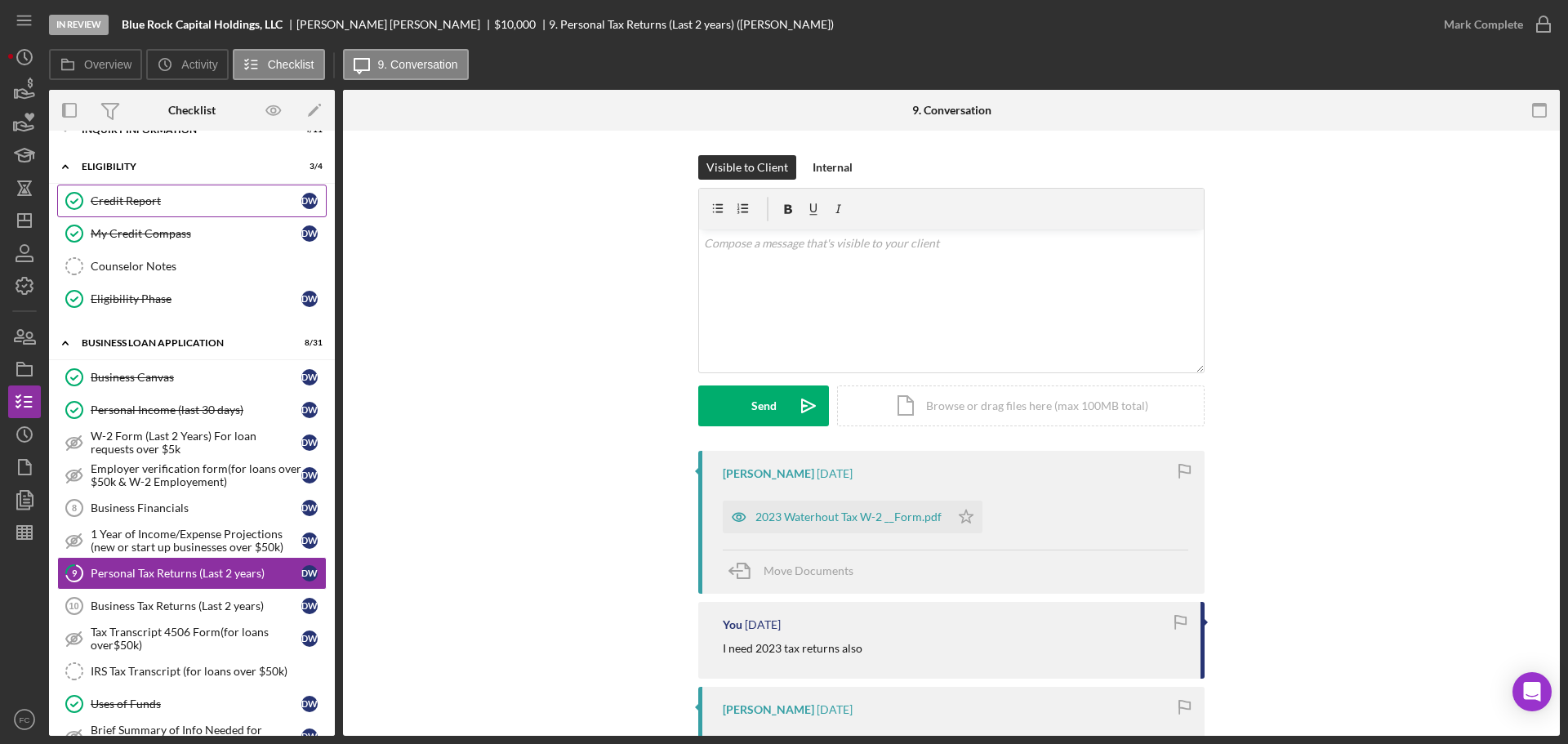
click at [169, 209] on link "Credit Report Credit Report D W" at bounding box center [192, 201] width 270 height 33
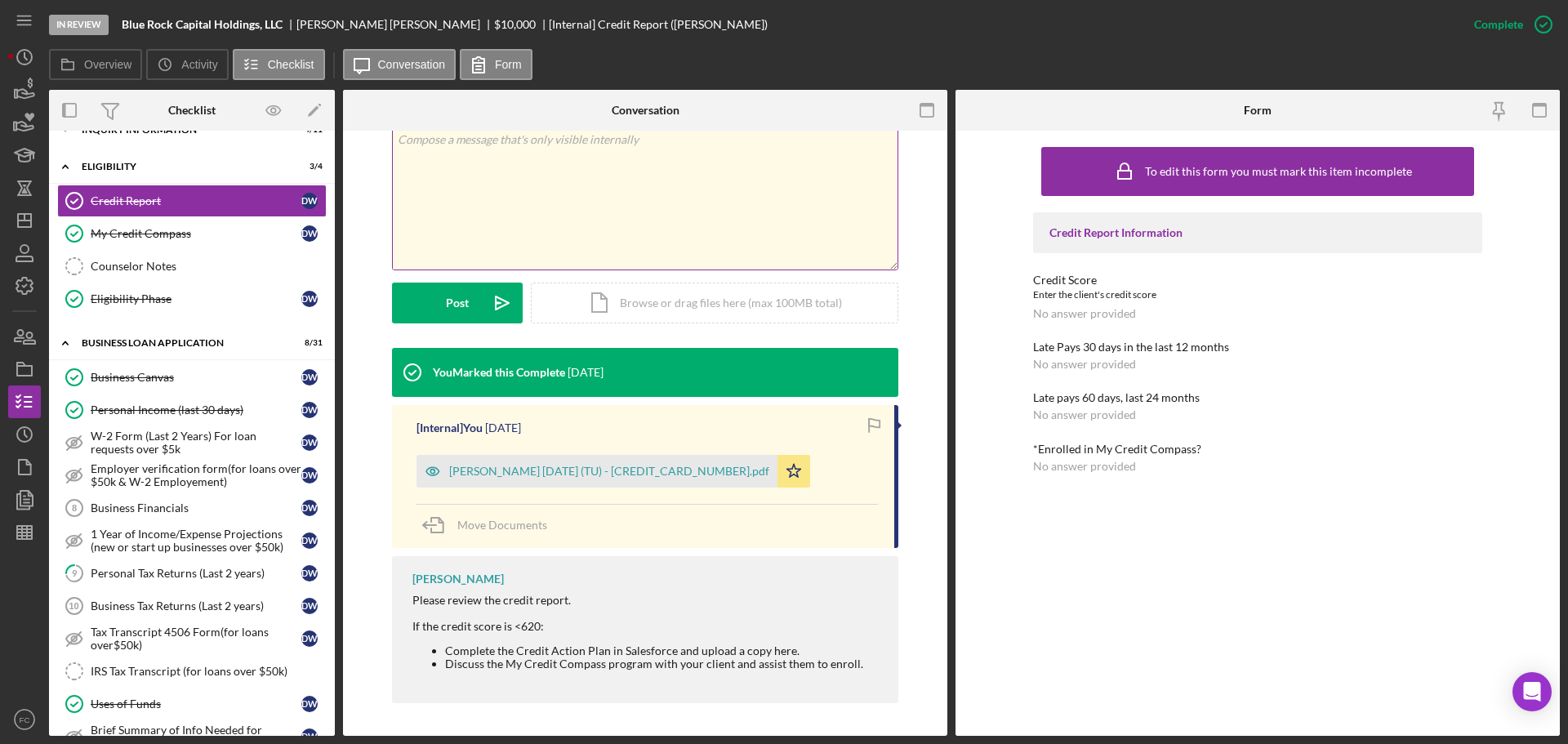
scroll to position [50, 0]
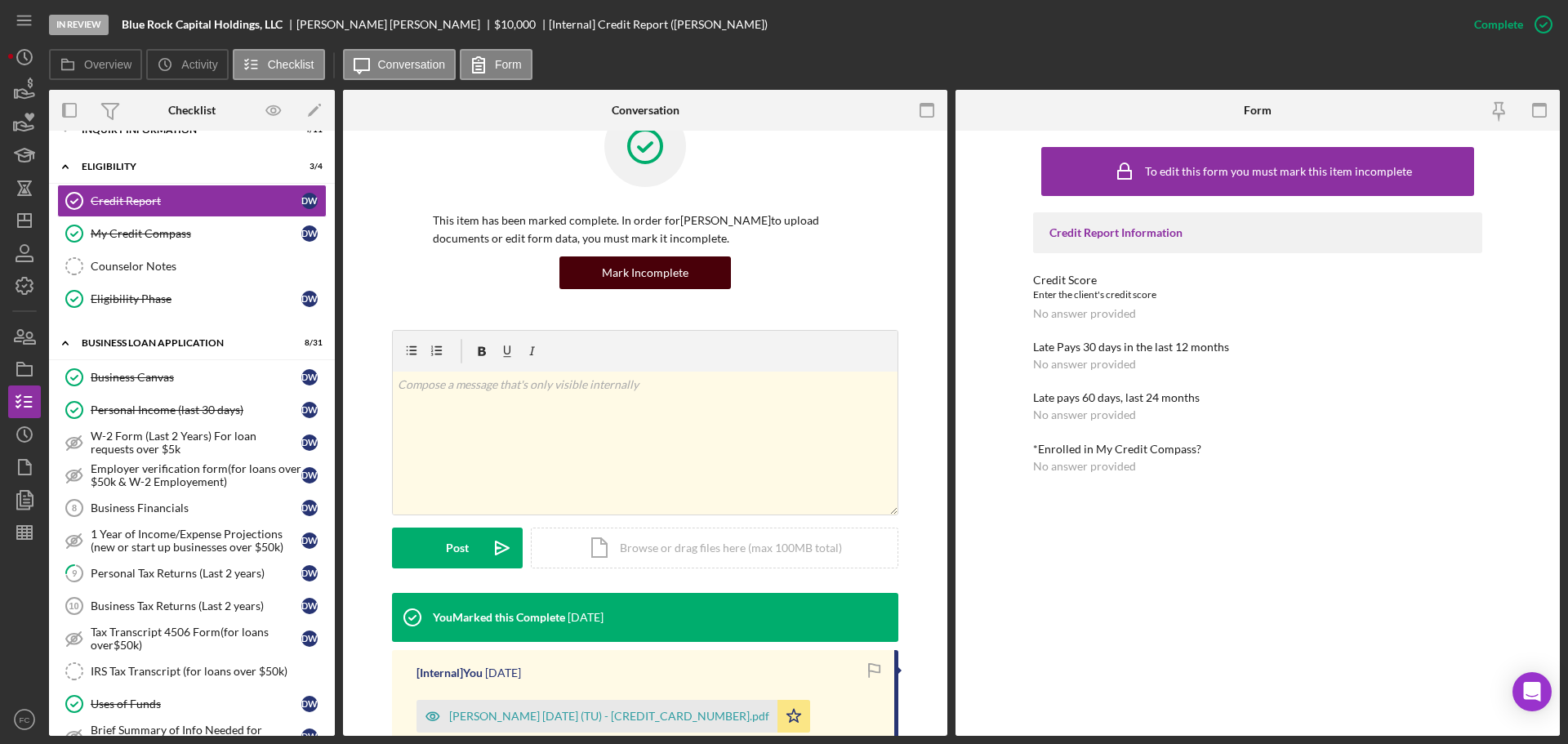
click at [669, 273] on div "Mark Incomplete" at bounding box center [645, 272] width 87 height 33
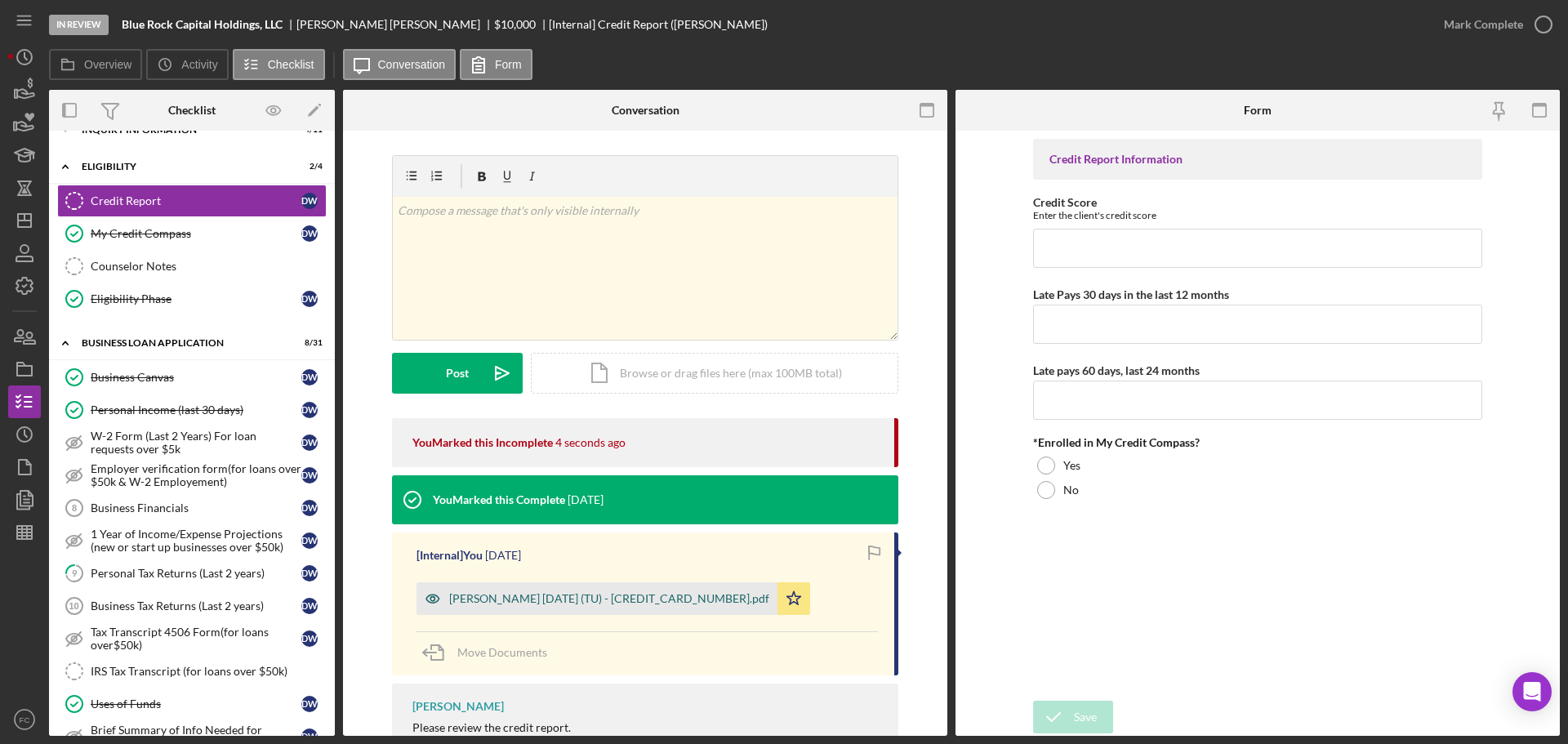
click at [534, 596] on div "Williams, Douglas 2025-10-01 (TU) - 117460955430000.pdf" at bounding box center [609, 598] width 321 height 13
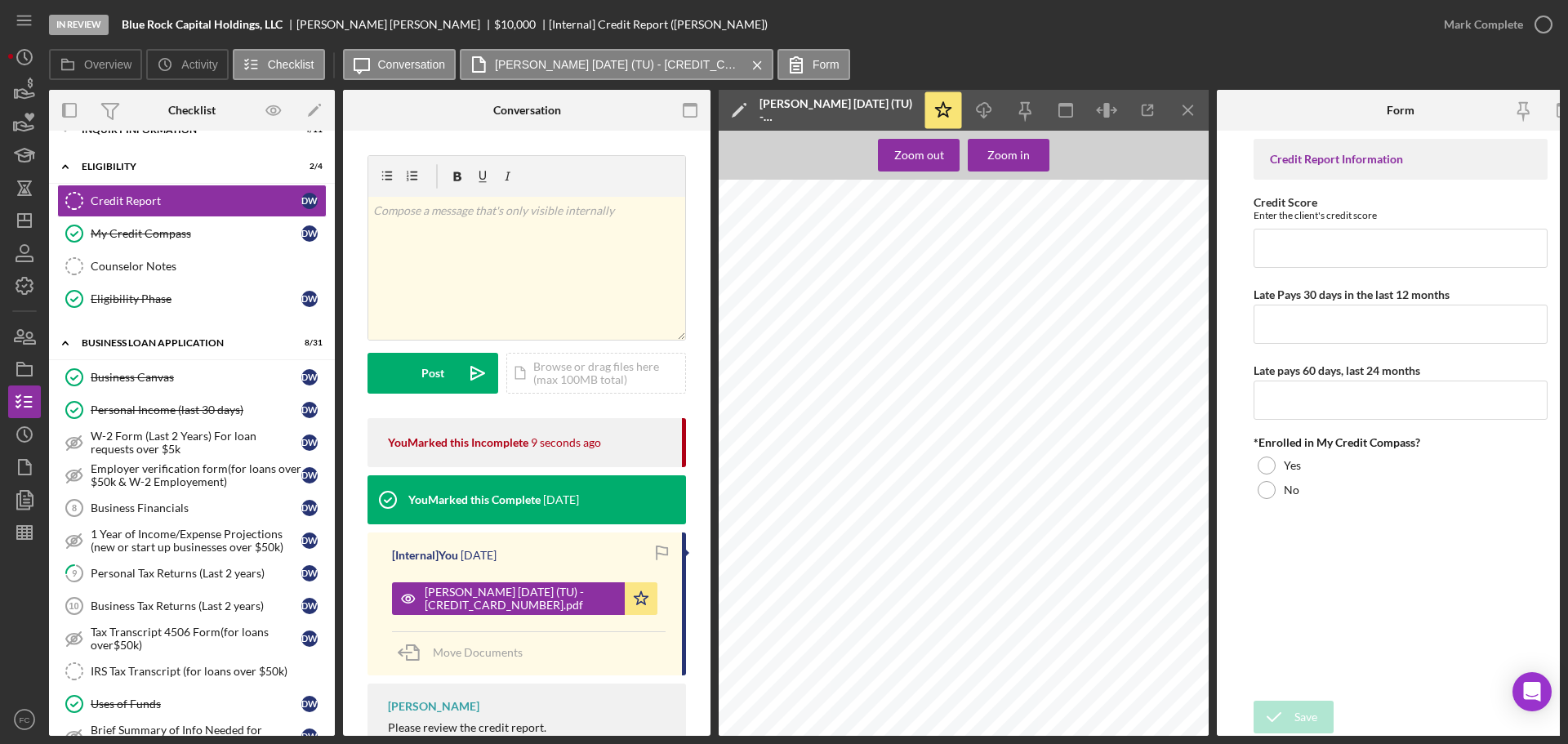
scroll to position [327, 0]
click at [1295, 244] on input "Credit Score" at bounding box center [1400, 248] width 294 height 39
type input "648"
click at [1314, 322] on input "Late Pays 30 days in the last 12 months" at bounding box center [1400, 324] width 294 height 39
type input "0"
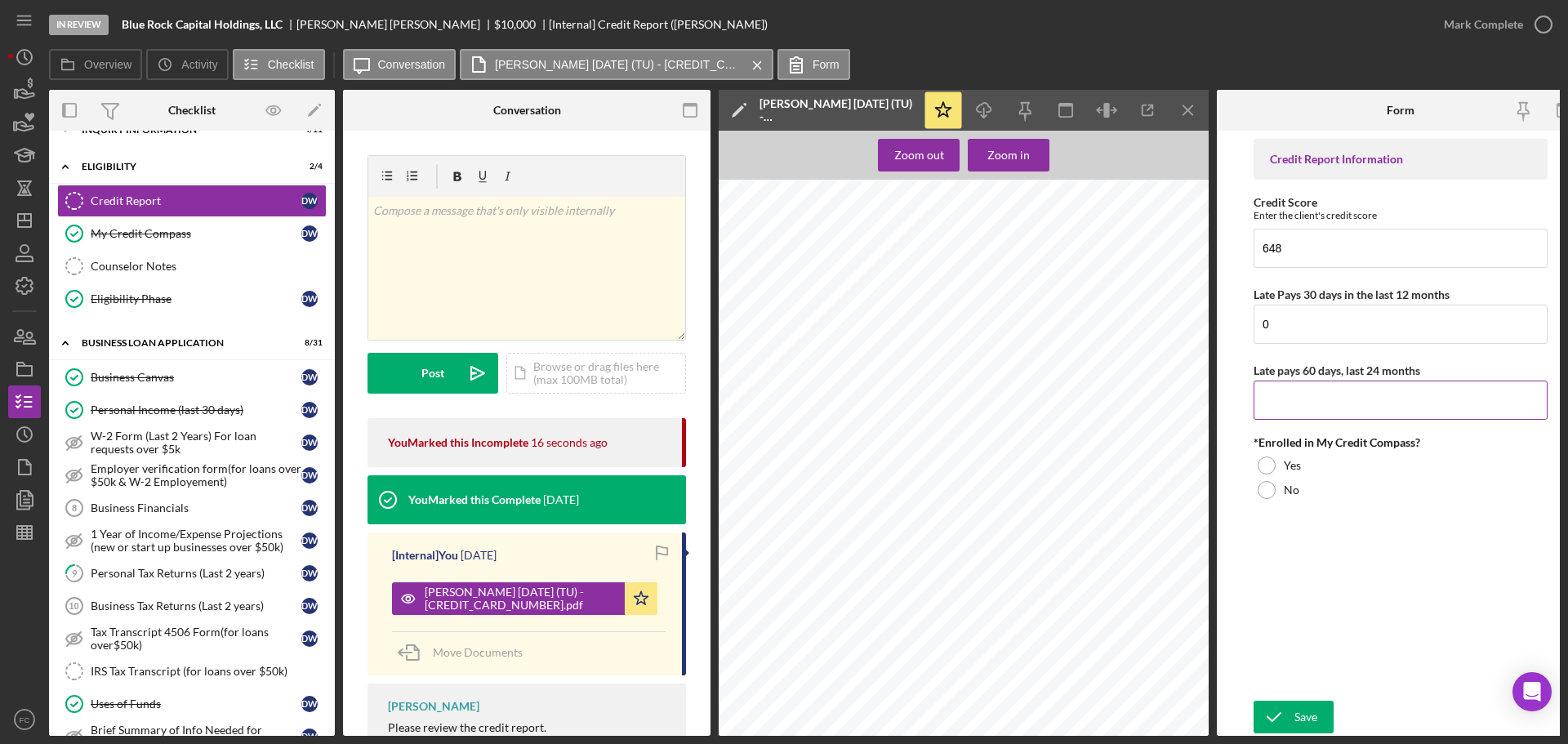
click at [1299, 391] on input "Late pays 60 days, last 24 months" at bounding box center [1400, 400] width 294 height 39
type input "0"
click at [1267, 486] on div at bounding box center [1267, 490] width 18 height 18
click at [1289, 709] on icon "submit" at bounding box center [1274, 717] width 41 height 41
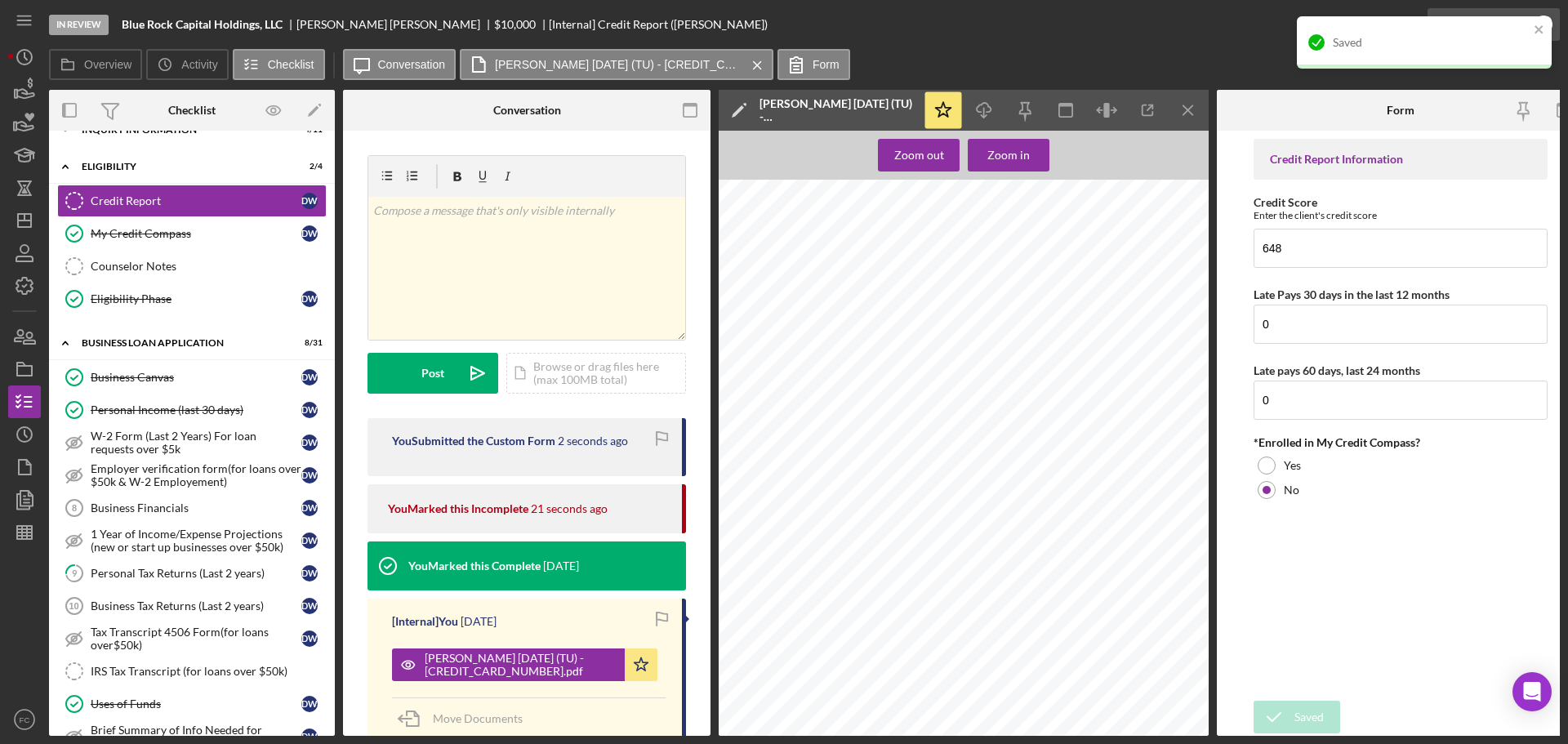
click at [1545, 21] on div "Saved" at bounding box center [1424, 49] width 262 height 71
